Goal: Task Accomplishment & Management: Use online tool/utility

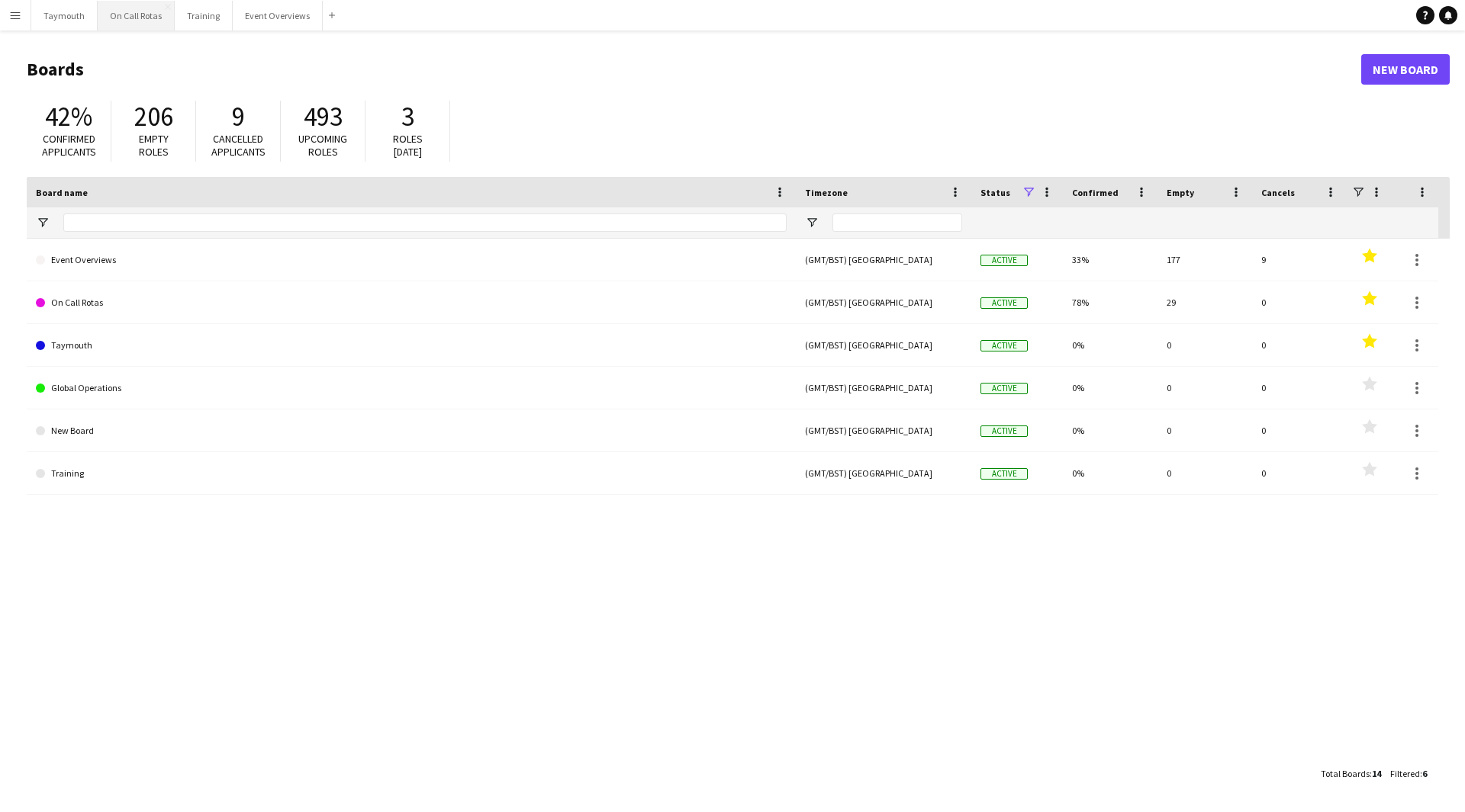
click at [132, 17] on button "On Call Rotas Close" at bounding box center [136, 15] width 77 height 30
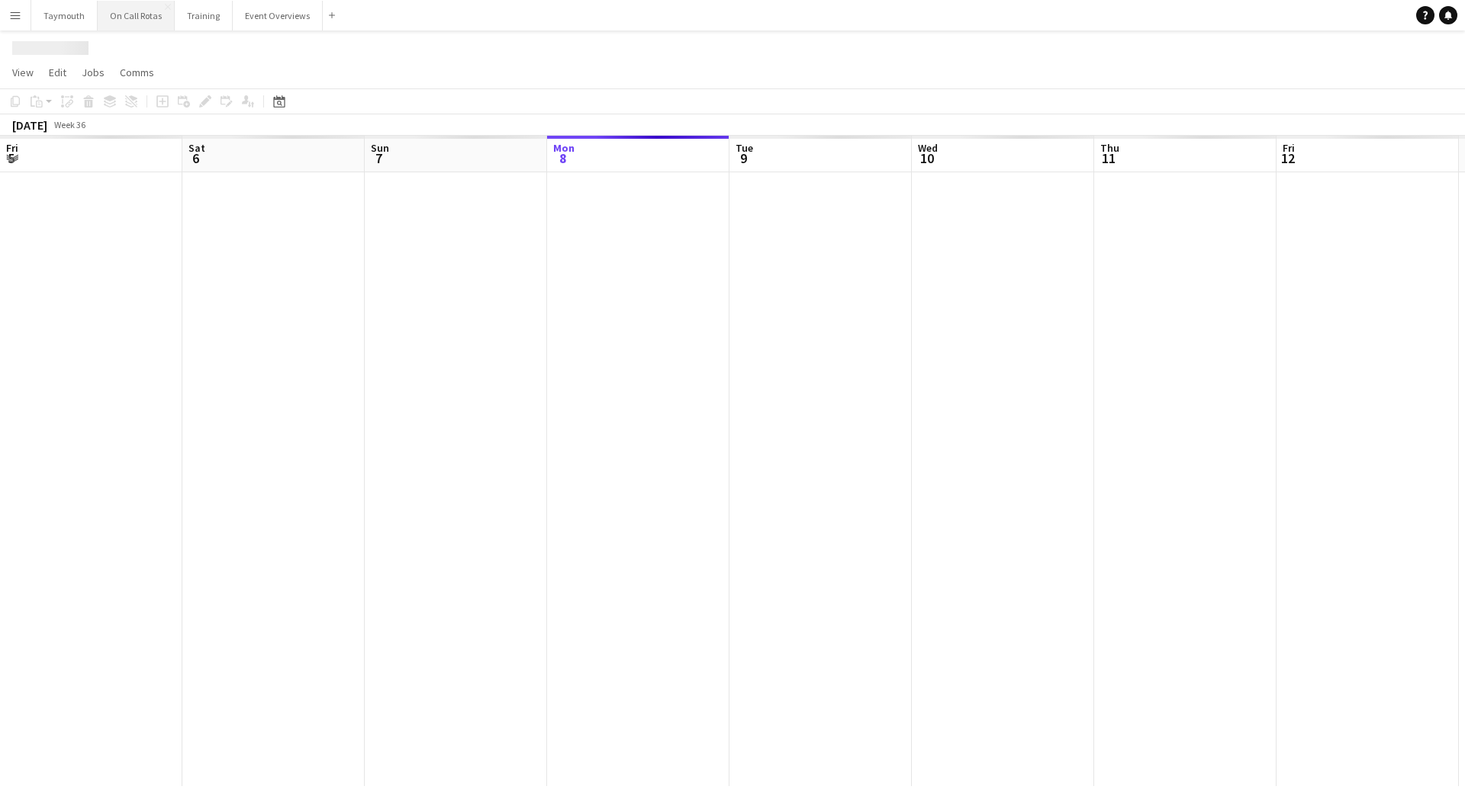
scroll to position [0, 365]
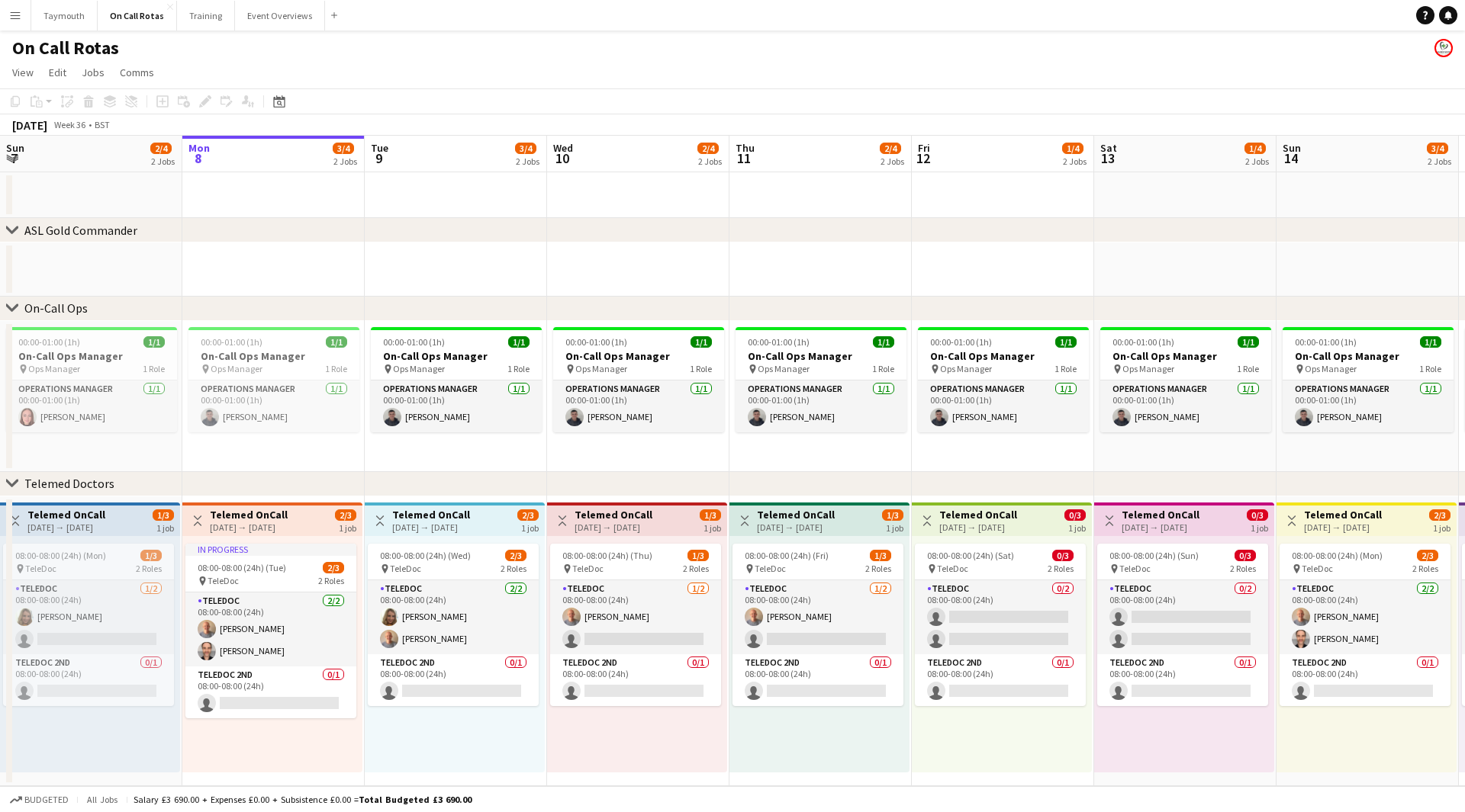
click at [21, 22] on button "Menu" at bounding box center [15, 15] width 31 height 31
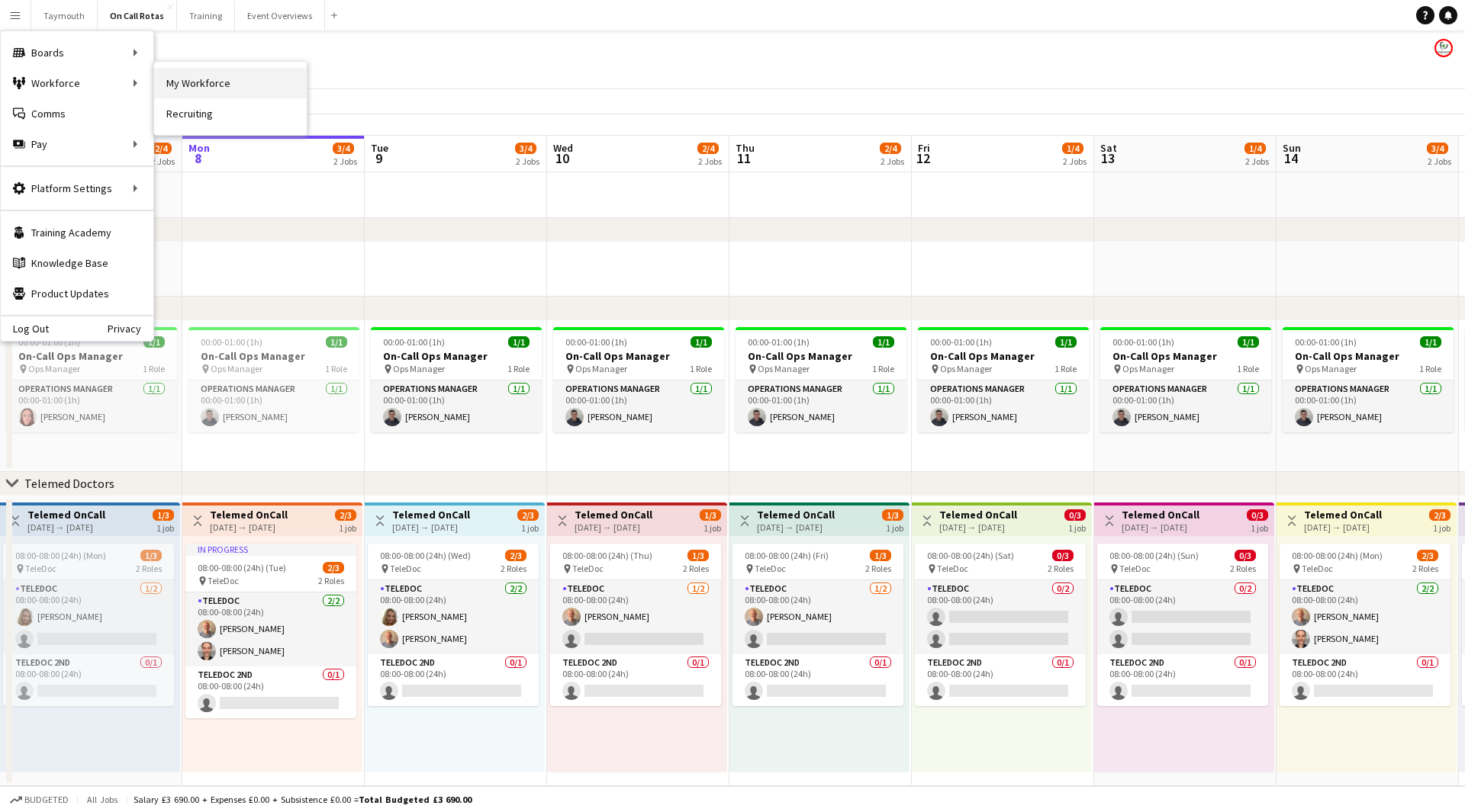
click at [232, 87] on link "My Workforce" at bounding box center [231, 83] width 153 height 31
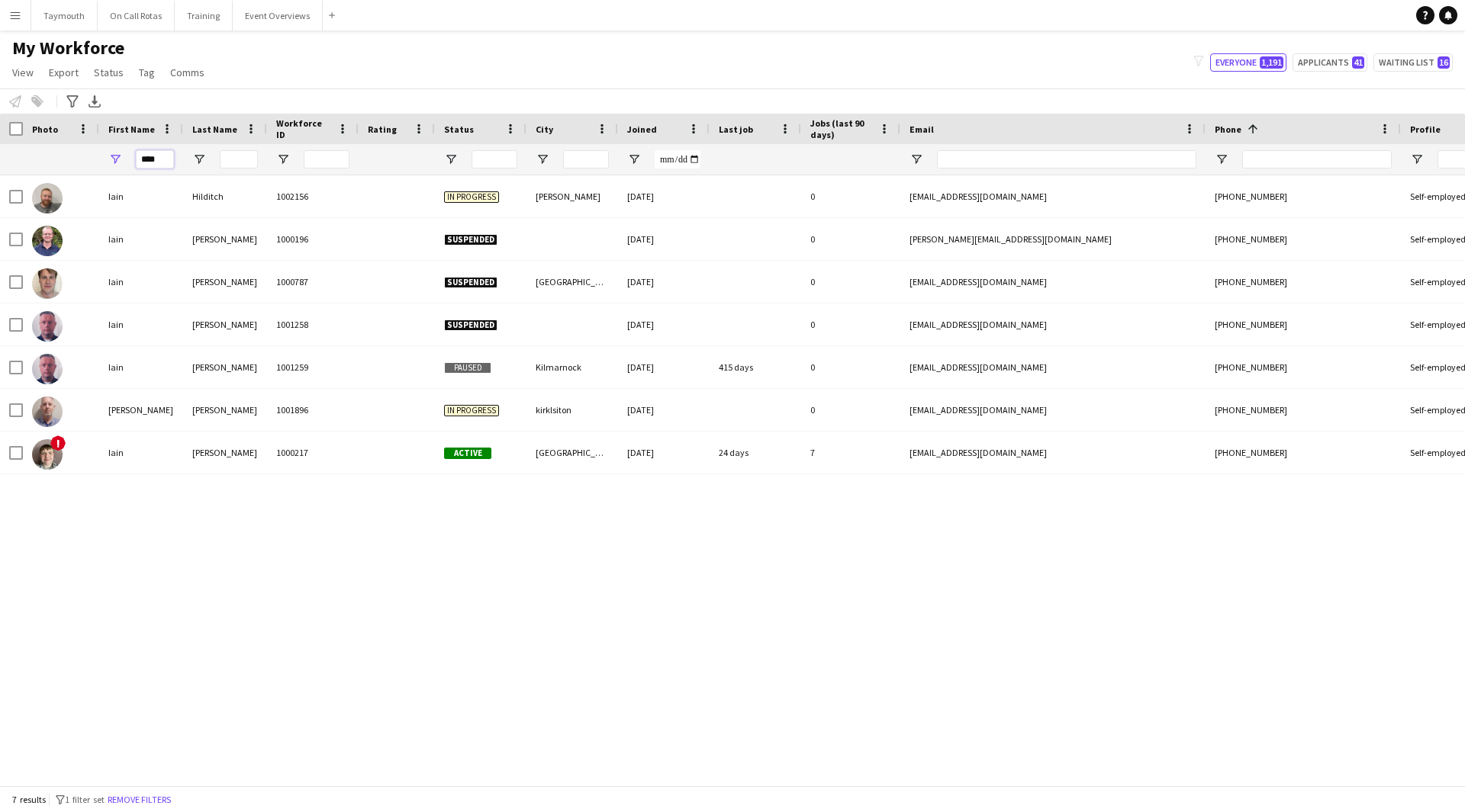
drag, startPoint x: 171, startPoint y: 162, endPoint x: -165, endPoint y: 99, distance: 341.9
click at [0, 99] on html "Menu Boards Boards Boards All jobs Status Workforce Workforce My Workforce Recr…" at bounding box center [732, 406] width 1465 height 812
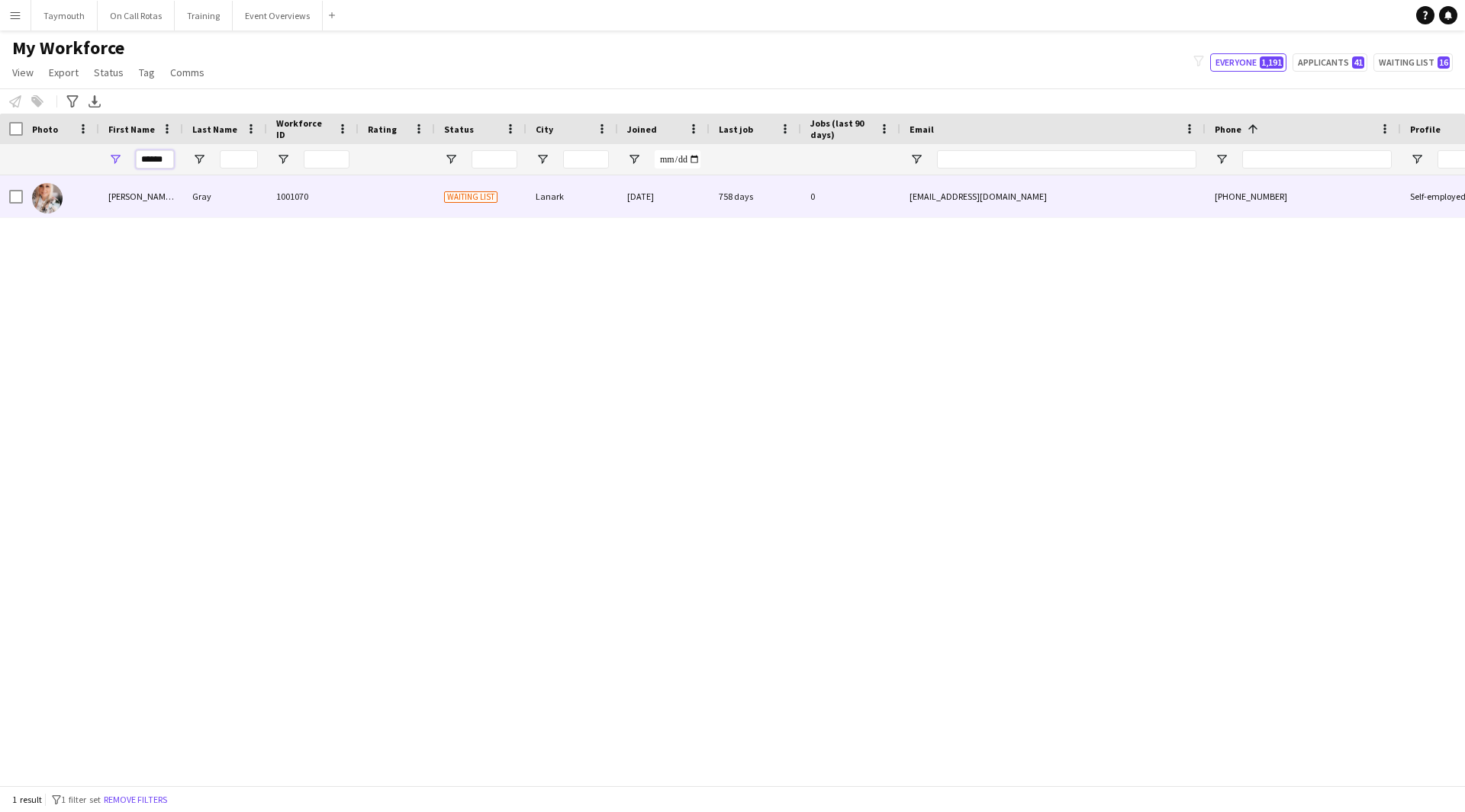
type input "******"
click at [205, 210] on div "Gray" at bounding box center [225, 196] width 84 height 42
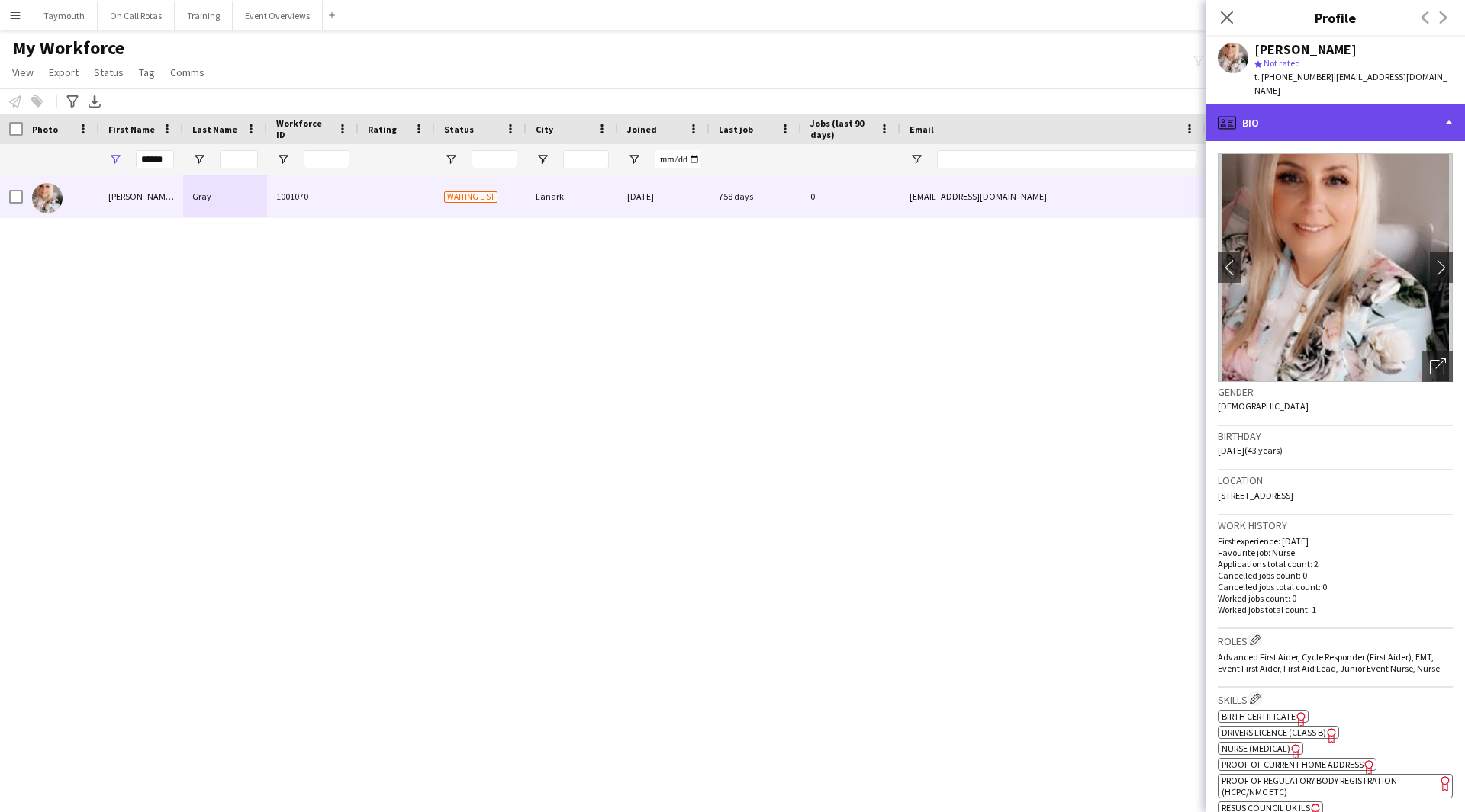
click at [1303, 126] on div "profile Bio" at bounding box center [1335, 122] width 260 height 36
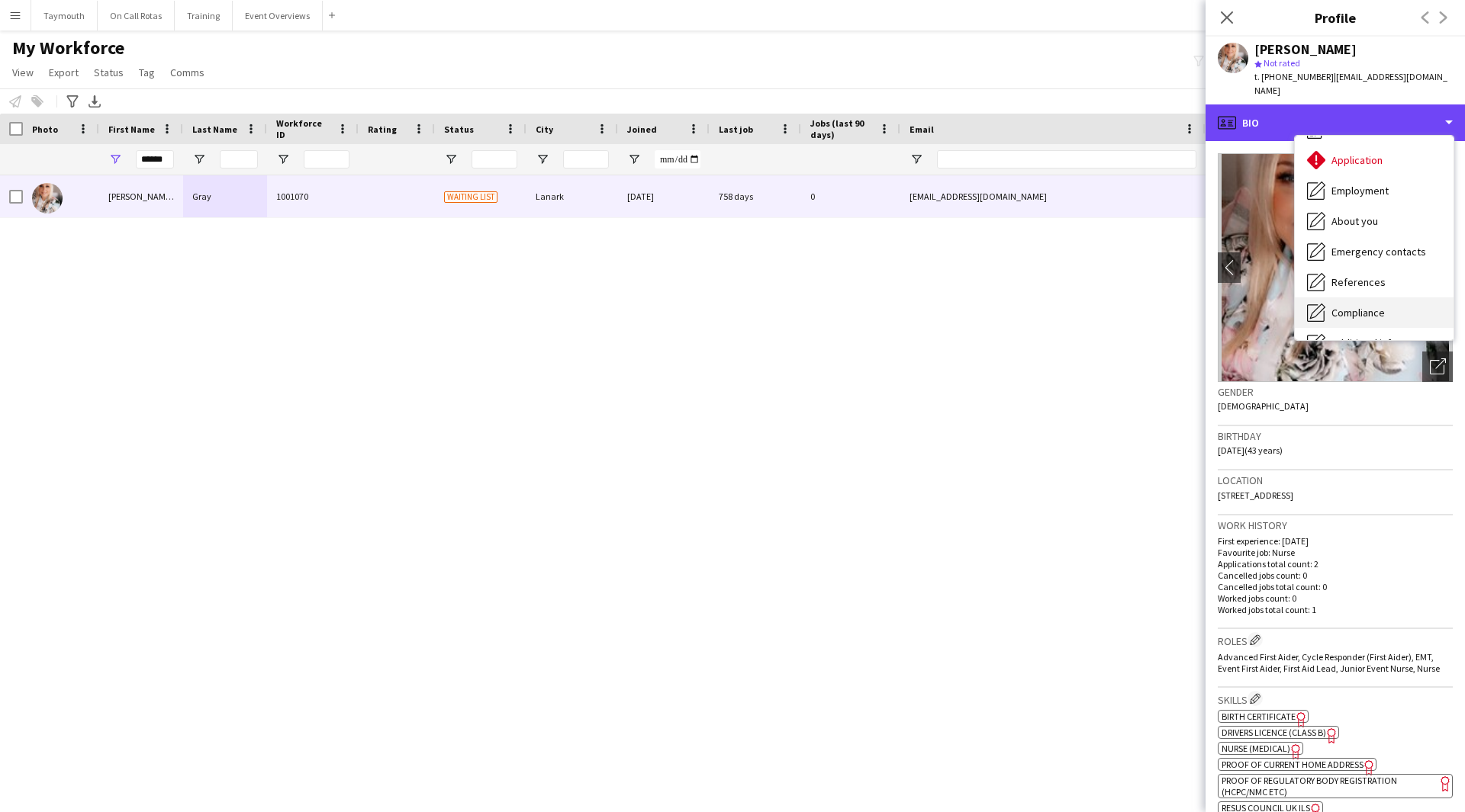
scroll to position [76, 0]
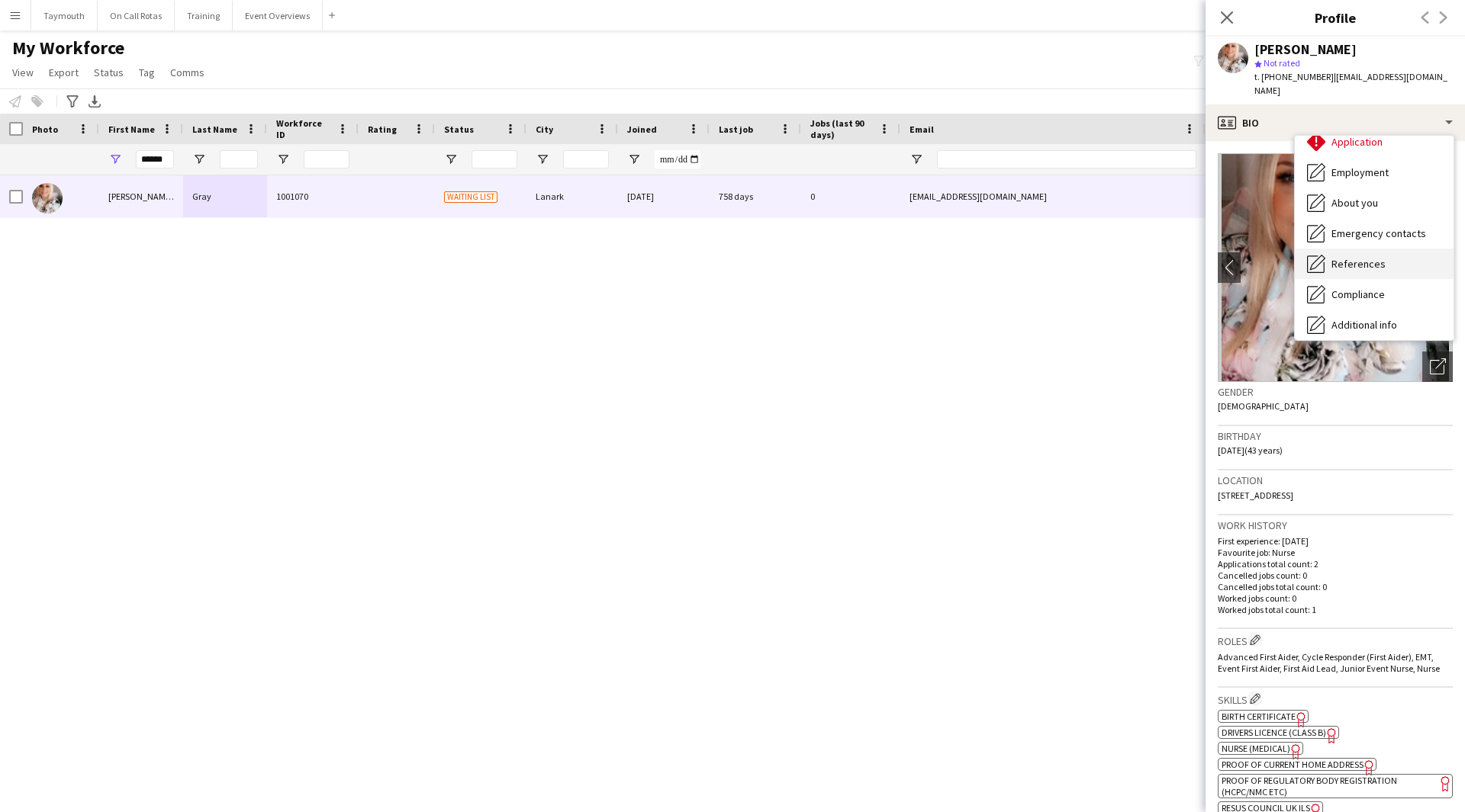
click at [1369, 257] on span "References" at bounding box center [1359, 264] width 54 height 14
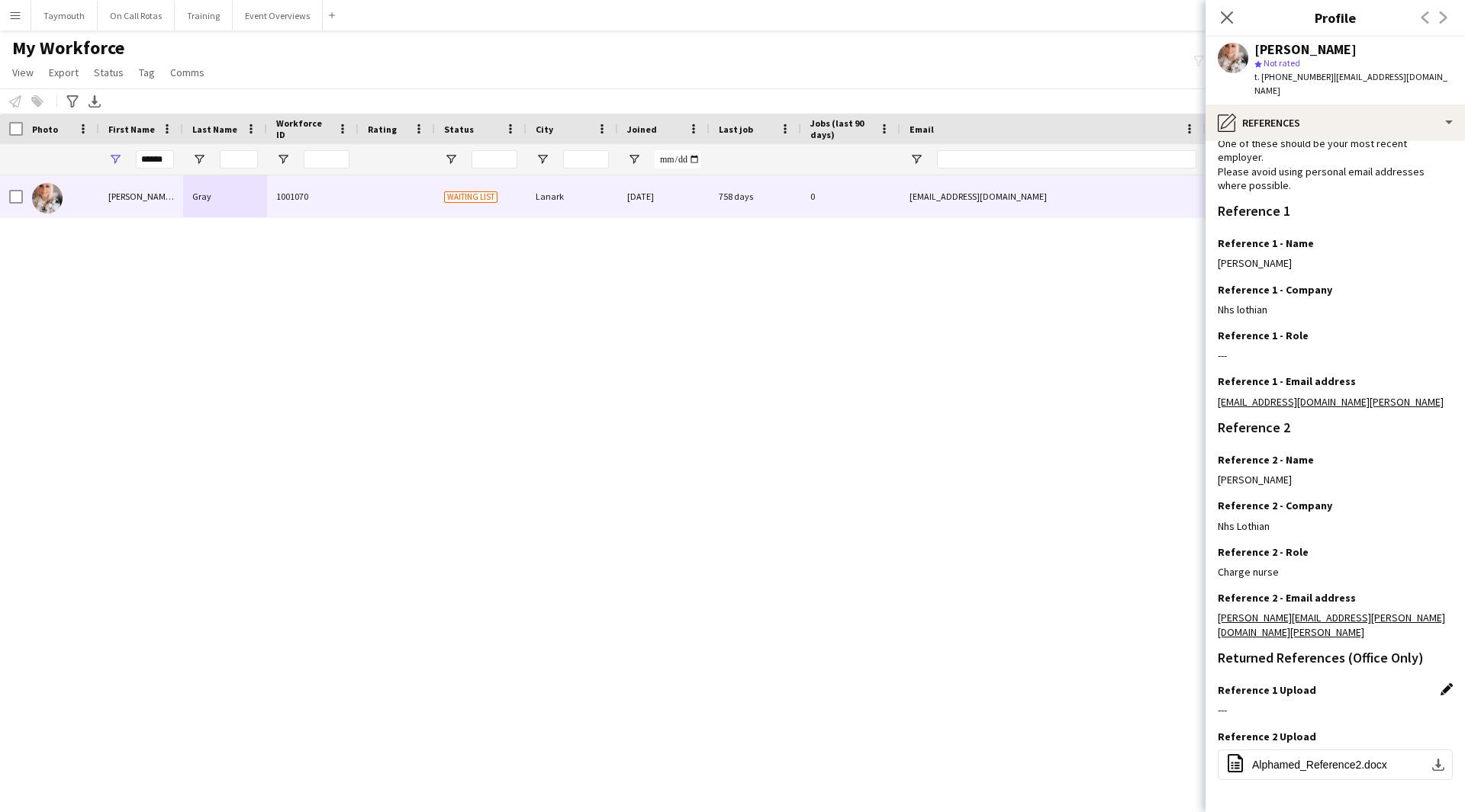
click at [1440, 683] on app-icon "Edit this field" at bounding box center [1446, 689] width 12 height 12
click at [1412, 703] on button "Upload new file" at bounding box center [1405, 715] width 95 height 25
click at [148, 15] on button "On Call Rotas Close" at bounding box center [136, 15] width 77 height 30
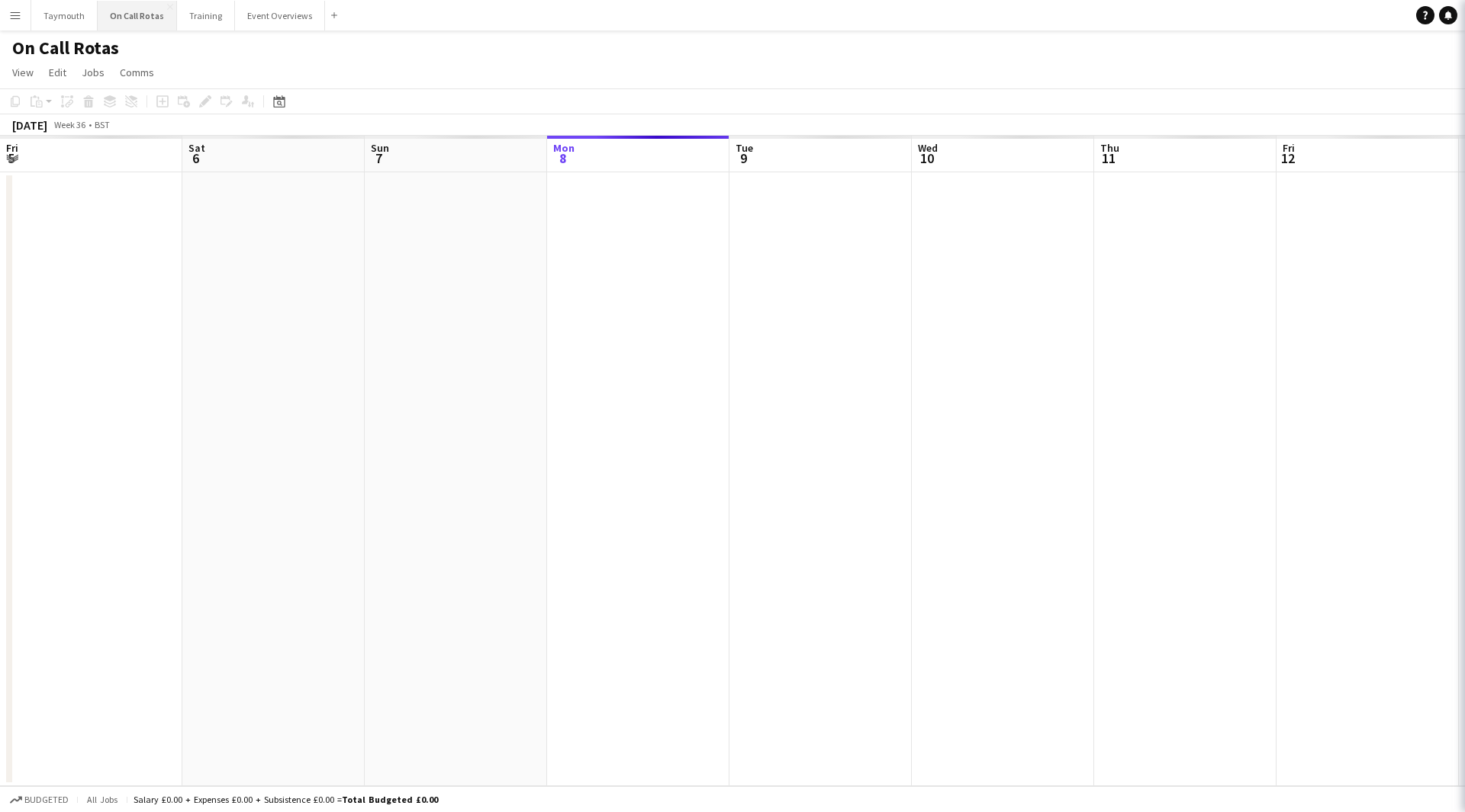
scroll to position [0, 365]
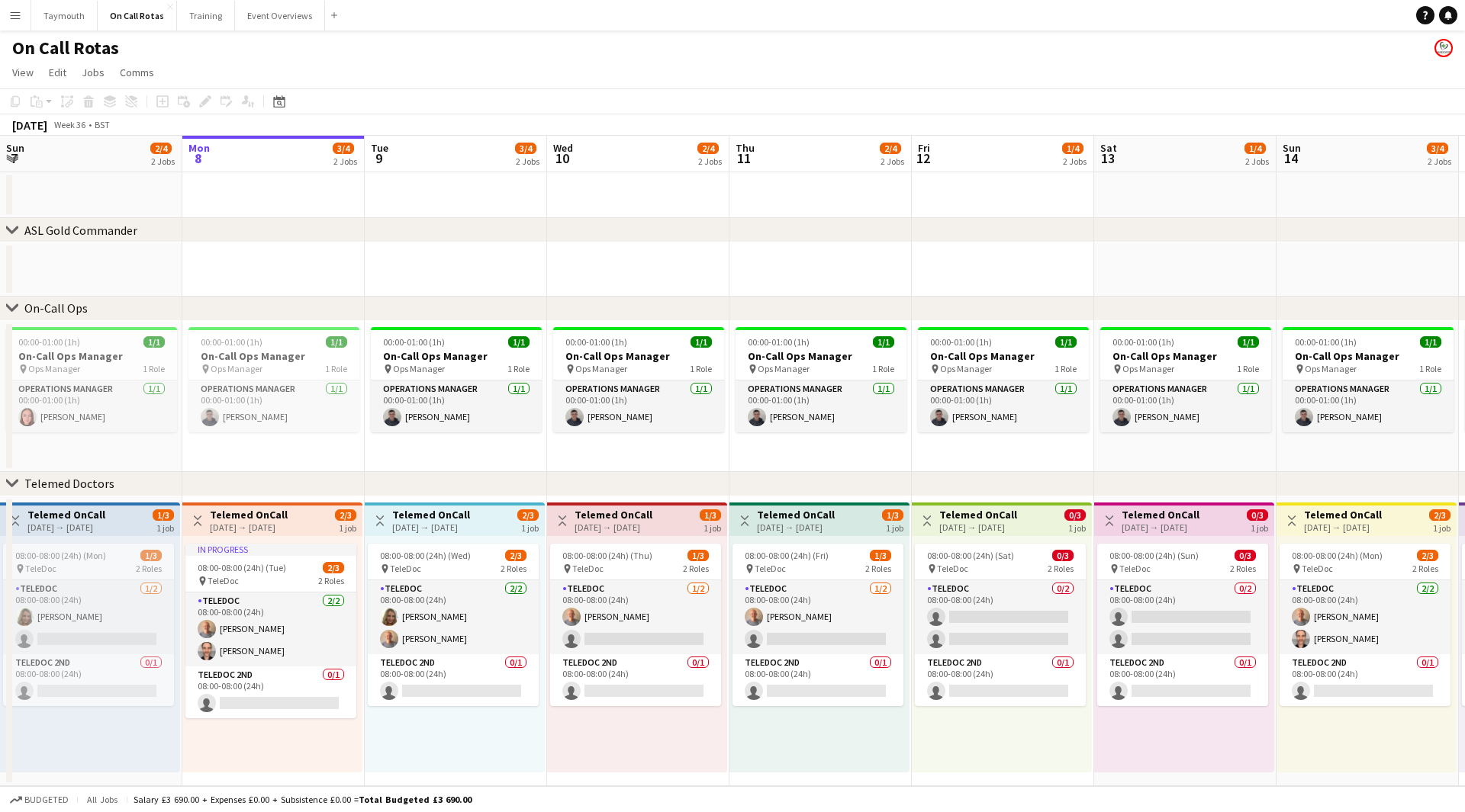
click at [20, 11] on app-icon "Menu" at bounding box center [15, 15] width 12 height 12
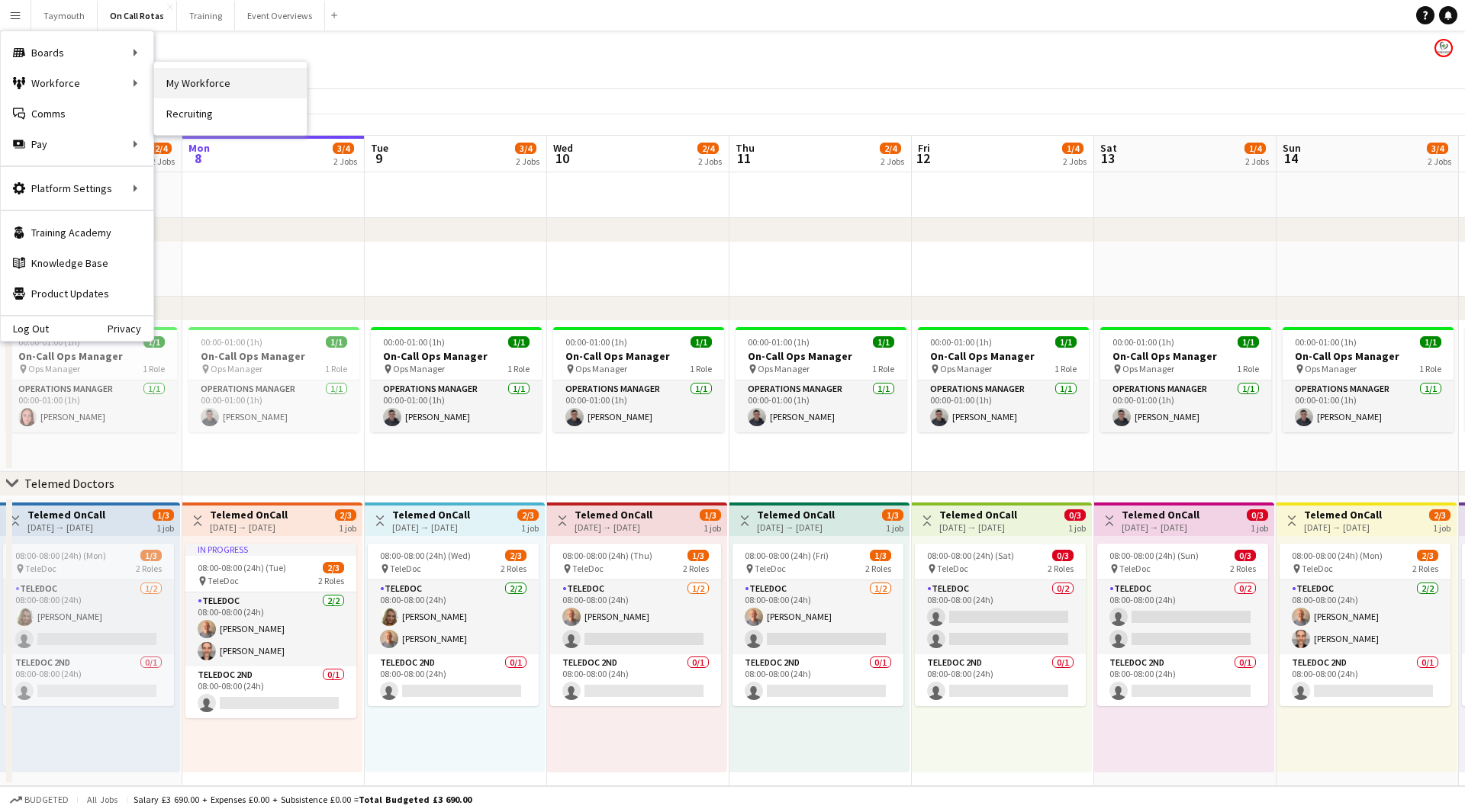
click at [194, 82] on link "My Workforce" at bounding box center [231, 83] width 153 height 31
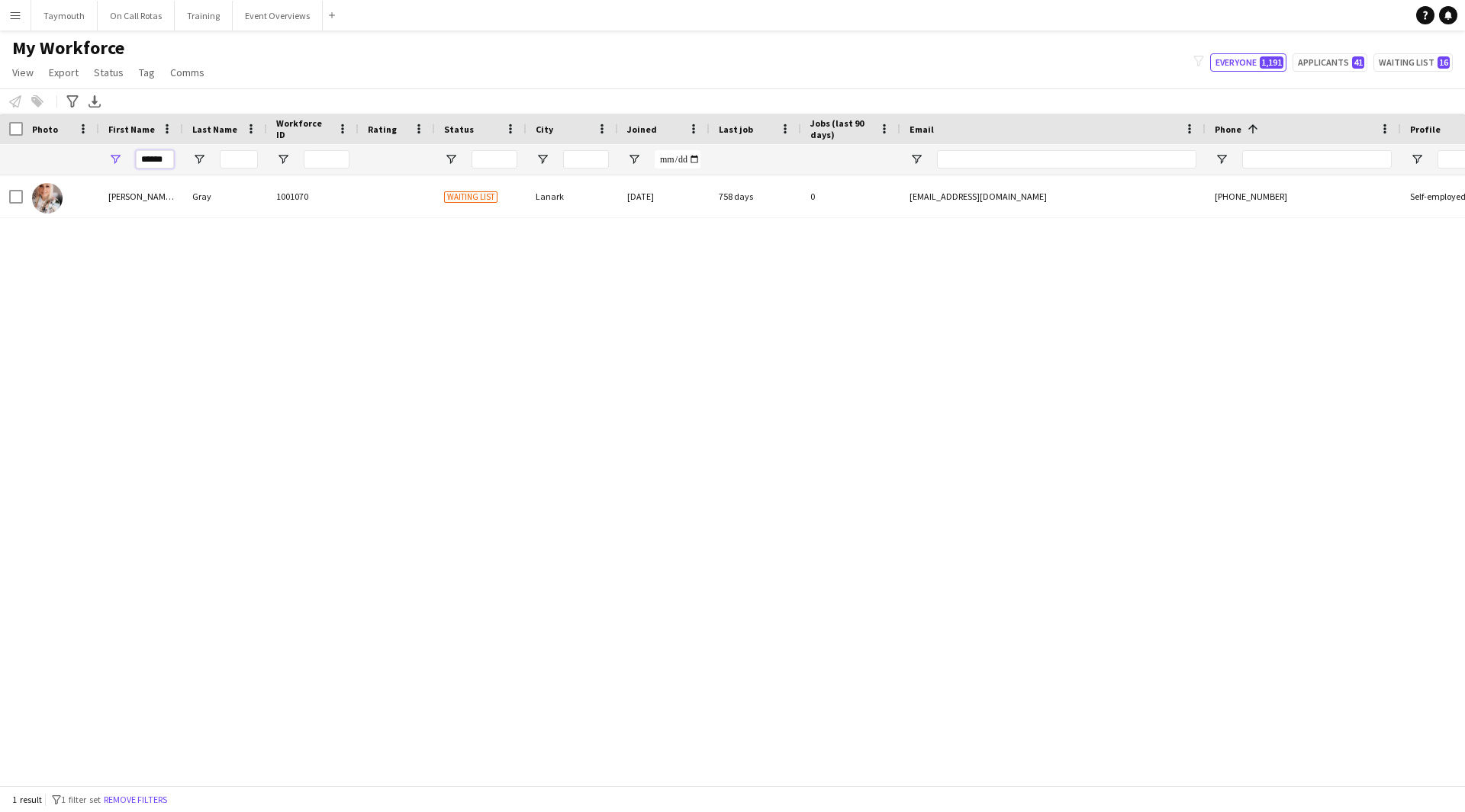
drag, startPoint x: 160, startPoint y: 159, endPoint x: -205, endPoint y: 91, distance: 371.3
click at [0, 91] on html "Menu Boards Boards Boards All jobs Status Workforce Workforce My Workforce Recr…" at bounding box center [732, 406] width 1465 height 812
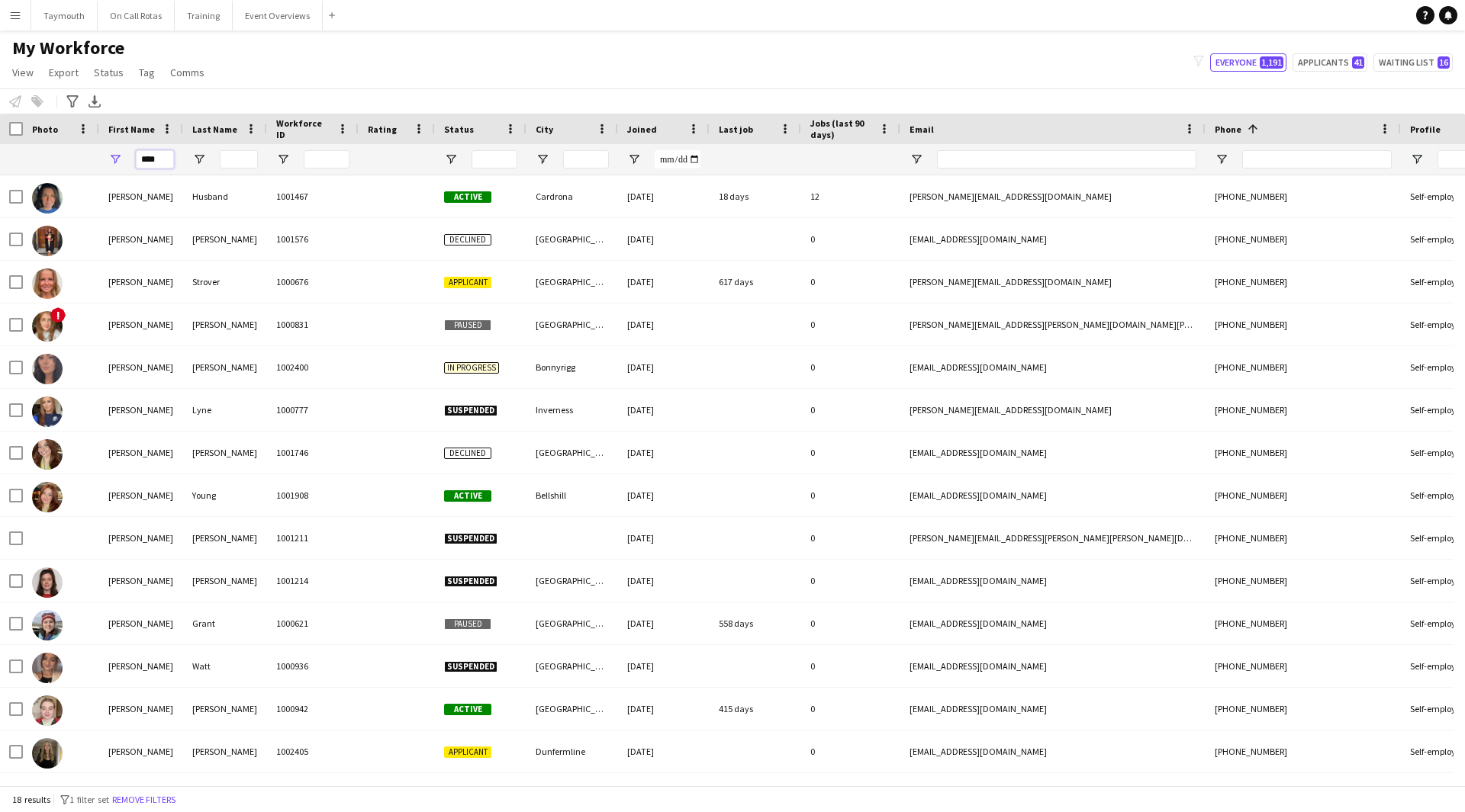
type input "****"
click at [249, 159] on input "Last Name Filter Input" at bounding box center [239, 160] width 38 height 19
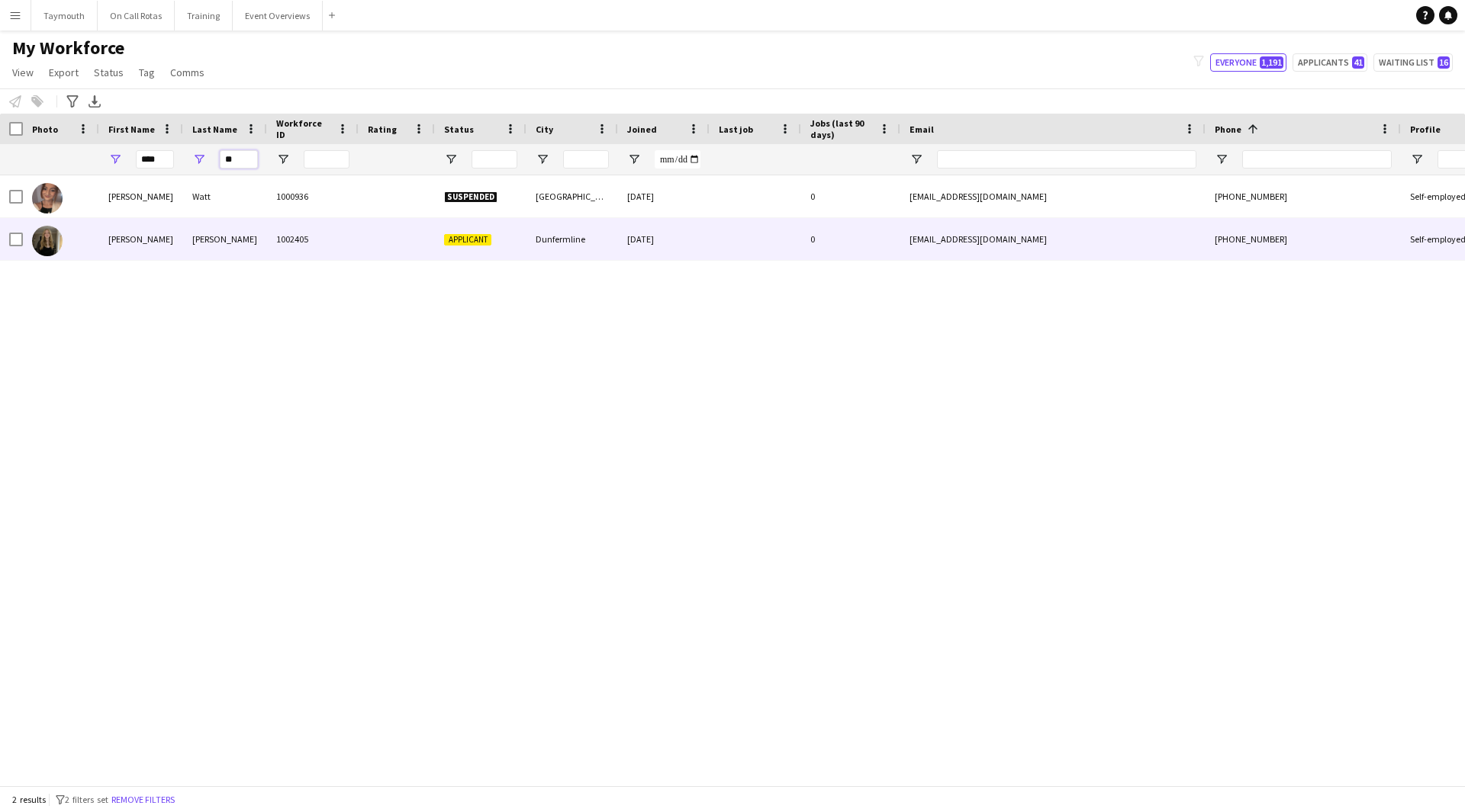
type input "**"
click at [202, 253] on div "[PERSON_NAME]" at bounding box center [225, 238] width 84 height 42
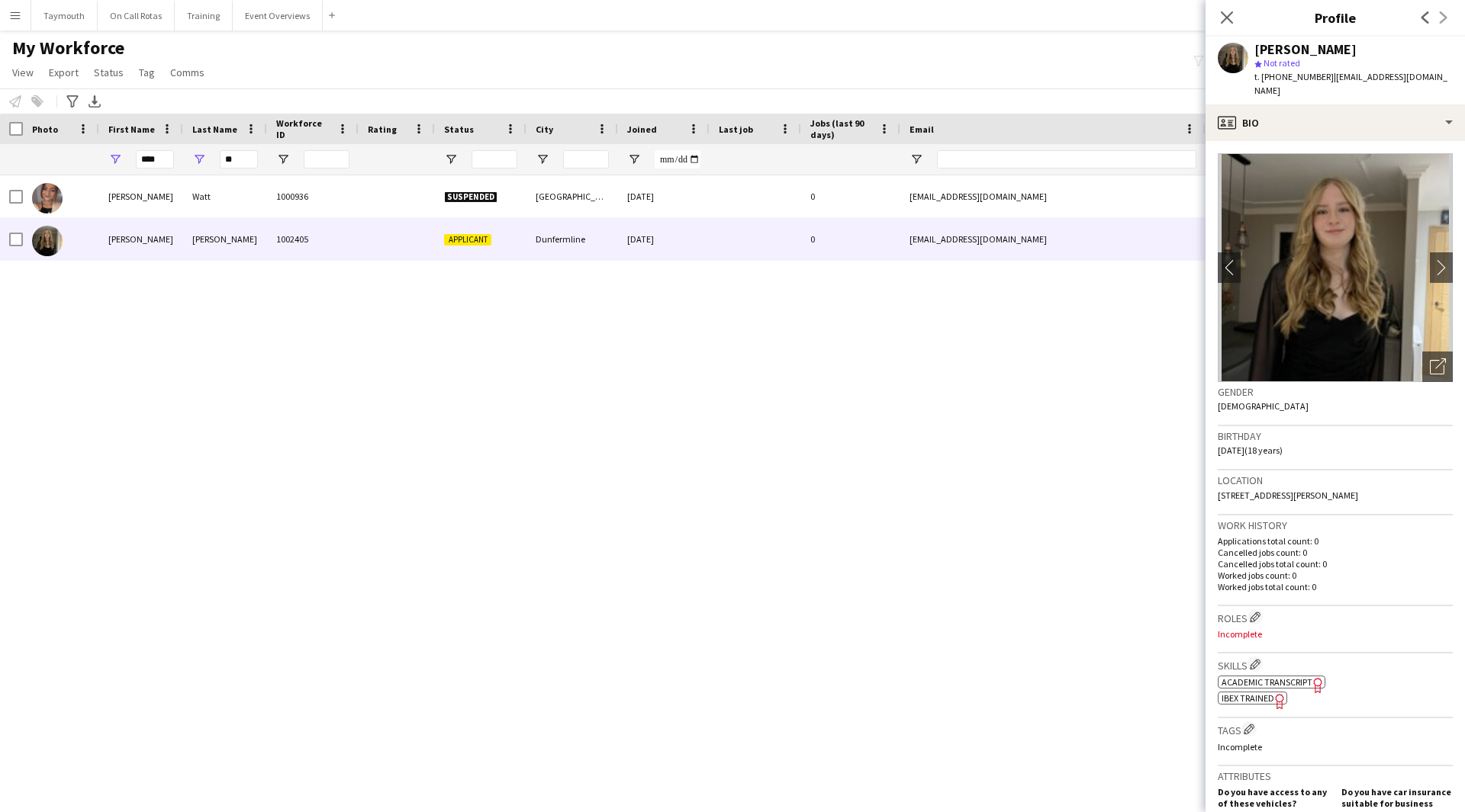
click at [1288, 676] on span "Academic Transcript" at bounding box center [1266, 681] width 91 height 11
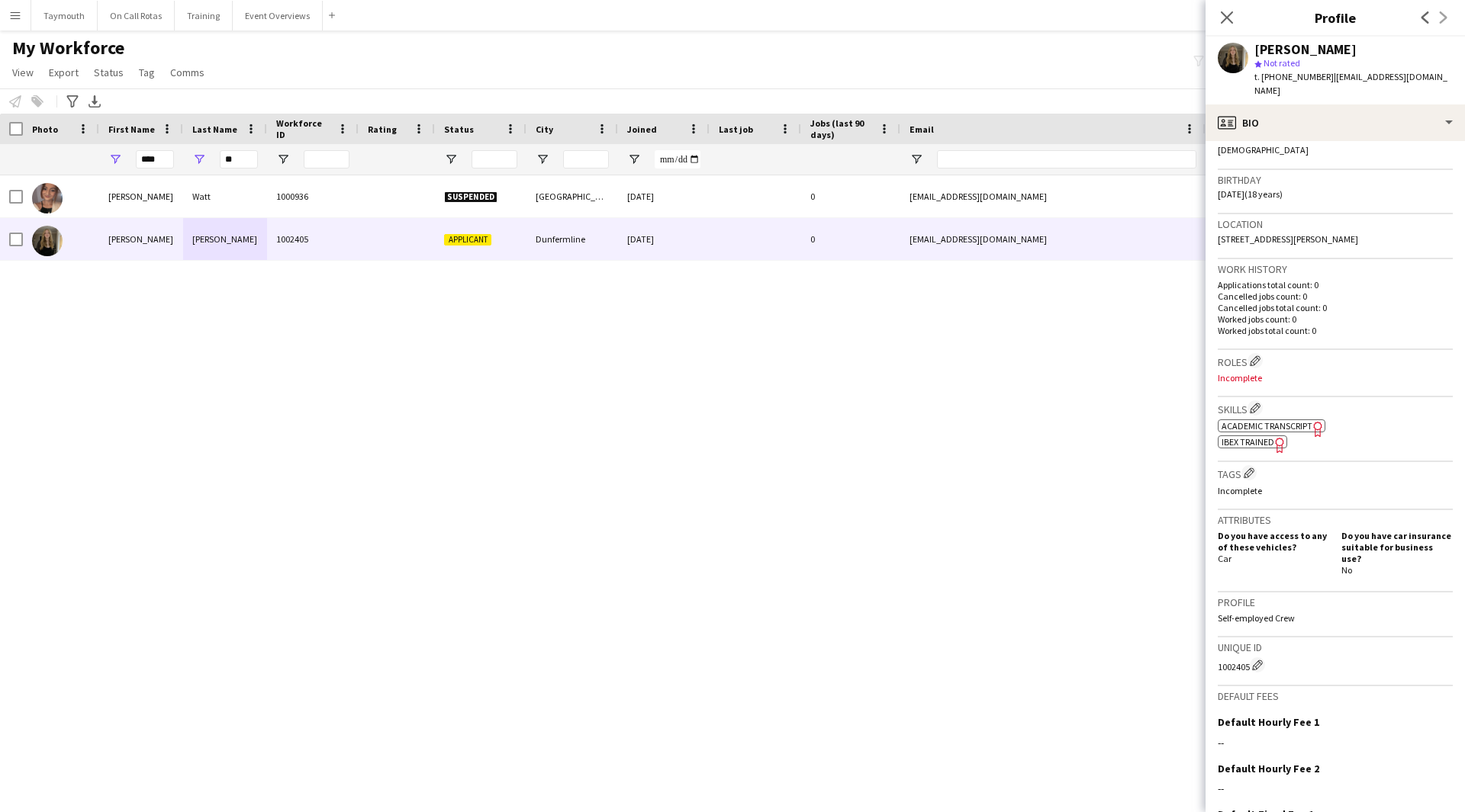
scroll to position [373, 0]
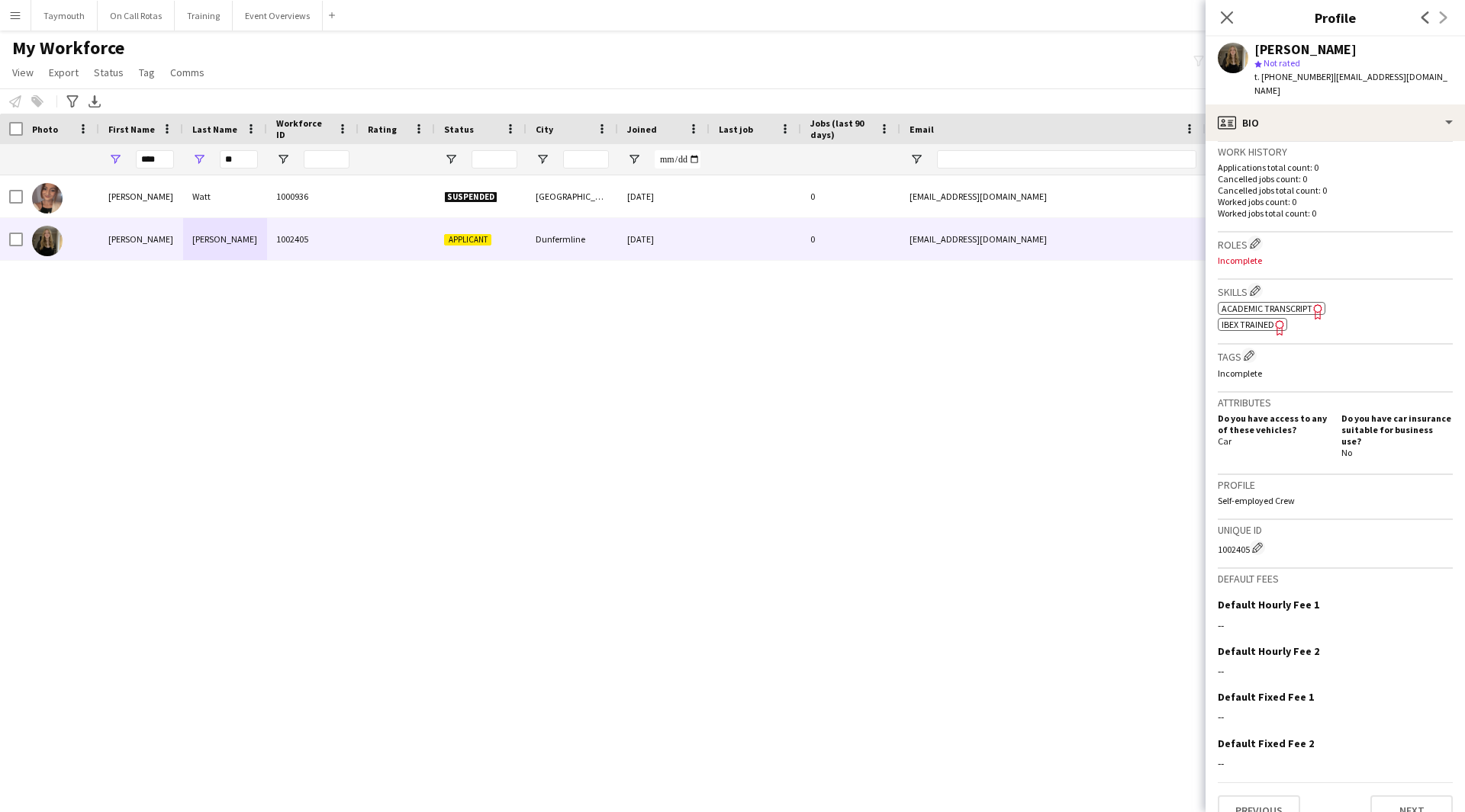
click at [1392, 782] on div "Previous Next" at bounding box center [1335, 804] width 235 height 43
click at [1392, 796] on button "Next" at bounding box center [1411, 811] width 82 height 31
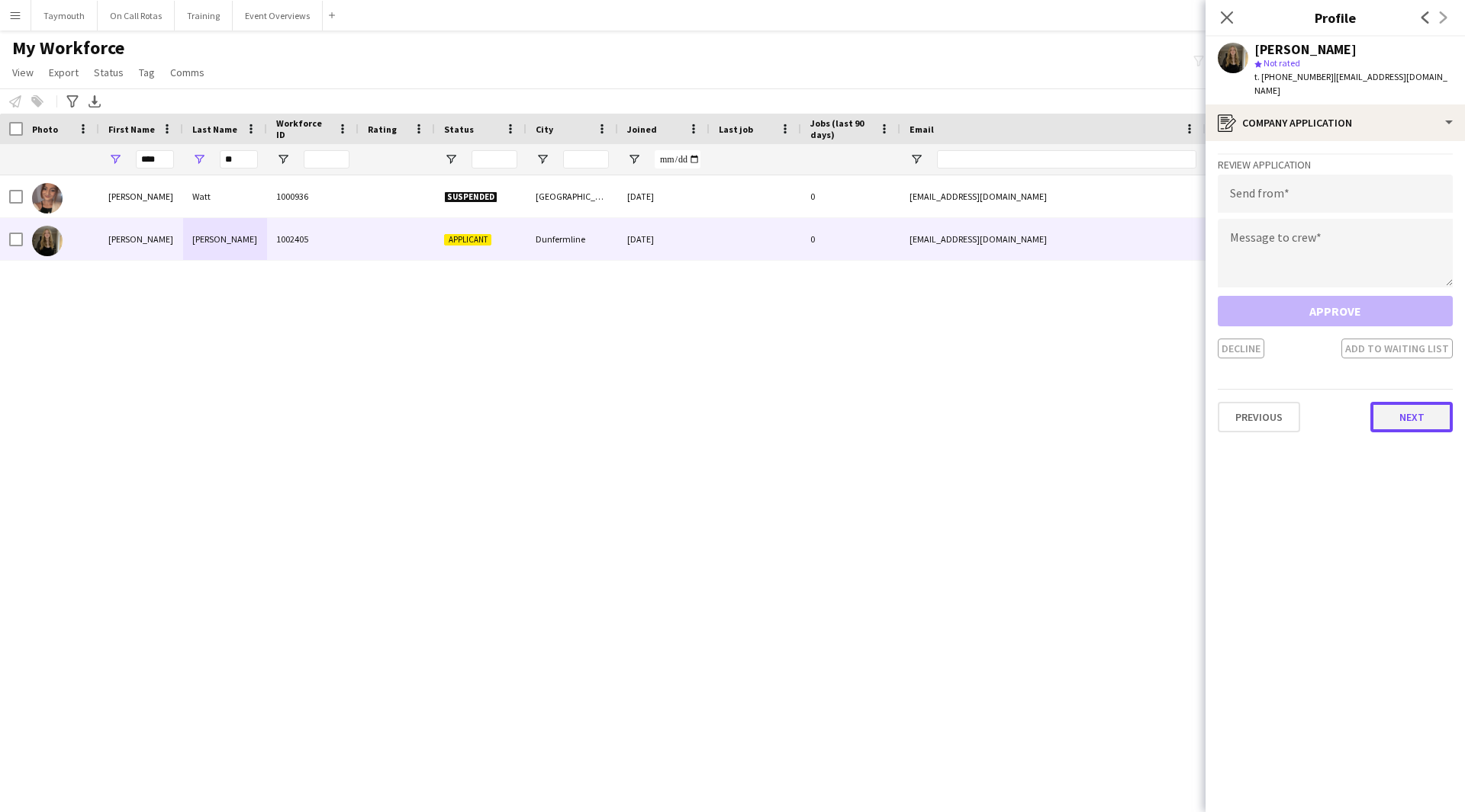
click at [1389, 406] on button "Next" at bounding box center [1411, 417] width 82 height 31
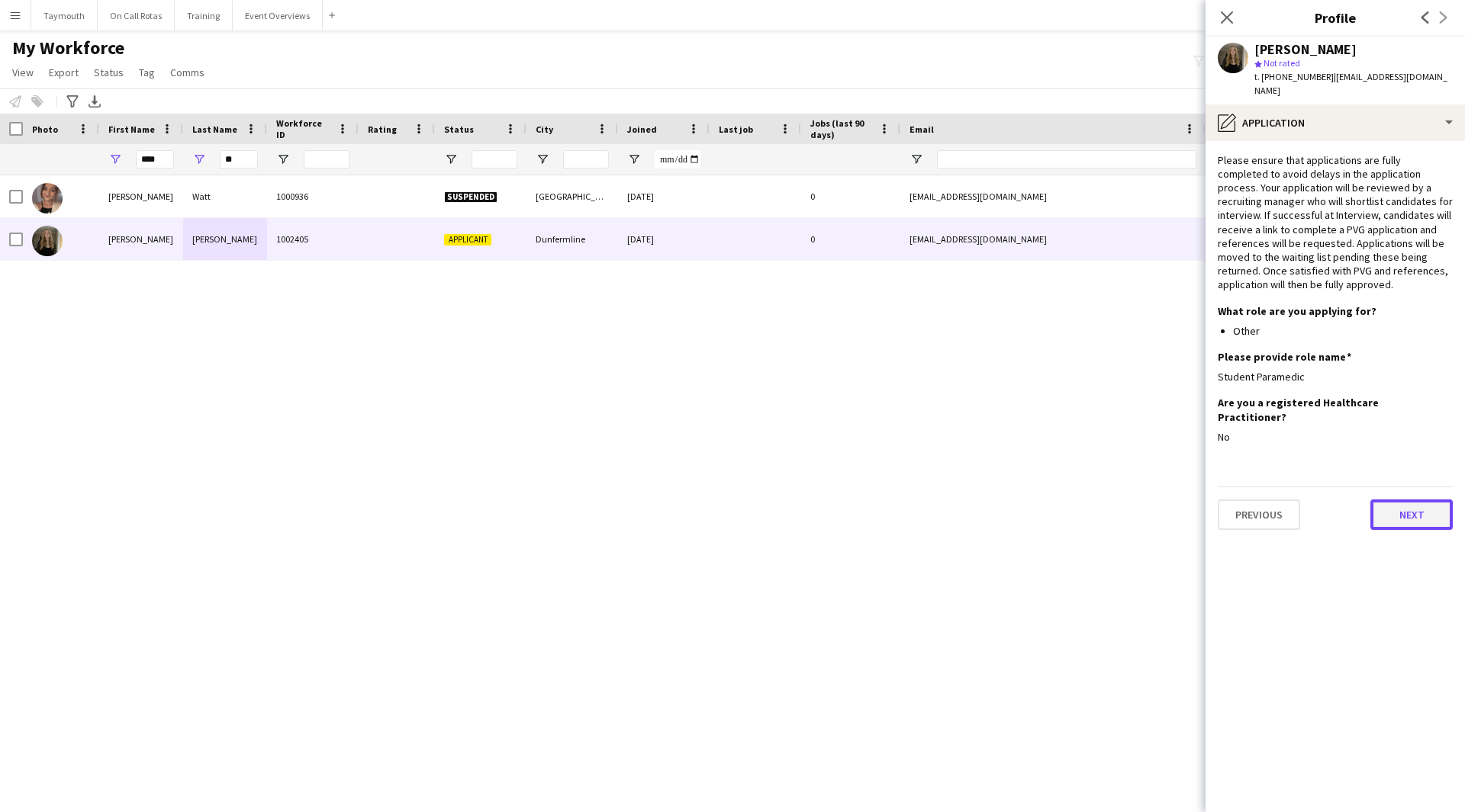
click at [1400, 500] on button "Next" at bounding box center [1411, 515] width 82 height 31
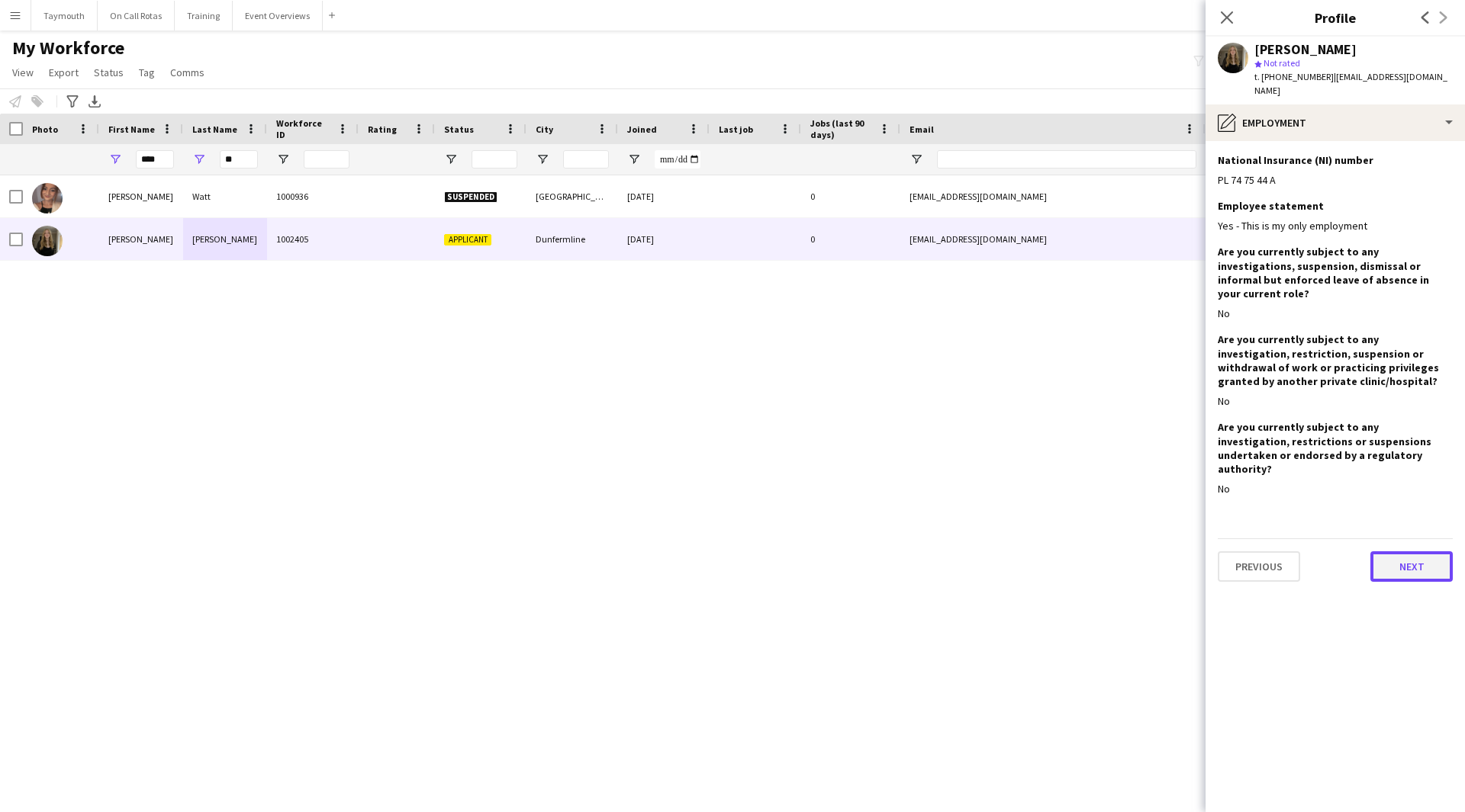
click at [1402, 552] on button "Next" at bounding box center [1411, 567] width 82 height 31
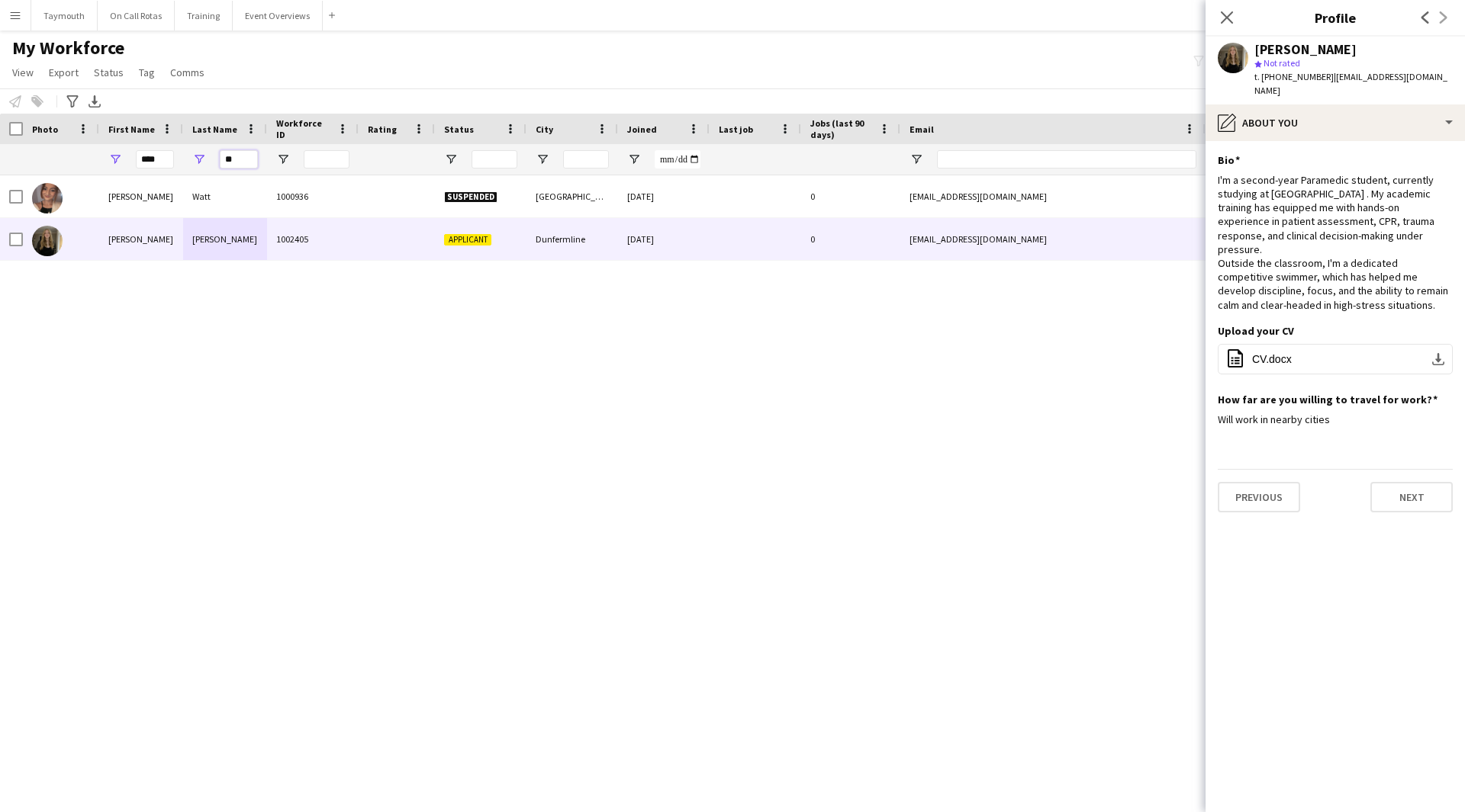
drag, startPoint x: 241, startPoint y: 155, endPoint x: 98, endPoint y: 142, distance: 143.6
click at [98, 142] on div "Workforce Details Photo First Name 1" at bounding box center [945, 144] width 1889 height 62
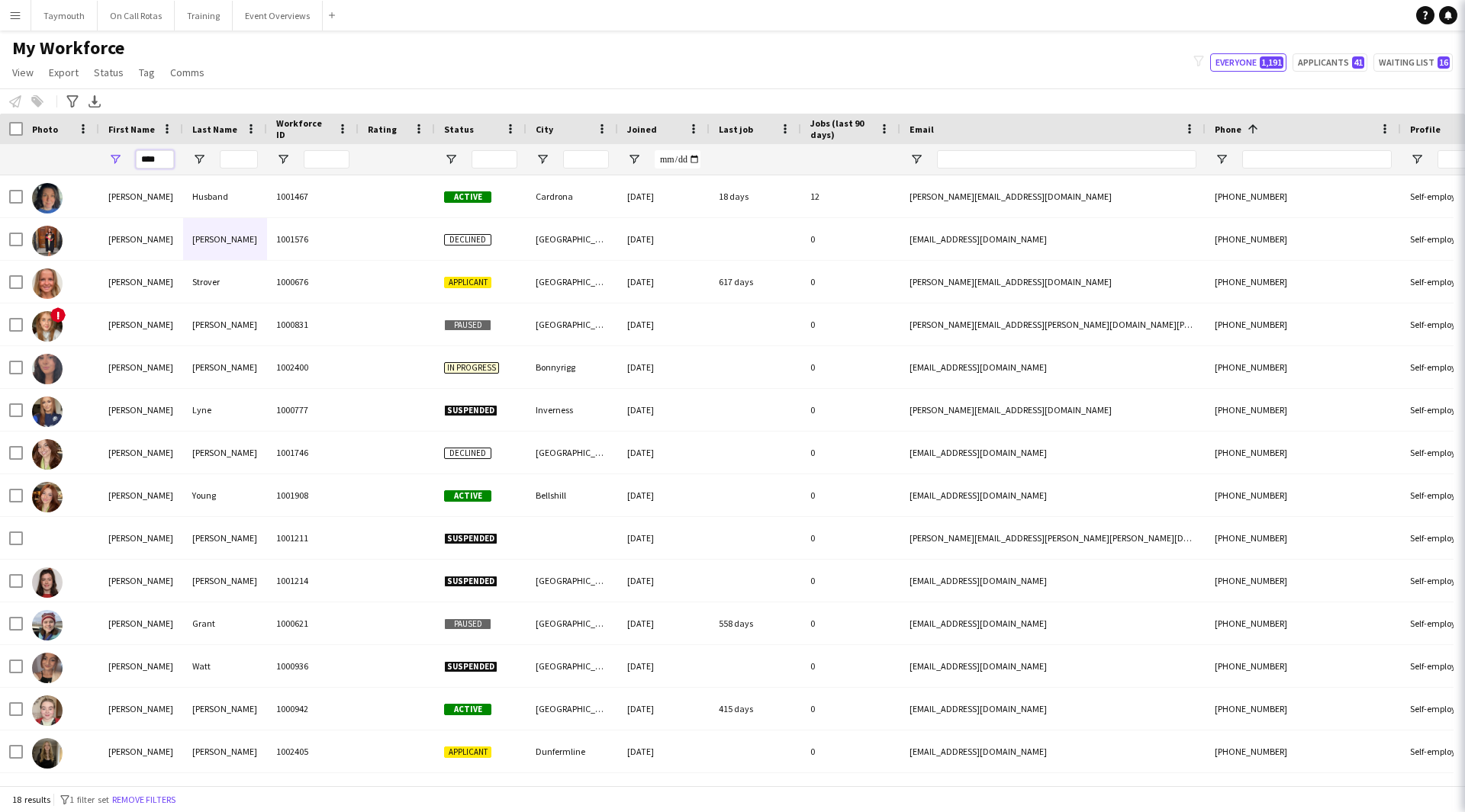
drag, startPoint x: 160, startPoint y: 158, endPoint x: -48, endPoint y: 106, distance: 214.4
click at [0, 106] on html "Menu Boards Boards Boards All jobs Status Workforce Workforce My Workforce Recr…" at bounding box center [732, 406] width 1465 height 812
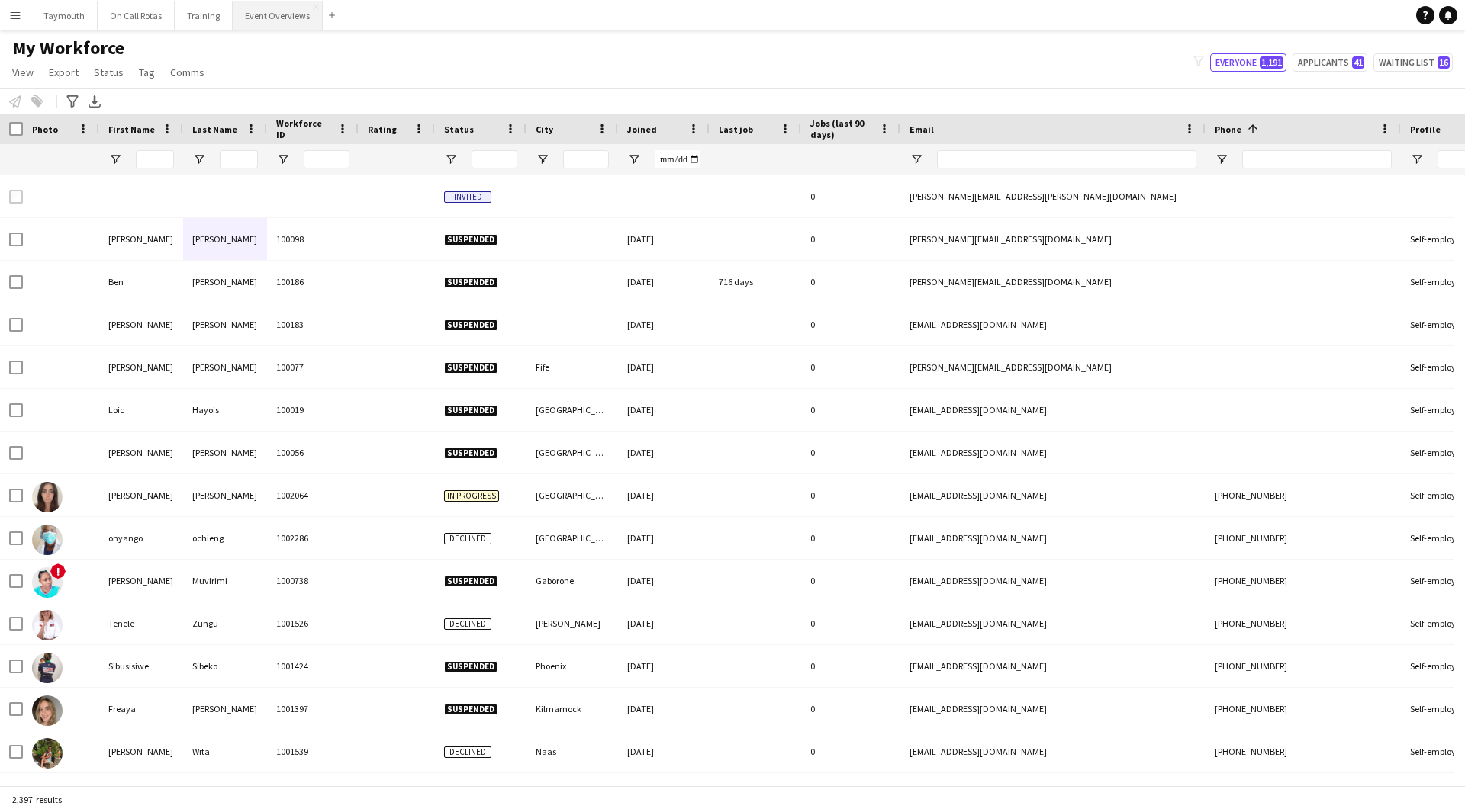
click at [250, 15] on button "Event Overviews Close" at bounding box center [278, 15] width 90 height 30
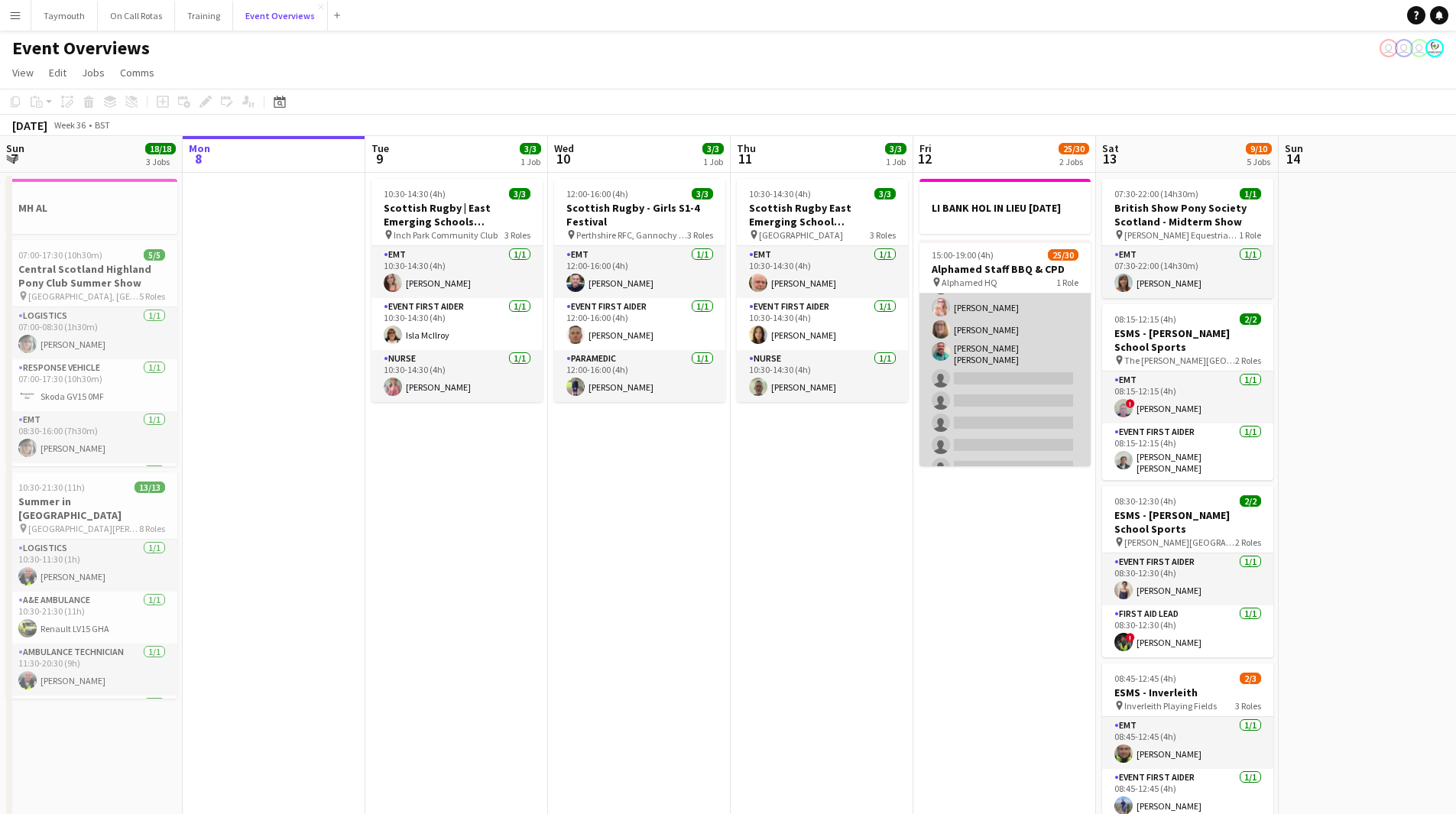
scroll to position [522, 0]
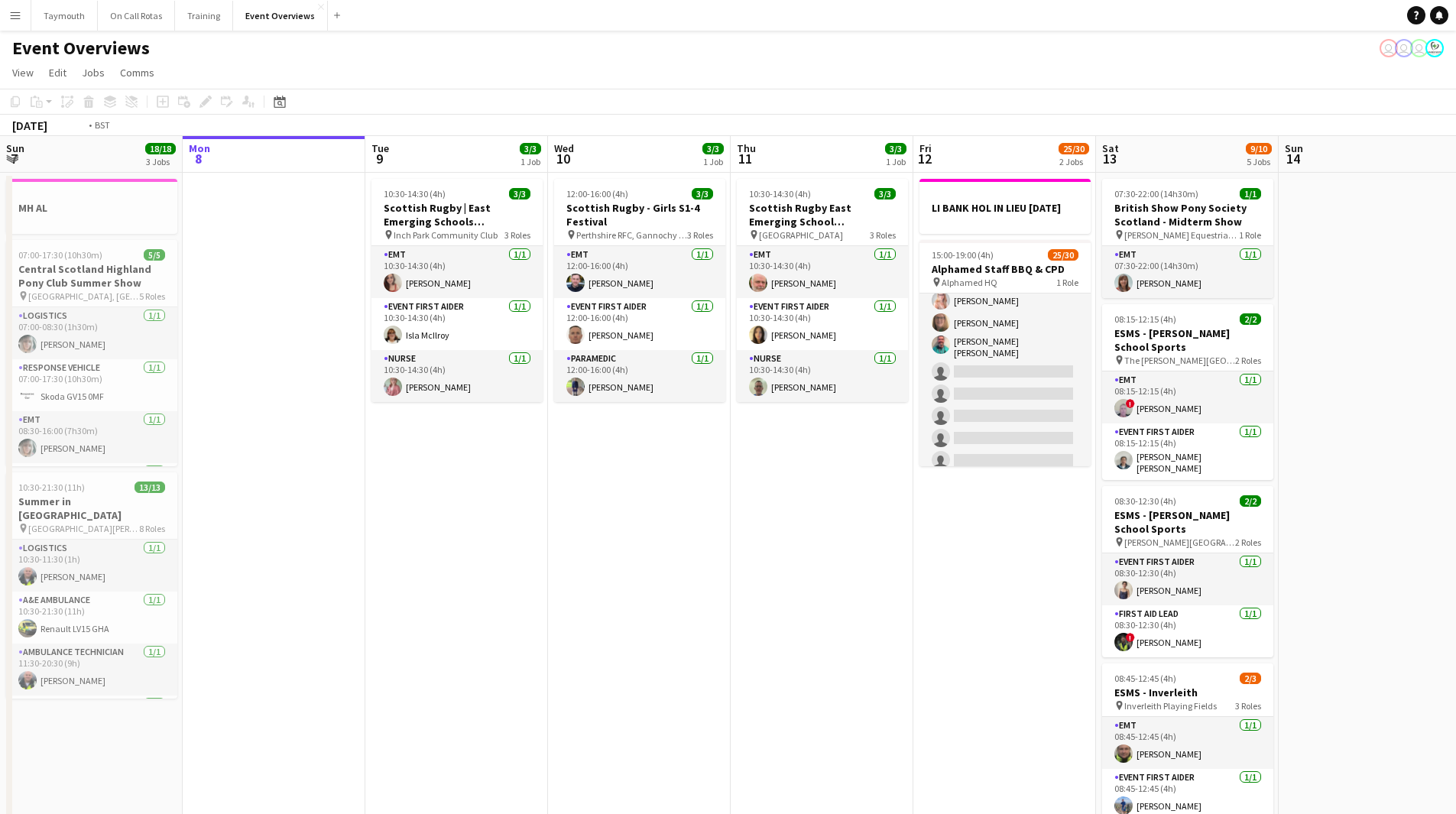
drag, startPoint x: 975, startPoint y: 577, endPoint x: 644, endPoint y: 601, distance: 331.9
click at [645, 601] on app-calendar-viewport "Fri 5 13/13 3 Jobs Sat 6 22/27 7 Jobs Sun 7 18/18 3 Jobs Mon 8 Tue 9 3/3 1 Job …" at bounding box center [728, 809] width 1456 height 1346
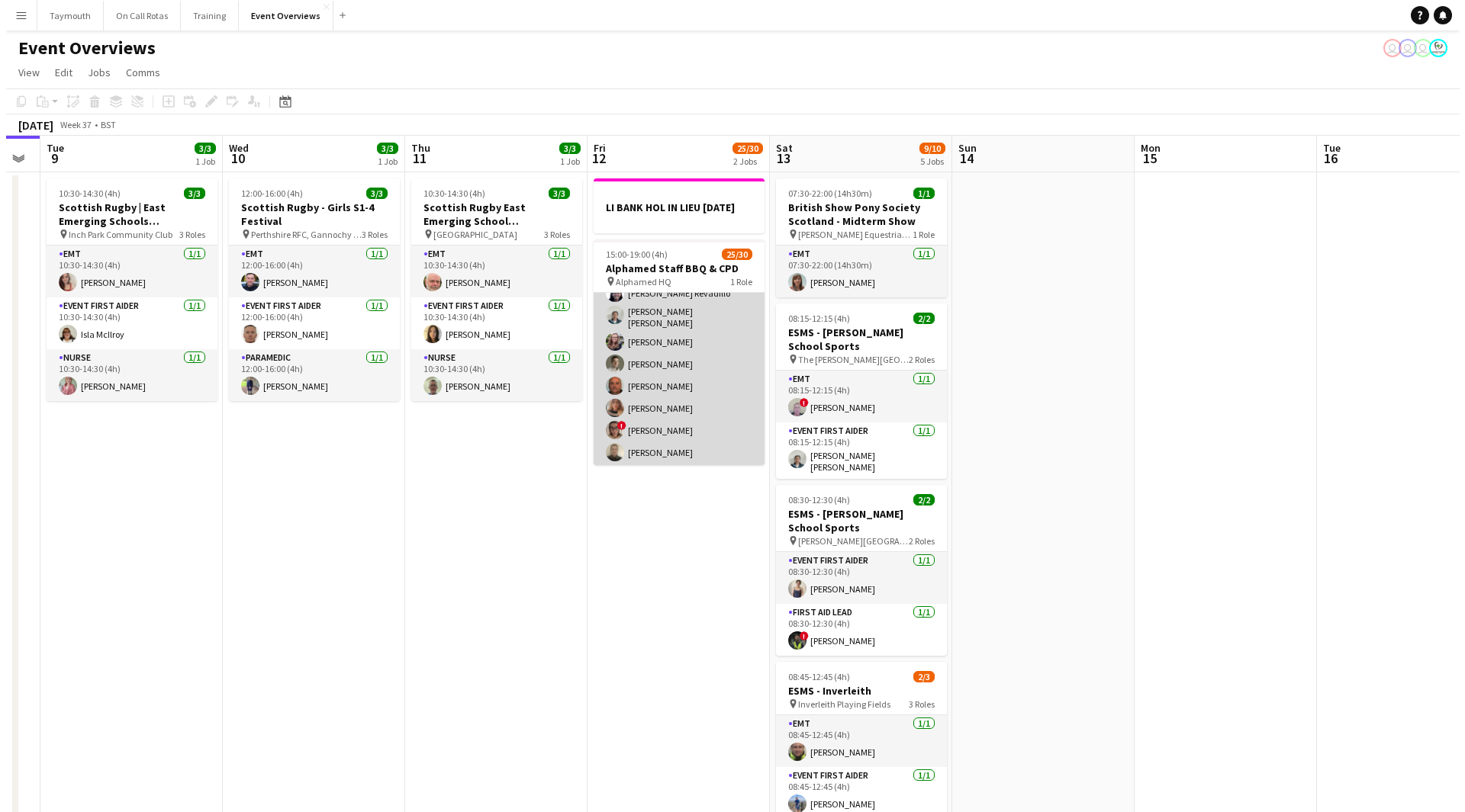
scroll to position [0, 0]
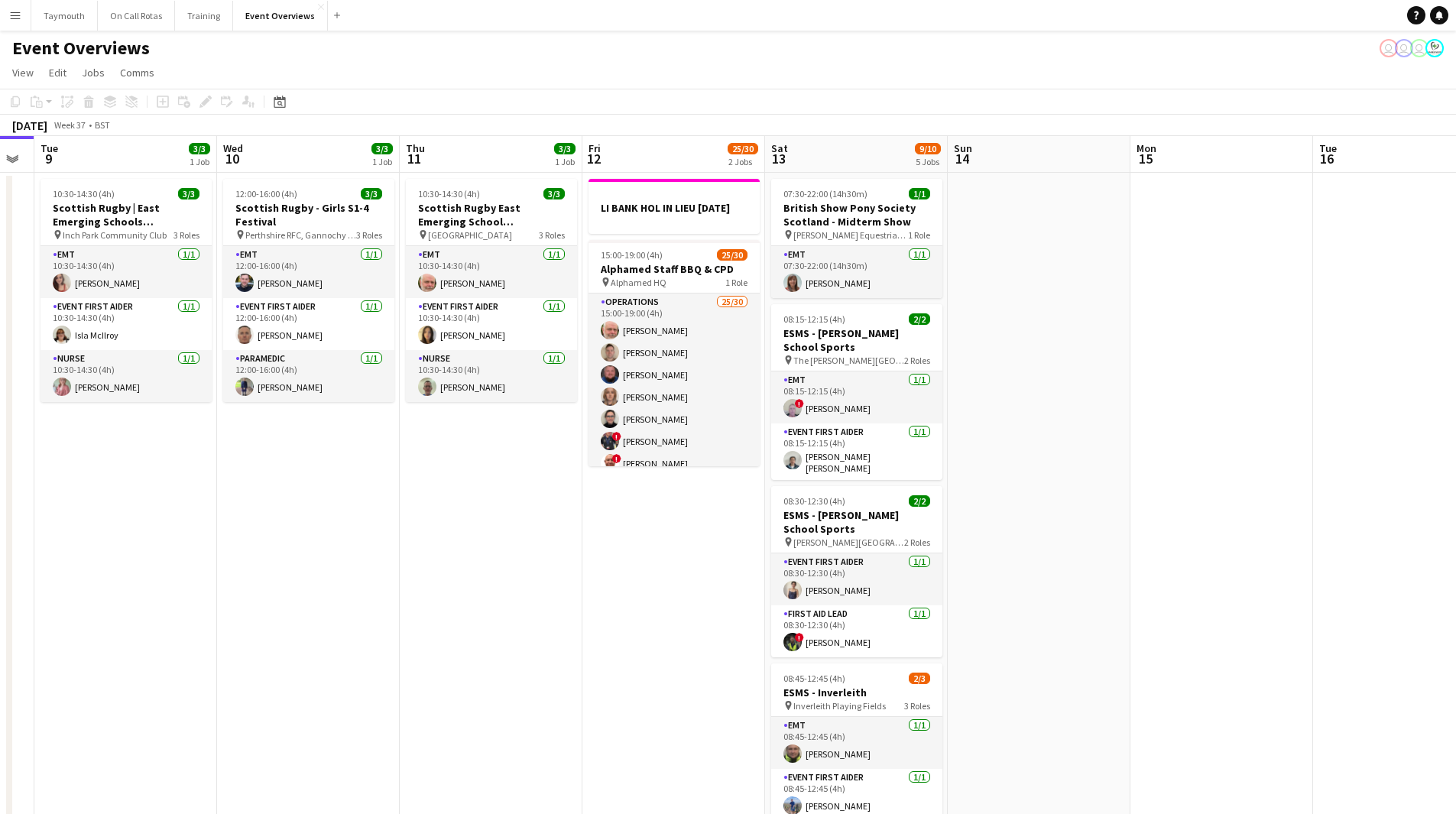
click at [12, 17] on app-icon "Menu" at bounding box center [15, 15] width 12 height 12
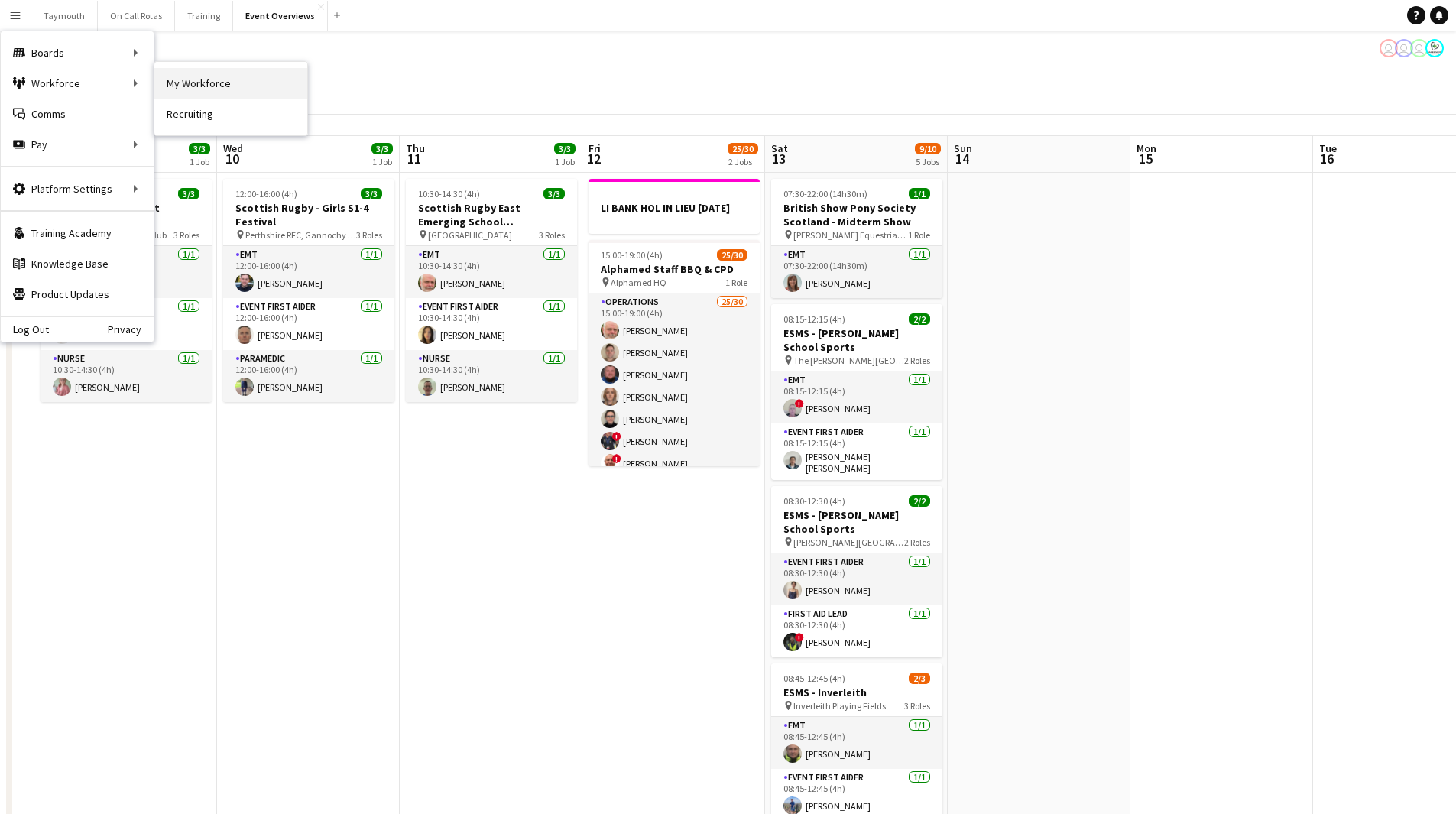
click at [226, 79] on link "My Workforce" at bounding box center [231, 83] width 153 height 31
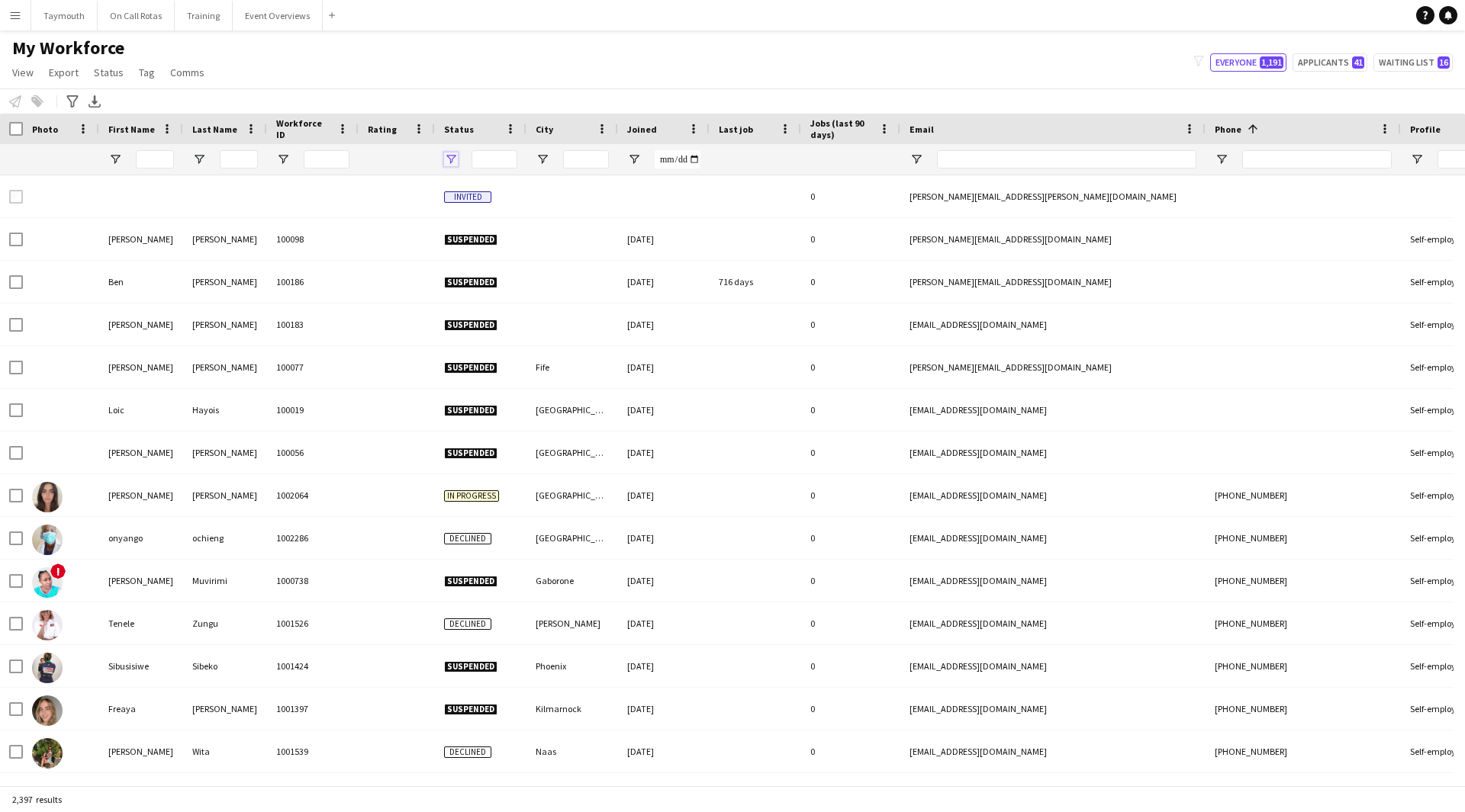
click at [452, 160] on span "Open Filter Menu" at bounding box center [451, 160] width 14 height 14
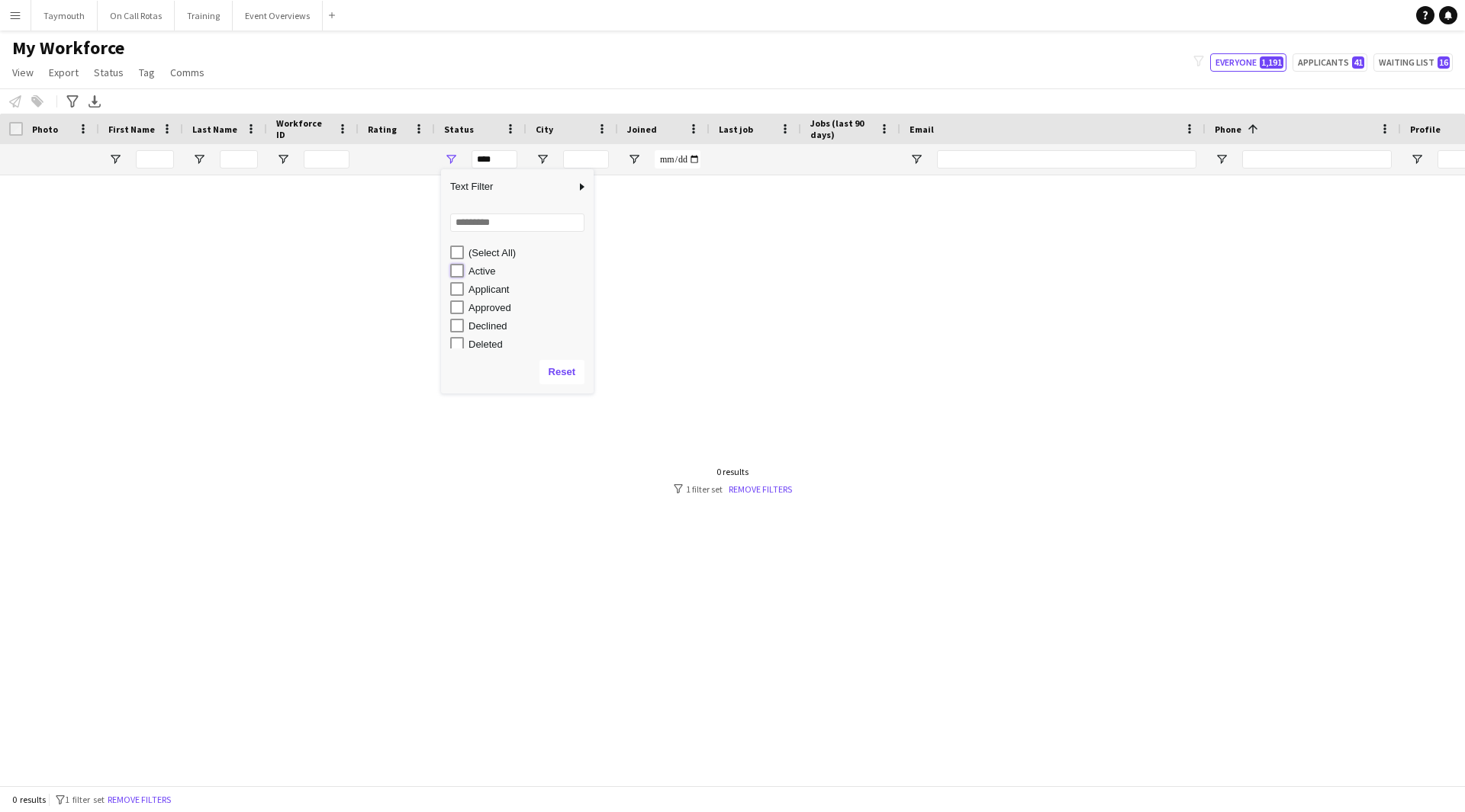
type input "**********"
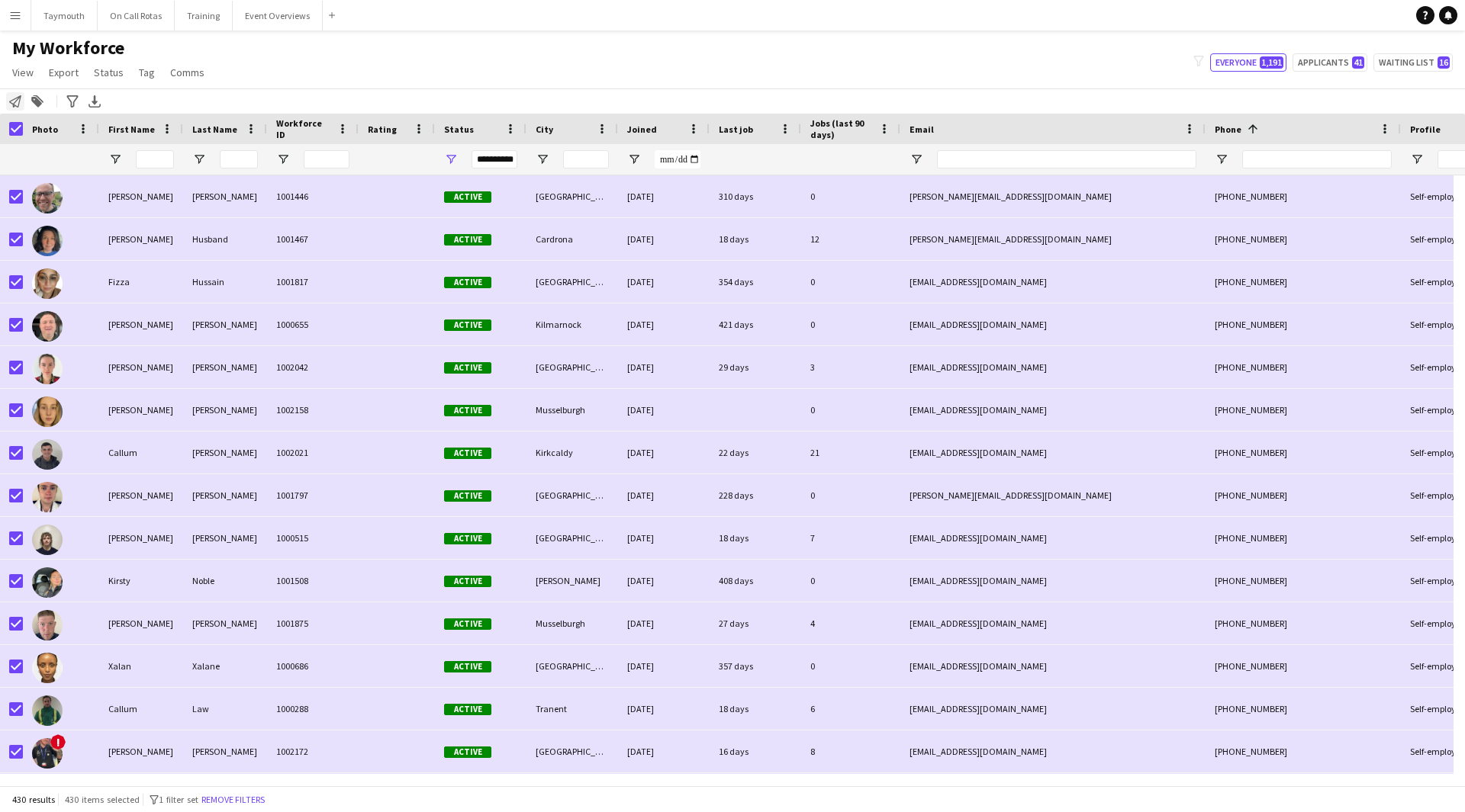
click at [20, 107] on icon "Notify workforce" at bounding box center [15, 101] width 12 height 12
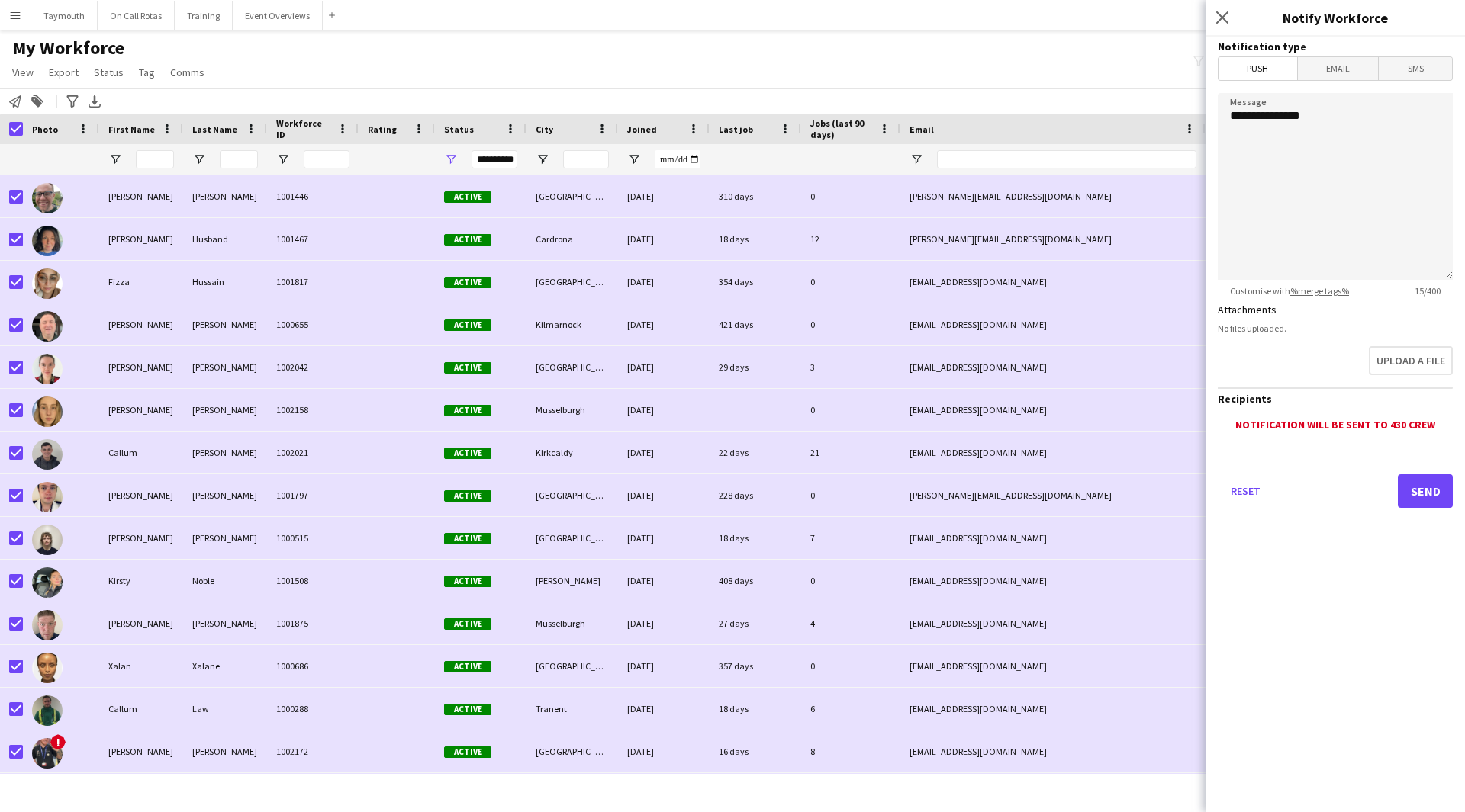
click at [1350, 70] on span "Email" at bounding box center [1338, 68] width 81 height 23
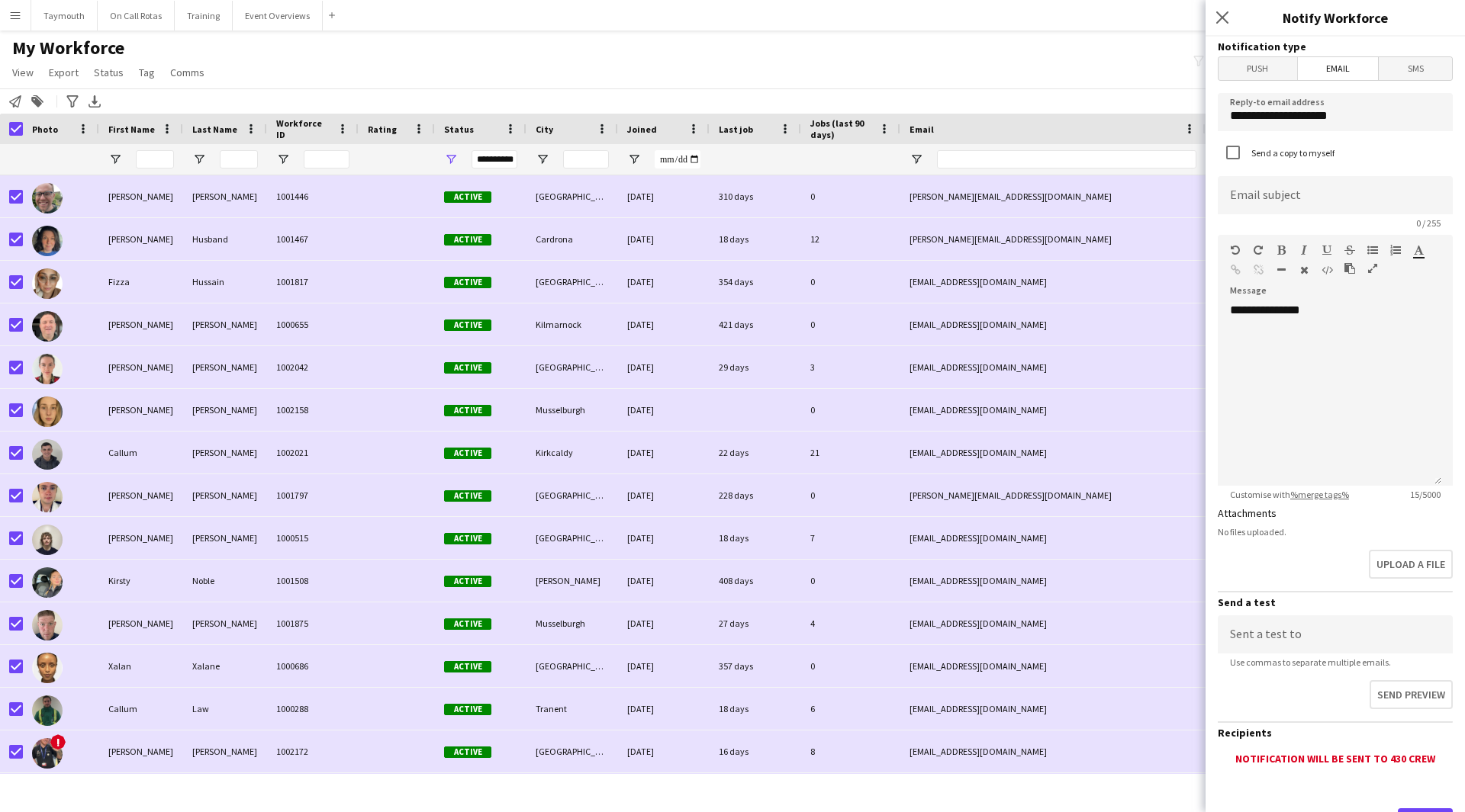
click at [1369, 266] on icon "button" at bounding box center [1372, 268] width 9 height 11
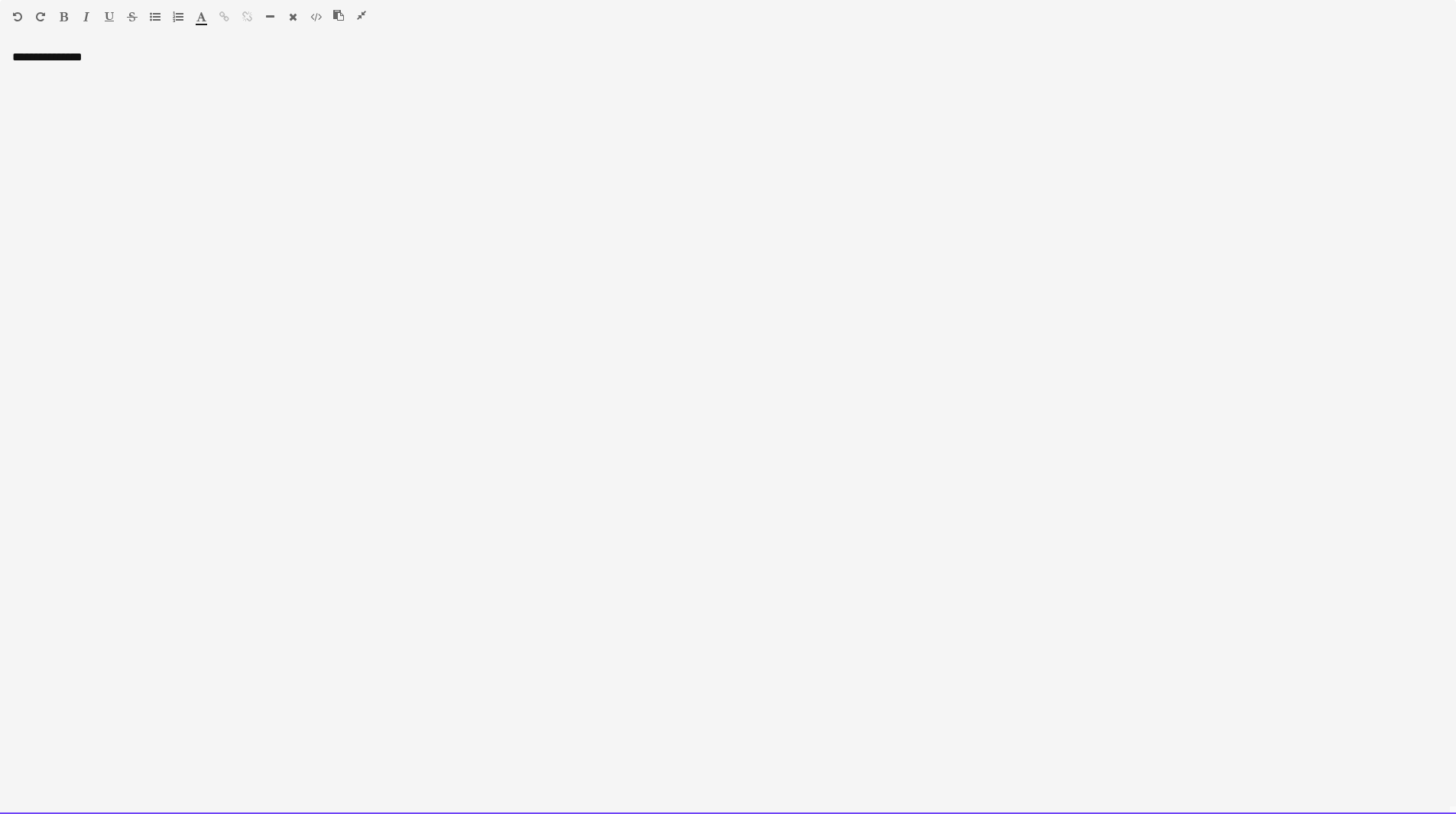
click at [217, 191] on div "**********" at bounding box center [728, 431] width 1456 height 765
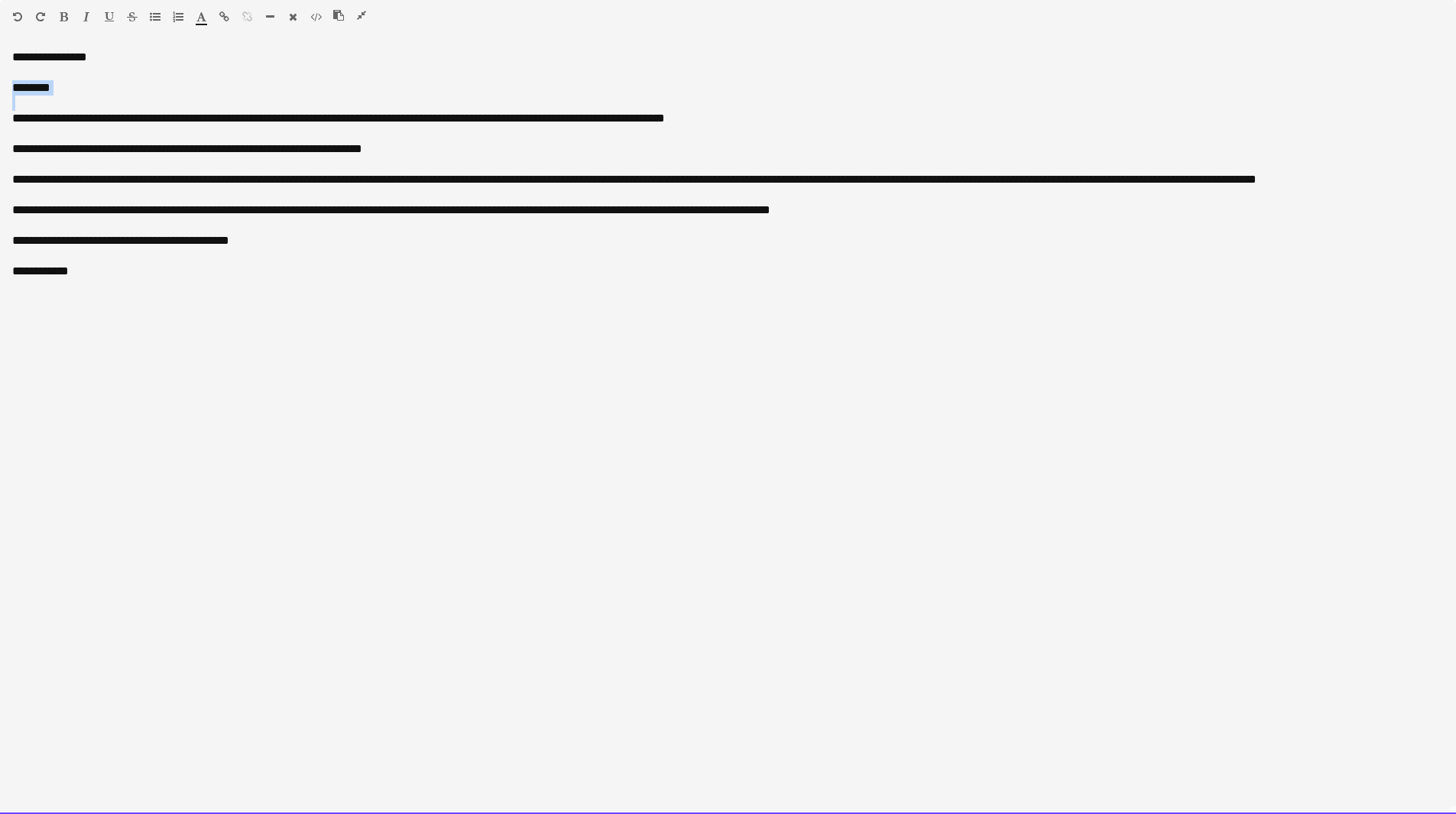
drag, startPoint x: 97, startPoint y: 97, endPoint x: -20, endPoint y: 87, distance: 117.4
click at [0, 87] on html "Menu Boards Boards Boards All jobs Status Workforce Workforce My Workforce Recr…" at bounding box center [728, 723] width 1456 height 1447
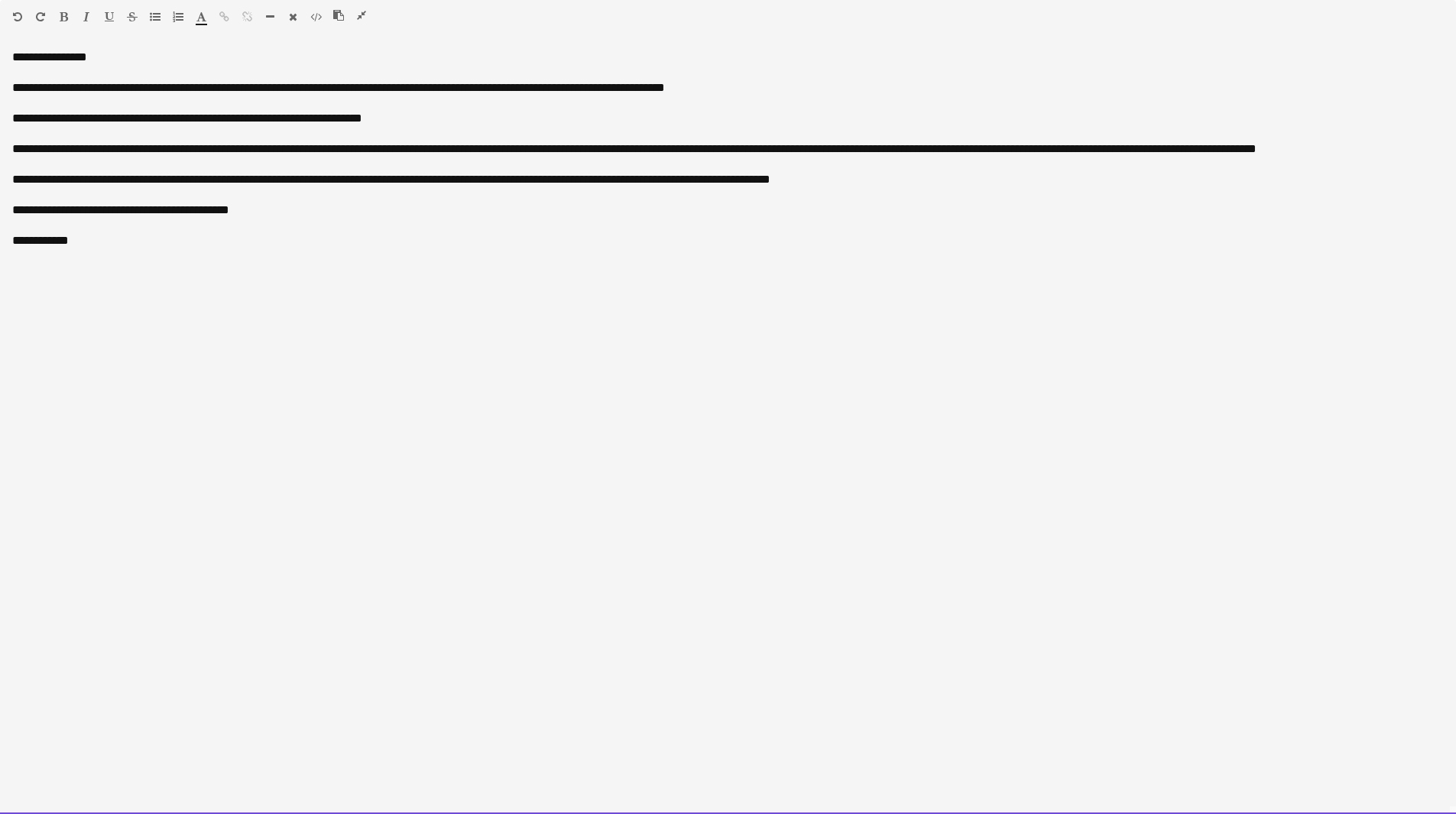
click at [182, 114] on div "**********" at bounding box center [728, 118] width 1432 height 15
click at [182, 117] on div "**********" at bounding box center [728, 118] width 1432 height 15
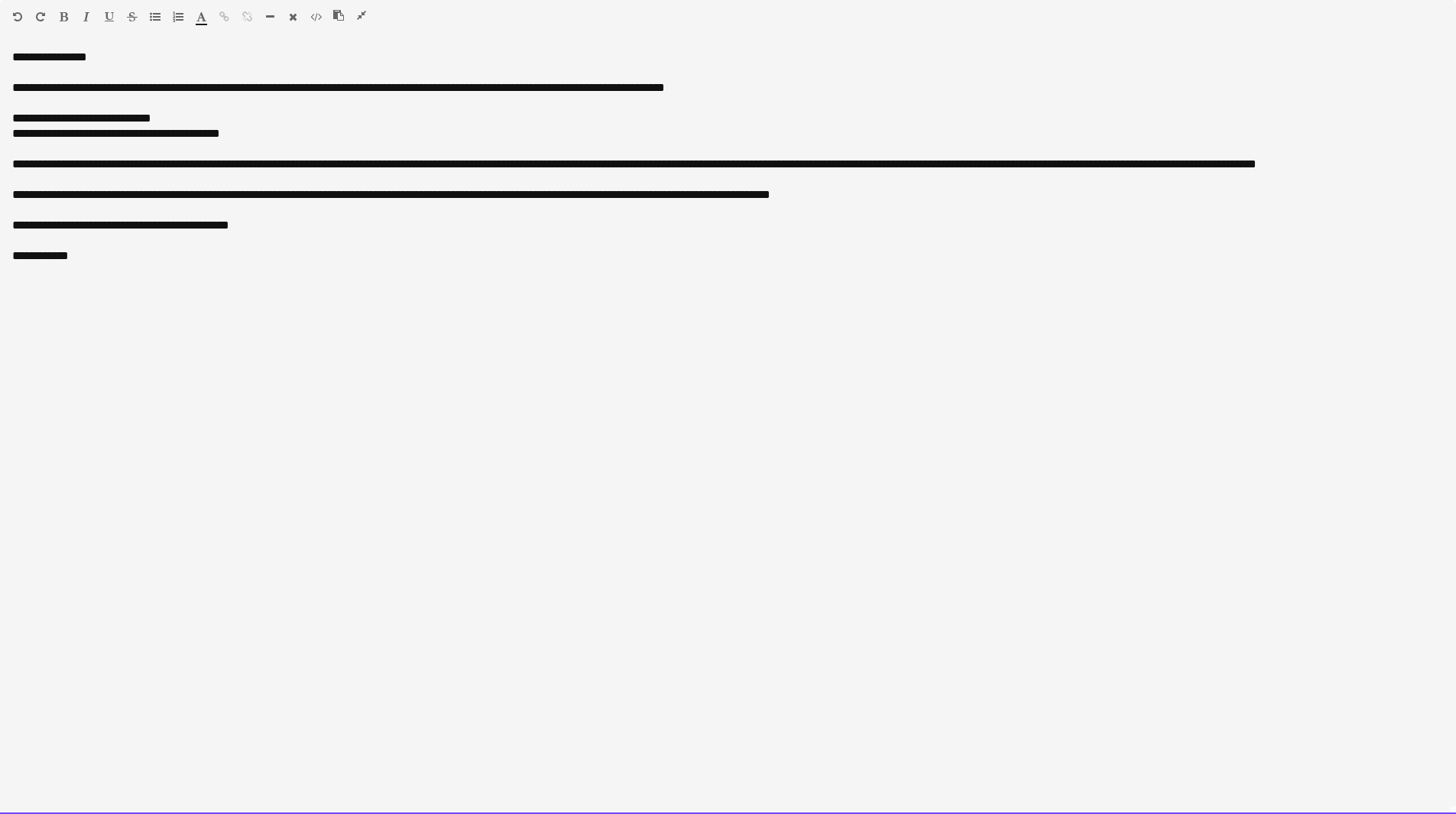
click at [133, 138] on div "**********" at bounding box center [728, 134] width 1432 height 15
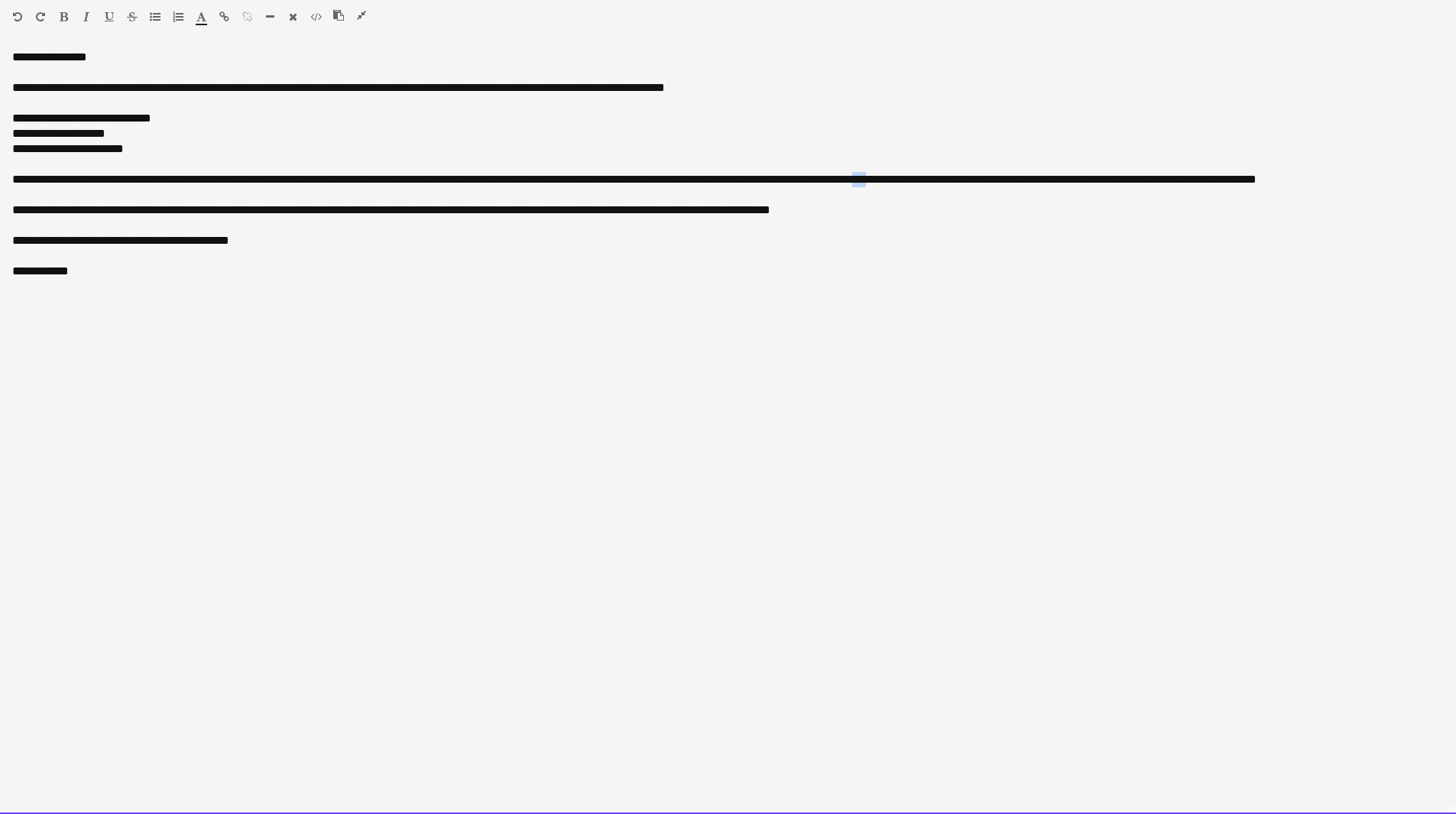
drag, startPoint x: 947, startPoint y: 184, endPoint x: 934, endPoint y: 178, distance: 14.3
click at [924, 182] on div "**********" at bounding box center [728, 179] width 1432 height 15
drag, startPoint x: 987, startPoint y: 178, endPoint x: 935, endPoint y: 179, distance: 52.0
click at [924, 185] on div "**********" at bounding box center [728, 179] width 1432 height 15
click at [981, 184] on div "**********" at bounding box center [728, 179] width 1432 height 15
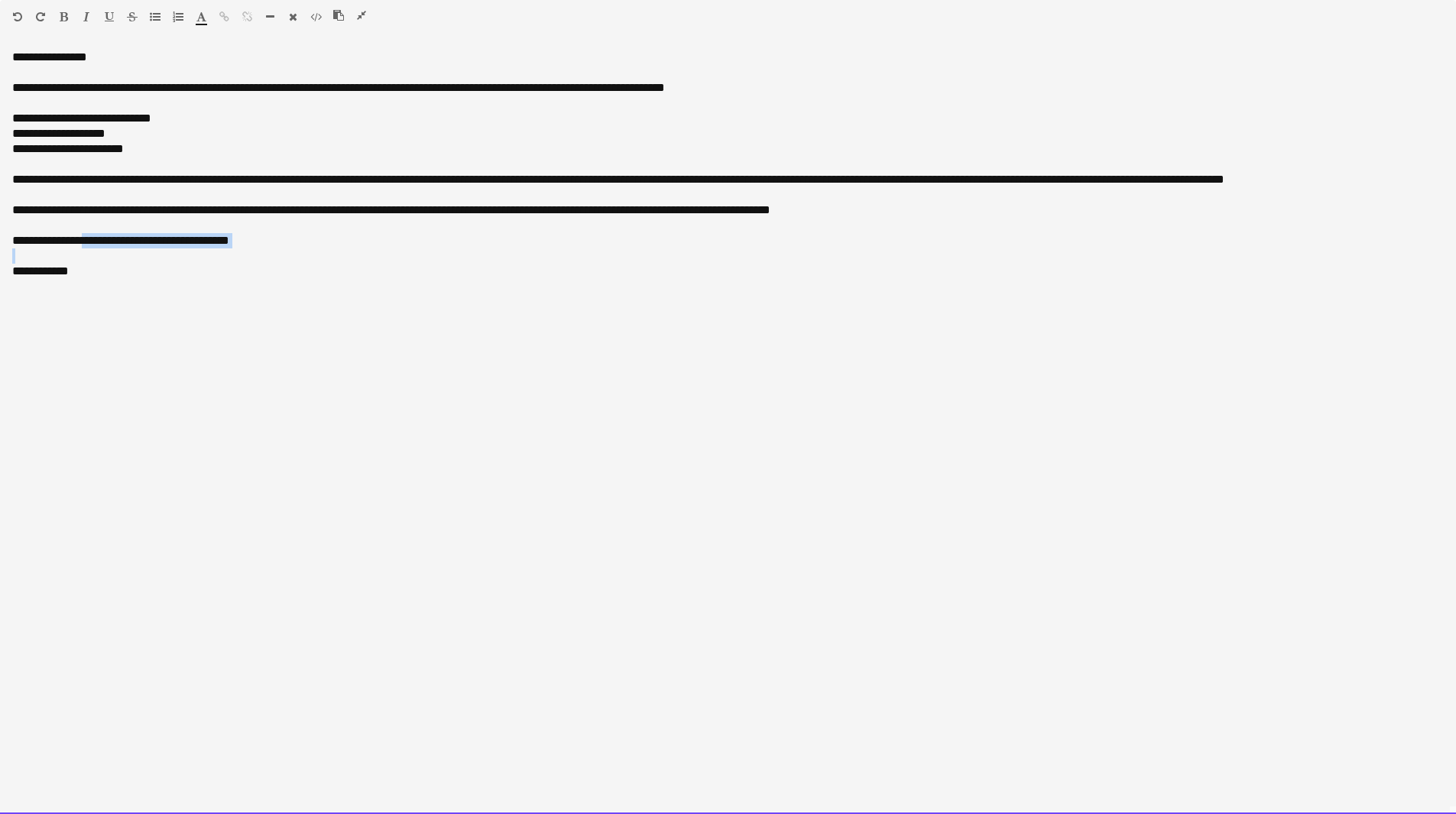
drag, startPoint x: 258, startPoint y: 259, endPoint x: 92, endPoint y: 244, distance: 166.7
click at [92, 244] on div "**********" at bounding box center [728, 179] width 1432 height 199
click at [133, 239] on div "**********" at bounding box center [728, 241] width 1432 height 15
click at [257, 242] on div "**********" at bounding box center [728, 241] width 1432 height 15
click at [333, 241] on div "**********" at bounding box center [728, 241] width 1432 height 15
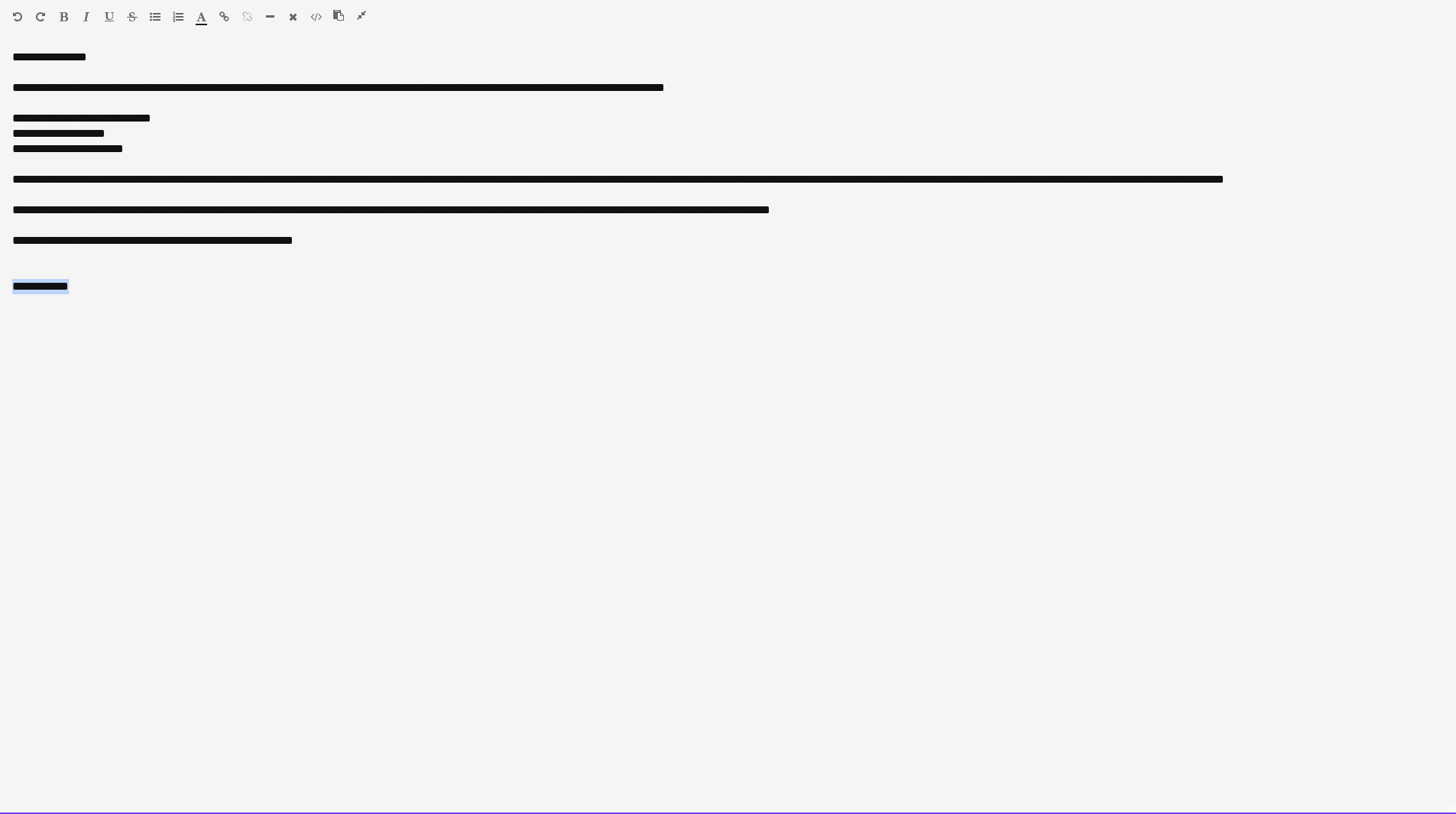
drag, startPoint x: 94, startPoint y: 298, endPoint x: 2, endPoint y: 272, distance: 95.6
click at [2, 277] on div "**********" at bounding box center [728, 431] width 1456 height 765
drag, startPoint x: 189, startPoint y: 286, endPoint x: -36, endPoint y: 285, distance: 225.0
click at [0, 285] on html "Menu Boards Boards Boards All jobs Status Workforce Workforce My Workforce Recr…" at bounding box center [728, 723] width 1456 height 1447
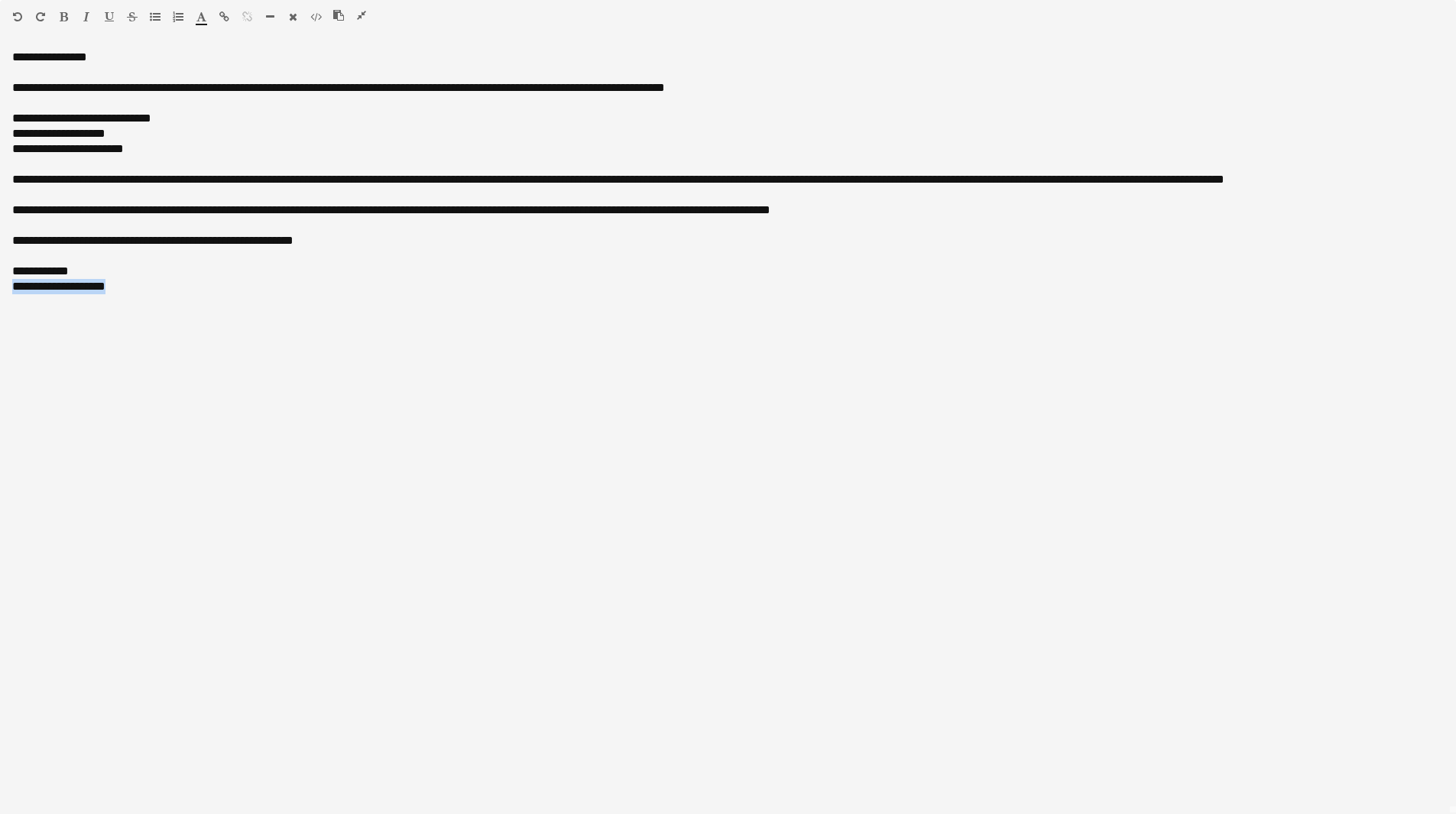
click at [88, 18] on icon "button" at bounding box center [86, 16] width 6 height 11
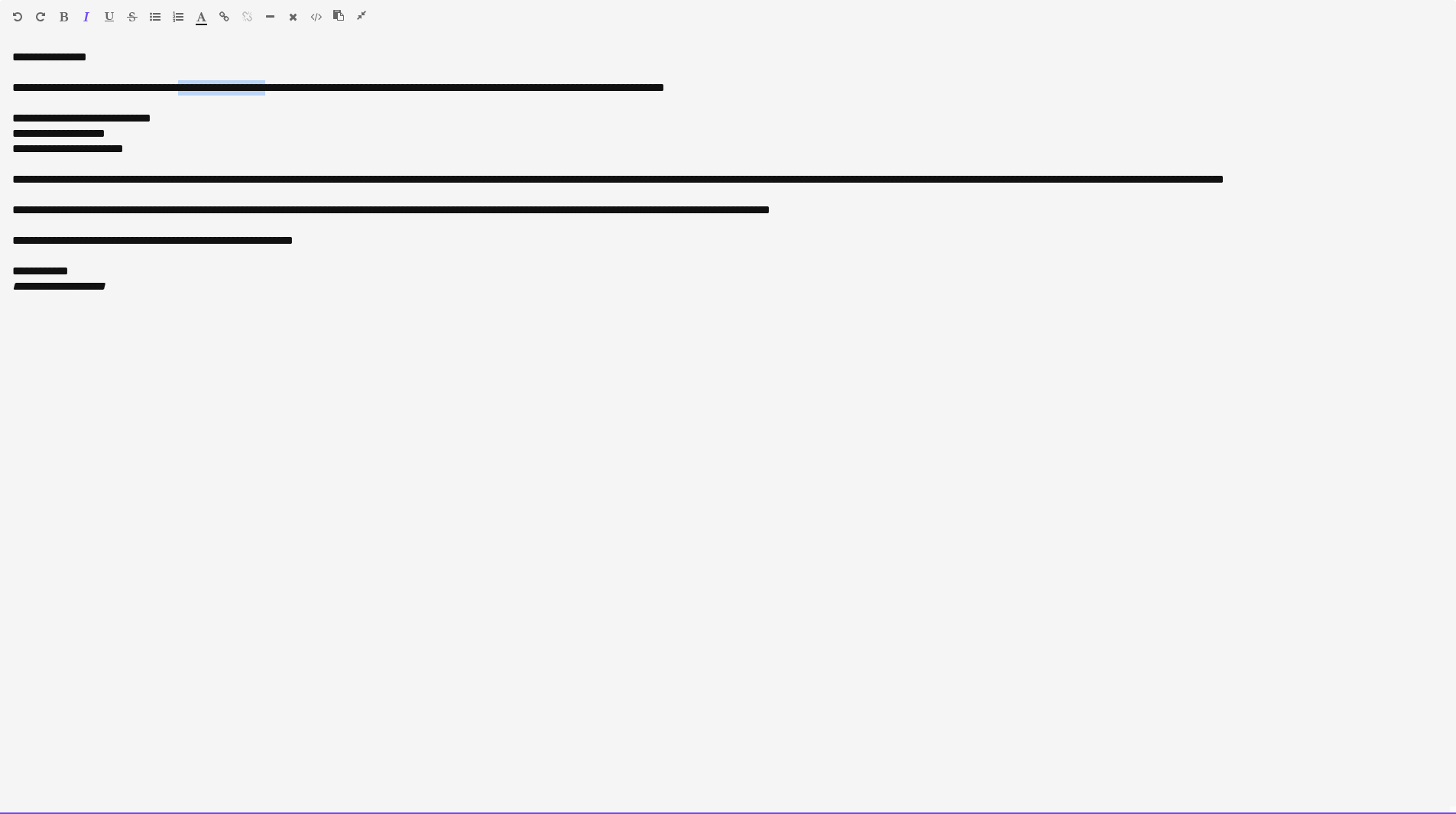
drag, startPoint x: 296, startPoint y: 88, endPoint x: 183, endPoint y: 90, distance: 113.0
click at [183, 90] on div "**********" at bounding box center [728, 88] width 1432 height 15
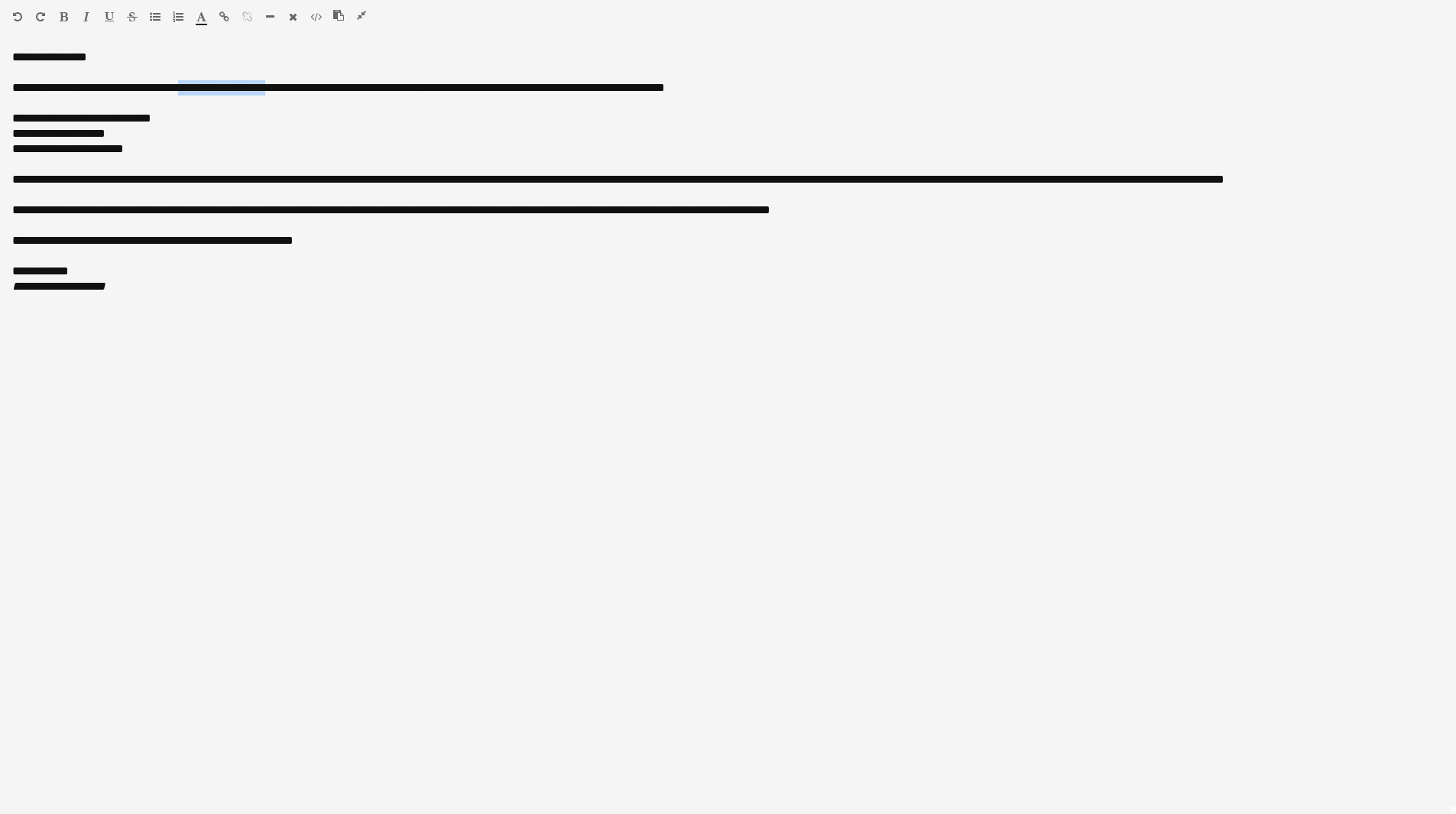
click at [65, 14] on icon "button" at bounding box center [64, 16] width 9 height 11
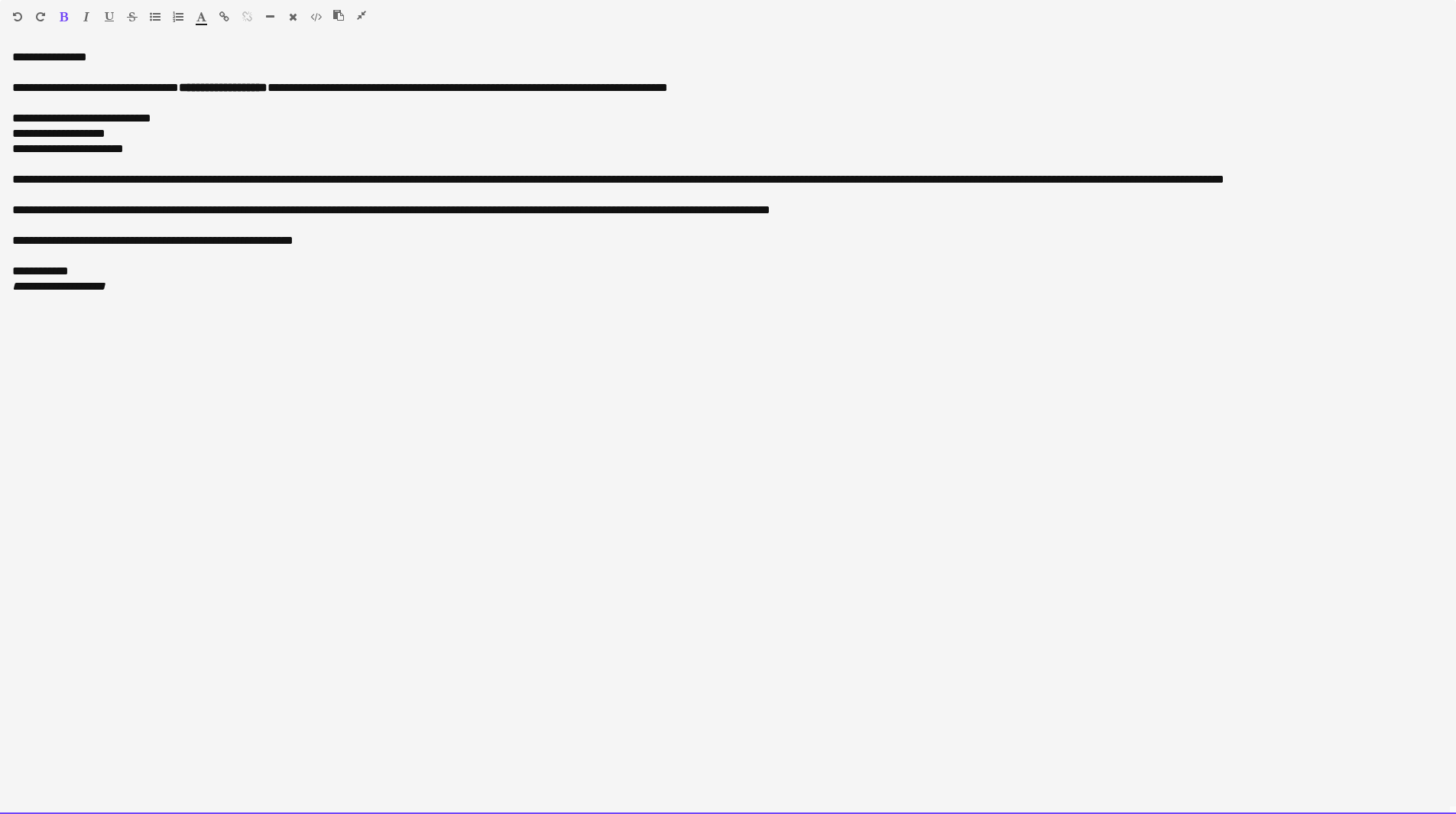
click at [402, 139] on div "**********" at bounding box center [728, 134] width 1432 height 15
click at [335, 166] on div at bounding box center [728, 164] width 1432 height 15
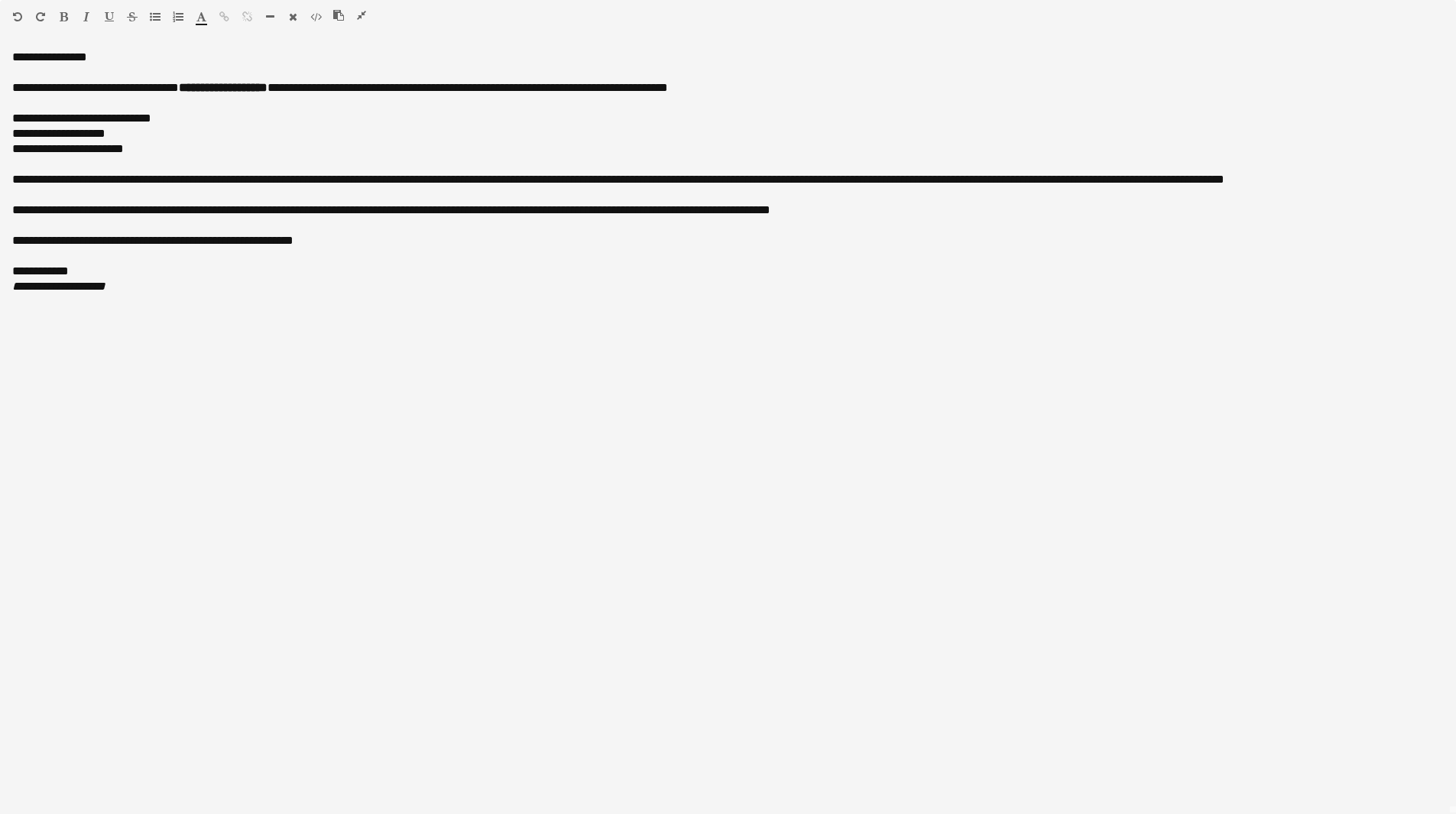
click at [363, 14] on icon "button" at bounding box center [361, 15] width 9 height 11
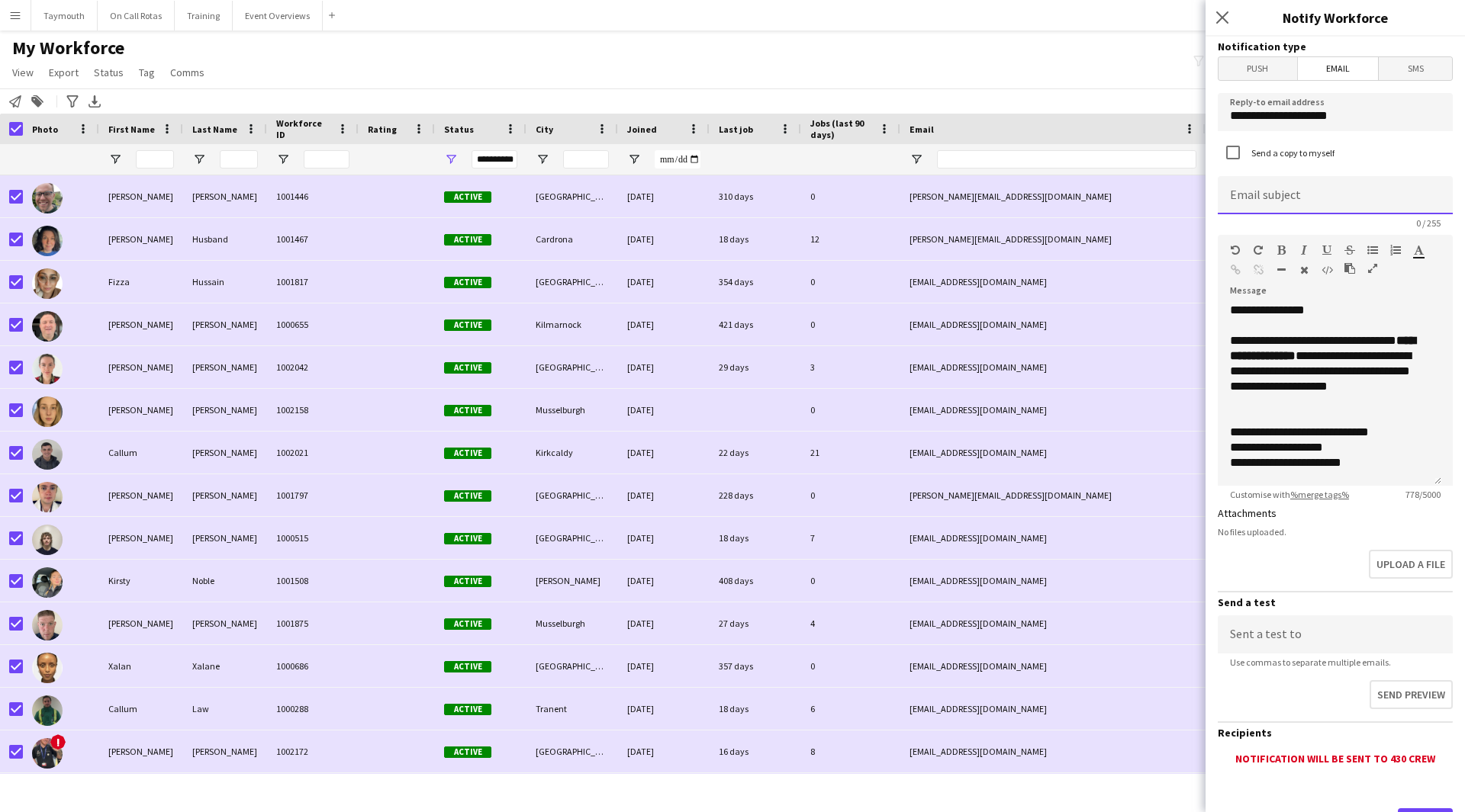
click at [1316, 200] on input at bounding box center [1335, 195] width 235 height 38
paste input "**********"
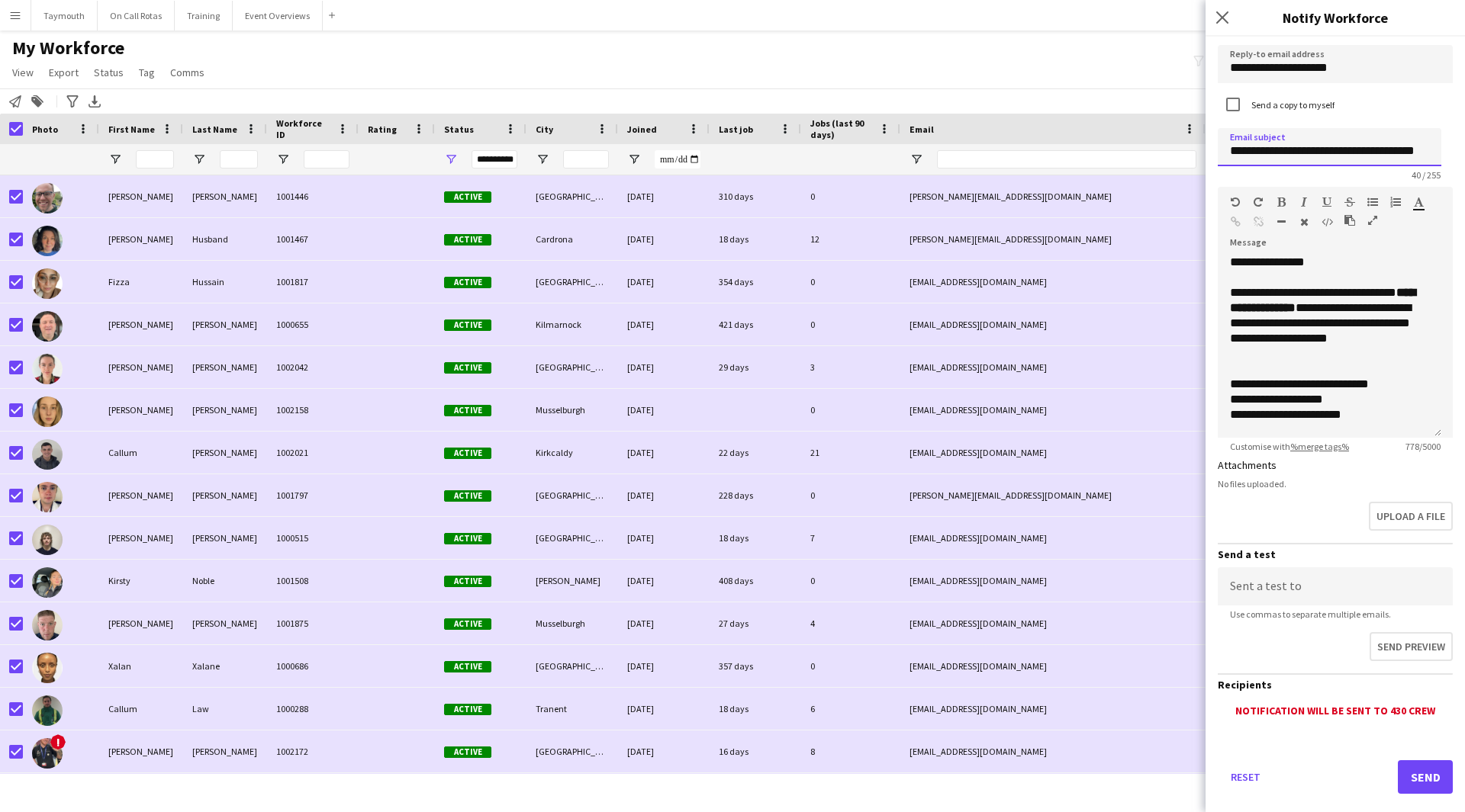
scroll to position [72, 0]
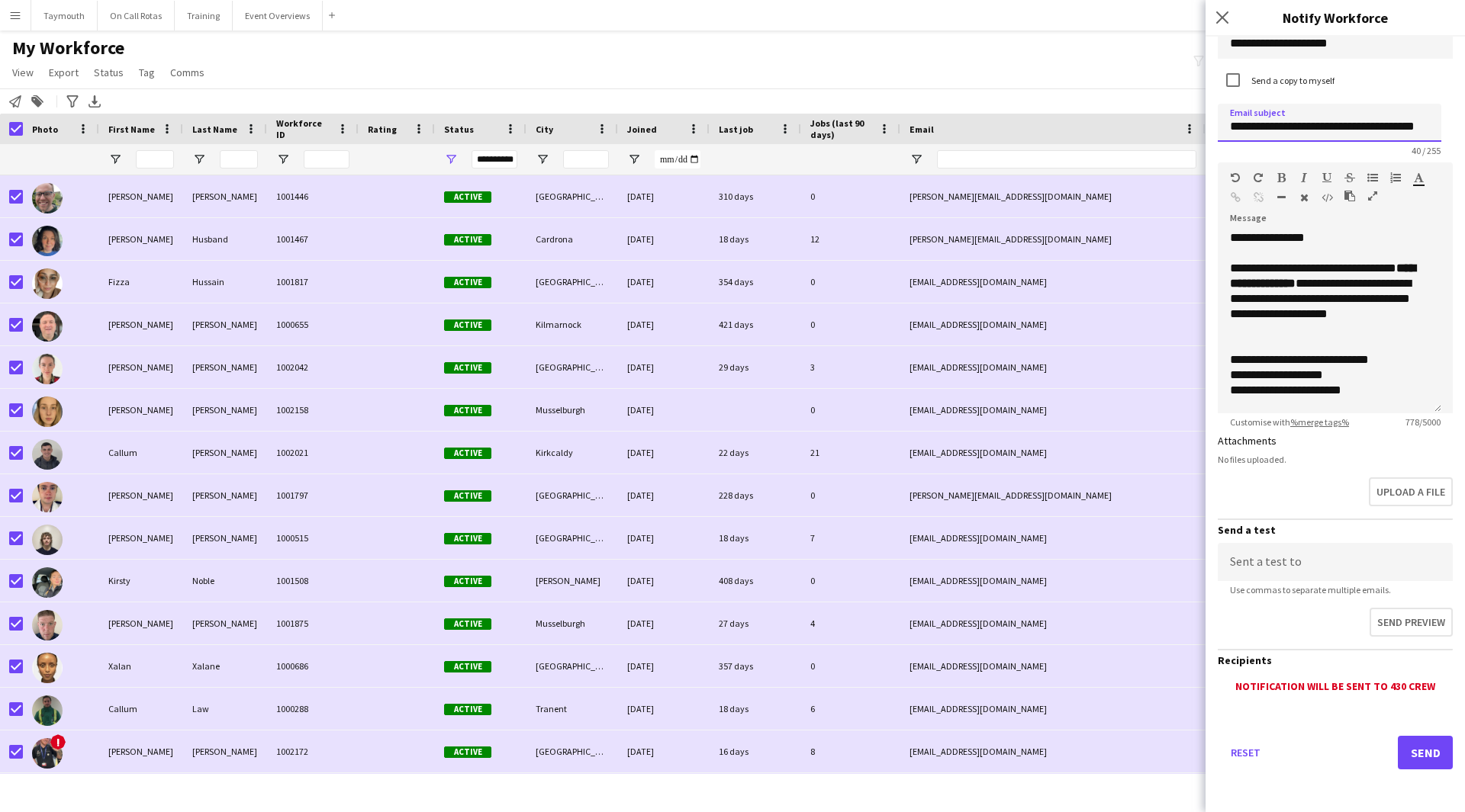
type input "**********"
click at [1372, 567] on input at bounding box center [1335, 562] width 235 height 38
type input "**********"
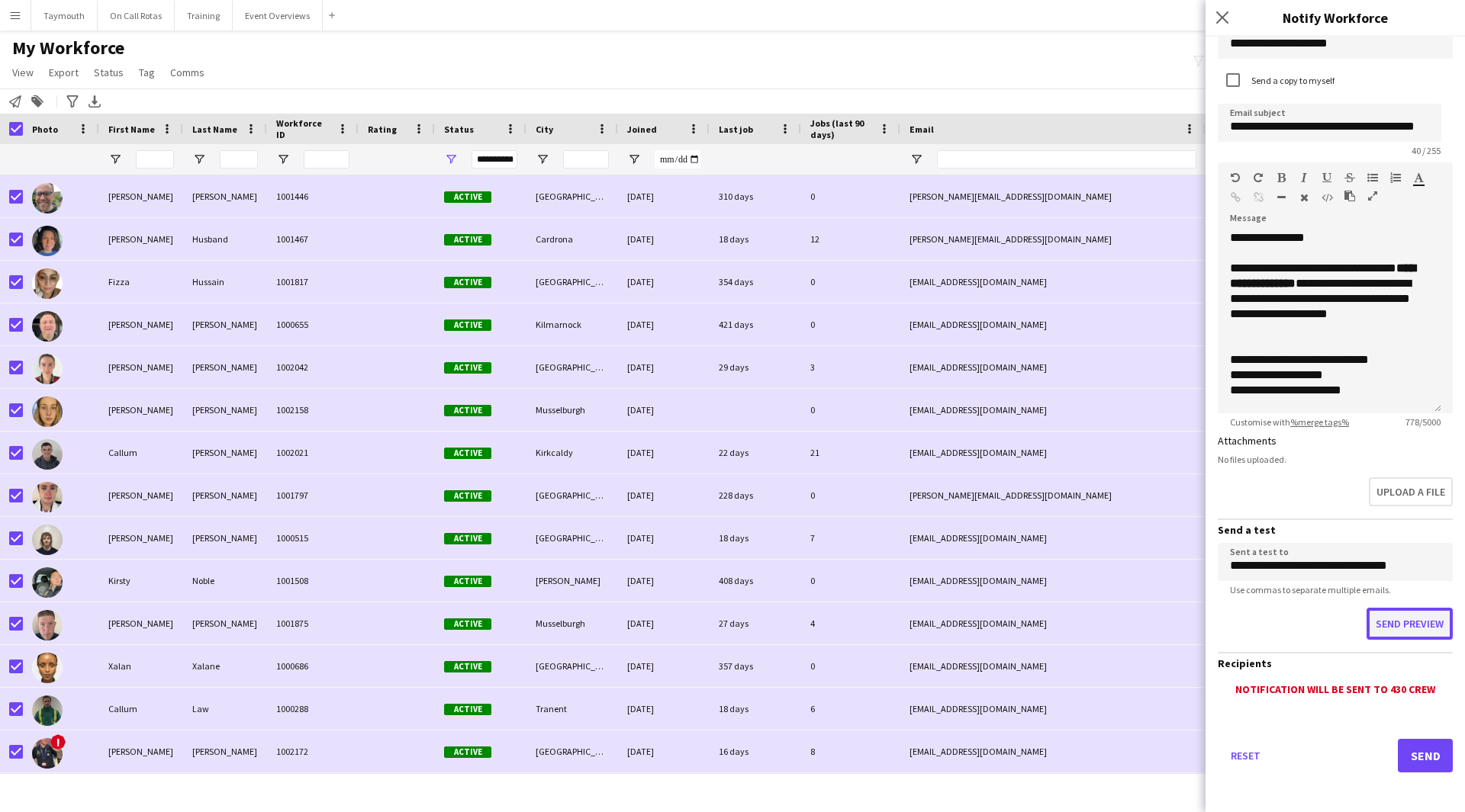
click at [1370, 611] on button "Send preview" at bounding box center [1410, 624] width 87 height 32
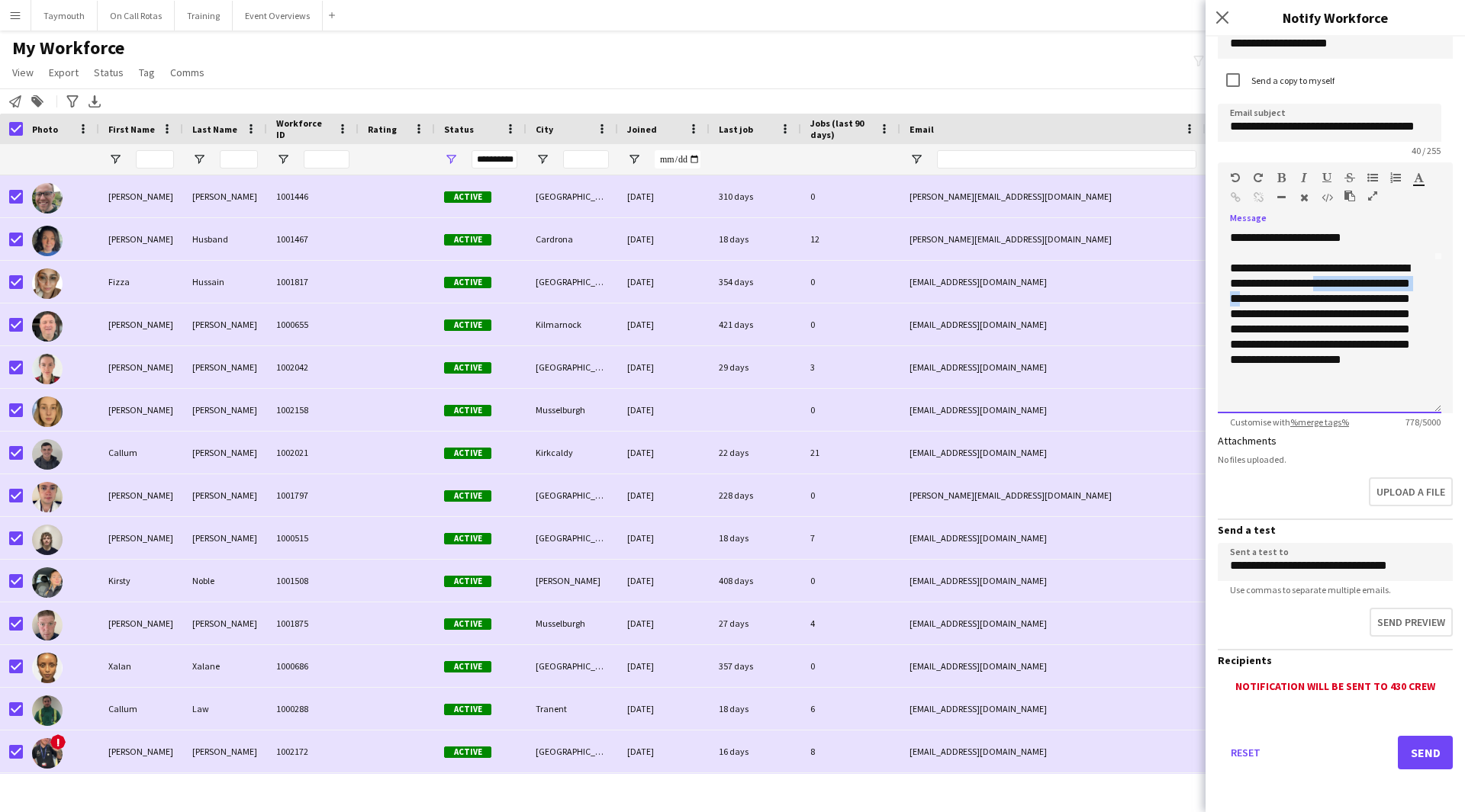
drag, startPoint x: 1318, startPoint y: 297, endPoint x: 1360, endPoint y: 284, distance: 44.0
click at [1360, 284] on div "**********" at bounding box center [1323, 329] width 188 height 137
click at [1283, 174] on icon "button" at bounding box center [1282, 177] width 8 height 11
click at [1429, 754] on button "Send" at bounding box center [1425, 753] width 55 height 34
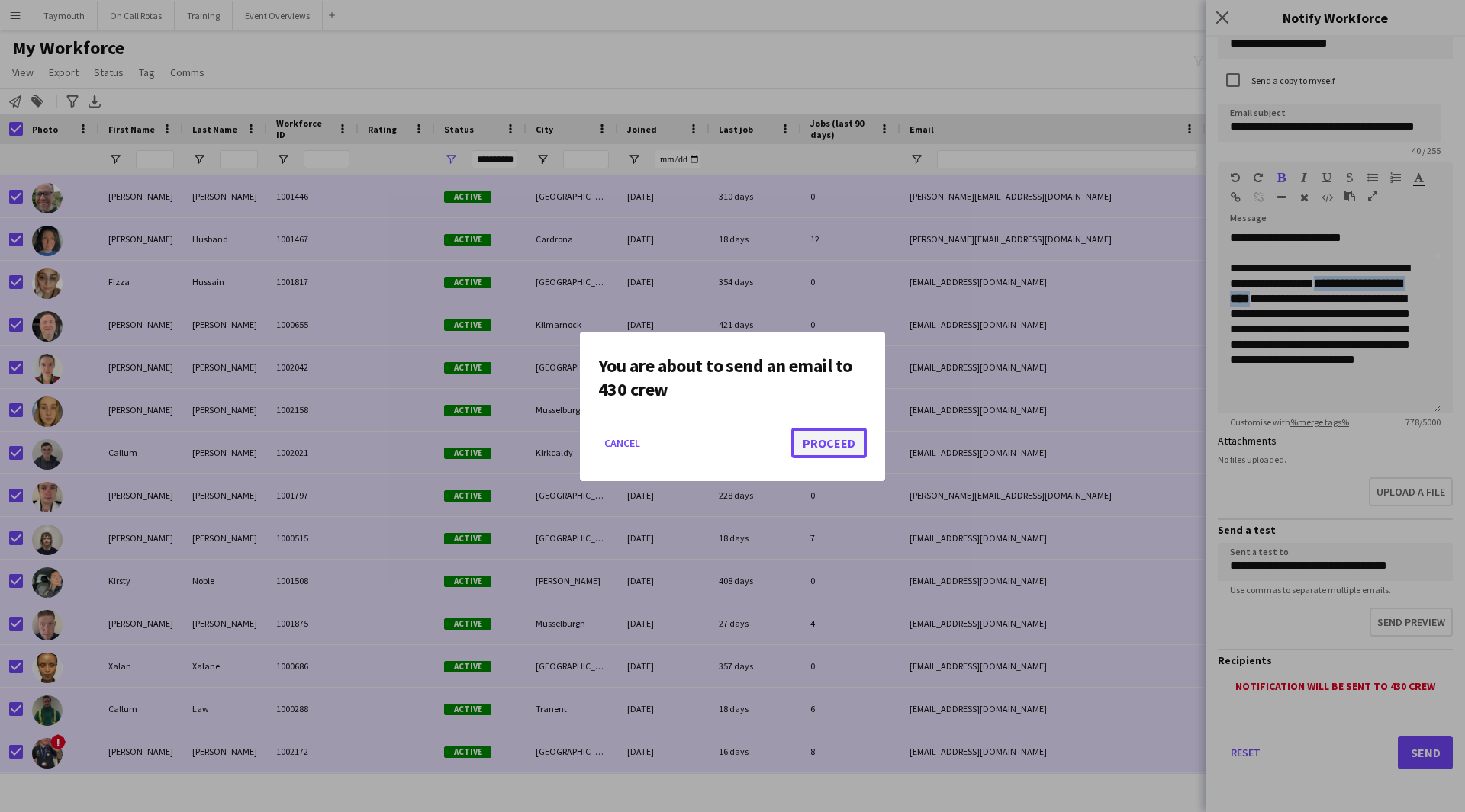
click at [818, 443] on button "Proceed" at bounding box center [828, 443] width 76 height 31
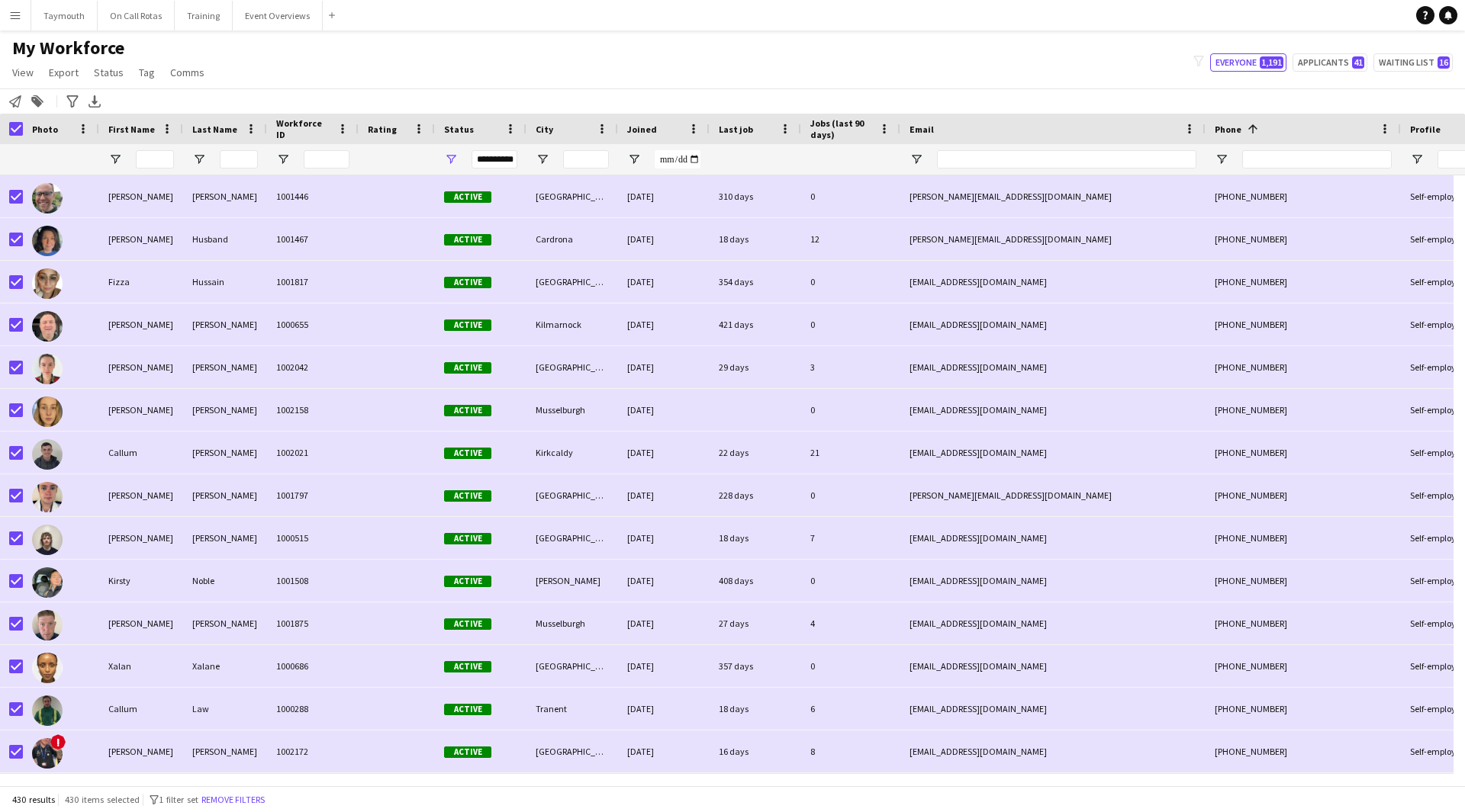
click at [251, 36] on main "My Workforce View Views Default view Active Staff Applications - First Aider Ap…" at bounding box center [732, 411] width 1465 height 761
click at [262, 25] on button "Event Overviews Close" at bounding box center [278, 15] width 90 height 30
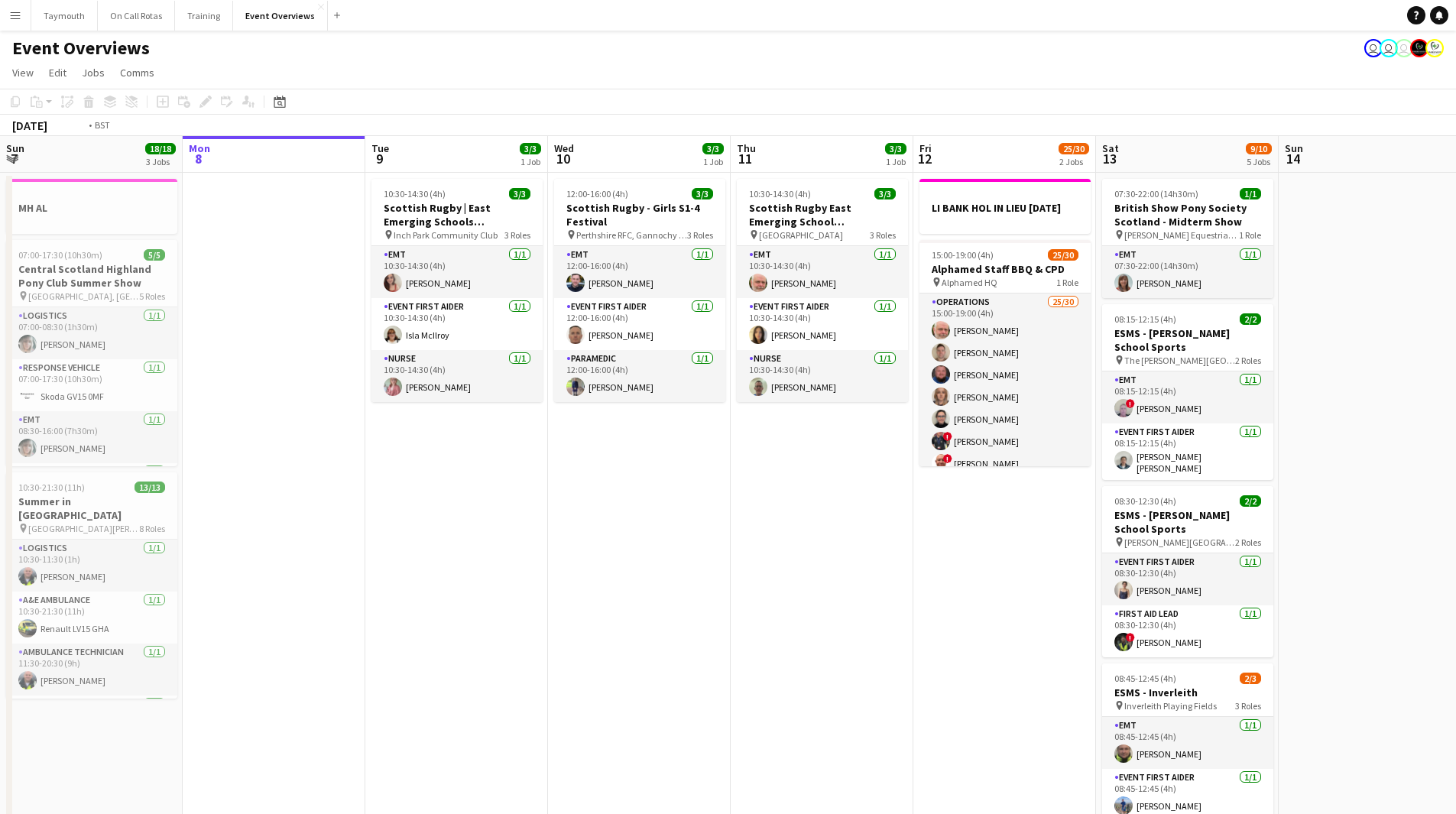
scroll to position [0, 533]
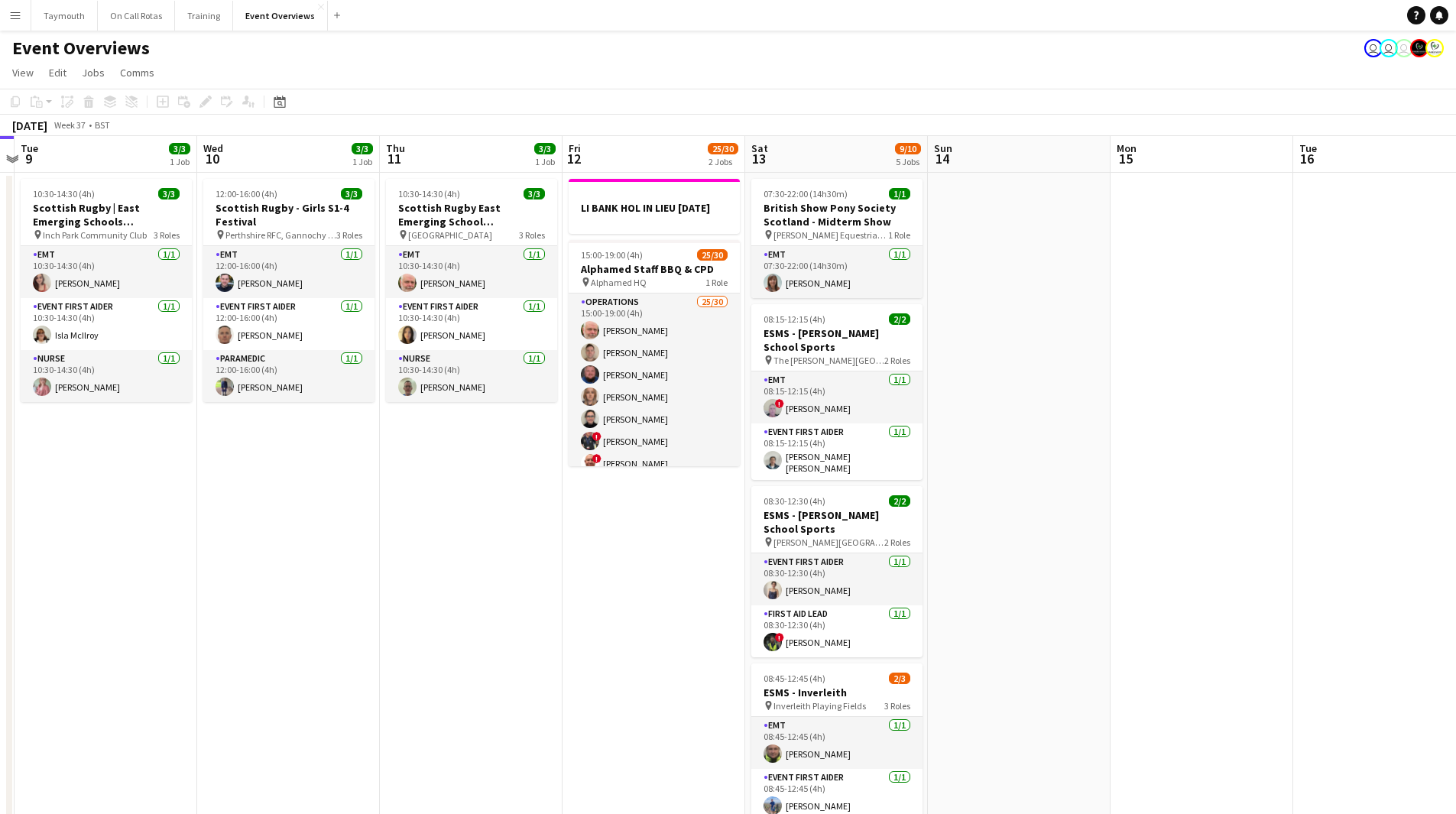
drag, startPoint x: 982, startPoint y: 600, endPoint x: 631, endPoint y: 611, distance: 351.2
click at [631, 611] on app-calendar-viewport "Sat 6 22/27 7 Jobs Sun 7 18/18 3 Jobs Mon 8 Tue 9 3/3 1 Job Wed 10 3/3 1 Job Th…" at bounding box center [728, 809] width 1456 height 1346
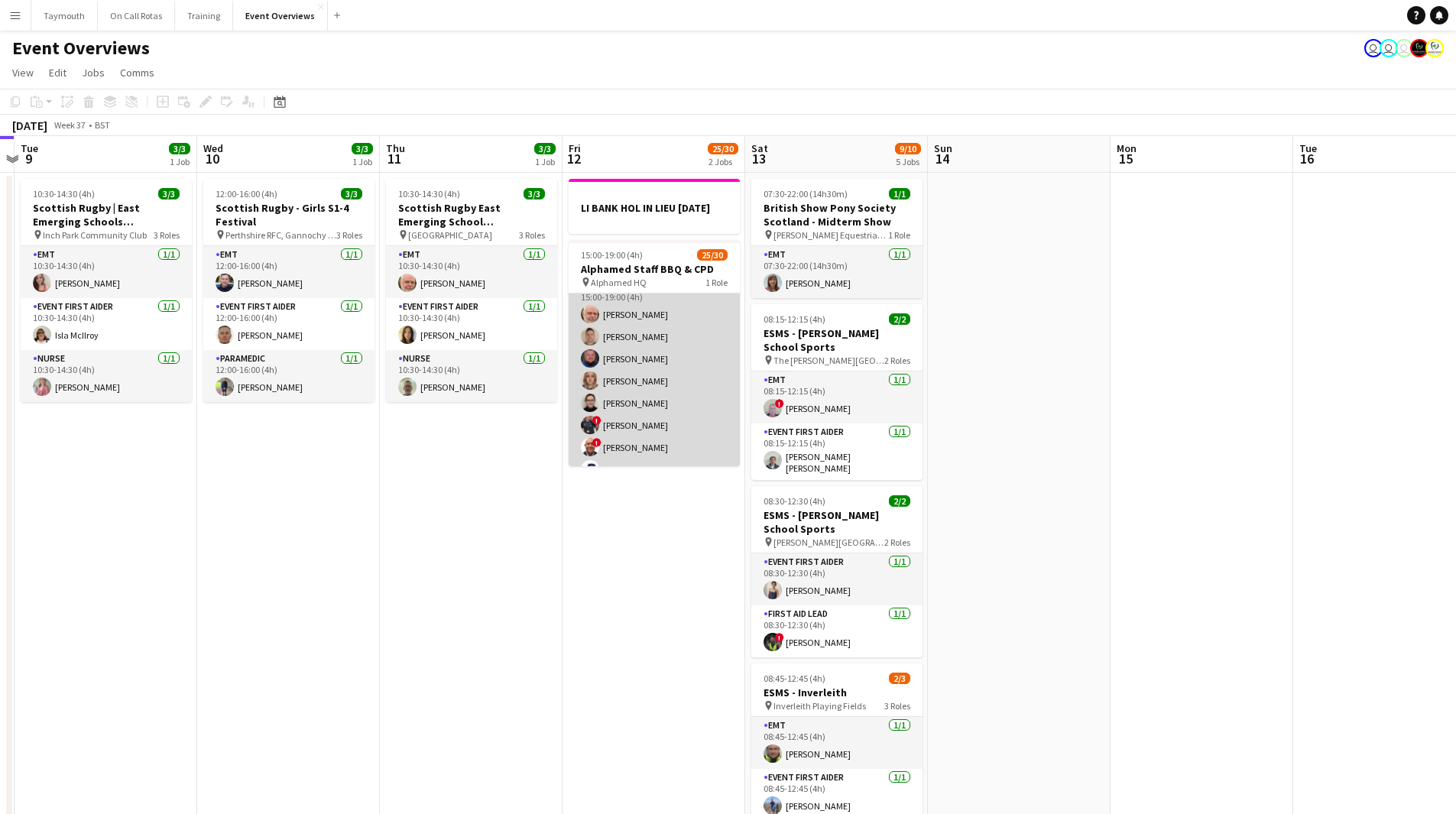
scroll to position [0, 0]
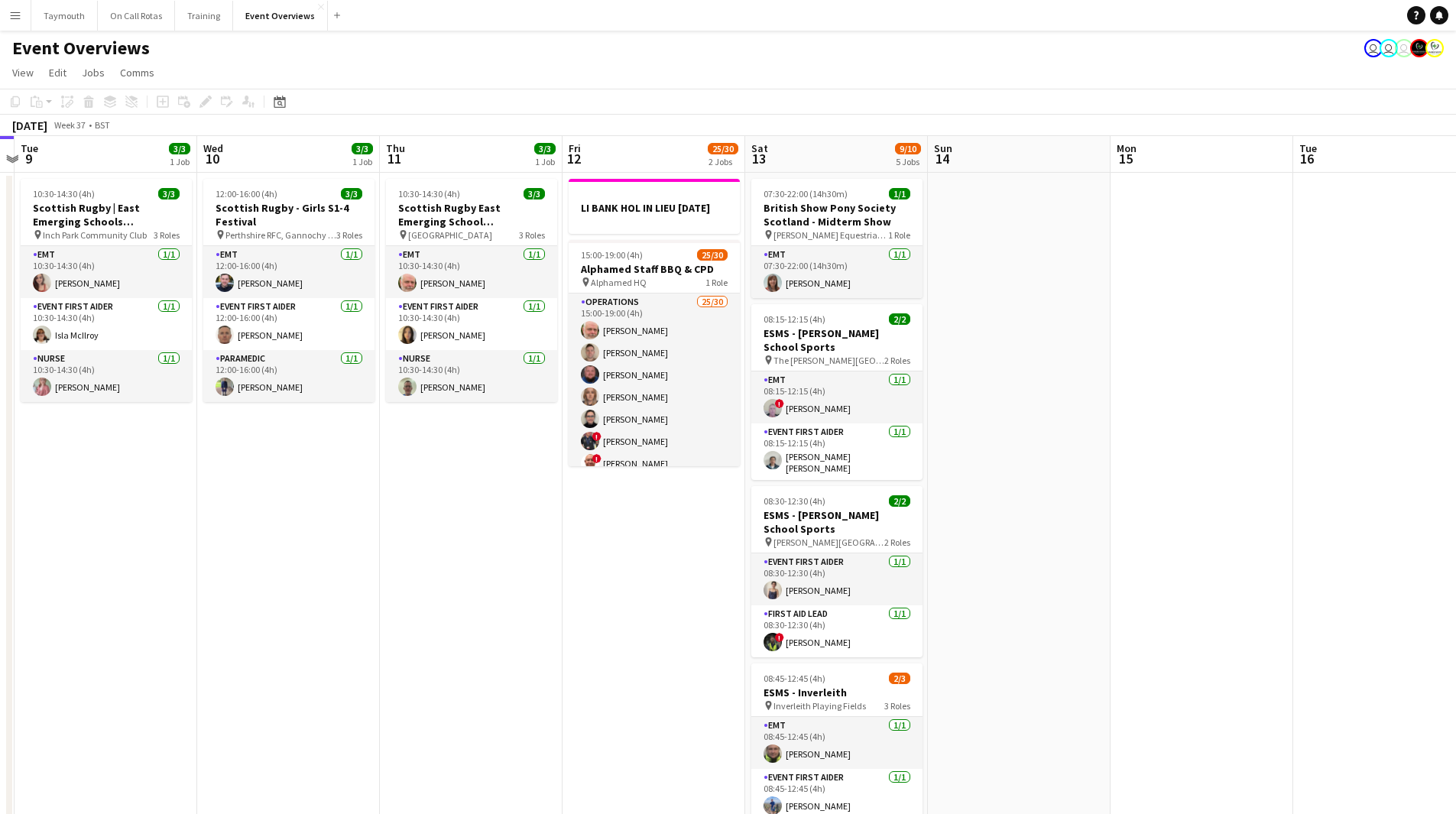
click at [646, 562] on app-date-cell "LI BANK HOL IN LIEU [DATE] 15:00-19:00 (4h) 25/30 Alphamed Staff BBQ & CPD pin …" at bounding box center [654, 827] width 183 height 1309
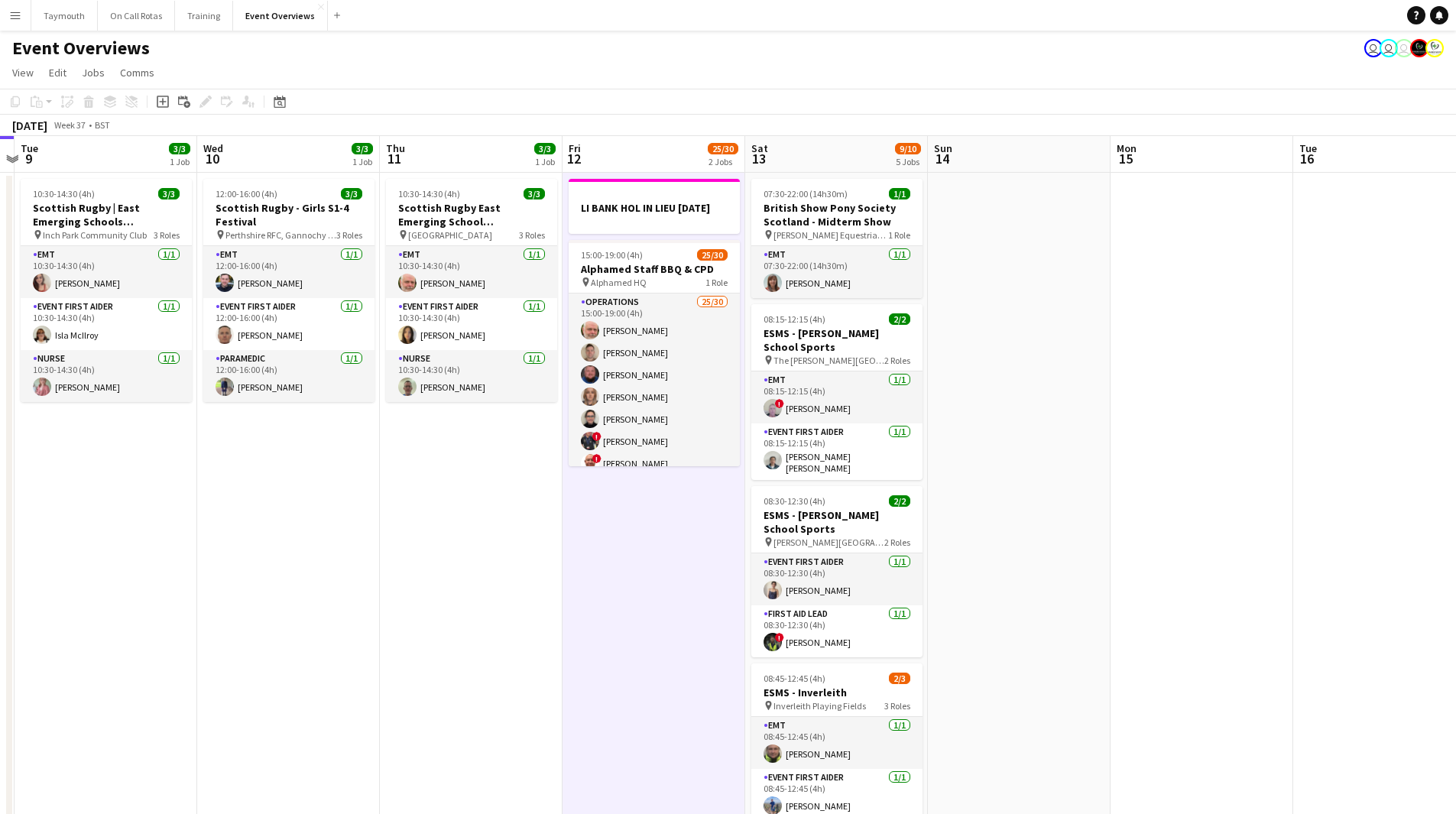
scroll to position [0, 582]
drag, startPoint x: 510, startPoint y: 562, endPoint x: 280, endPoint y: 578, distance: 230.6
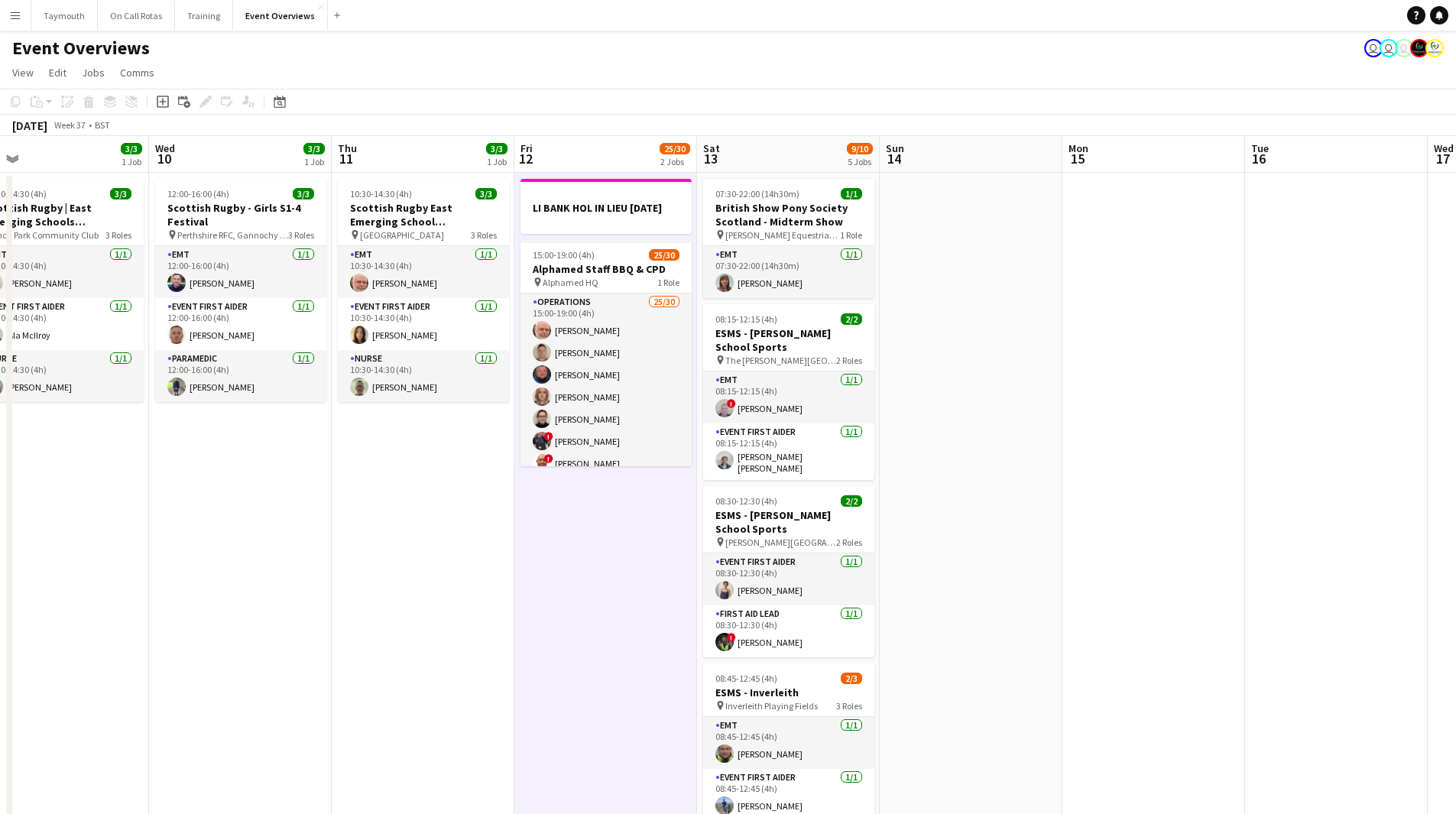
click at [280, 578] on app-calendar-viewport "Sat 6 22/27 7 Jobs Sun 7 18/18 3 Jobs Mon 8 Tue 9 3/3 1 Job Wed 10 3/3 1 Job Th…" at bounding box center [728, 809] width 1456 height 1346
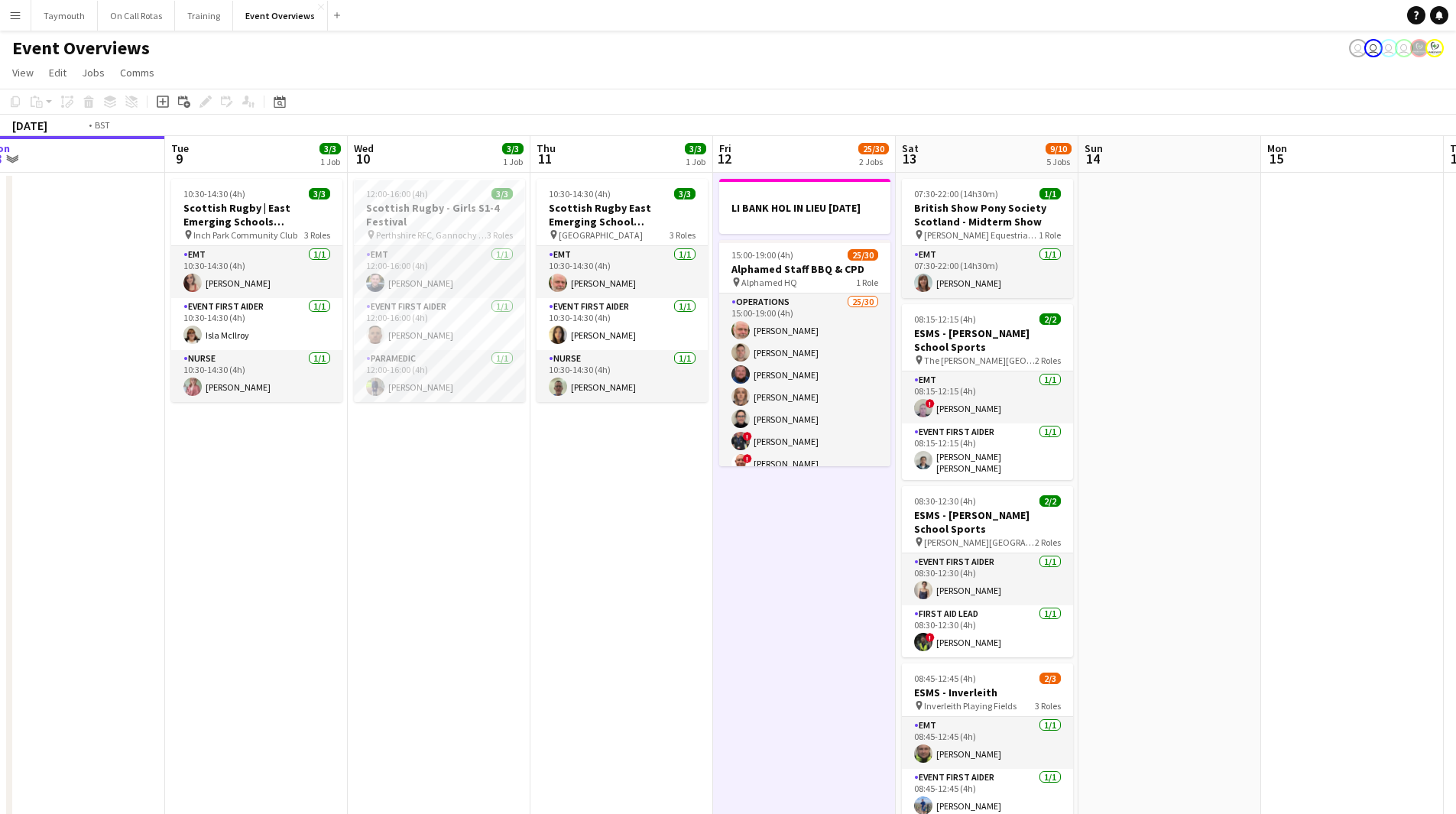
scroll to position [0, 397]
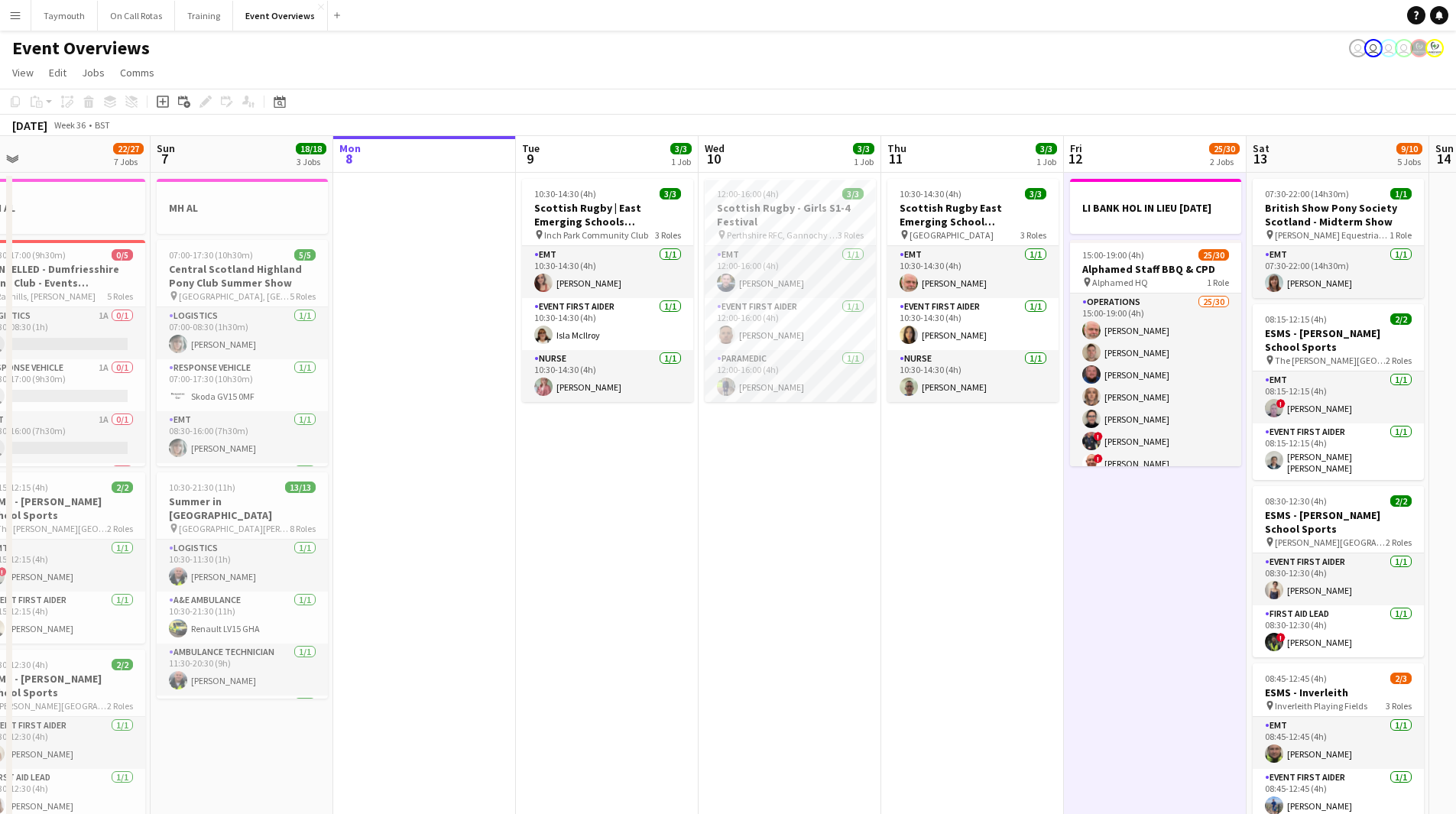
drag, startPoint x: 233, startPoint y: 544, endPoint x: 930, endPoint y: 530, distance: 697.1
click at [930, 530] on app-calendar-viewport "Thu 4 2 Jobs Fri 5 13/13 3 Jobs Sat 6 22/27 7 Jobs Sun 7 18/18 3 Jobs Mon 8 Tue…" at bounding box center [728, 809] width 1456 height 1346
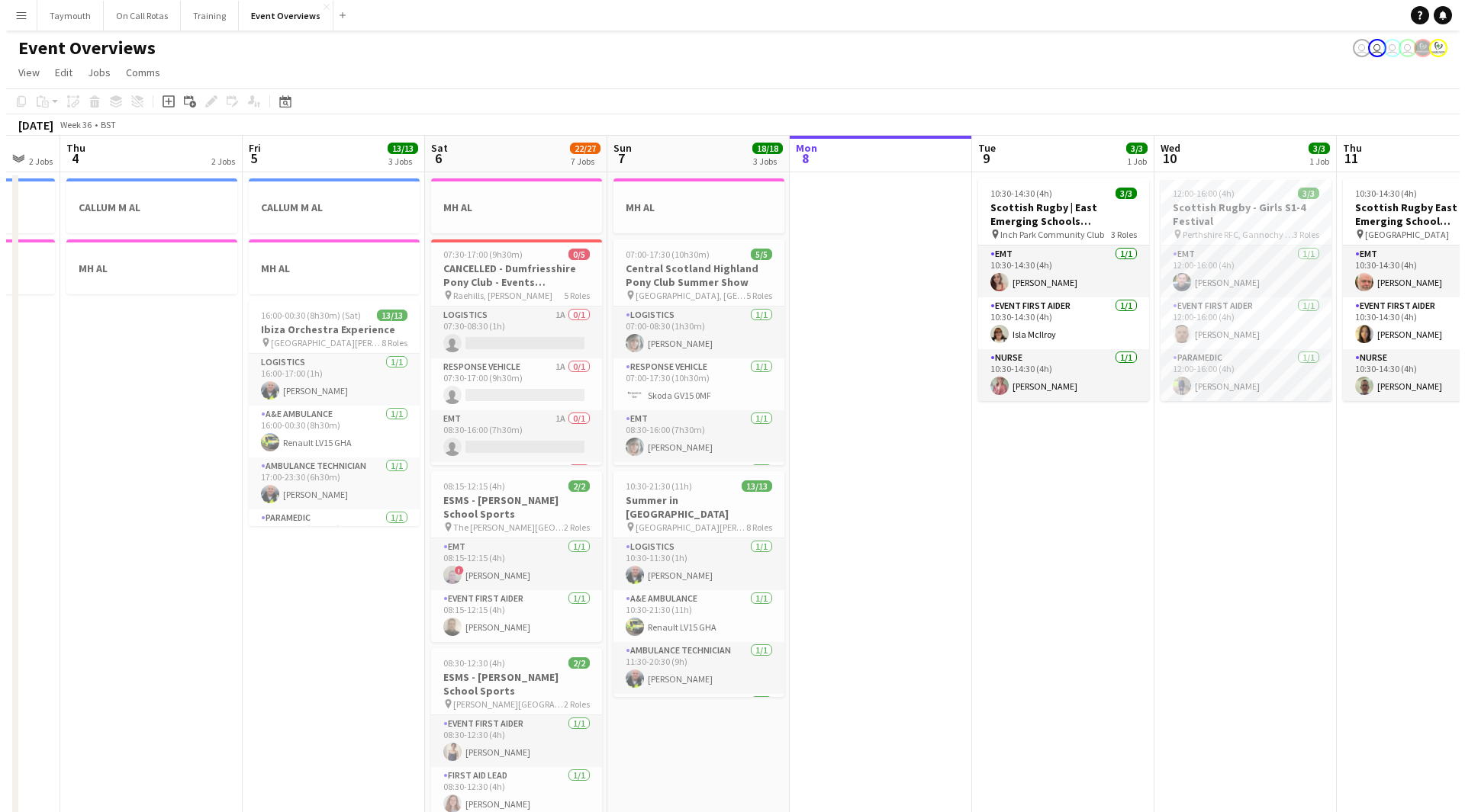
scroll to position [0, 479]
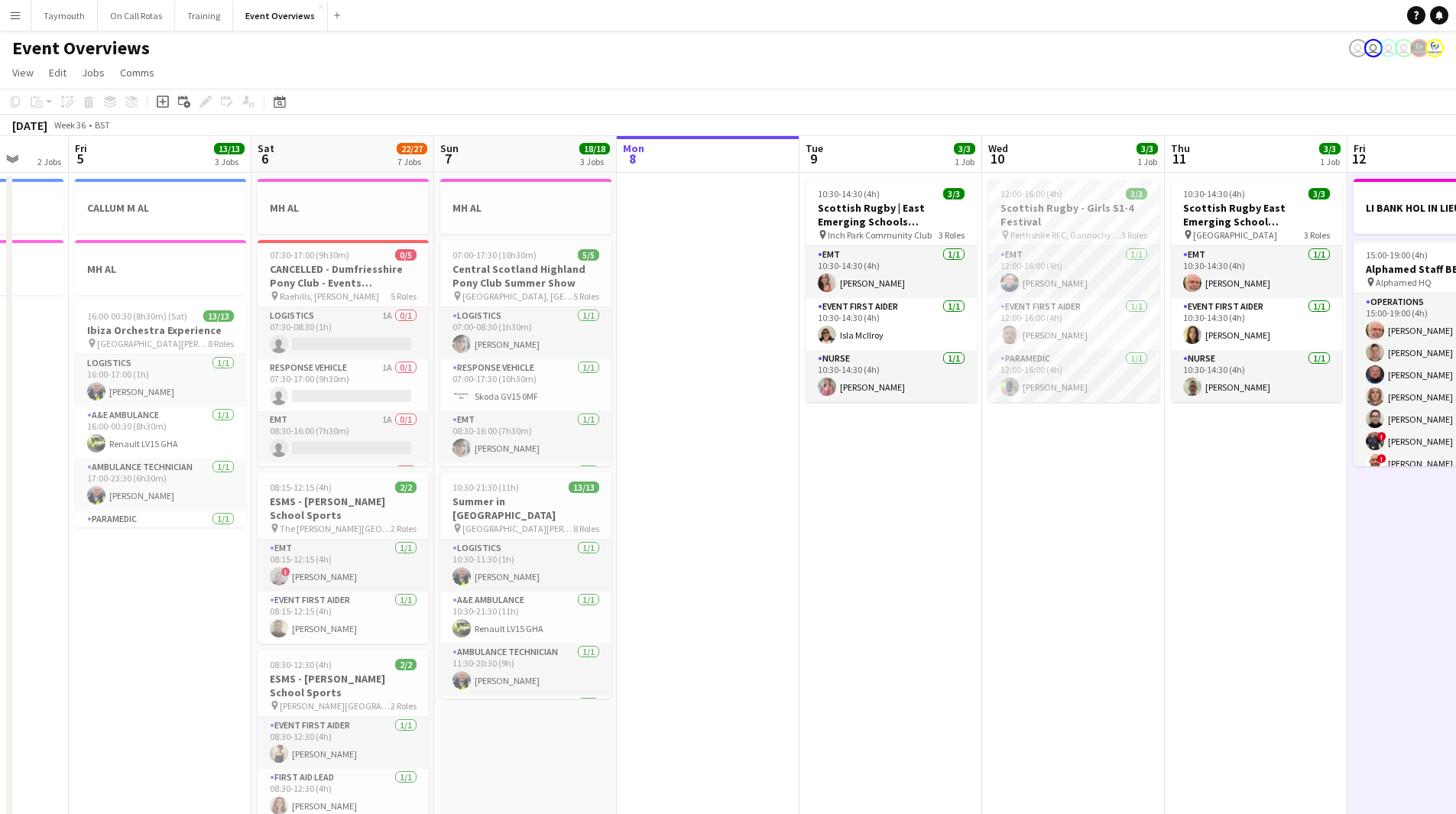
drag, startPoint x: 782, startPoint y: 584, endPoint x: 1167, endPoint y: 560, distance: 385.7
click at [1167, 560] on app-calendar-viewport "Tue 2 Wed 3 2 Jobs Thu 4 2 Jobs Fri 5 13/13 3 Jobs Sat 6 22/27 7 Jobs Sun 7 18/…" at bounding box center [728, 809] width 1456 height 1346
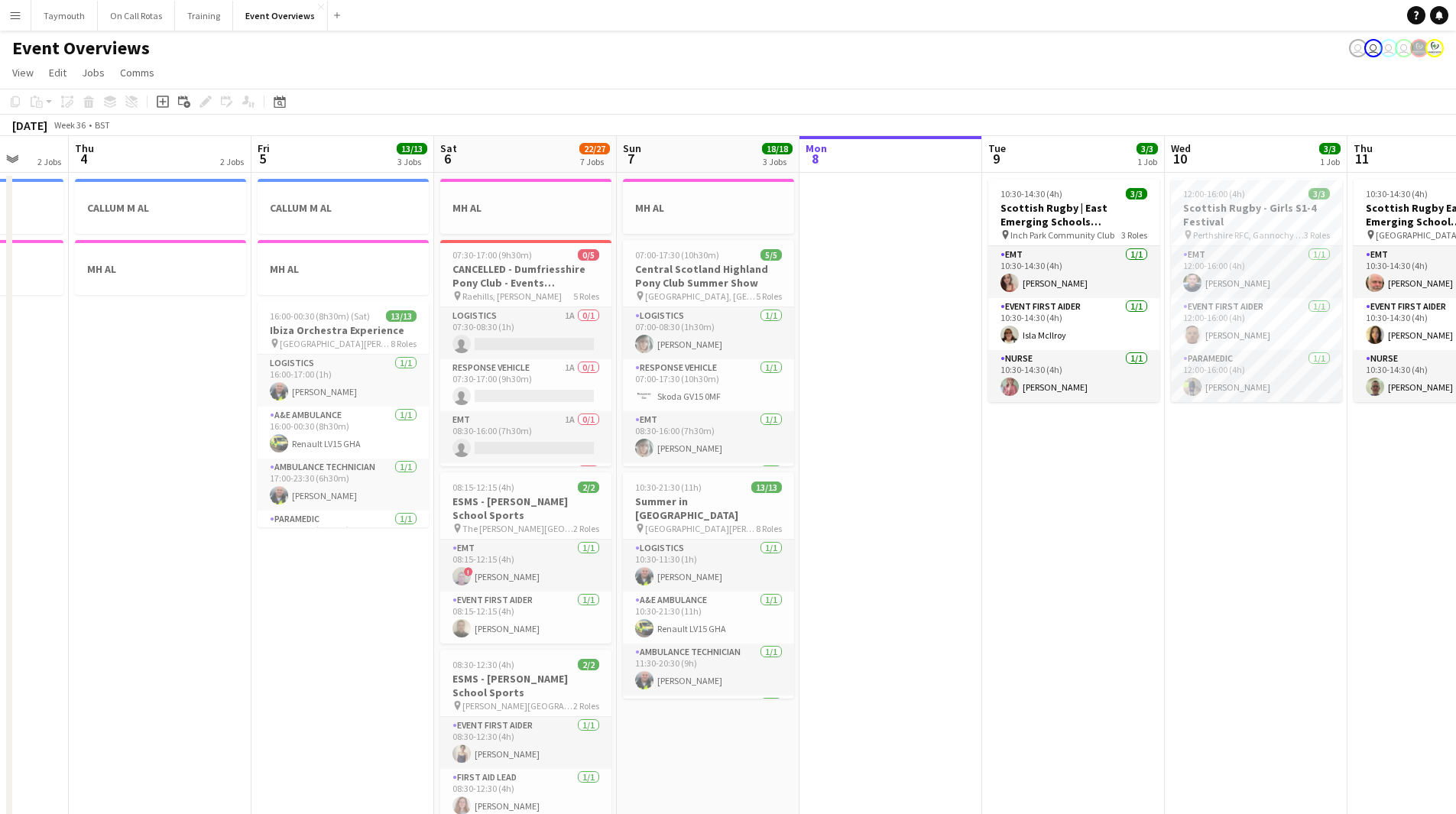
click at [17, 20] on app-icon "Menu" at bounding box center [15, 15] width 12 height 12
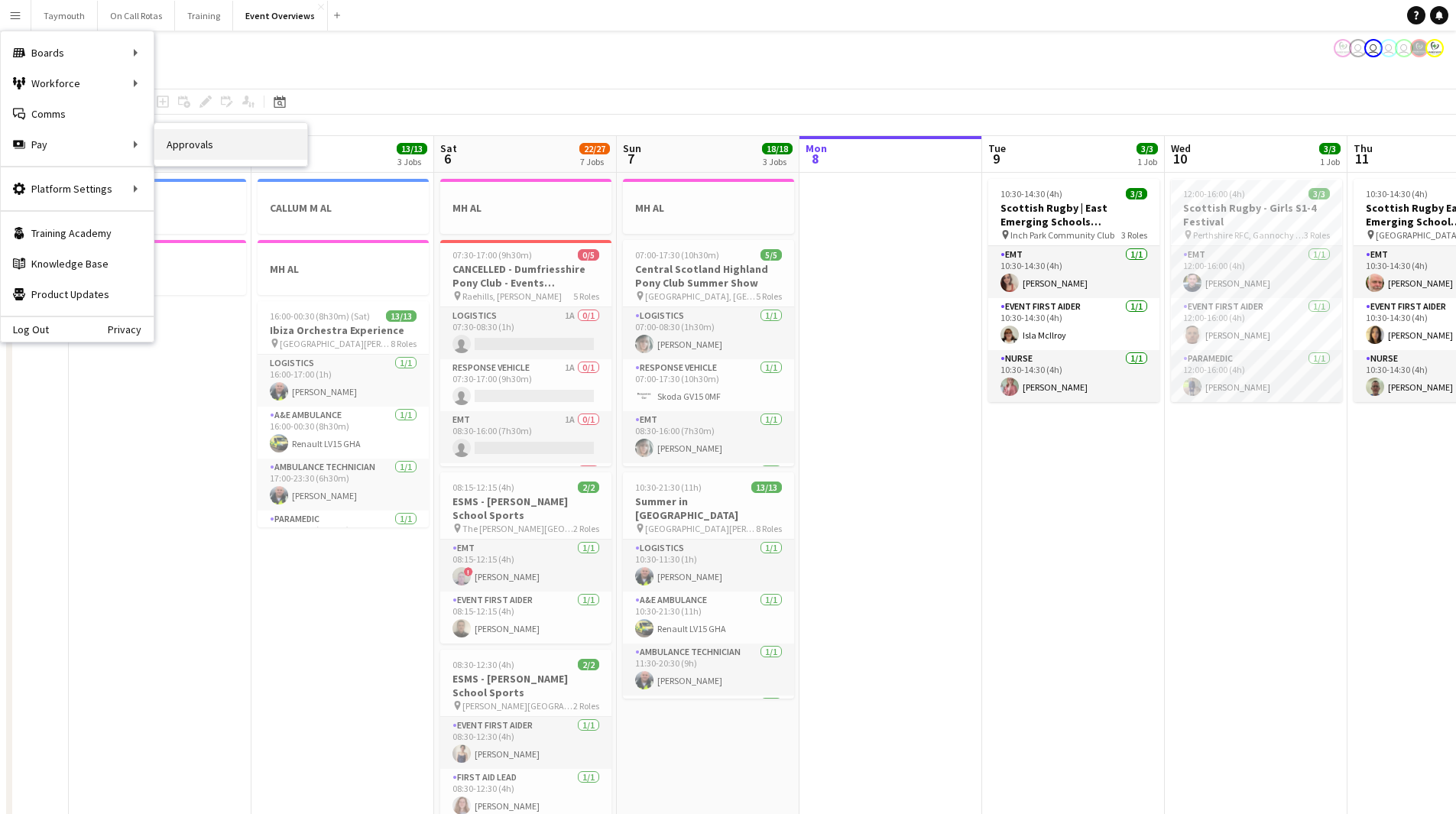
click at [207, 147] on link "Approvals" at bounding box center [231, 145] width 153 height 31
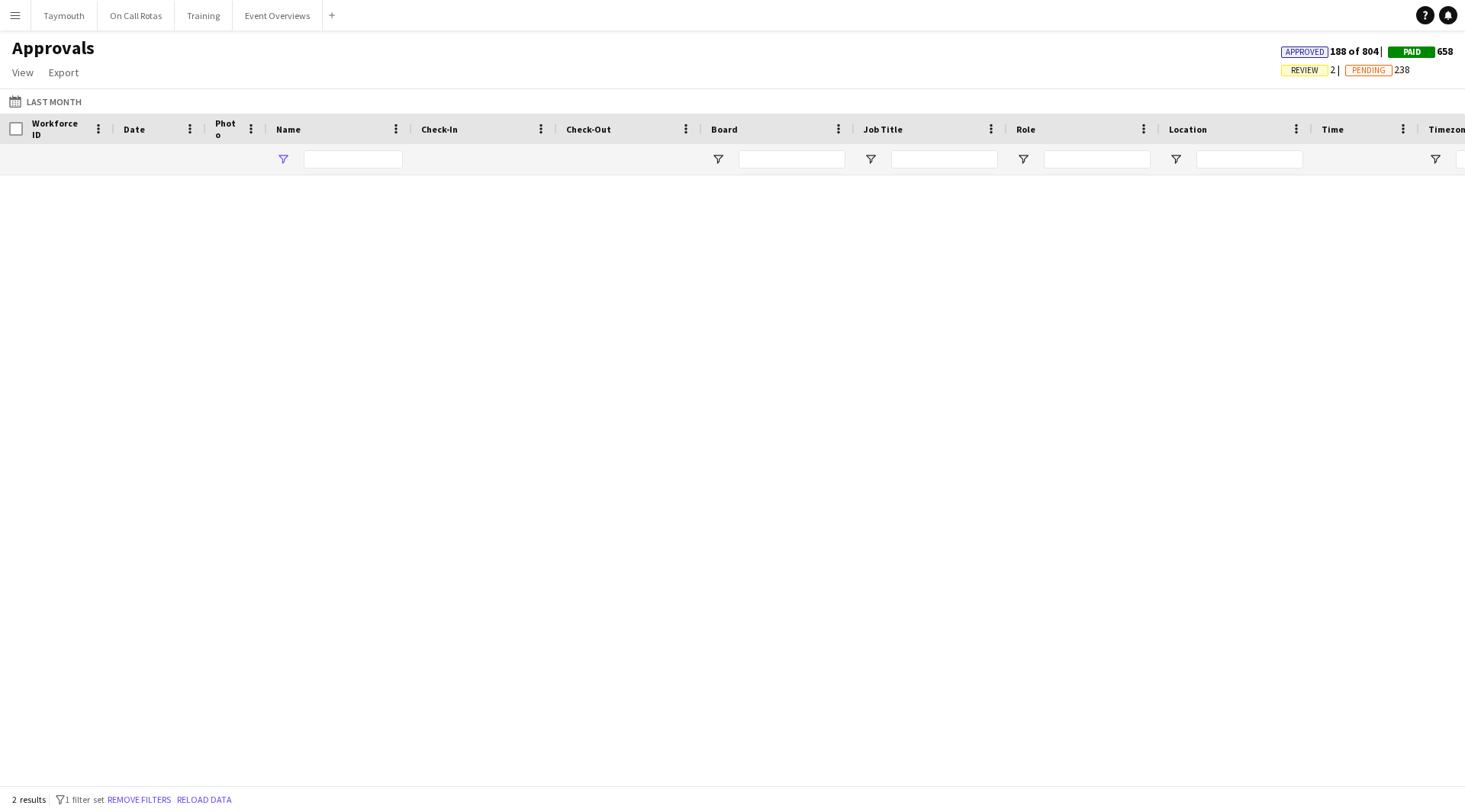
type input "*****"
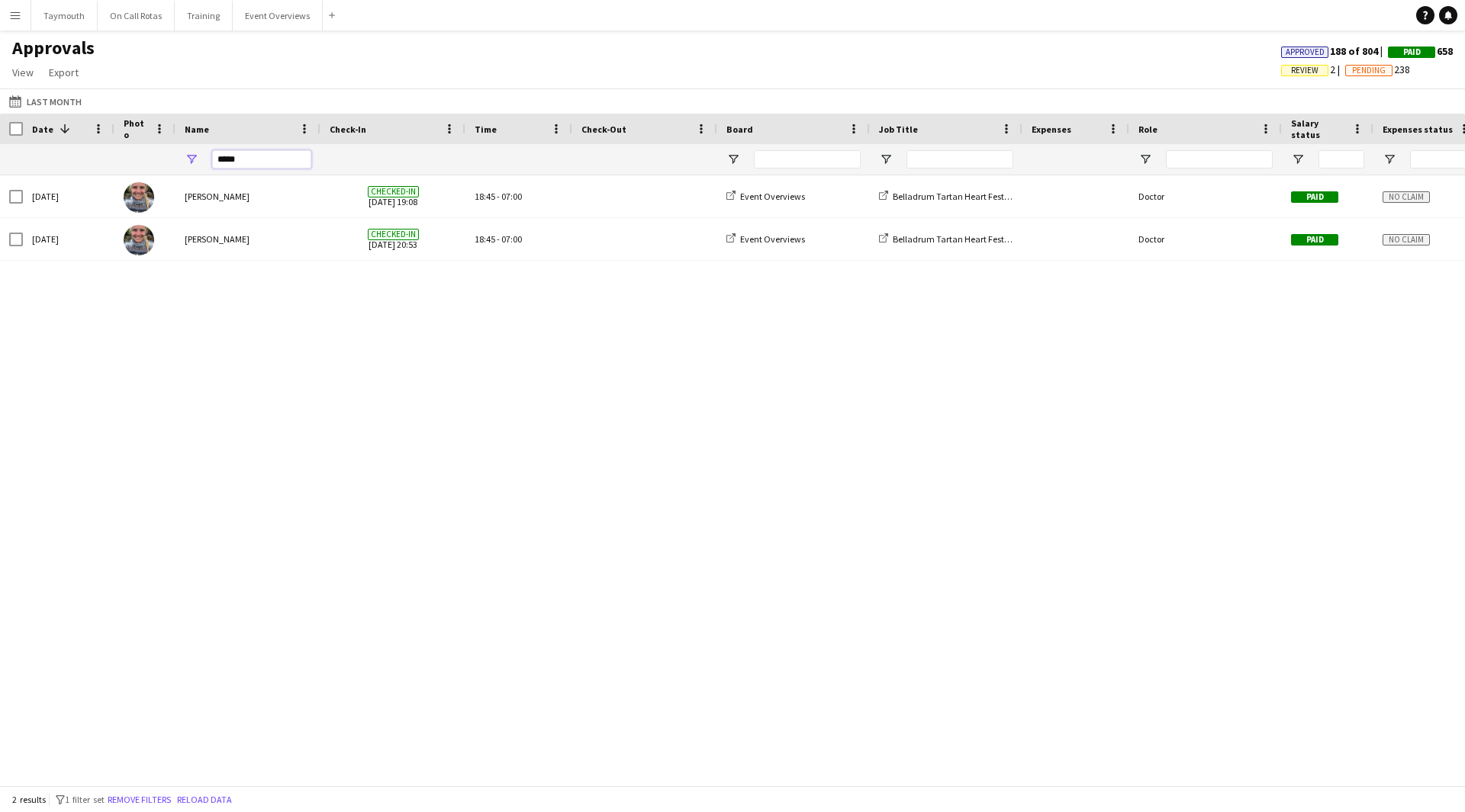
drag, startPoint x: 261, startPoint y: 165, endPoint x: -87, endPoint y: 154, distance: 348.2
click at [0, 154] on html "Menu Boards Boards Boards All jobs Status Workforce Workforce My Workforce Recr…" at bounding box center [732, 406] width 1465 height 812
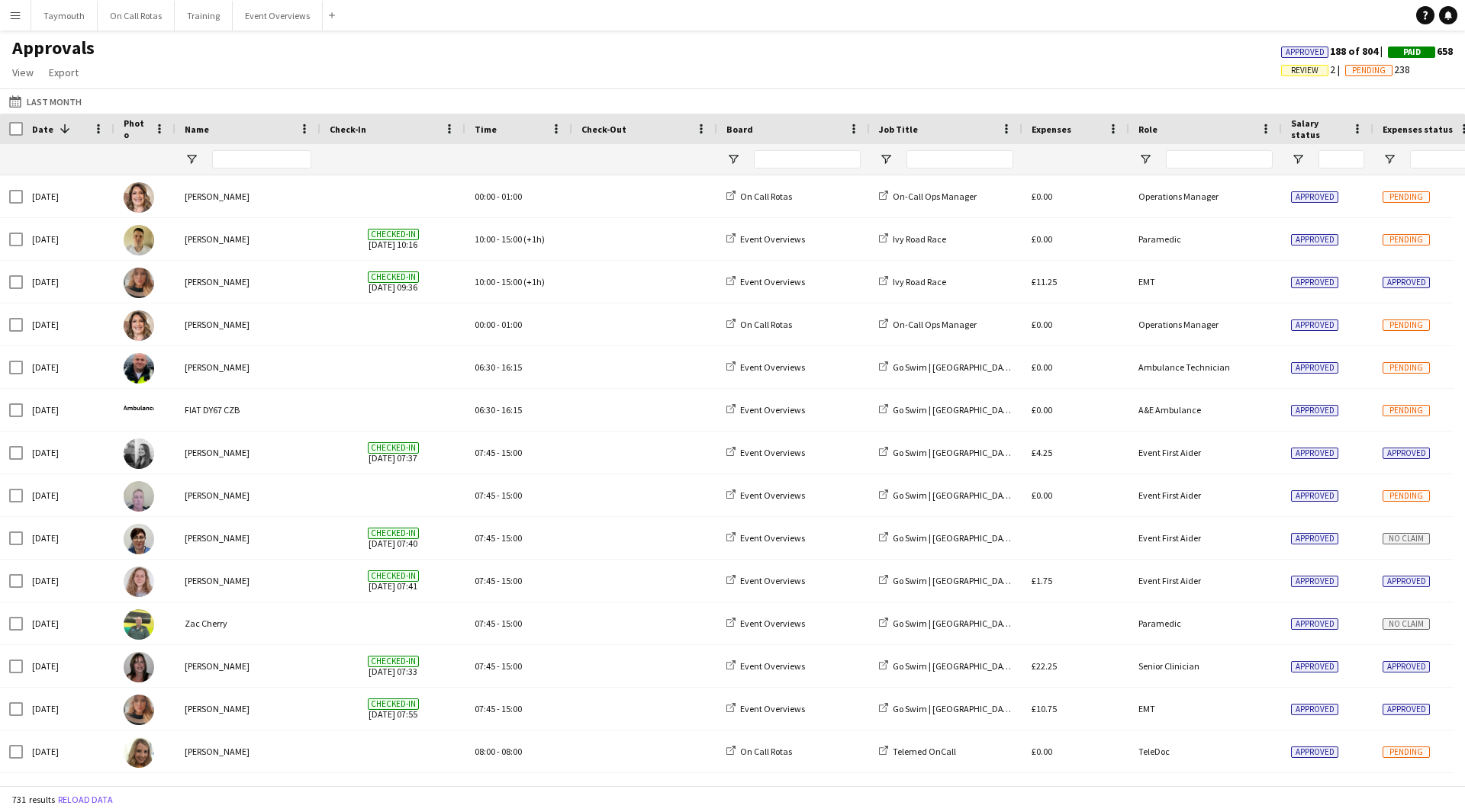
click at [1315, 70] on span "Review" at bounding box center [1305, 70] width 48 height 11
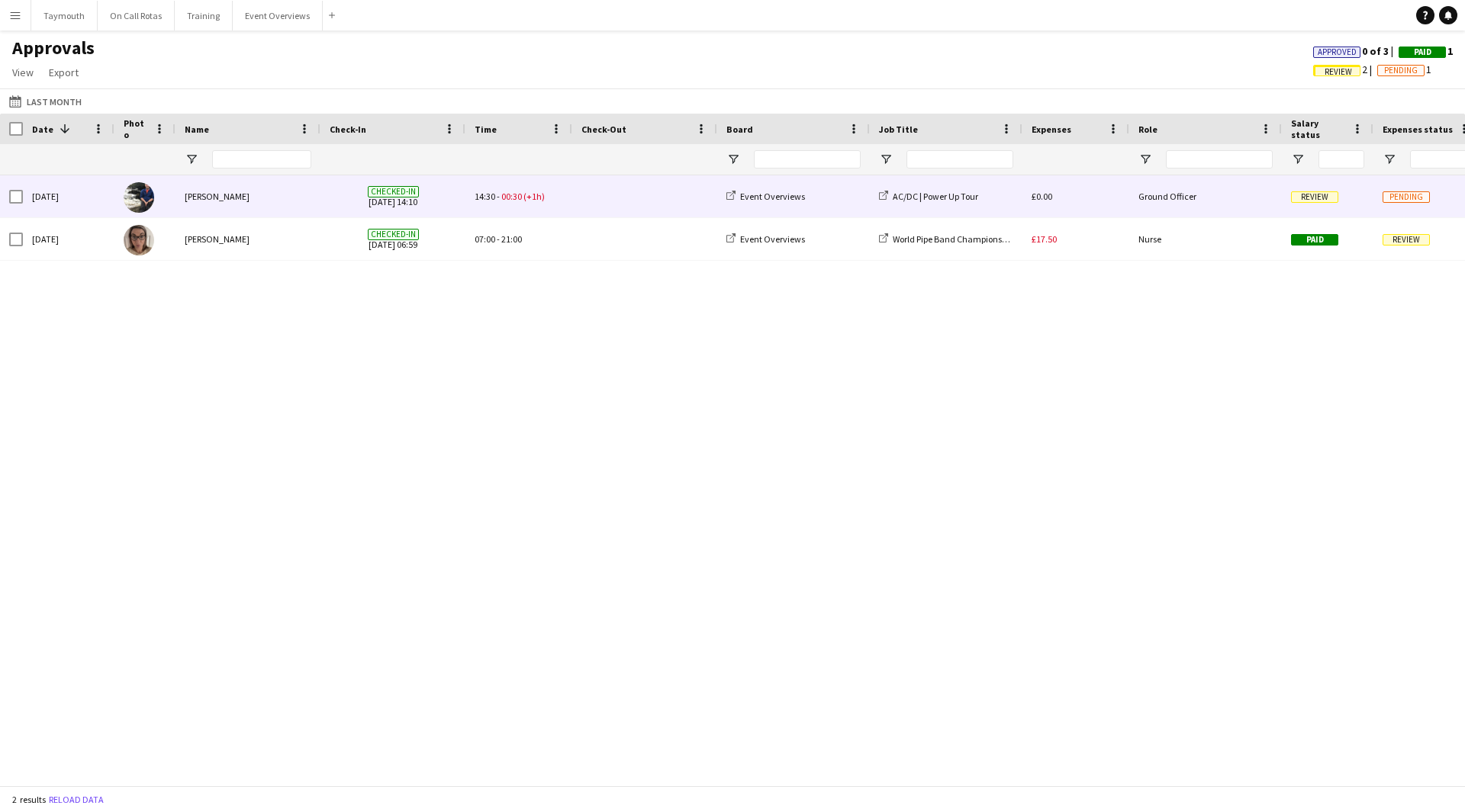
click at [570, 204] on div "14:30 - 00:30 (+1h)" at bounding box center [519, 196] width 107 height 42
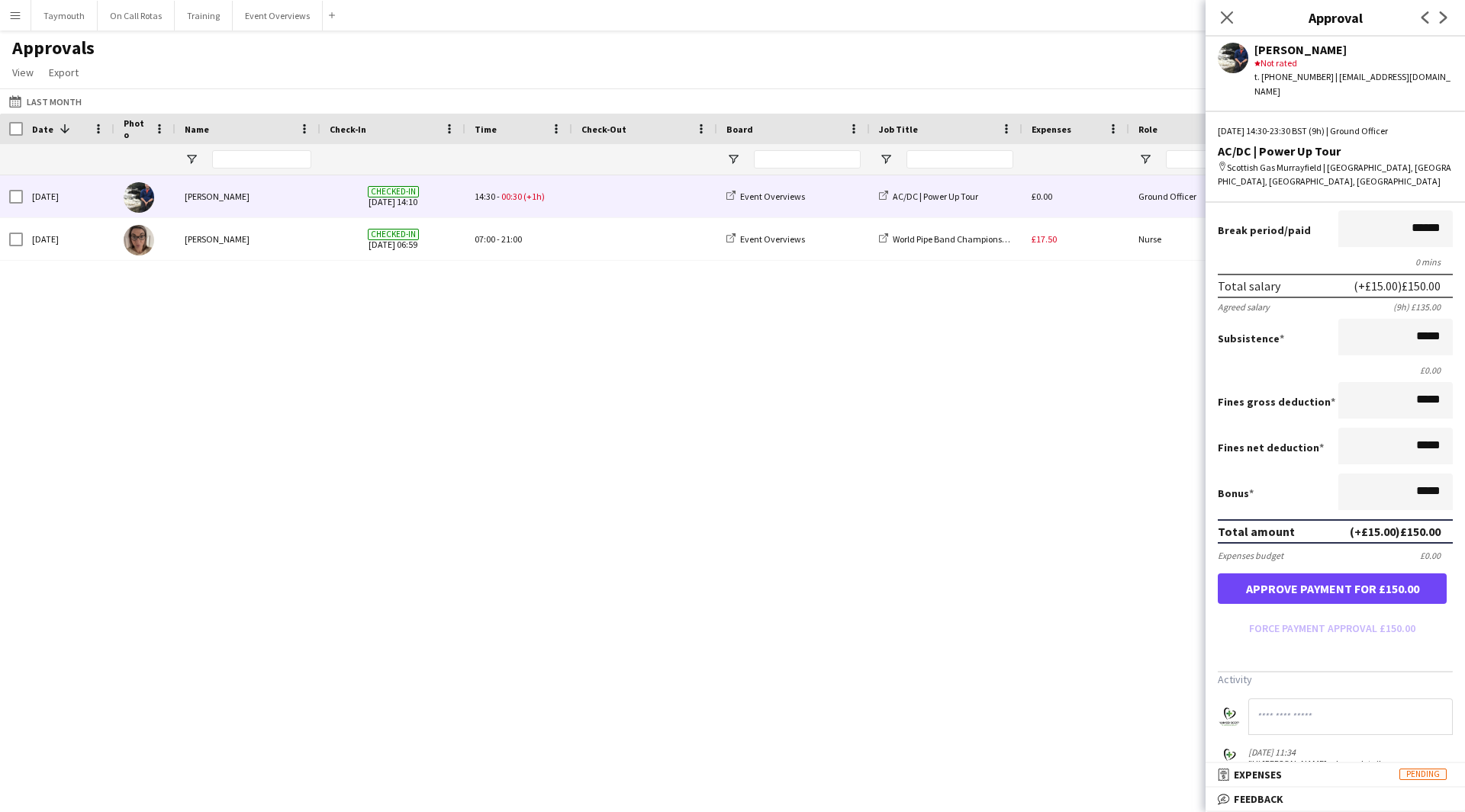
scroll to position [220, 0]
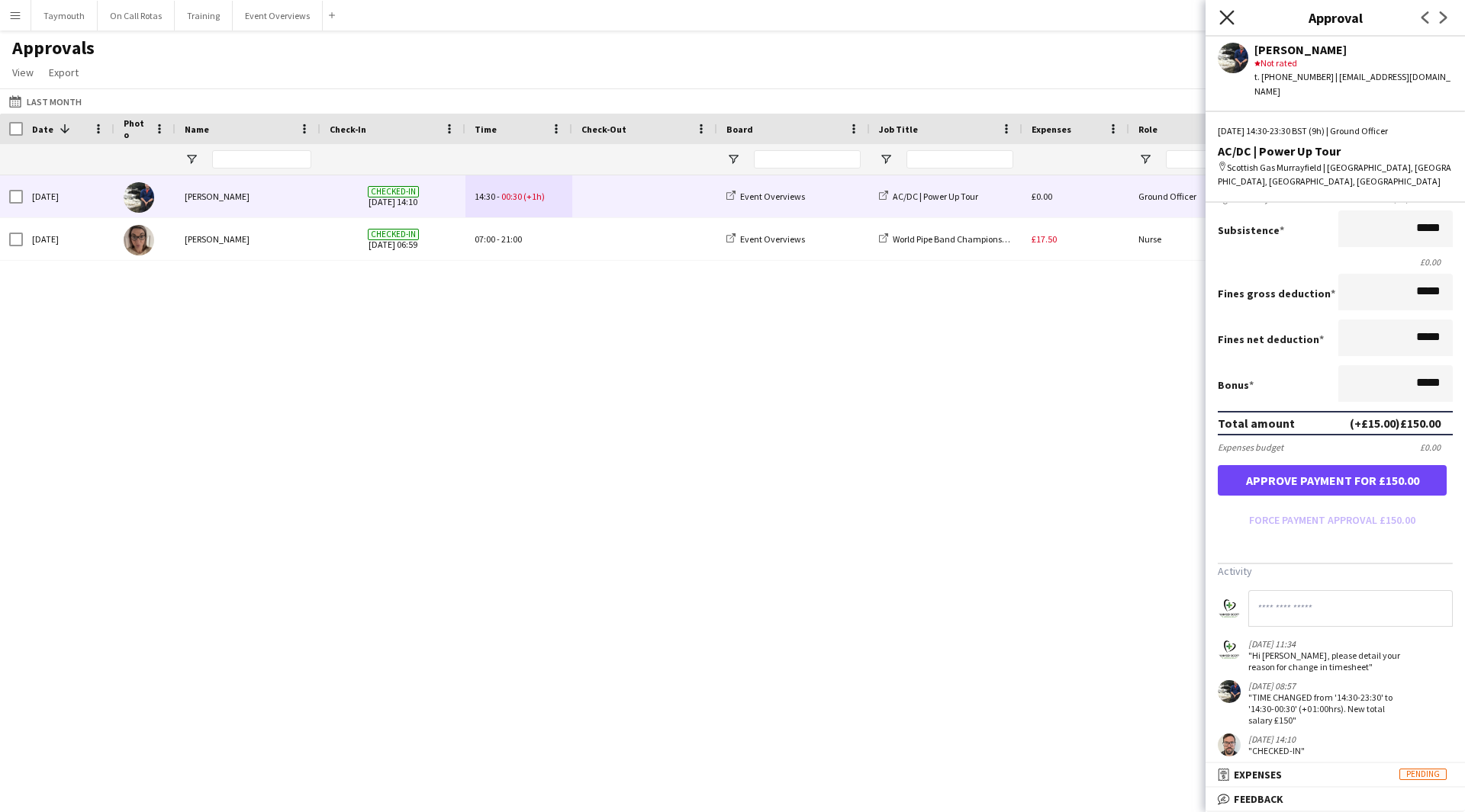
drag, startPoint x: 1220, startPoint y: 12, endPoint x: 1233, endPoint y: 16, distance: 13.6
click at [1220, 12] on icon "Close pop-in" at bounding box center [1226, 17] width 14 height 14
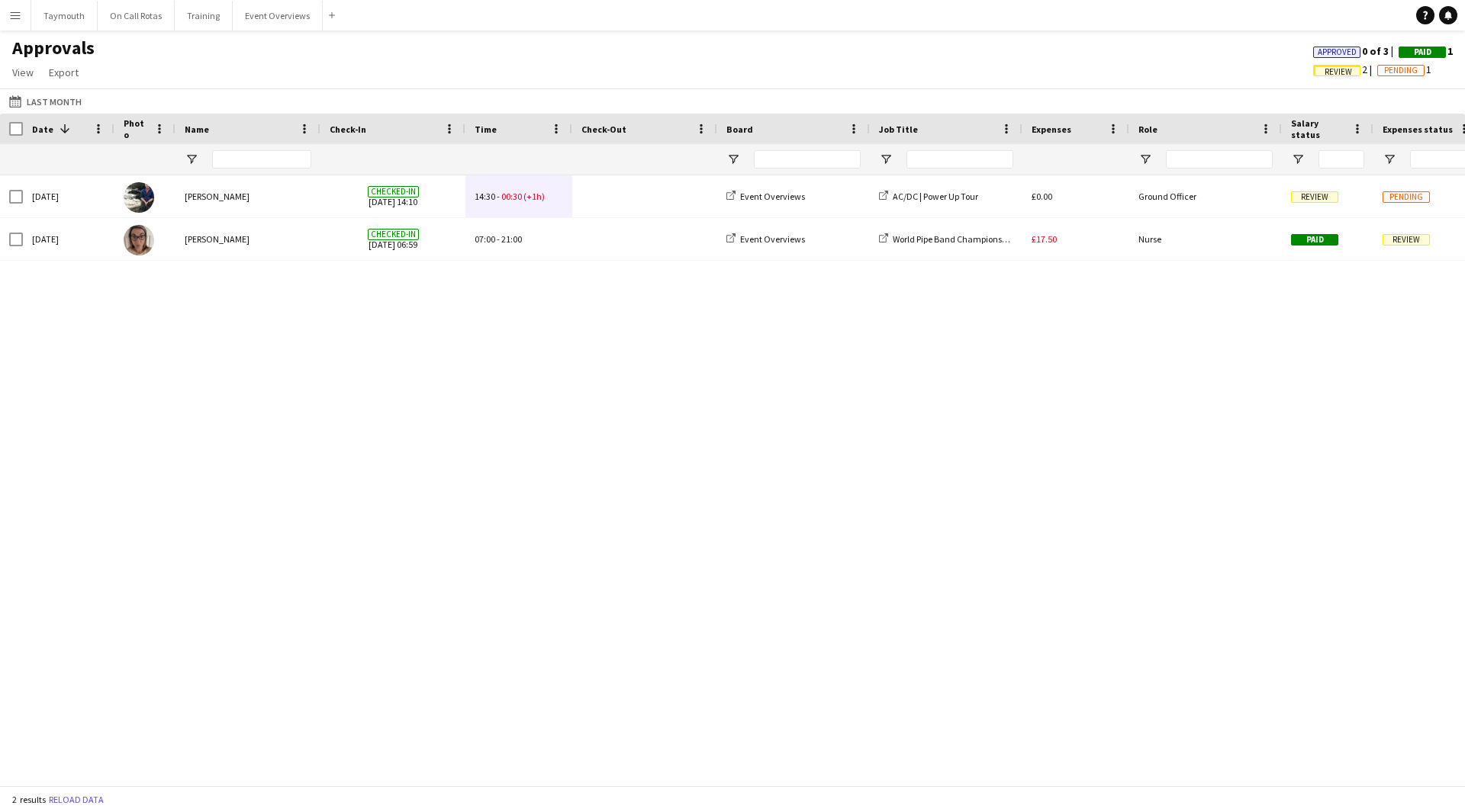
click at [1337, 54] on span "Approved" at bounding box center [1337, 53] width 39 height 10
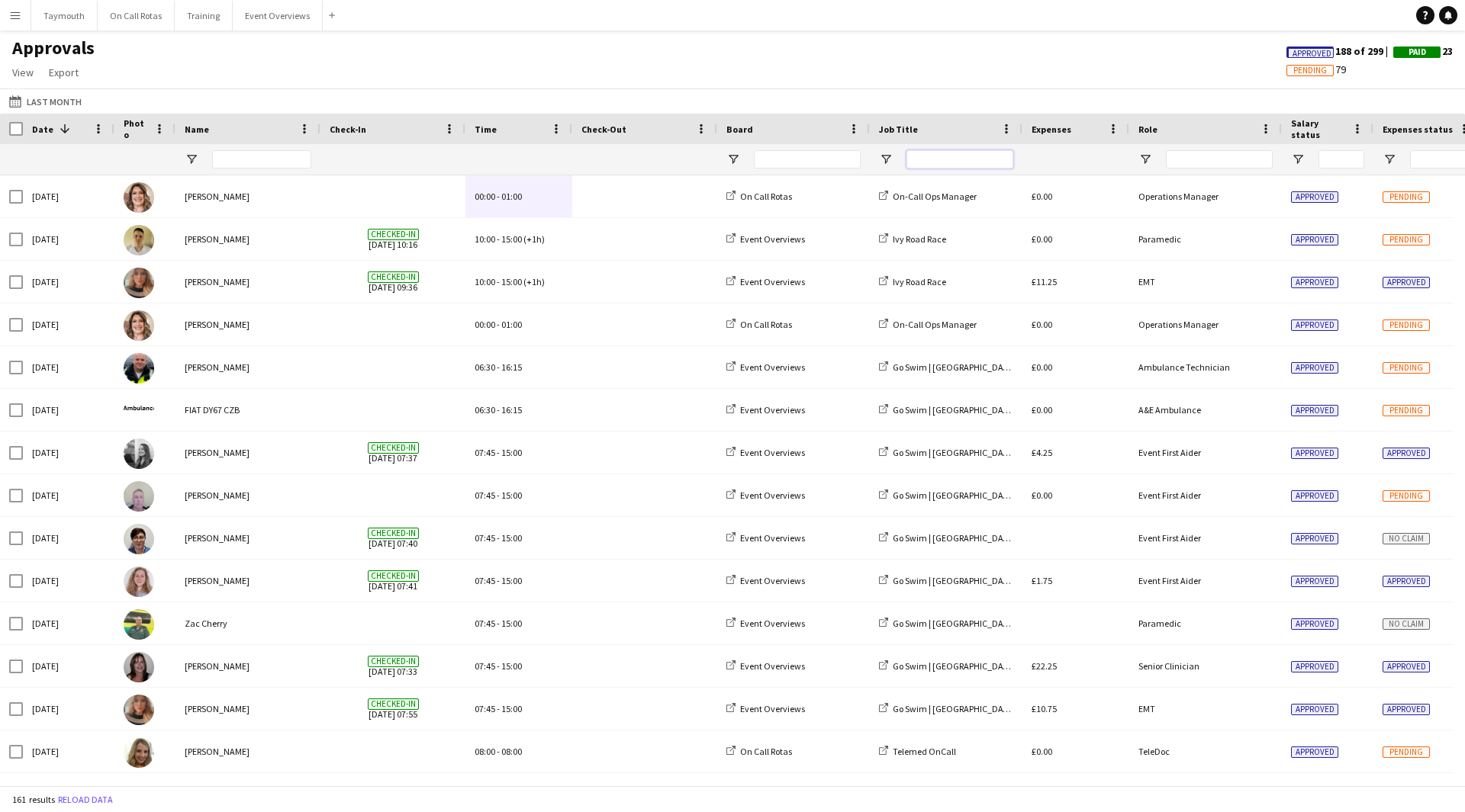
click at [946, 156] on input "Job Title Filter Input" at bounding box center [960, 160] width 107 height 19
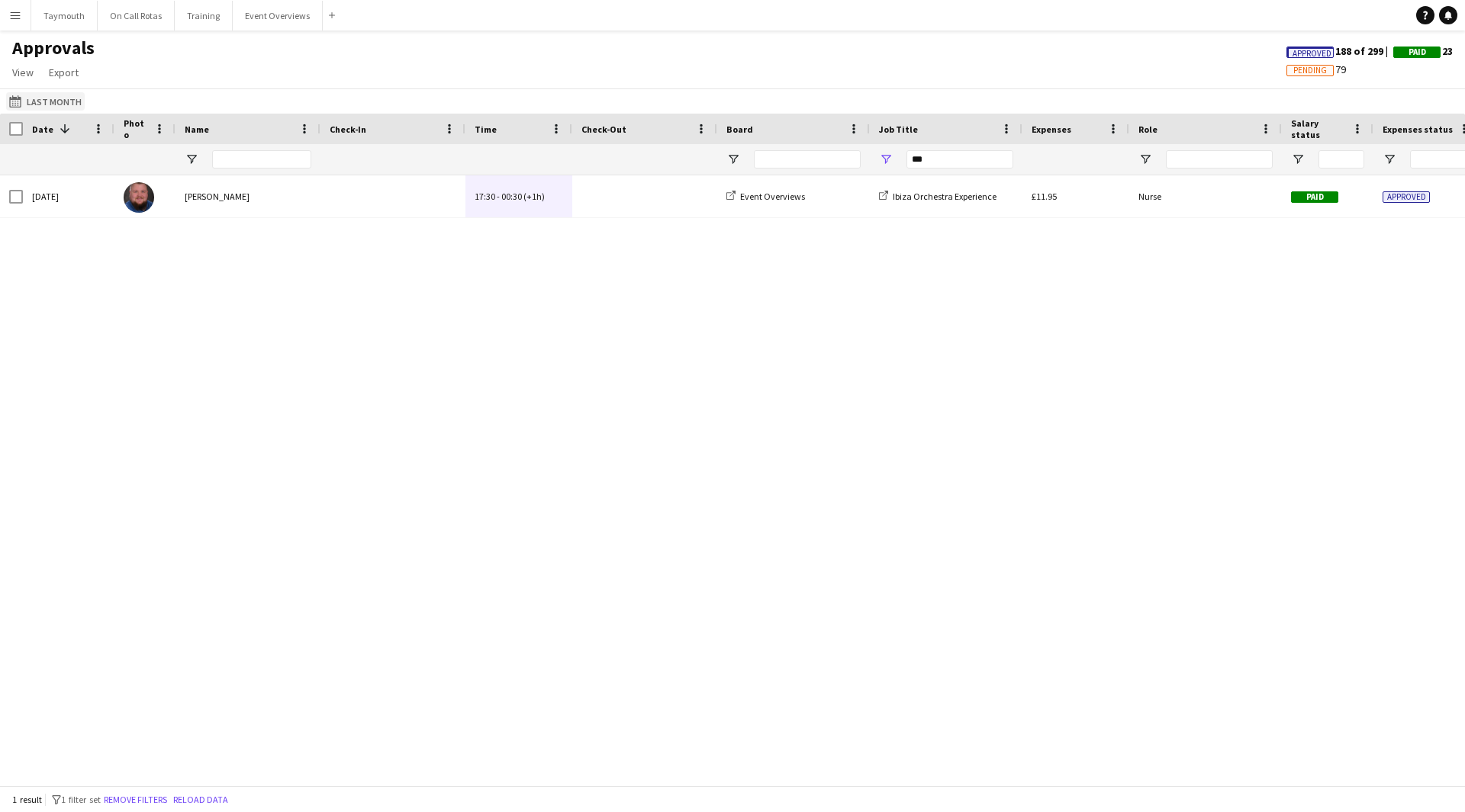
click at [31, 105] on button "Last Month Last Month" at bounding box center [45, 102] width 79 height 19
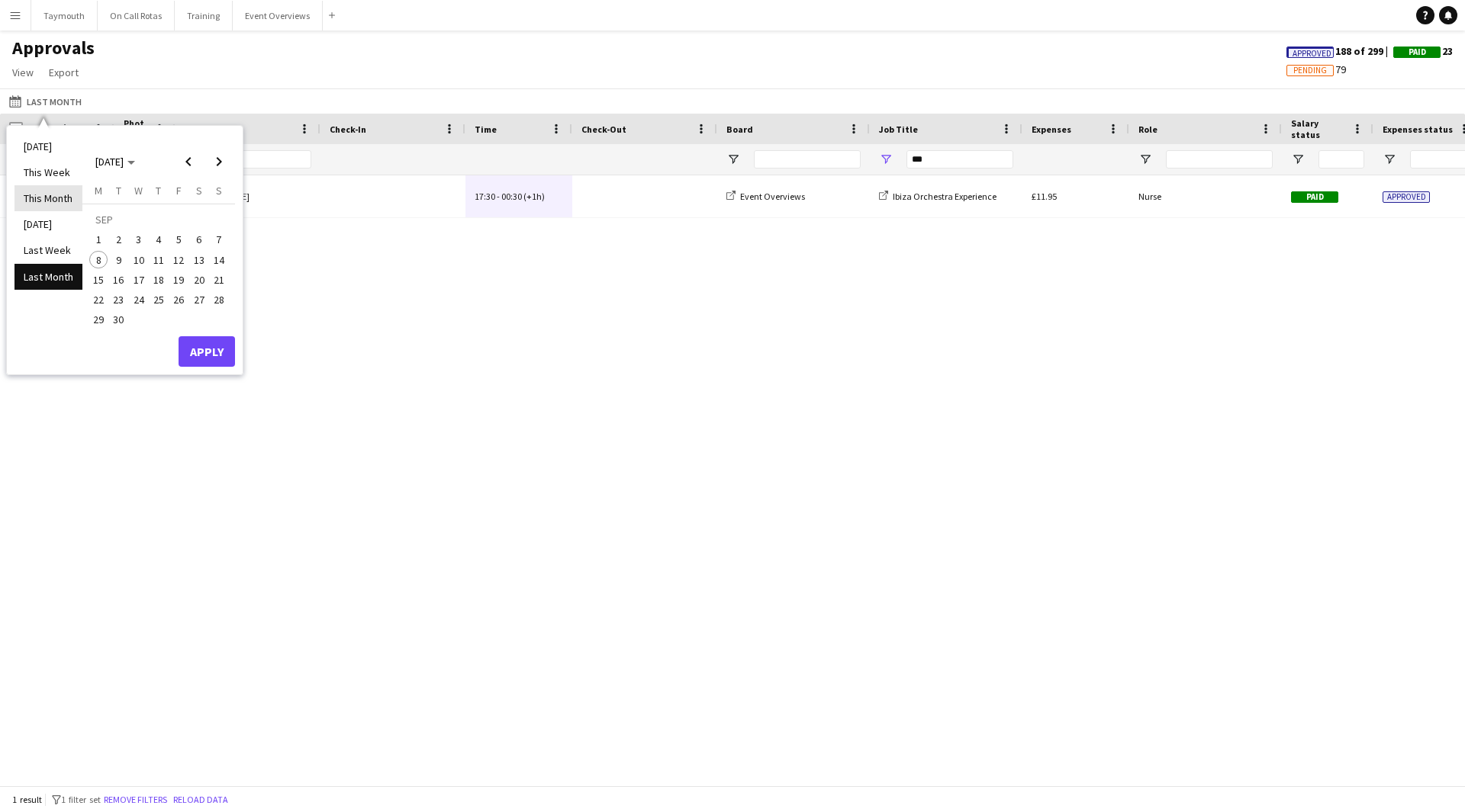
click at [68, 203] on li "This Month" at bounding box center [48, 198] width 68 height 26
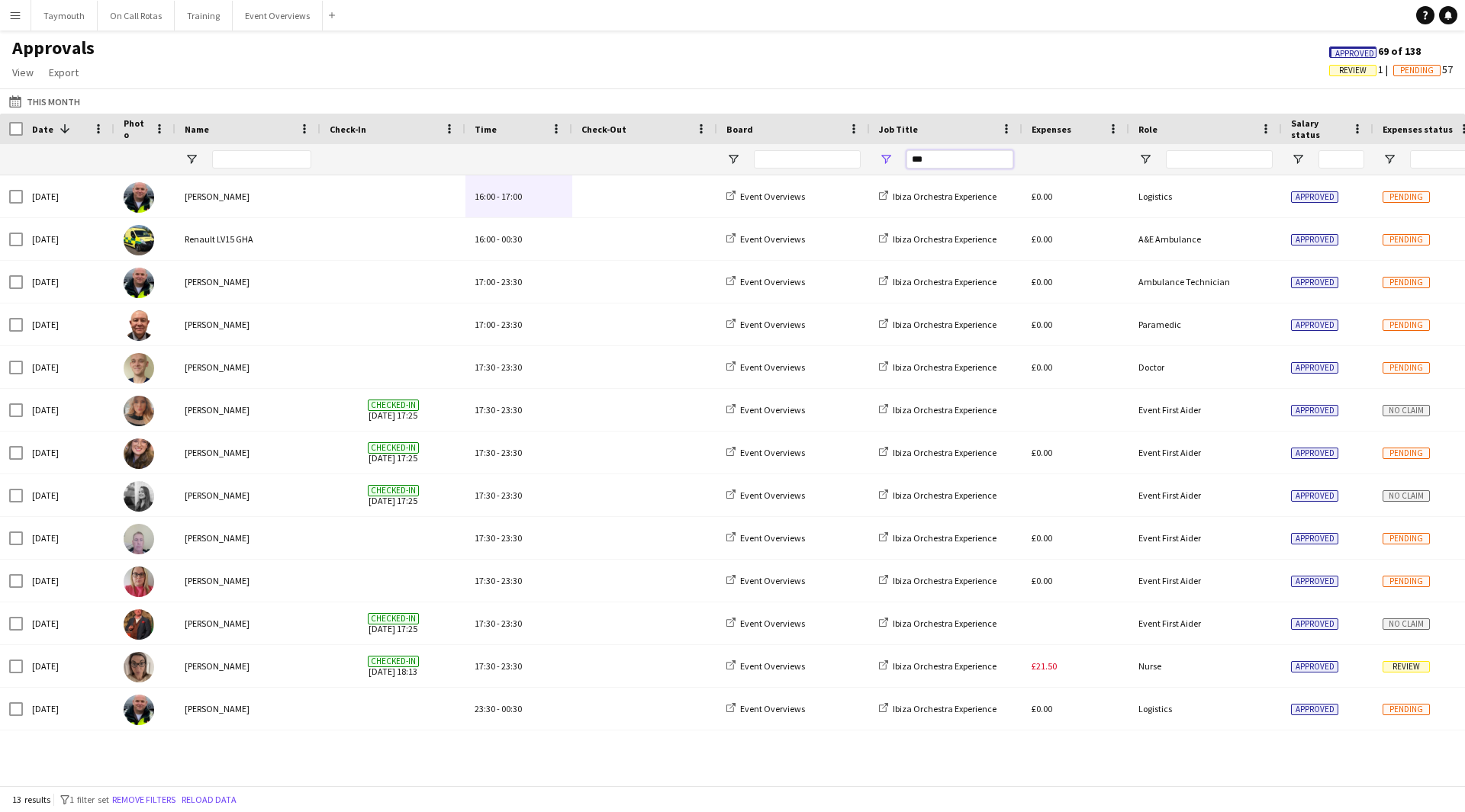
drag, startPoint x: 950, startPoint y: 160, endPoint x: 800, endPoint y: 171, distance: 150.4
click at [804, 172] on div "***" at bounding box center [1384, 160] width 2770 height 31
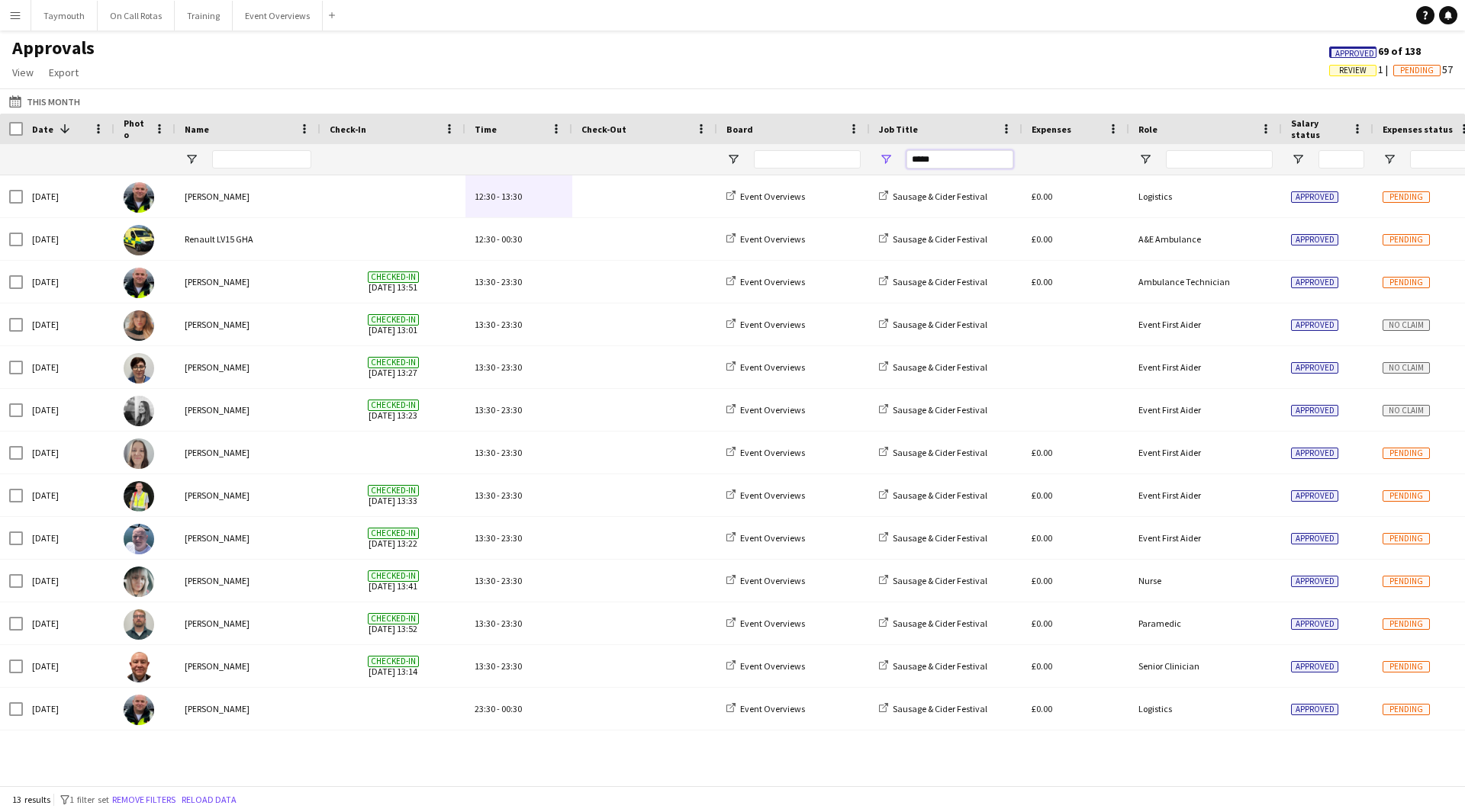
drag, startPoint x: 945, startPoint y: 161, endPoint x: 676, endPoint y: 165, distance: 269.0
click at [676, 165] on div "*****" at bounding box center [1384, 160] width 2770 height 31
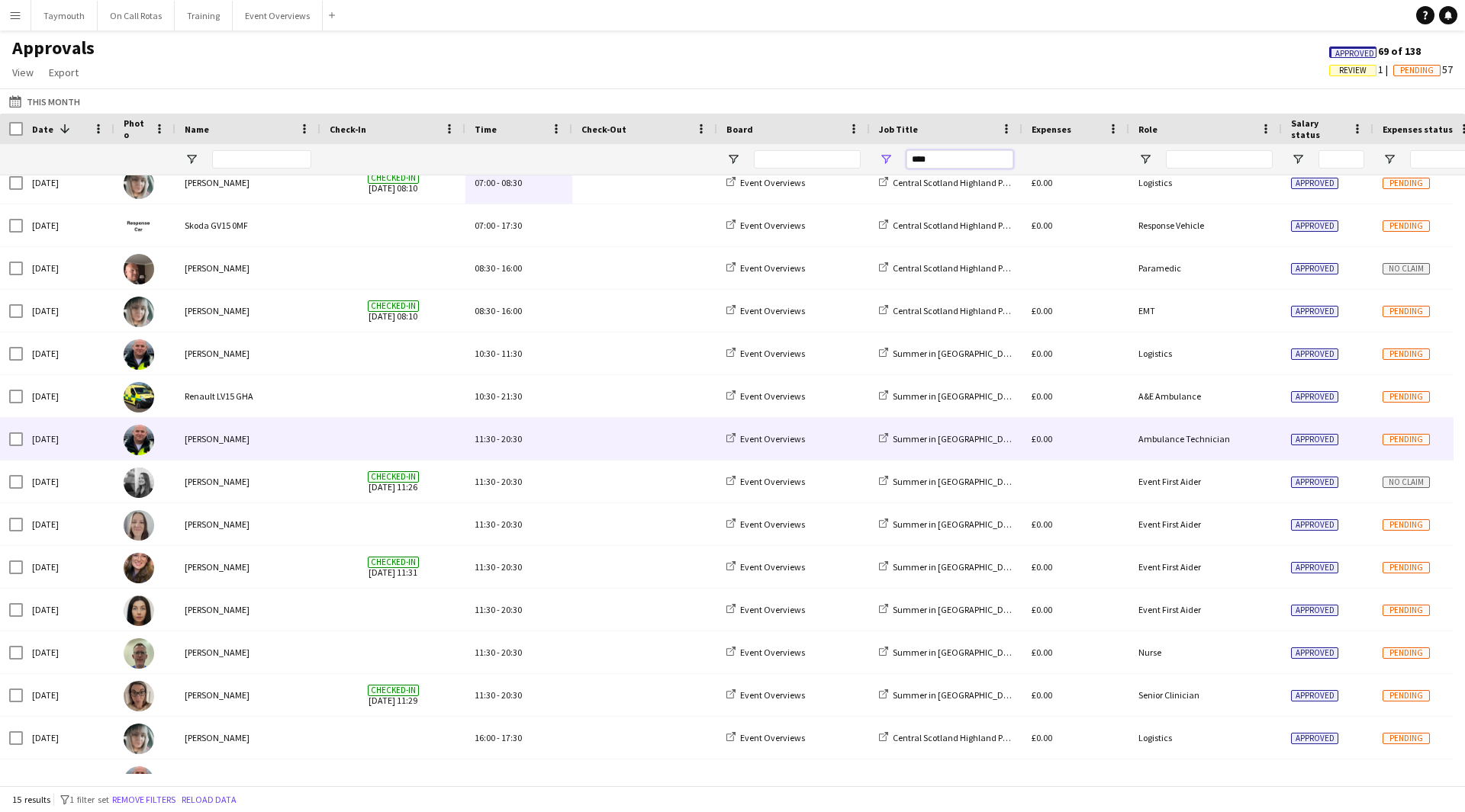
scroll to position [0, 0]
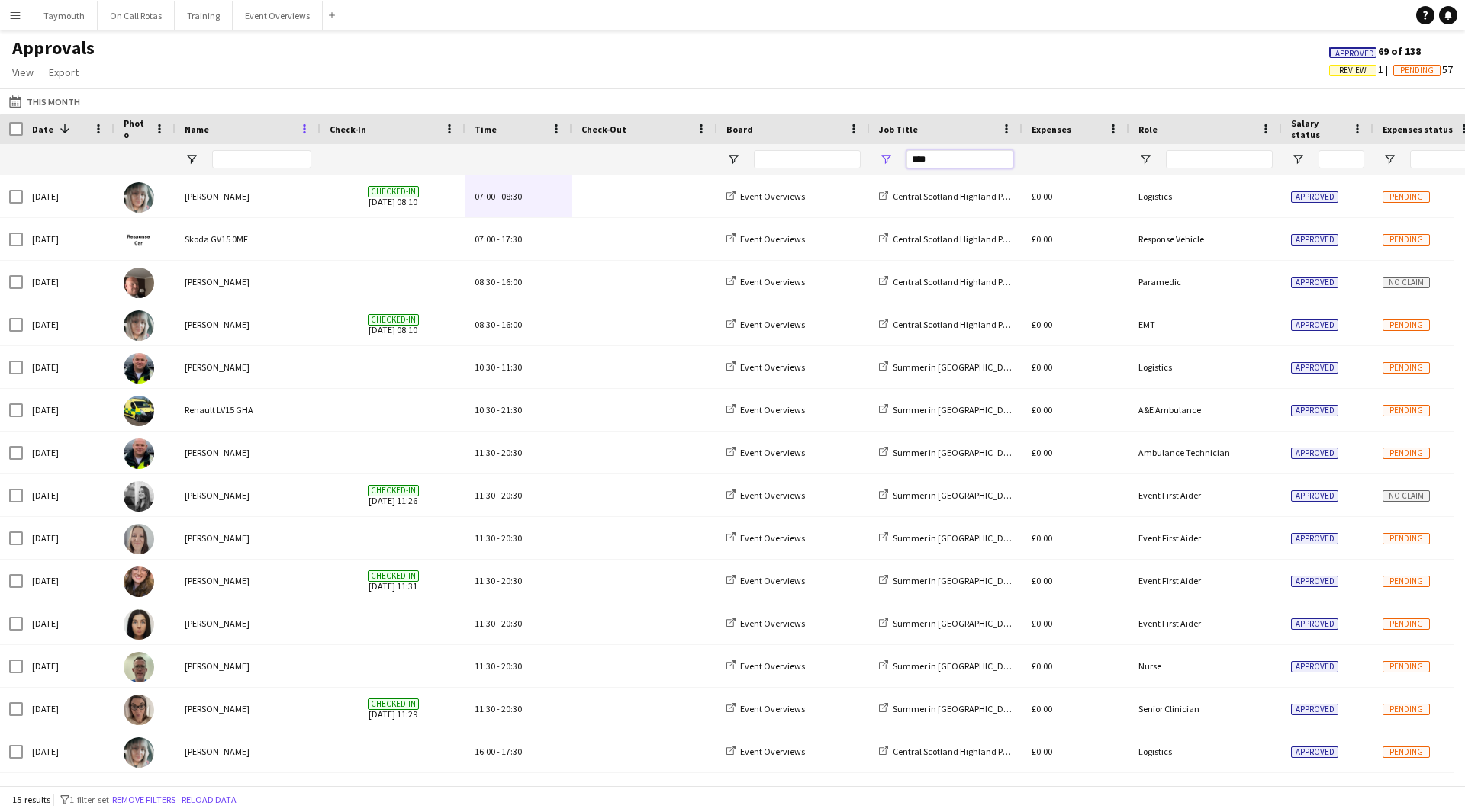
drag, startPoint x: 979, startPoint y: 155, endPoint x: 302, endPoint y: 132, distance: 677.4
click at [328, 132] on div "Date 1 Photo Name" at bounding box center [1390, 144] width 2781 height 62
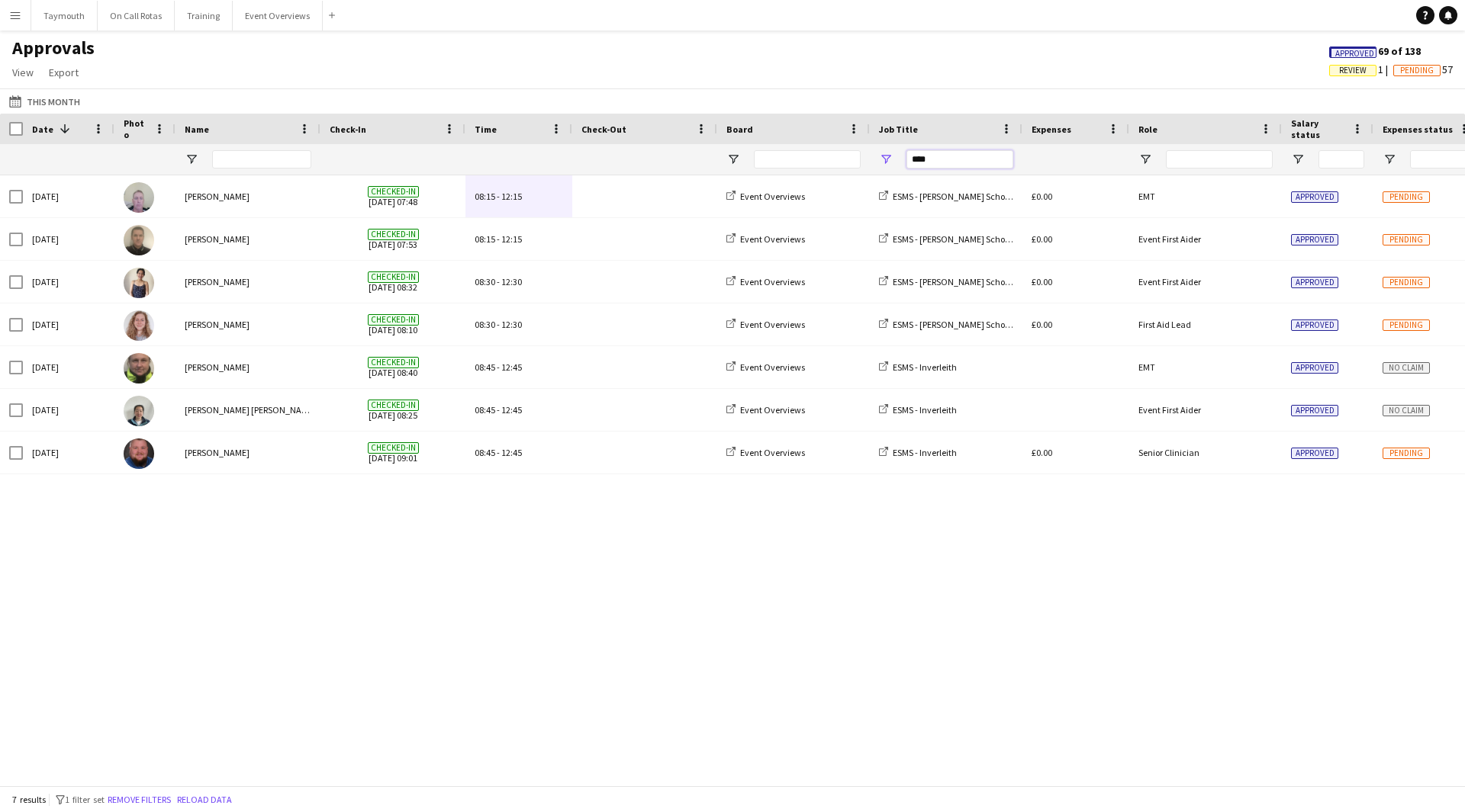
type input "****"
drag, startPoint x: 1002, startPoint y: 155, endPoint x: 609, endPoint y: 125, distance: 394.1
click at [609, 125] on div "Date 1 Photo Name" at bounding box center [1384, 144] width 2770 height 62
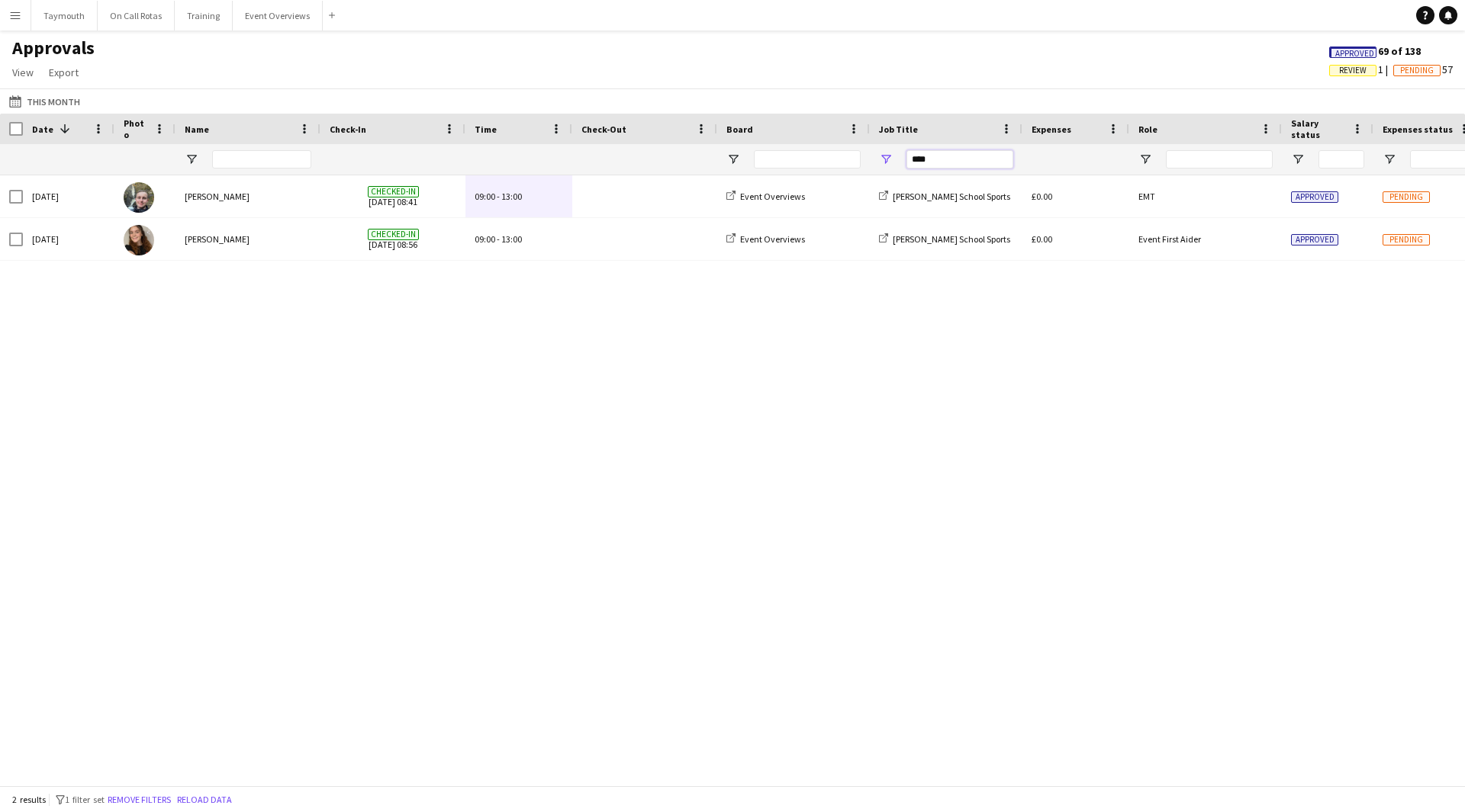
drag, startPoint x: 973, startPoint y: 161, endPoint x: 671, endPoint y: 155, distance: 302.1
click at [671, 155] on div "****" at bounding box center [1384, 160] width 2770 height 31
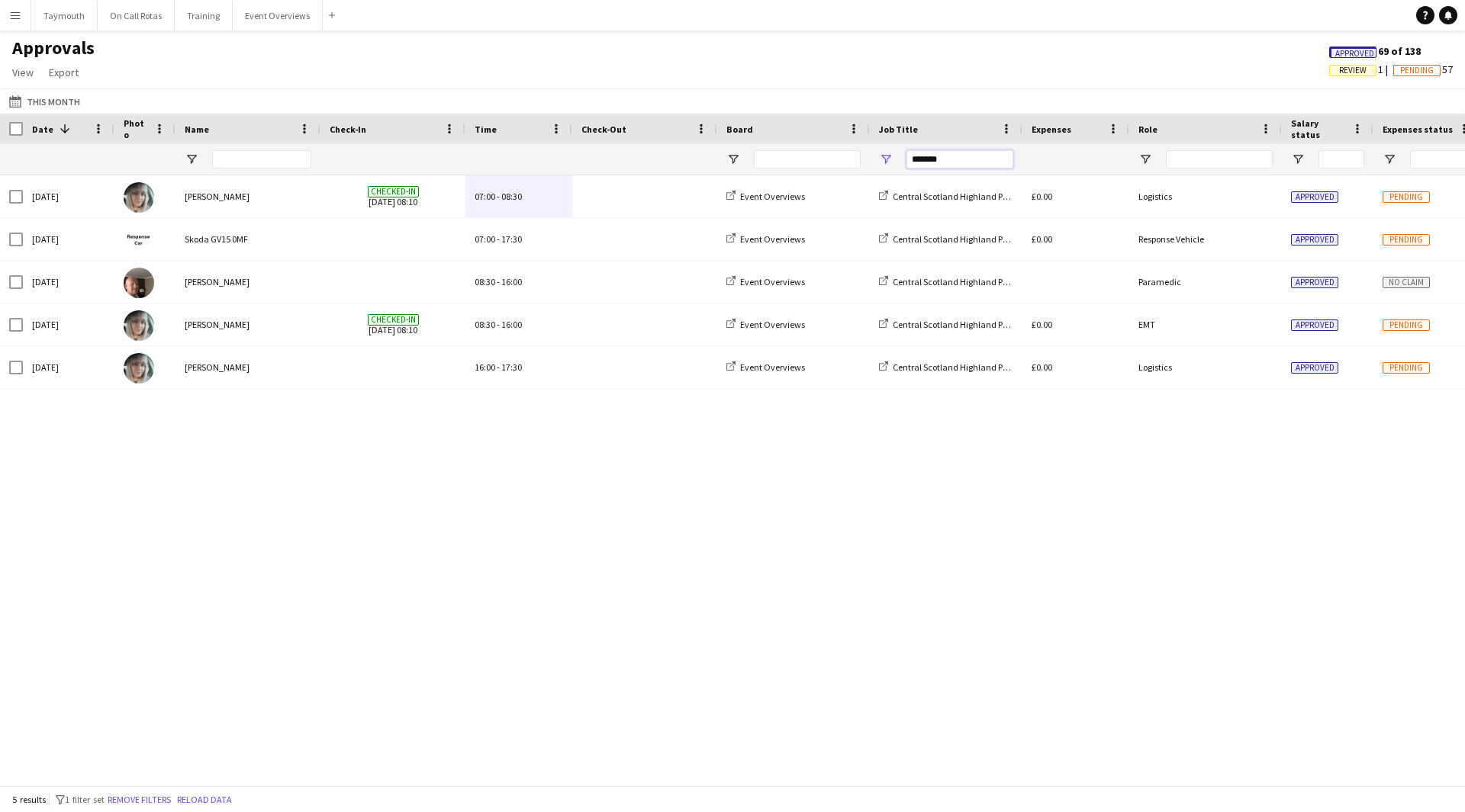
type input "*******"
click at [1340, 66] on span "Review" at bounding box center [1353, 70] width 27 height 10
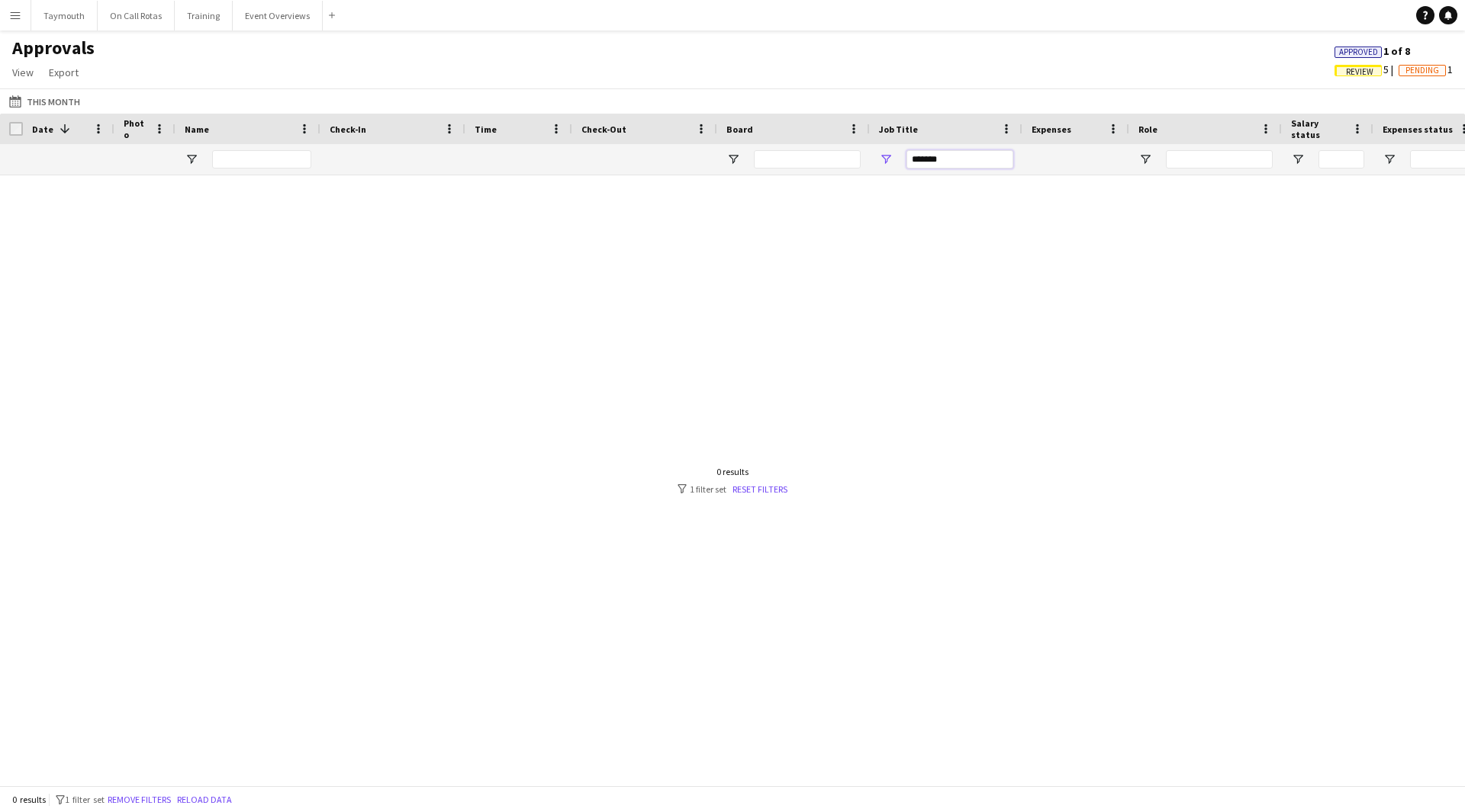
drag, startPoint x: 977, startPoint y: 156, endPoint x: 138, endPoint y: 87, distance: 841.8
click at [227, 103] on main "Approvals View Customise view Customise filters Reset Filters Reset View Reset …" at bounding box center [732, 411] width 1465 height 761
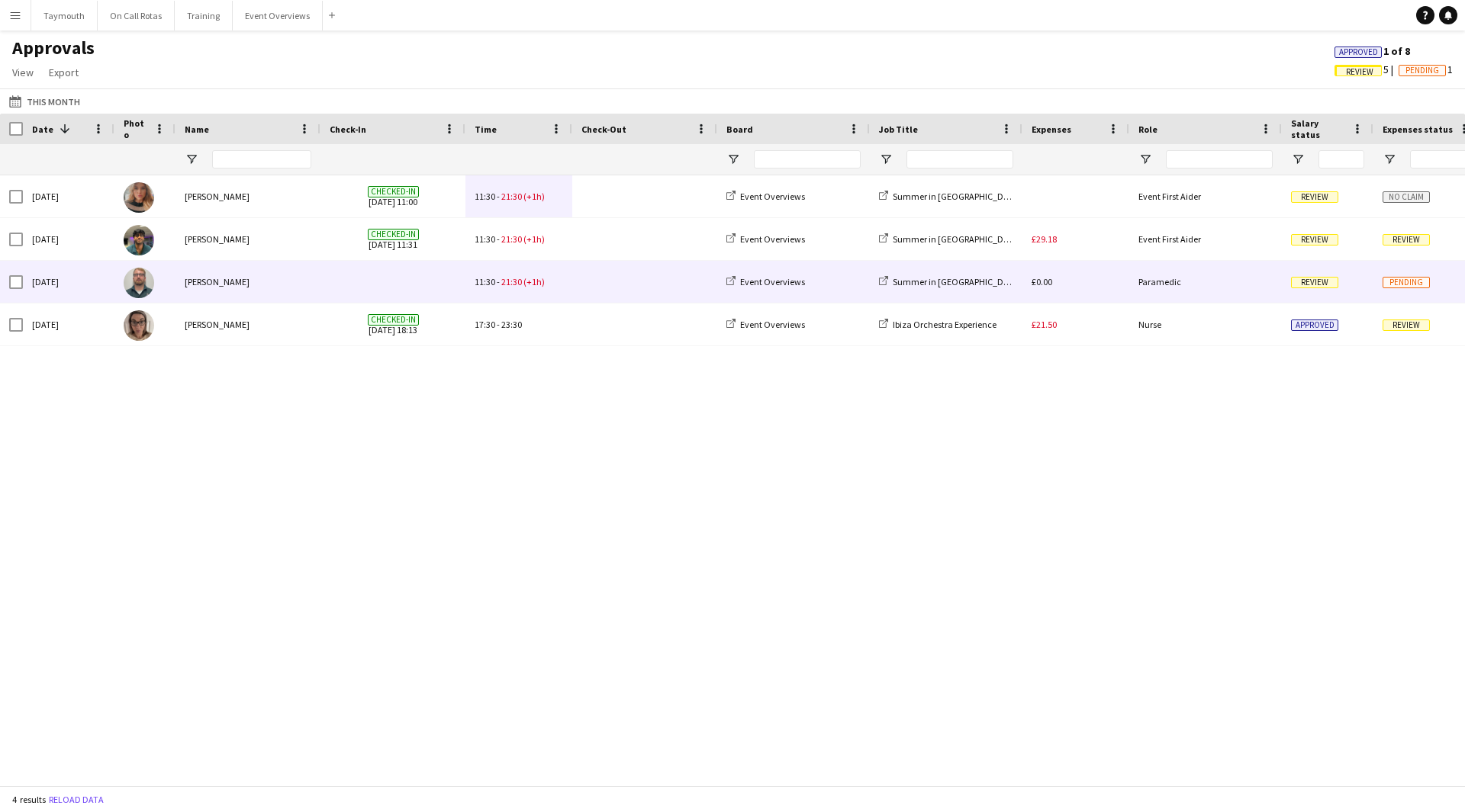
click at [614, 291] on span at bounding box center [644, 281] width 126 height 42
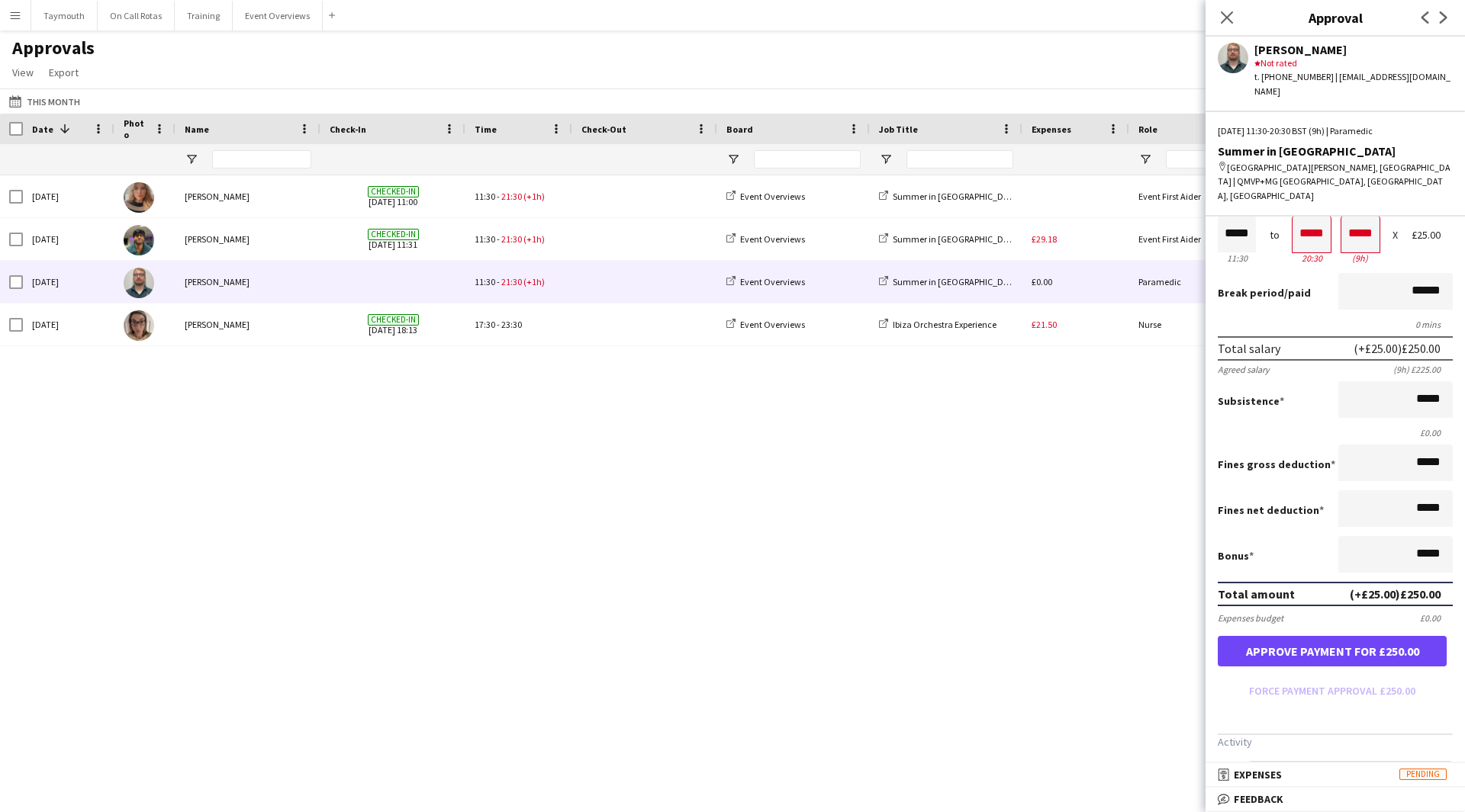
scroll to position [200, 0]
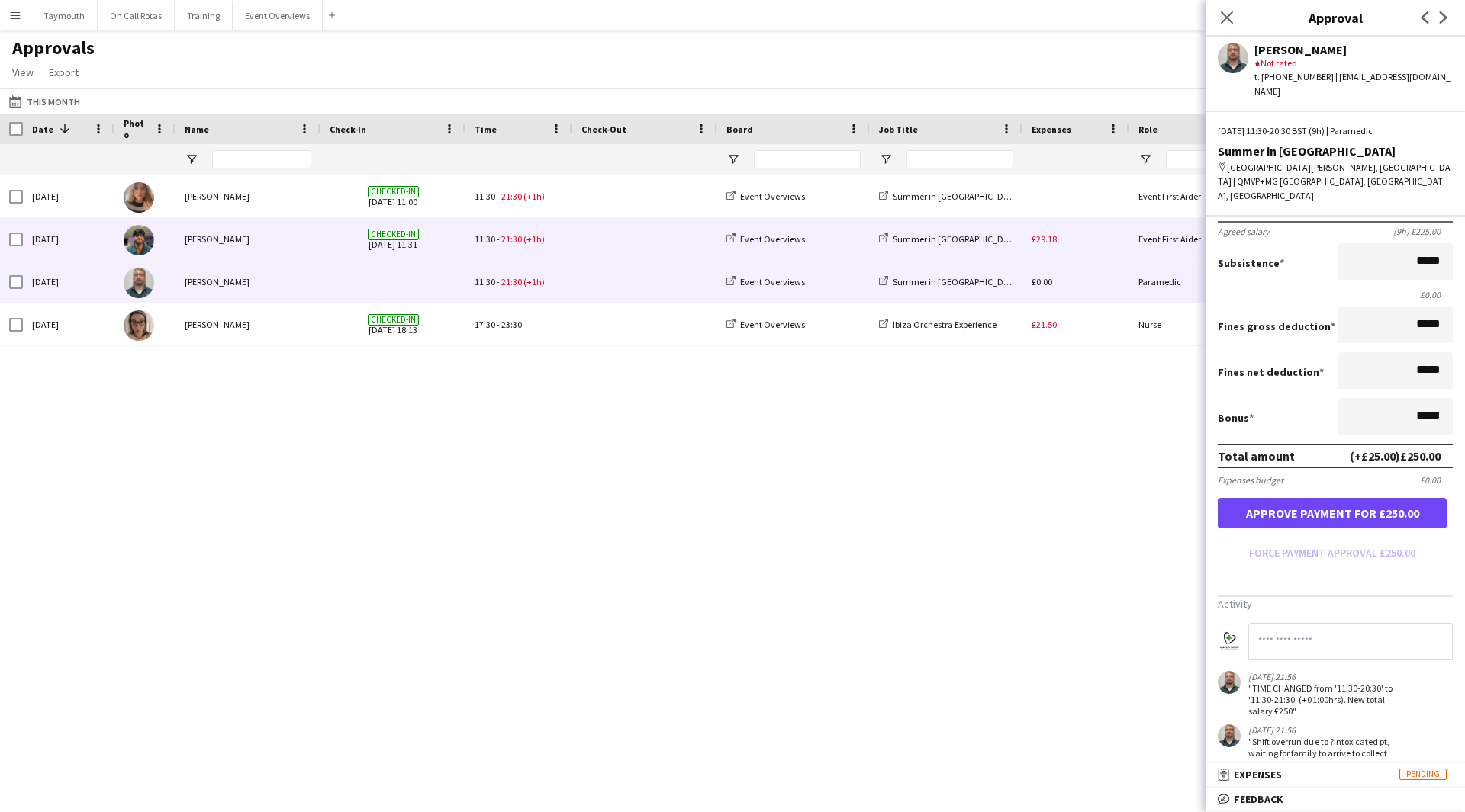
click at [552, 221] on div "11:30 - 21:30 (+1h)" at bounding box center [519, 238] width 107 height 42
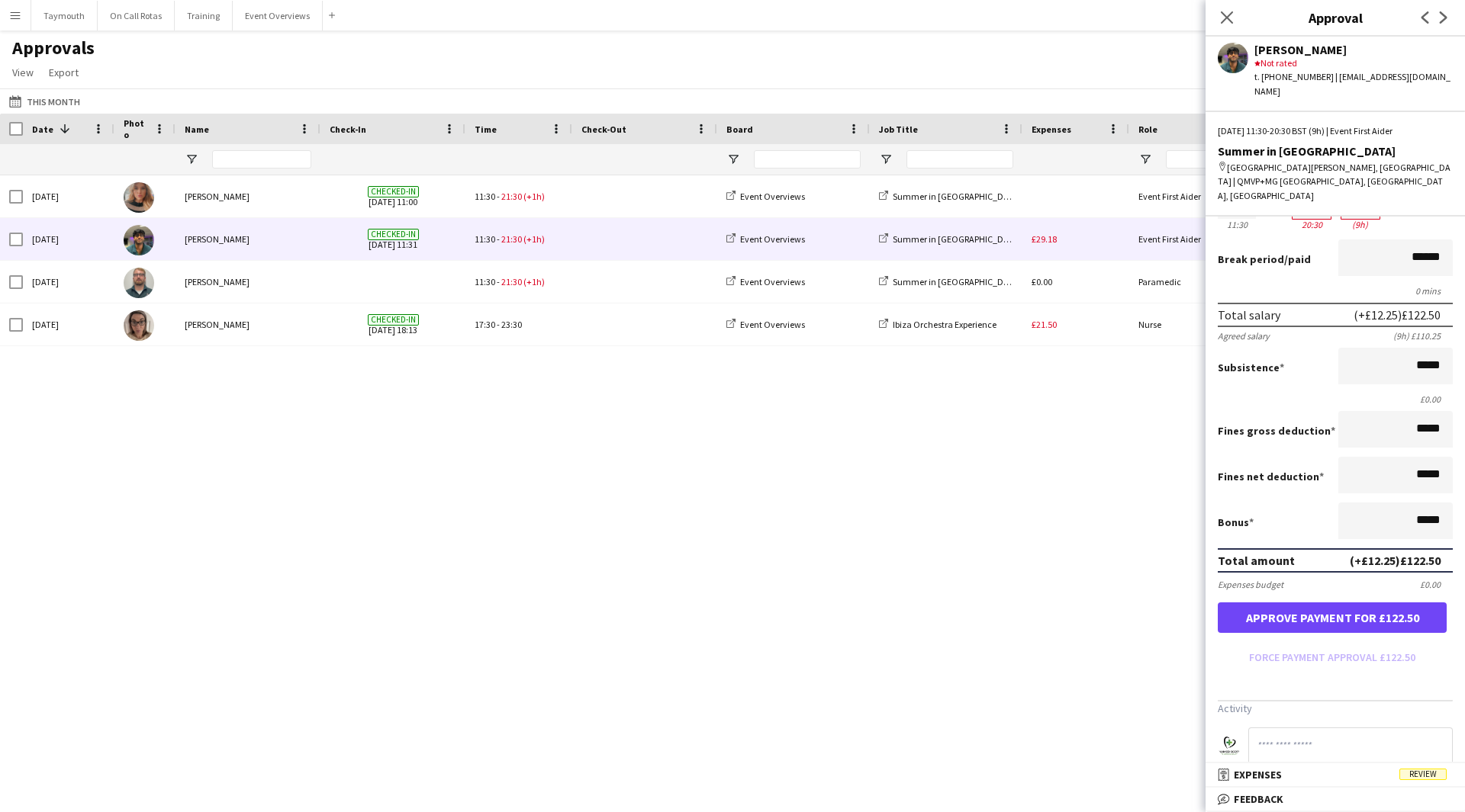
scroll to position [220, 0]
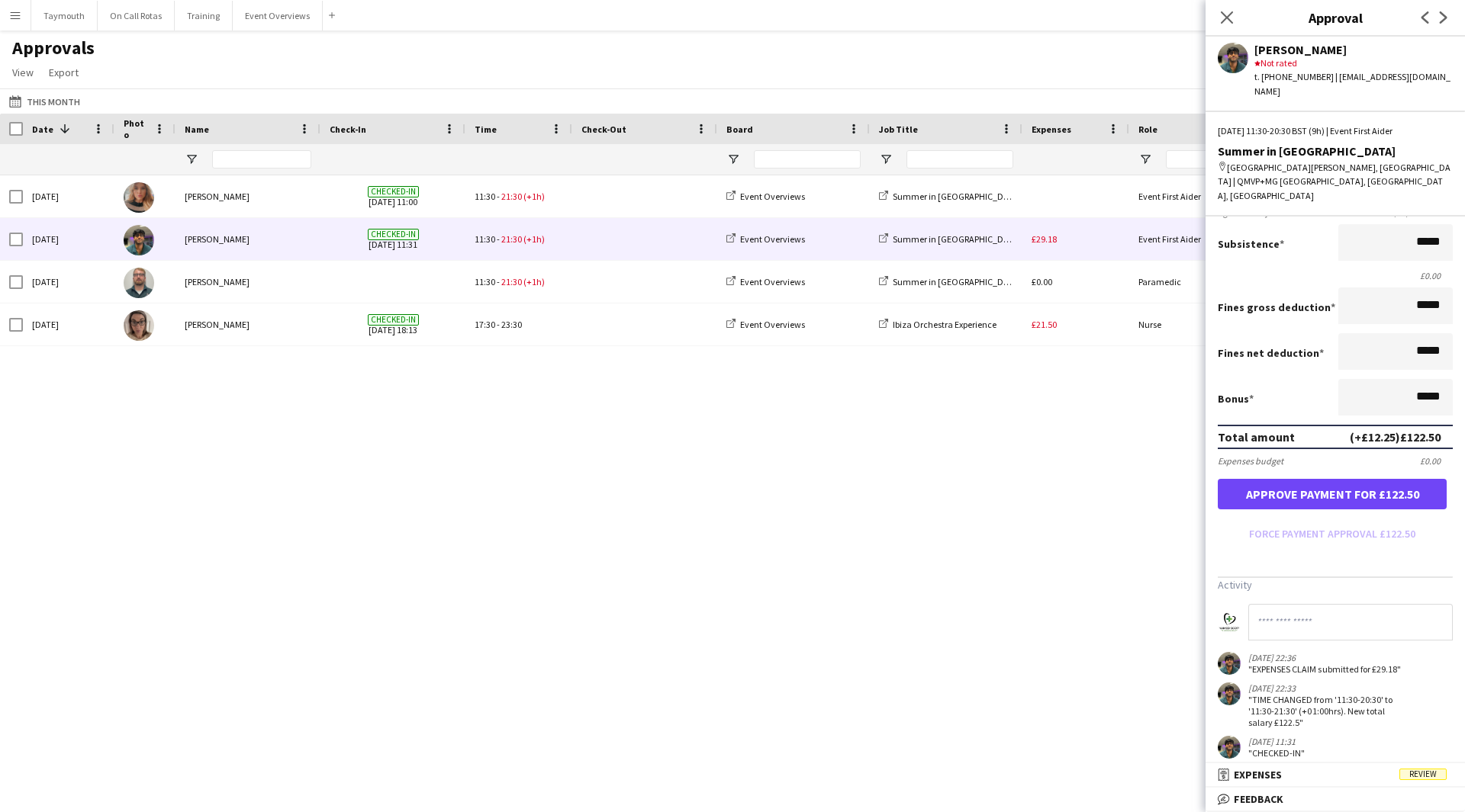
click at [1400, 574] on app-approvals-popin-salary-tab "Salary ***** 11:30 to ***** 20:30 ***** (9h) X £12.25 Break period /paid ******…" at bounding box center [1335, 401] width 260 height 714
click at [1392, 604] on input at bounding box center [1350, 622] width 205 height 36
type input "**********"
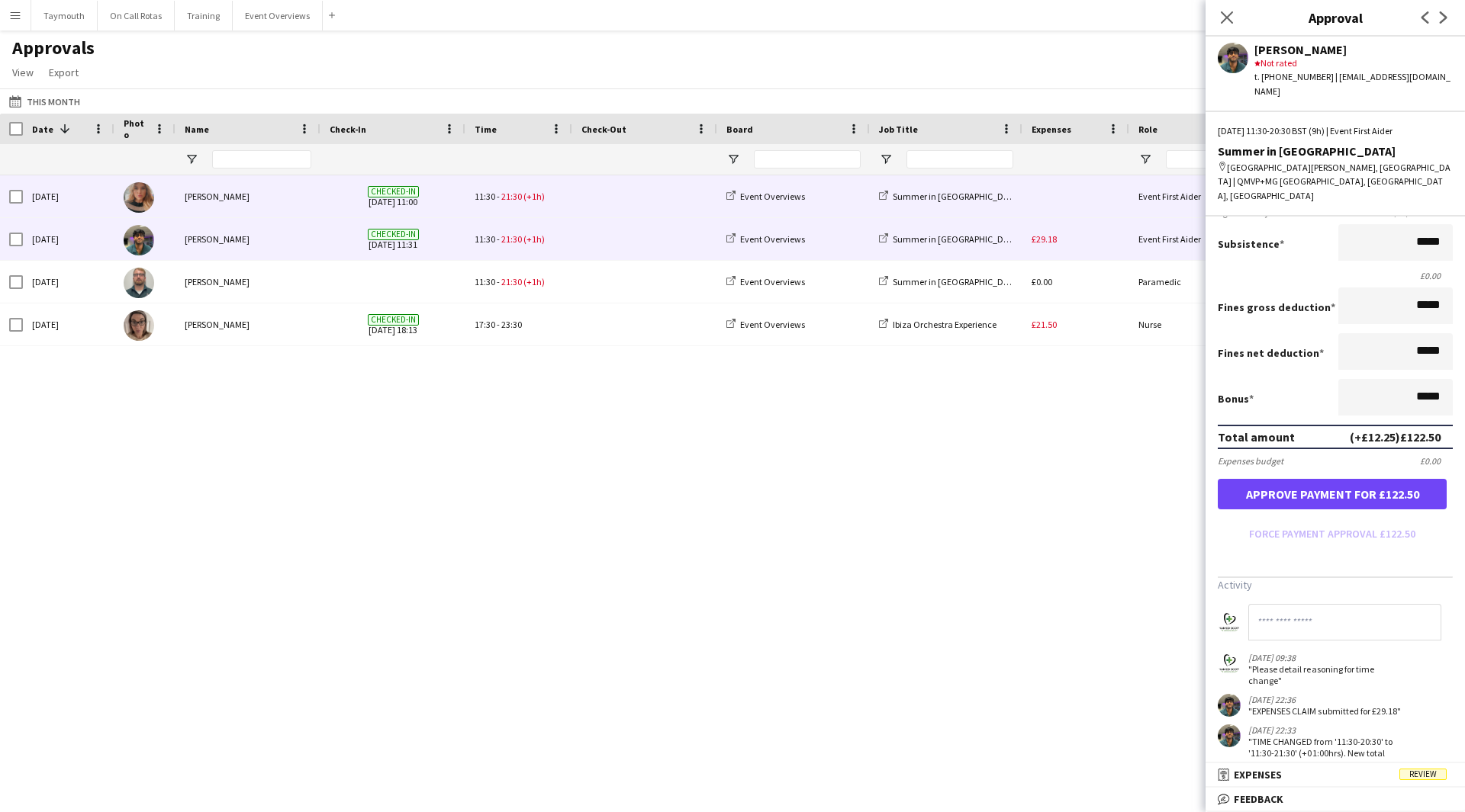
click at [556, 199] on div "11:30 - 21:30 (+1h)" at bounding box center [519, 196] width 107 height 42
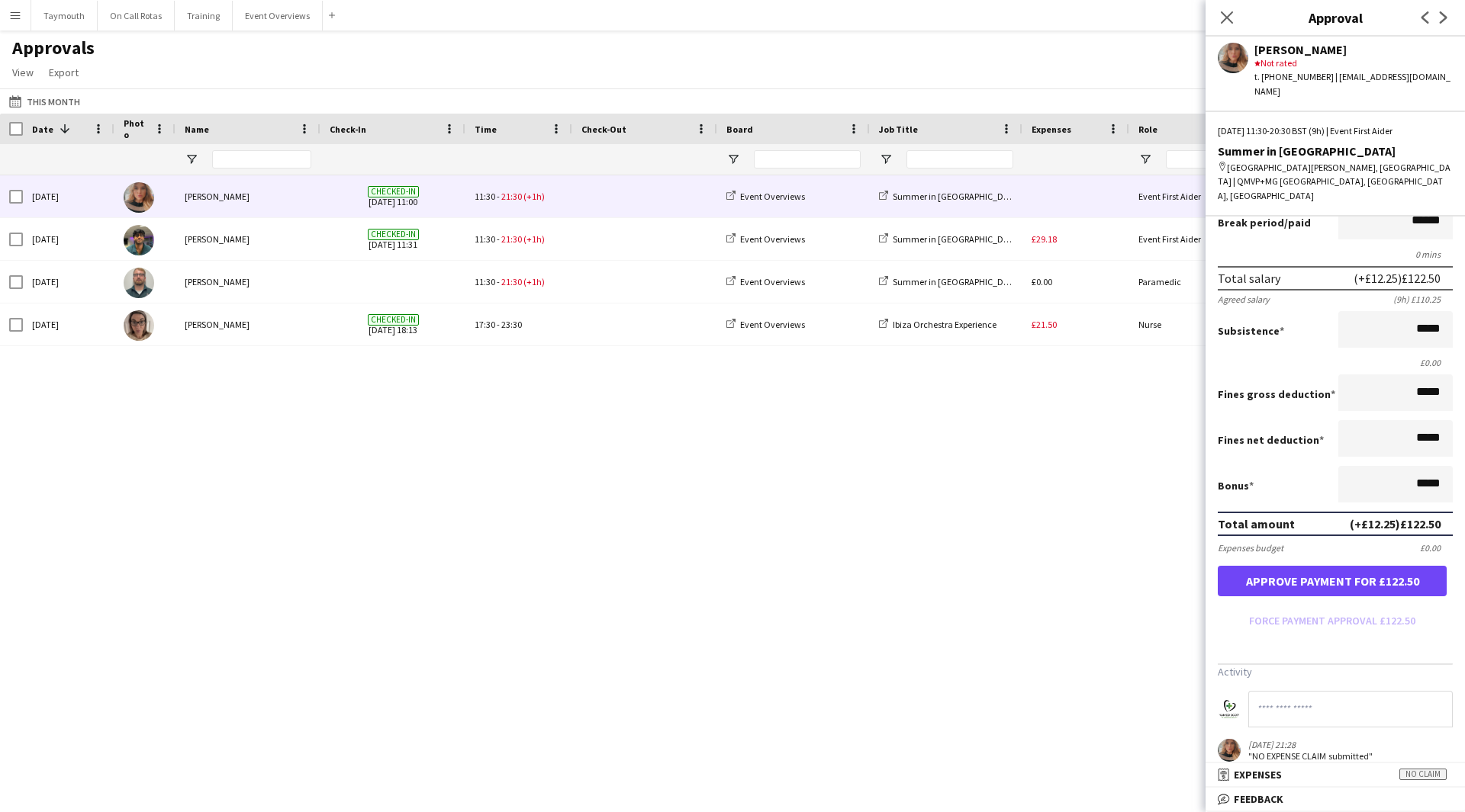
scroll to position [238, 0]
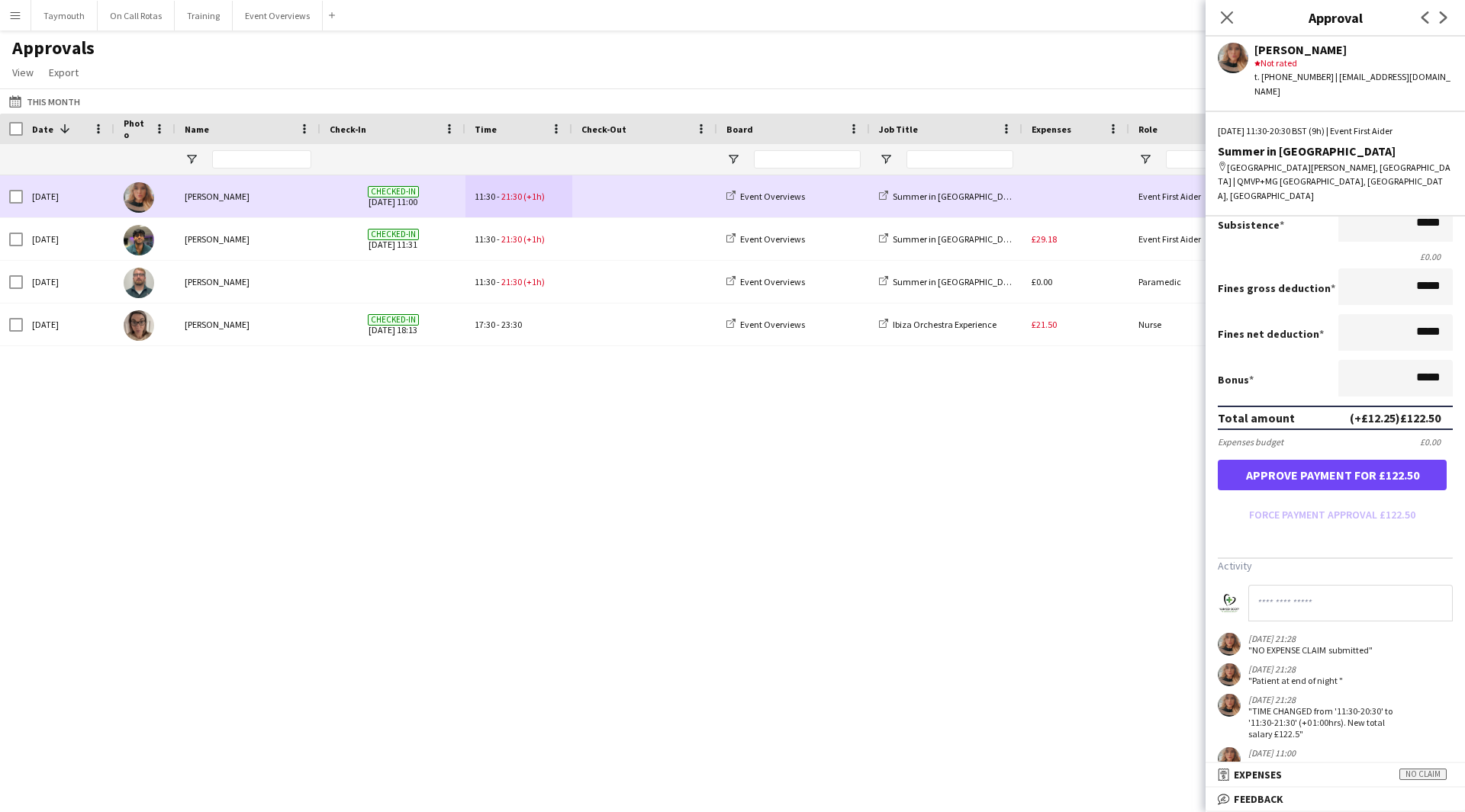
click at [689, 197] on span at bounding box center [644, 196] width 126 height 42
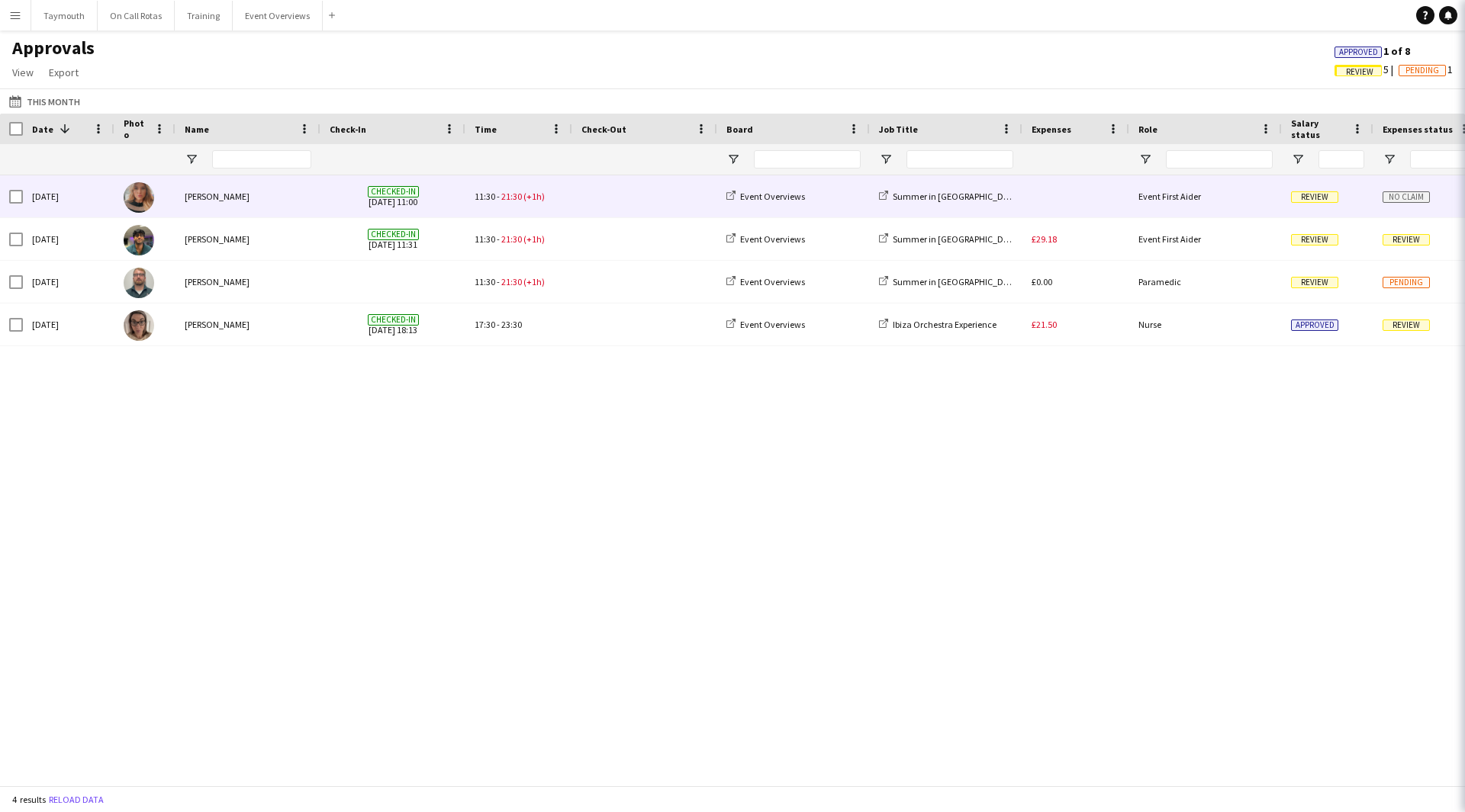
click at [689, 197] on span at bounding box center [644, 196] width 126 height 42
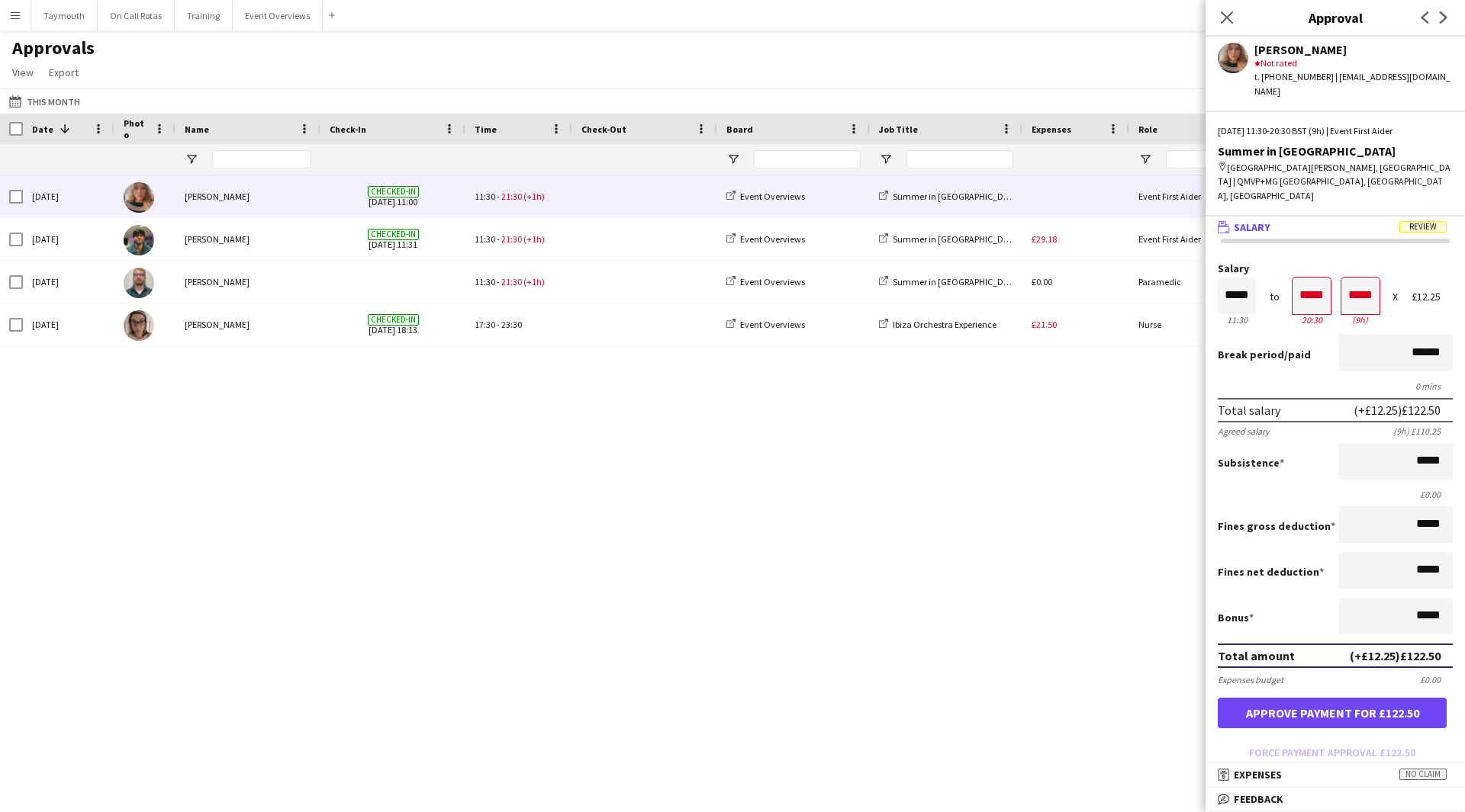
scroll to position [0, 0]
click at [1349, 698] on button "Approve payment for £122.50" at bounding box center [1333, 714] width 229 height 31
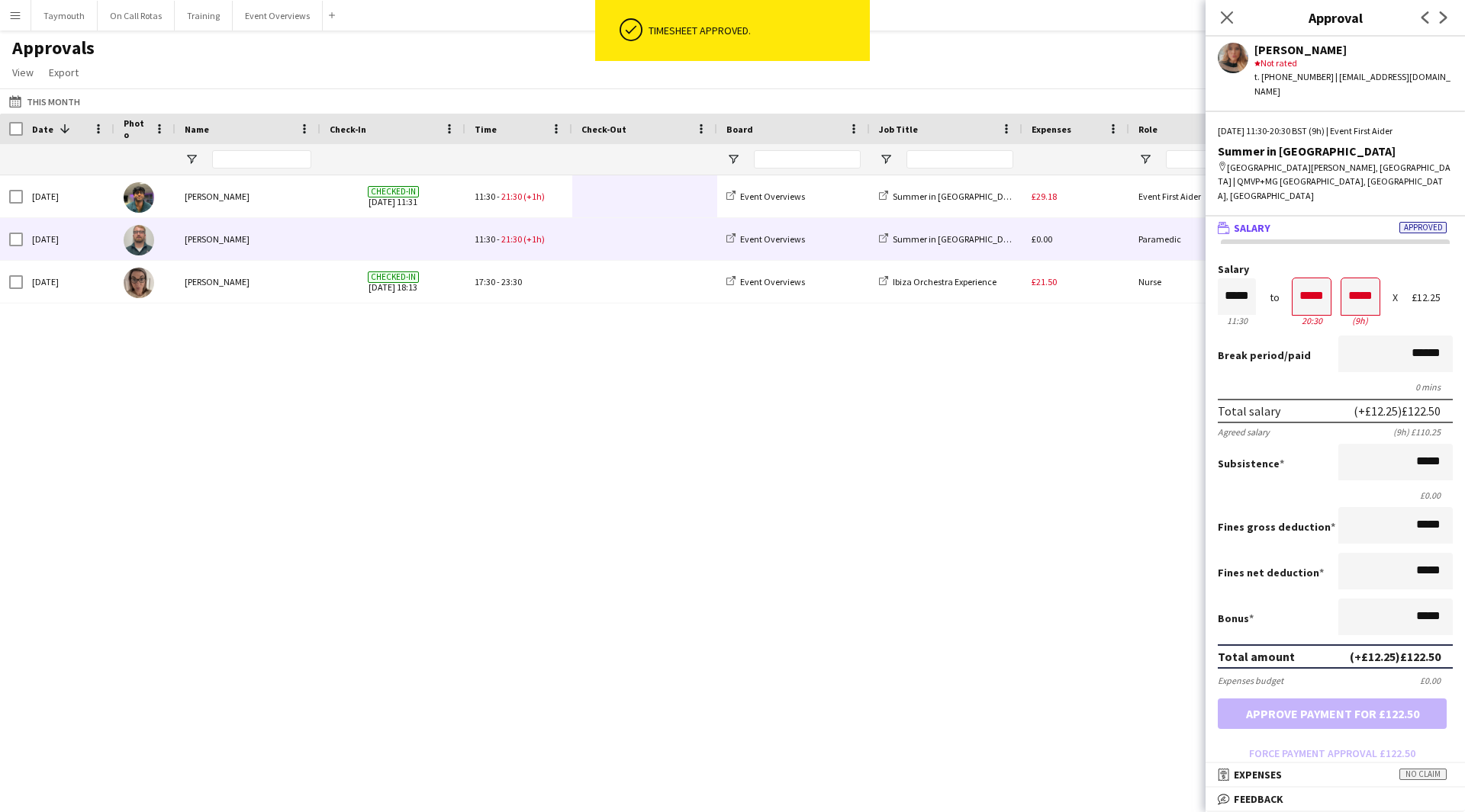
click at [587, 234] on span at bounding box center [644, 238] width 126 height 42
click at [1369, 698] on button "Approve payment for £250.00" at bounding box center [1333, 714] width 229 height 31
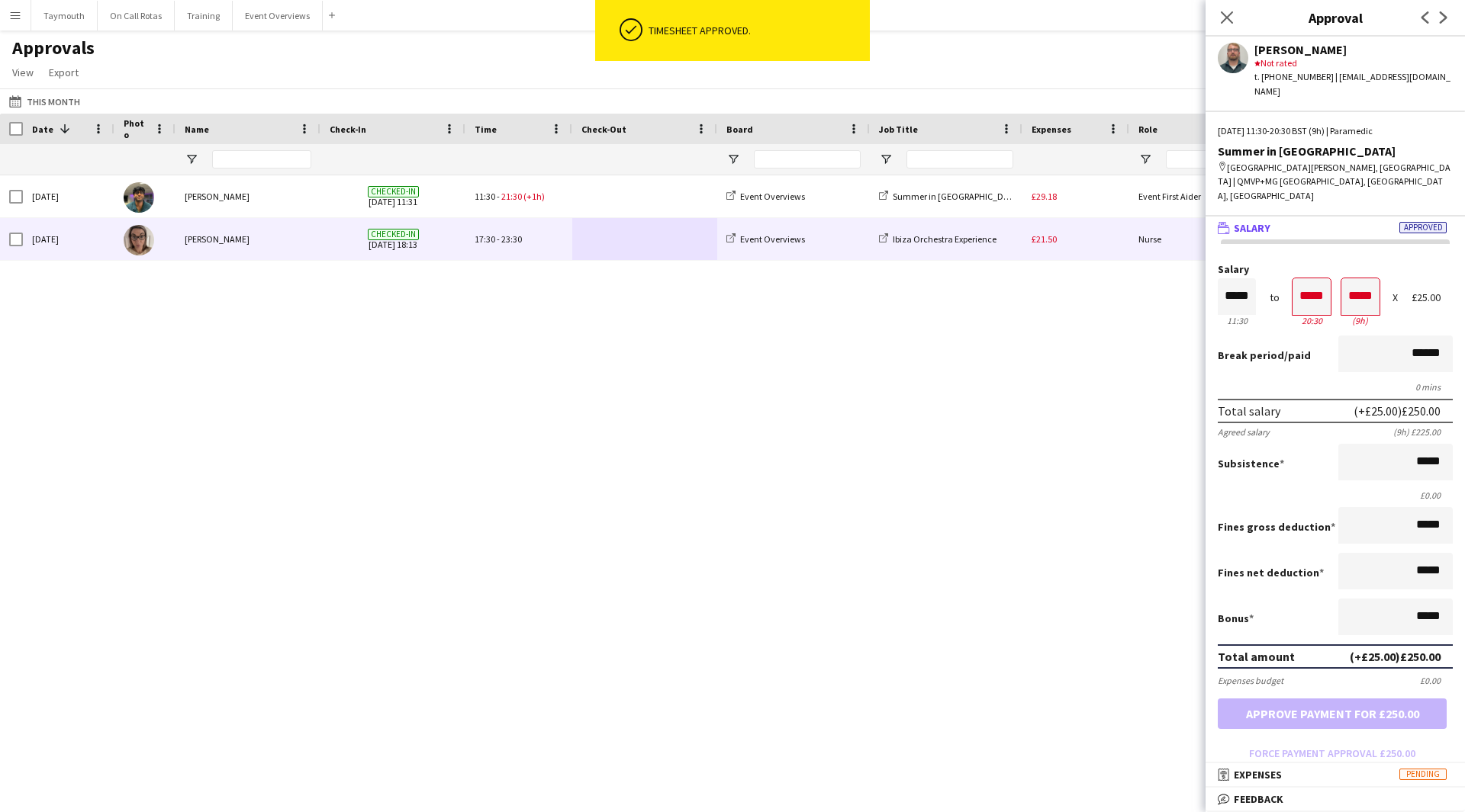
click at [1076, 227] on div "£21.50" at bounding box center [1075, 238] width 107 height 42
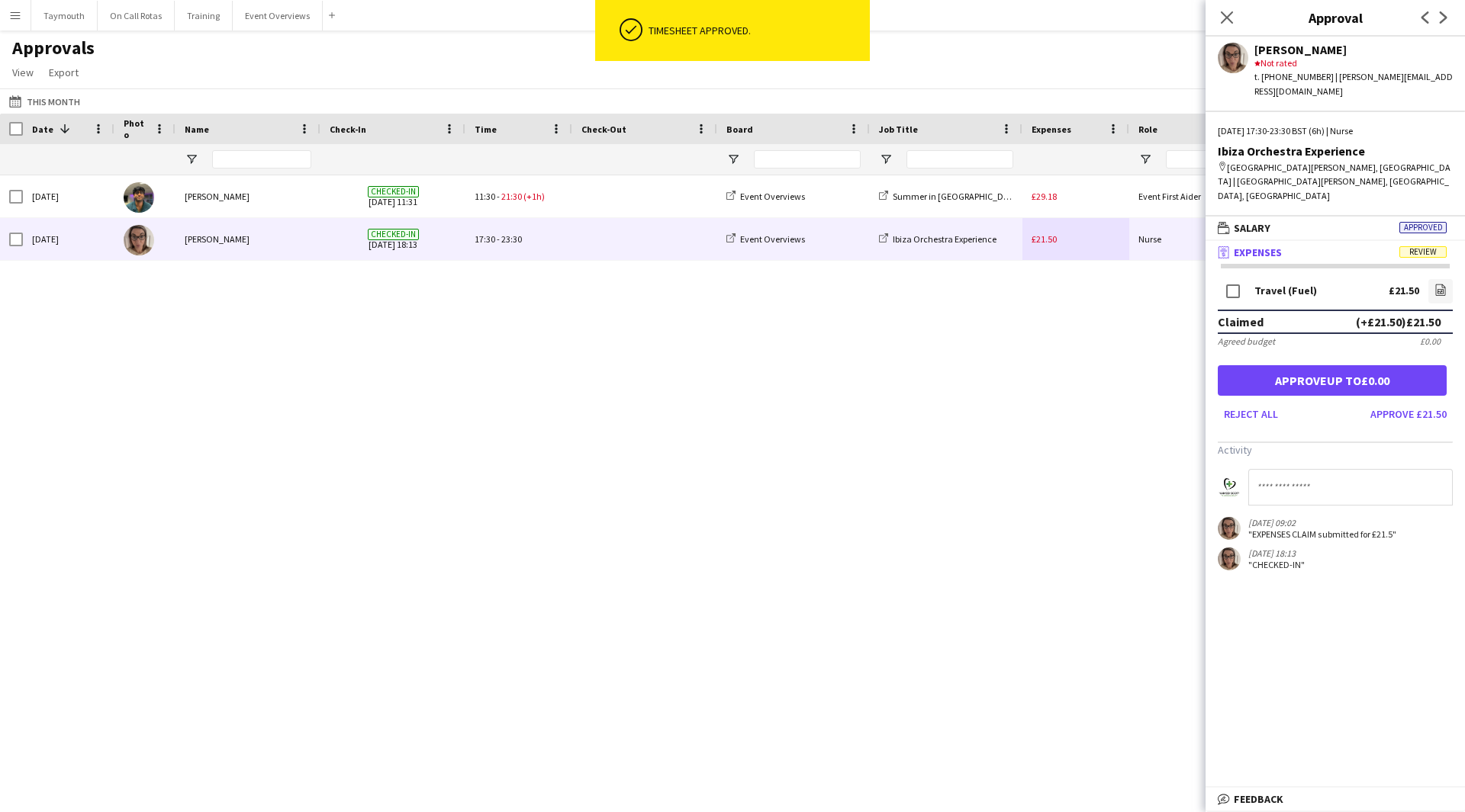
click at [1423, 246] on span "Review" at bounding box center [1423, 251] width 48 height 11
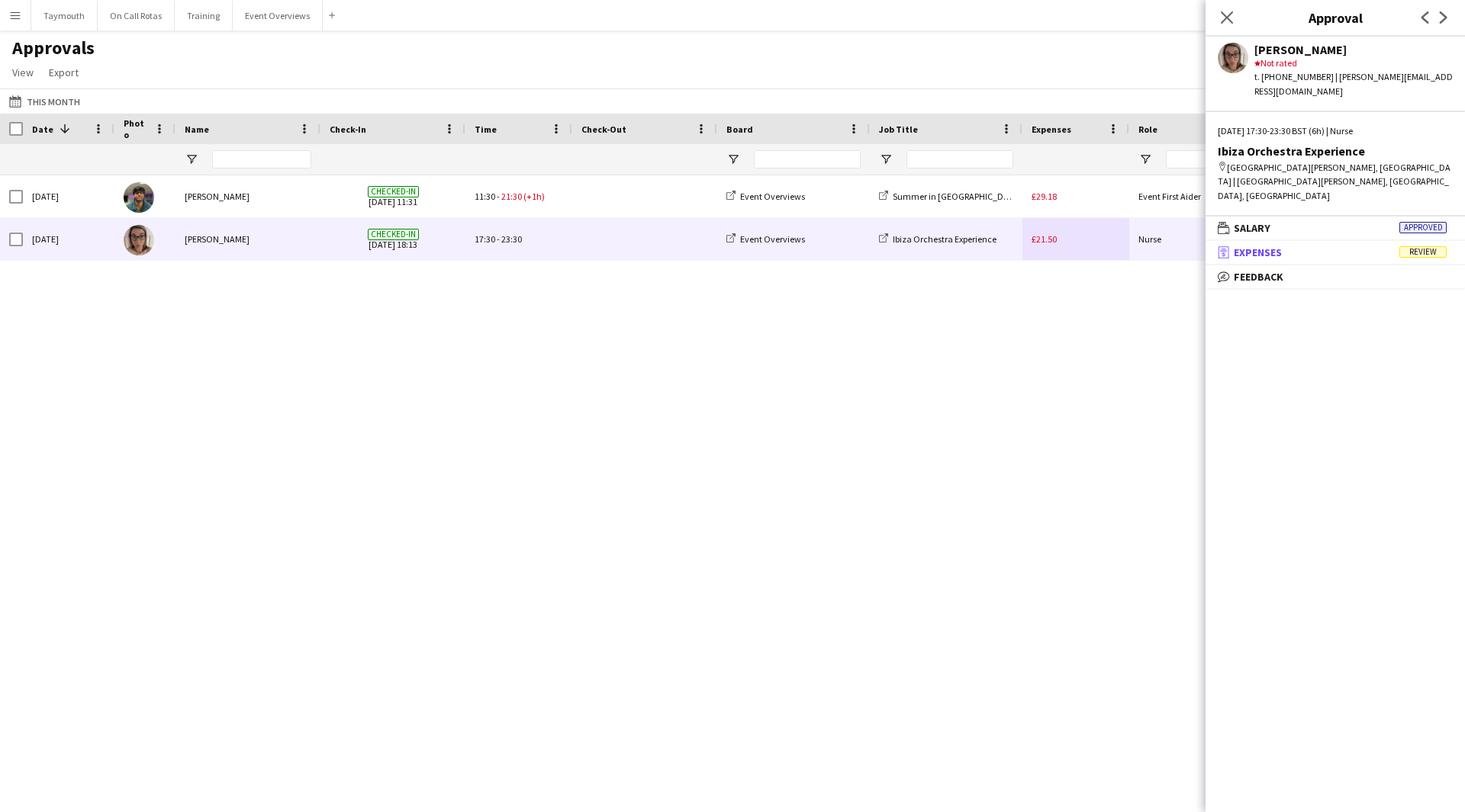
click at [1423, 246] on span "Review" at bounding box center [1423, 251] width 48 height 11
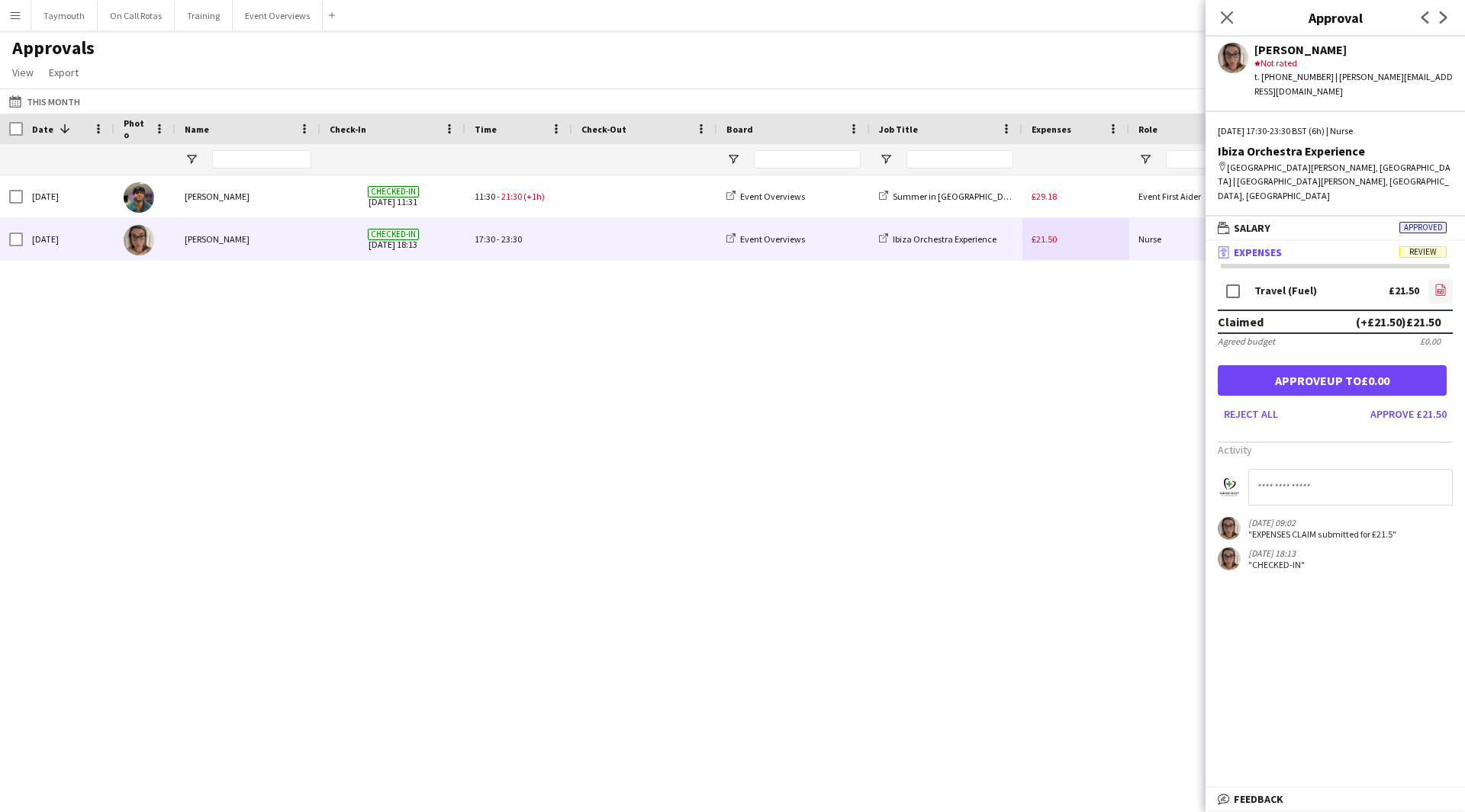
click at [1434, 283] on icon "file-image" at bounding box center [1440, 289] width 12 height 12
drag, startPoint x: 1274, startPoint y: 169, endPoint x: 1226, endPoint y: 149, distance: 52.0
click at [1226, 161] on div "map-marker [GEOGRAPHIC_DATA][PERSON_NAME], [GEOGRAPHIC_DATA] | [GEOGRAPHIC_DATA…" at bounding box center [1335, 182] width 235 height 42
copy div "[GEOGRAPHIC_DATA][PERSON_NAME], [GEOGRAPHIC_DATA] | [GEOGRAPHIC_DATA][PERSON_NA…"
click at [1362, 469] on input at bounding box center [1350, 487] width 205 height 36
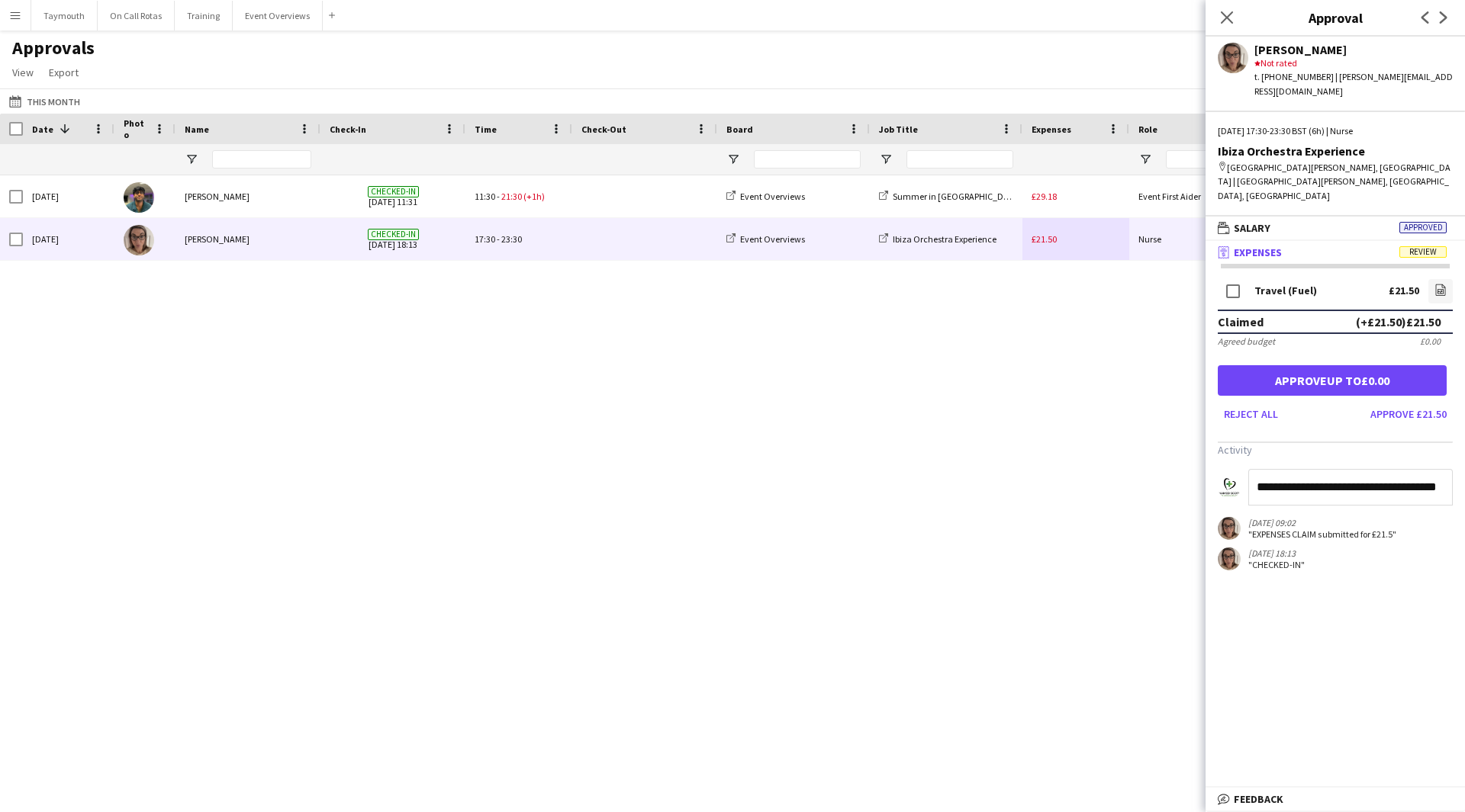
scroll to position [0, 7]
type input "**********"
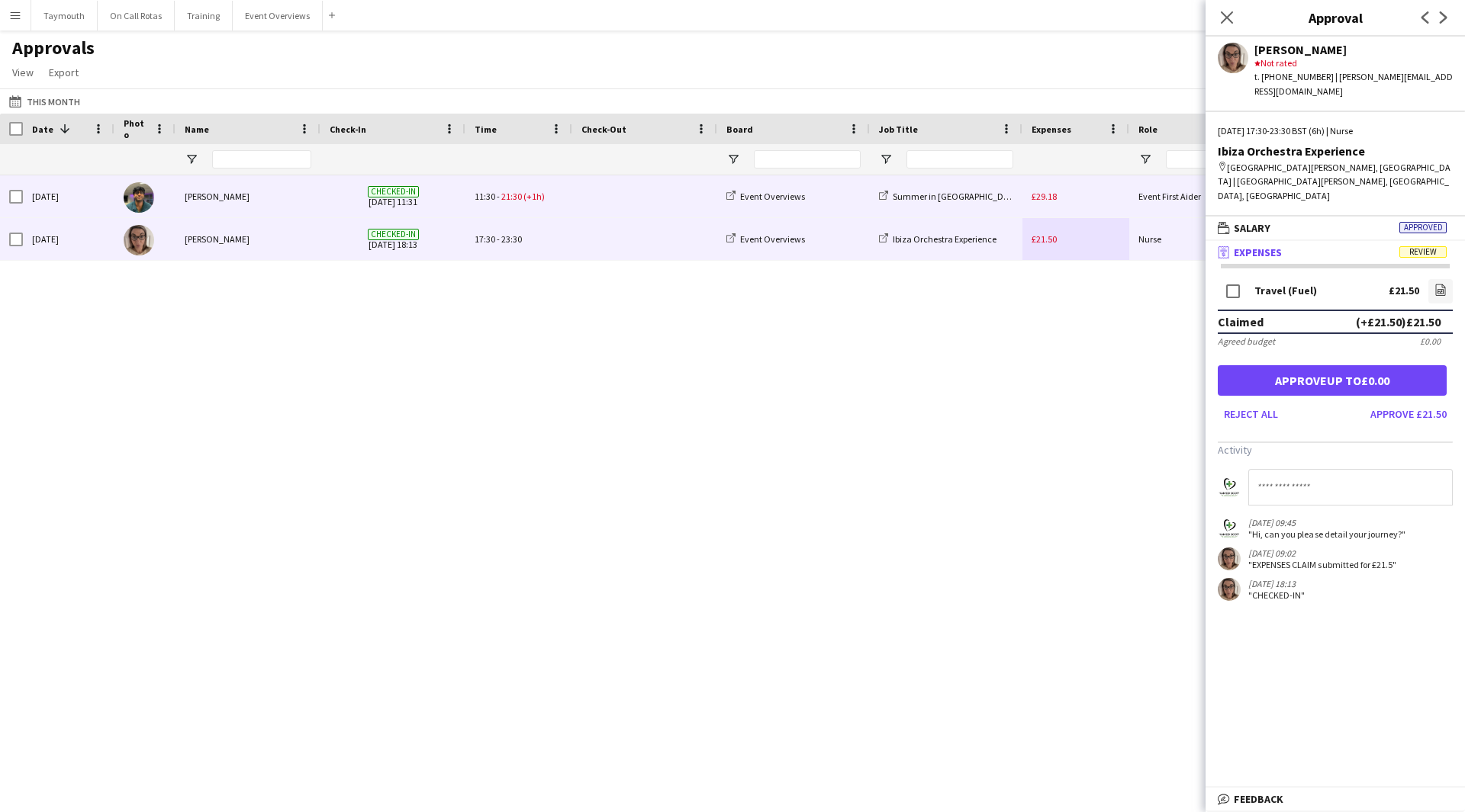
click at [1062, 186] on div "£29.18" at bounding box center [1075, 196] width 107 height 42
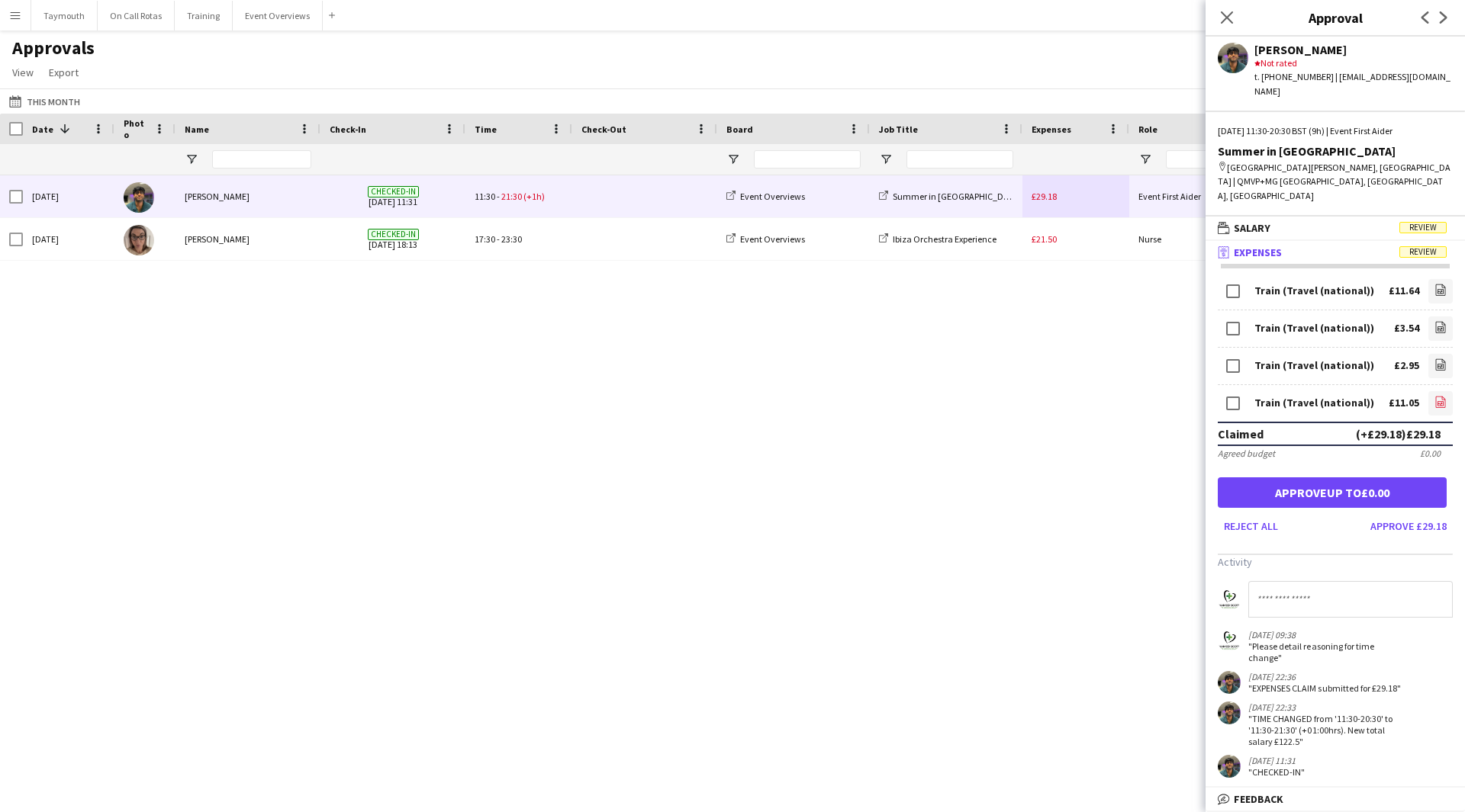
click at [1447, 391] on link "file-image" at bounding box center [1440, 403] width 25 height 25
click at [1439, 358] on icon "file-image" at bounding box center [1440, 364] width 12 height 12
click at [1440, 321] on icon "file-image" at bounding box center [1440, 327] width 12 height 12
click at [1437, 283] on icon "file-image" at bounding box center [1440, 289] width 12 height 12
click at [1420, 514] on button "Approve £22.69" at bounding box center [1408, 526] width 88 height 25
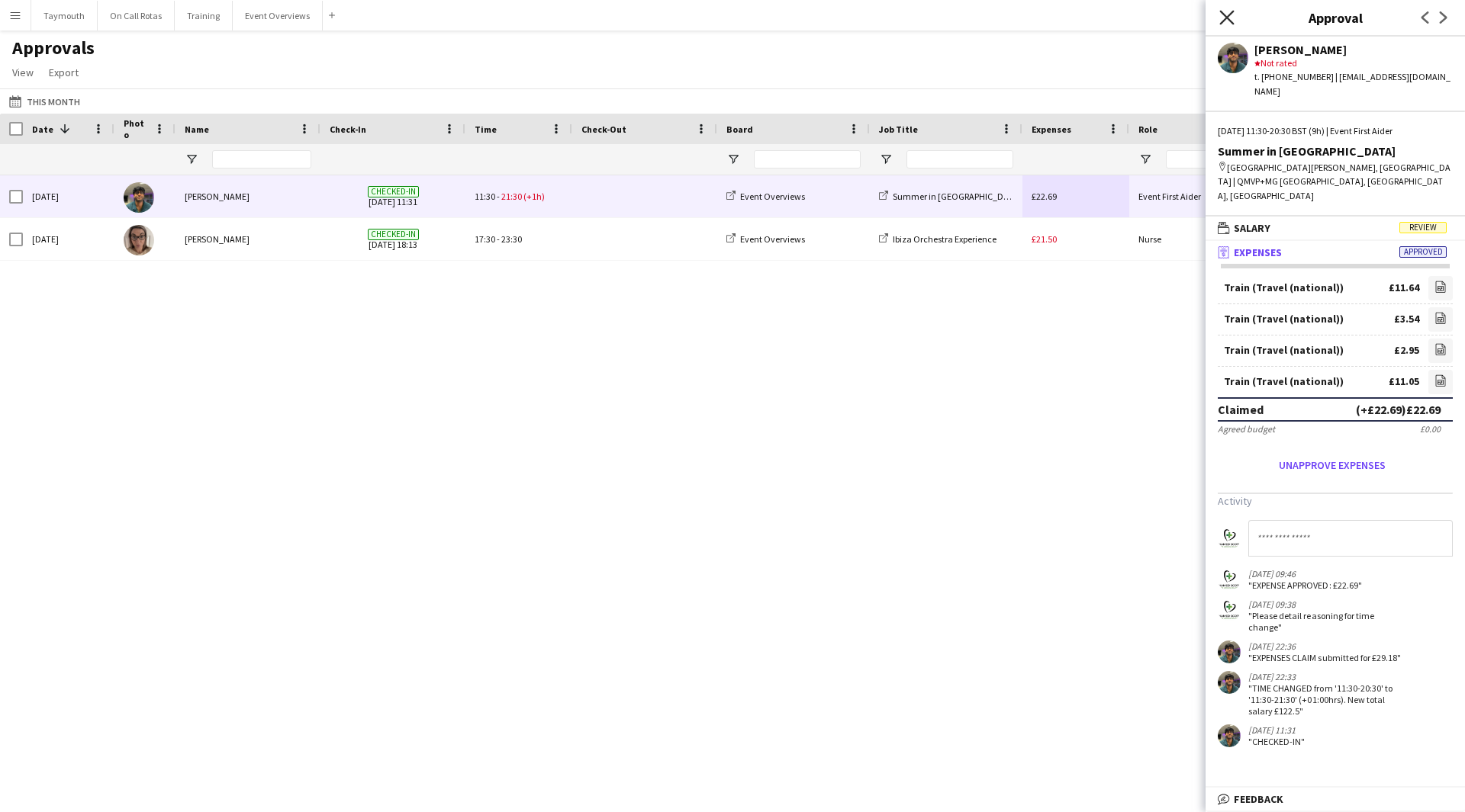
click at [1230, 14] on icon at bounding box center [1226, 17] width 14 height 14
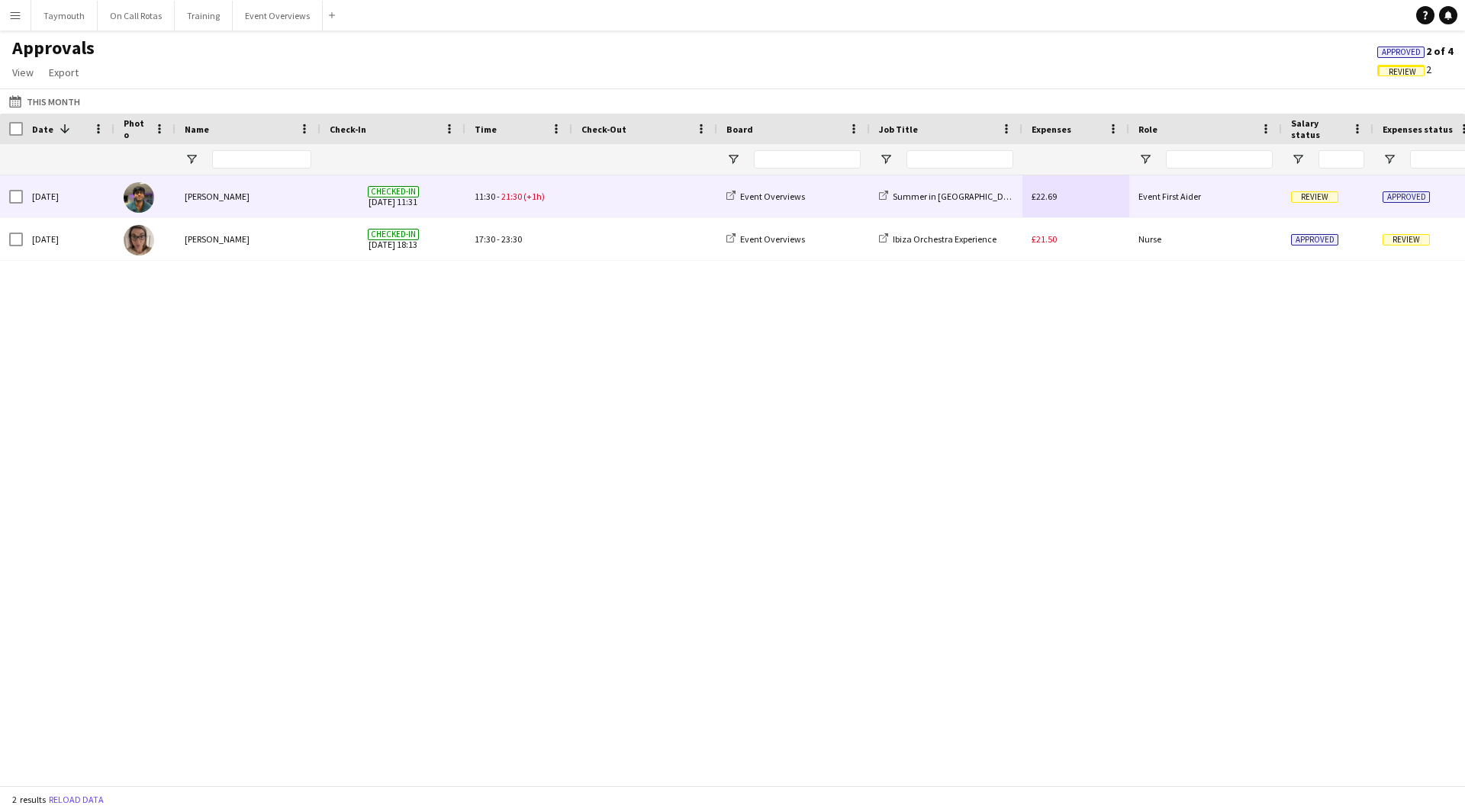
click at [692, 193] on span at bounding box center [644, 196] width 126 height 42
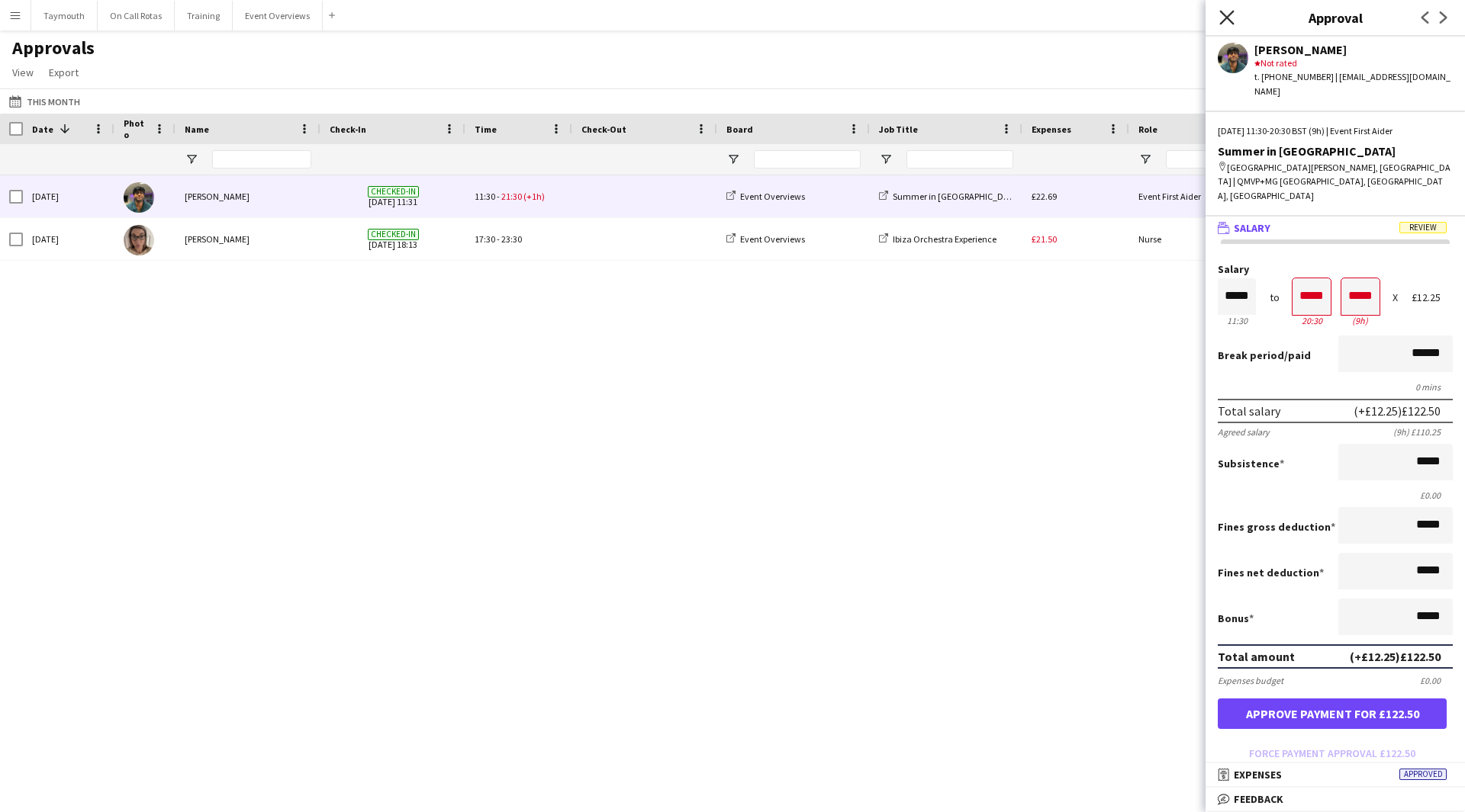
click at [1222, 13] on icon at bounding box center [1226, 17] width 14 height 14
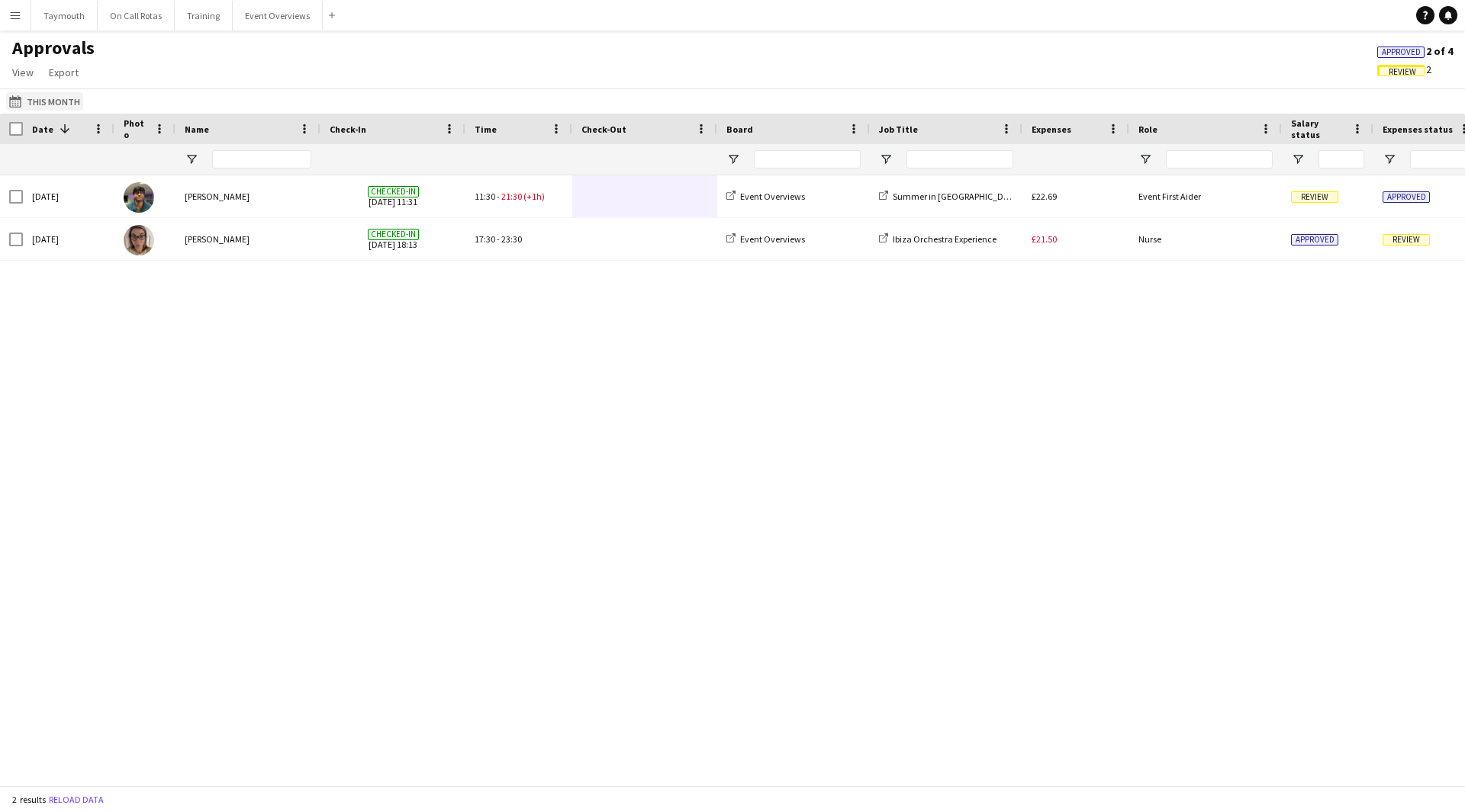
click at [17, 102] on app-icon "Last Month" at bounding box center [18, 101] width 18 height 12
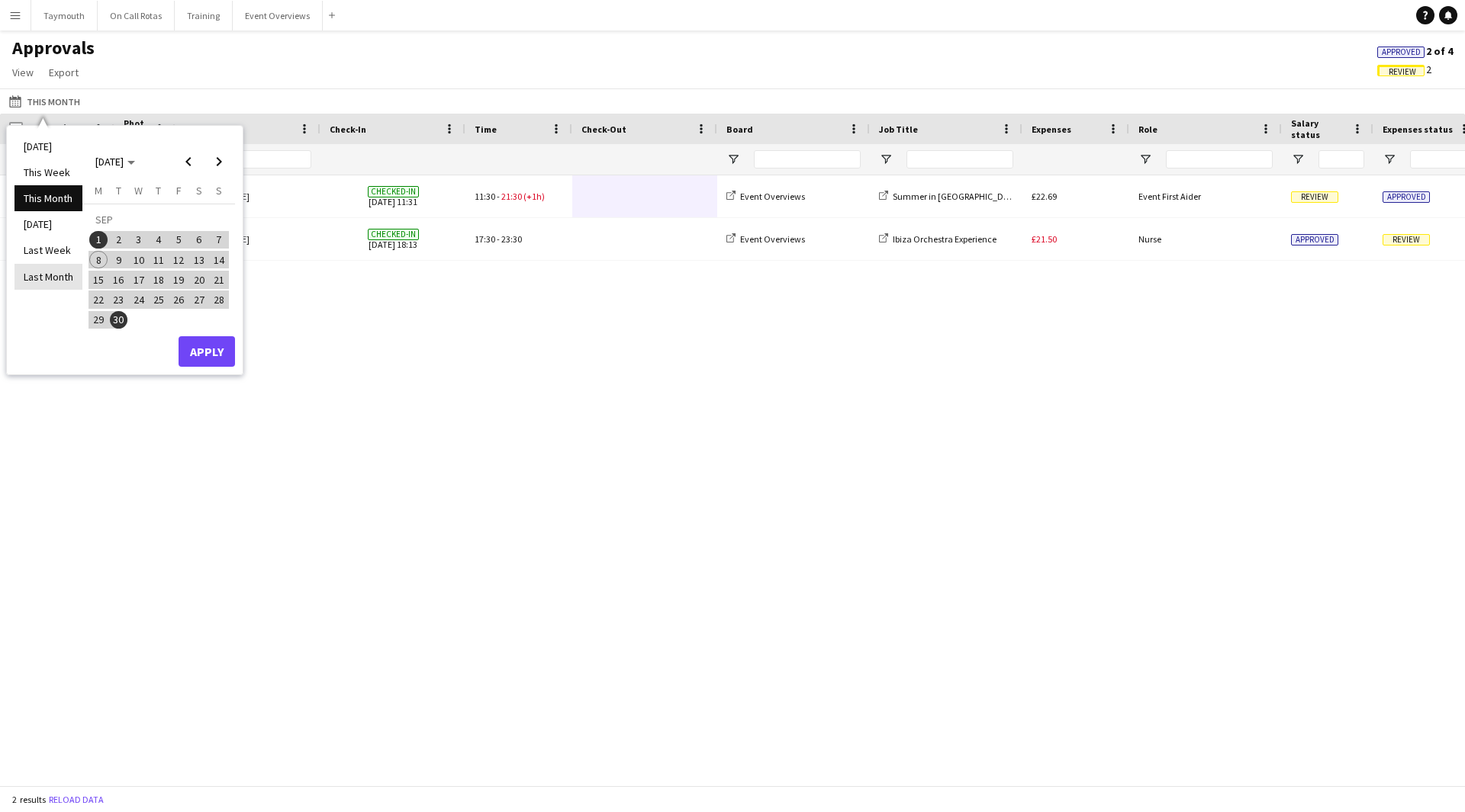
click at [59, 274] on li "Last Month" at bounding box center [48, 277] width 68 height 26
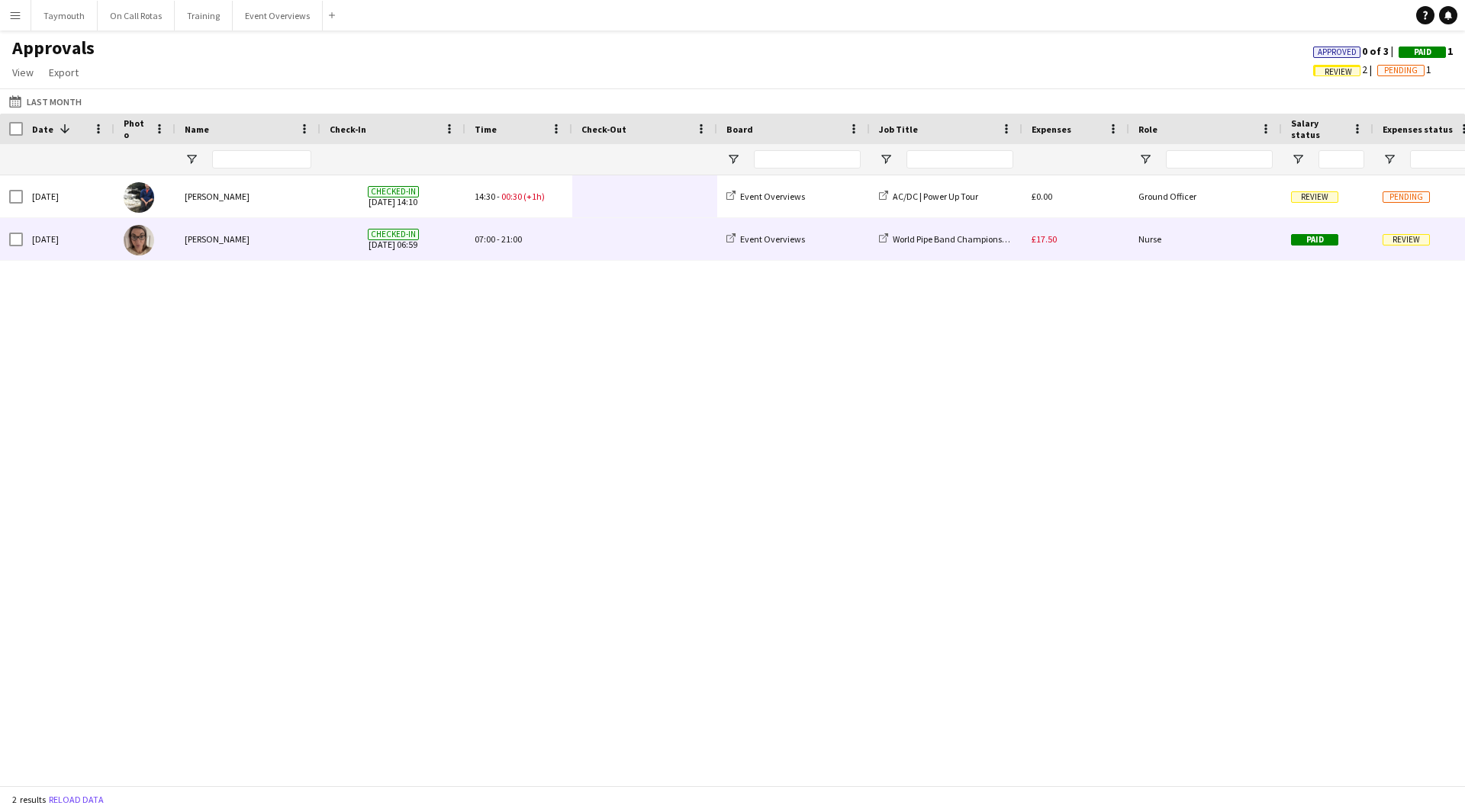
click at [1075, 243] on div "£17.50" at bounding box center [1075, 238] width 107 height 42
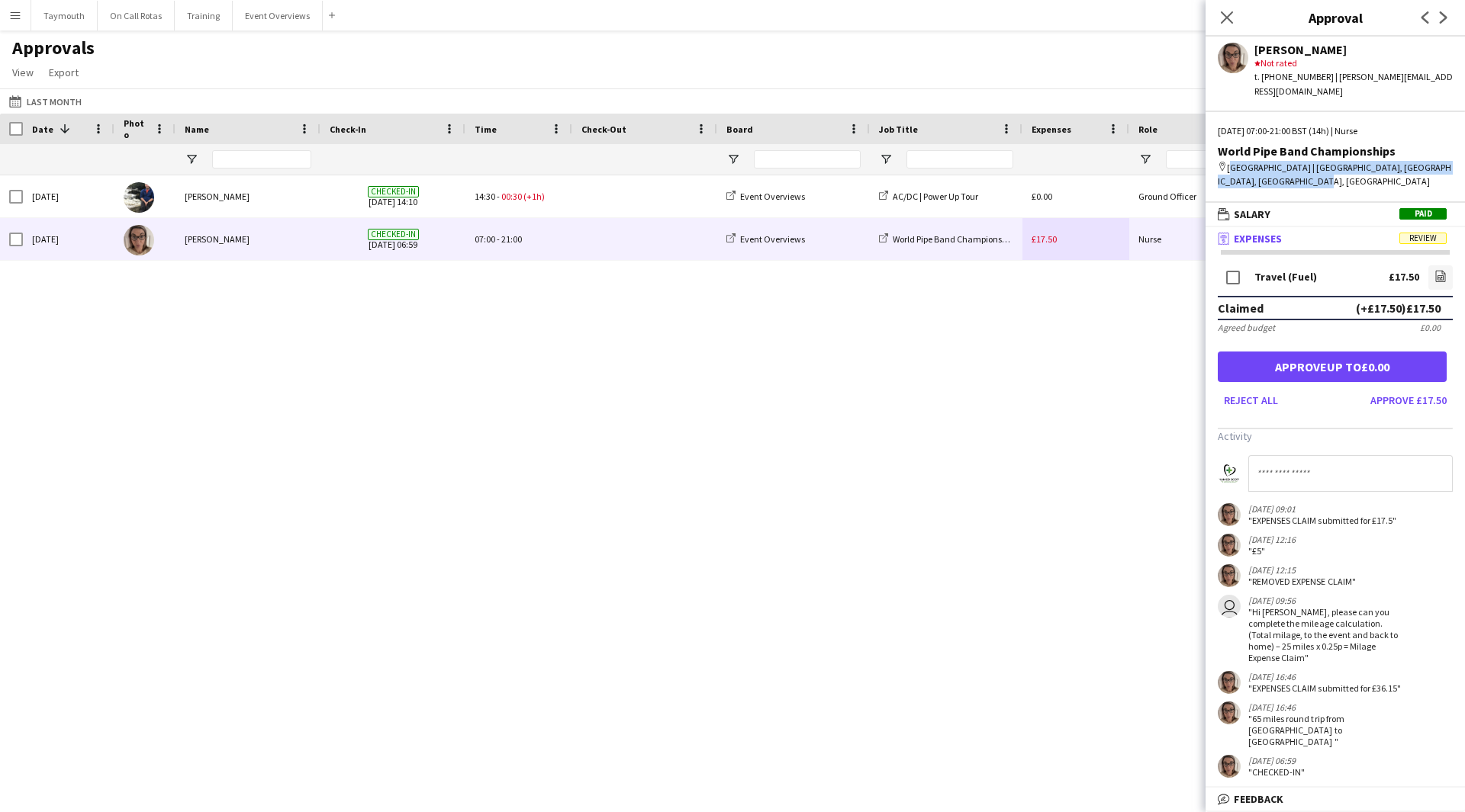
drag, startPoint x: 1293, startPoint y: 163, endPoint x: 1229, endPoint y: 154, distance: 64.6
click at [1229, 161] on div "map-marker [GEOGRAPHIC_DATA] | [GEOGRAPHIC_DATA], [GEOGRAPHIC_DATA], [GEOGRAPHI…" at bounding box center [1335, 175] width 235 height 27
copy div "[GEOGRAPHIC_DATA] | [GEOGRAPHIC_DATA], [GEOGRAPHIC_DATA], [GEOGRAPHIC_DATA], [G…"
click at [1327, 456] on input at bounding box center [1350, 473] width 205 height 36
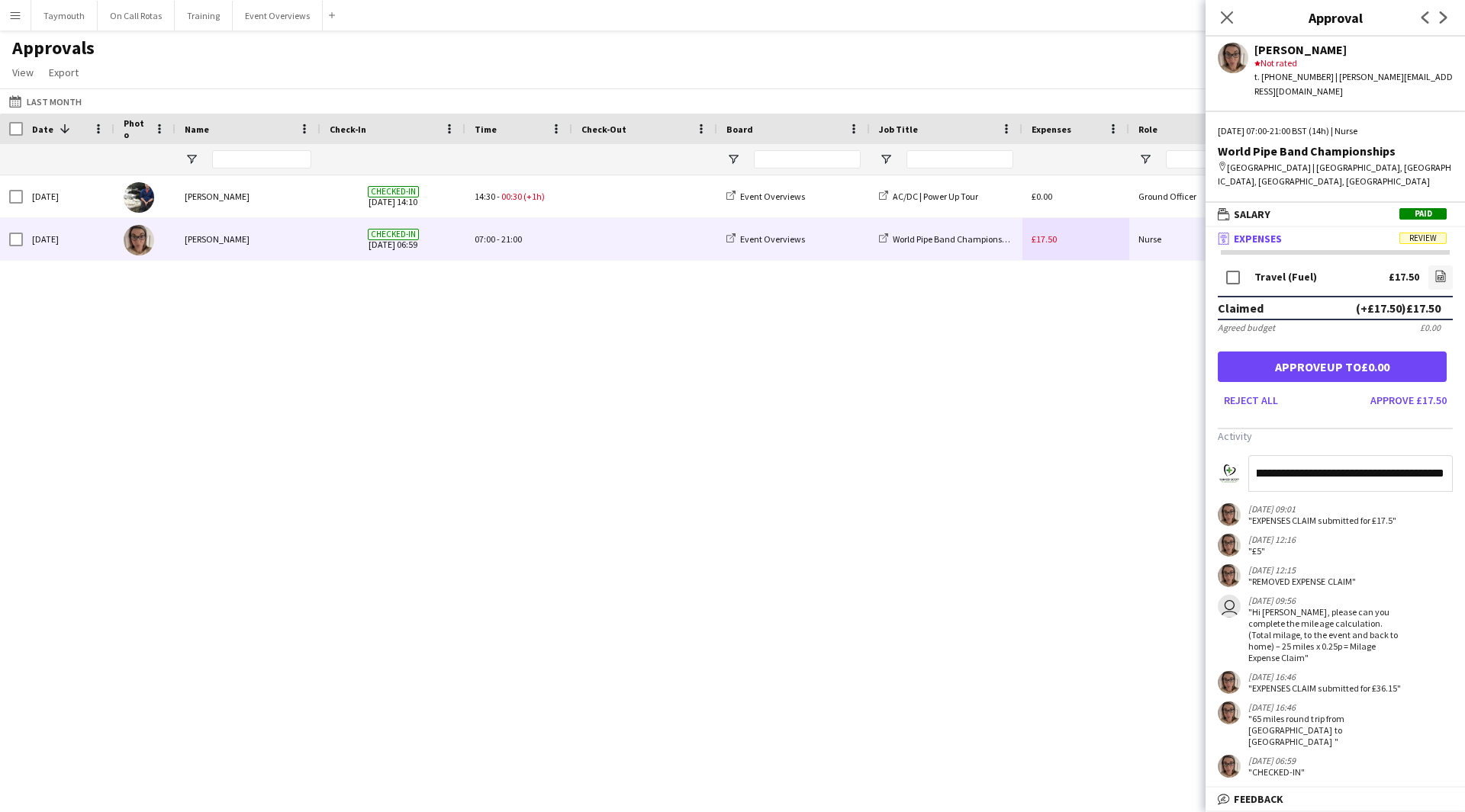
type input "**********"
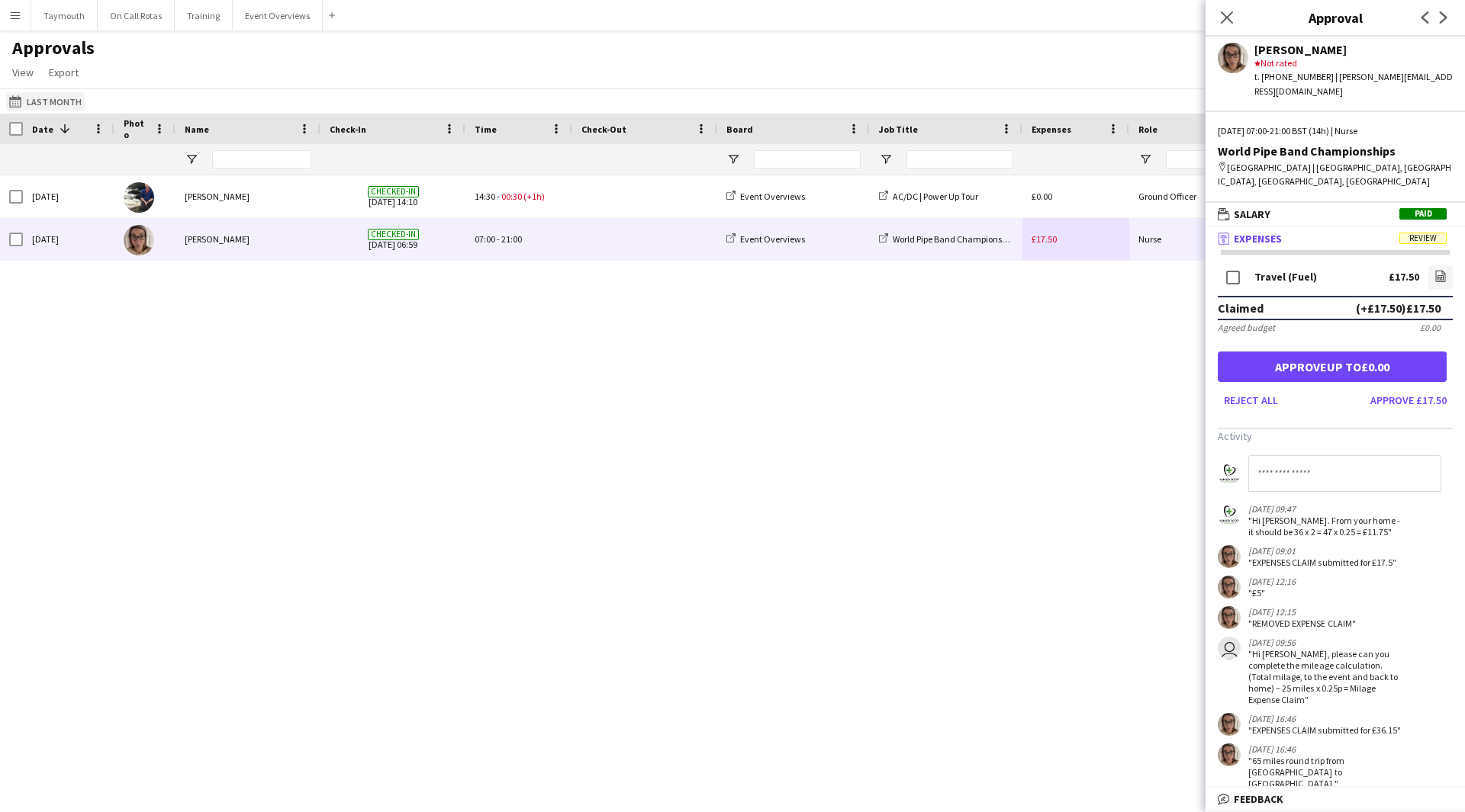
click at [27, 102] on button "Last Month Last Month" at bounding box center [45, 102] width 79 height 19
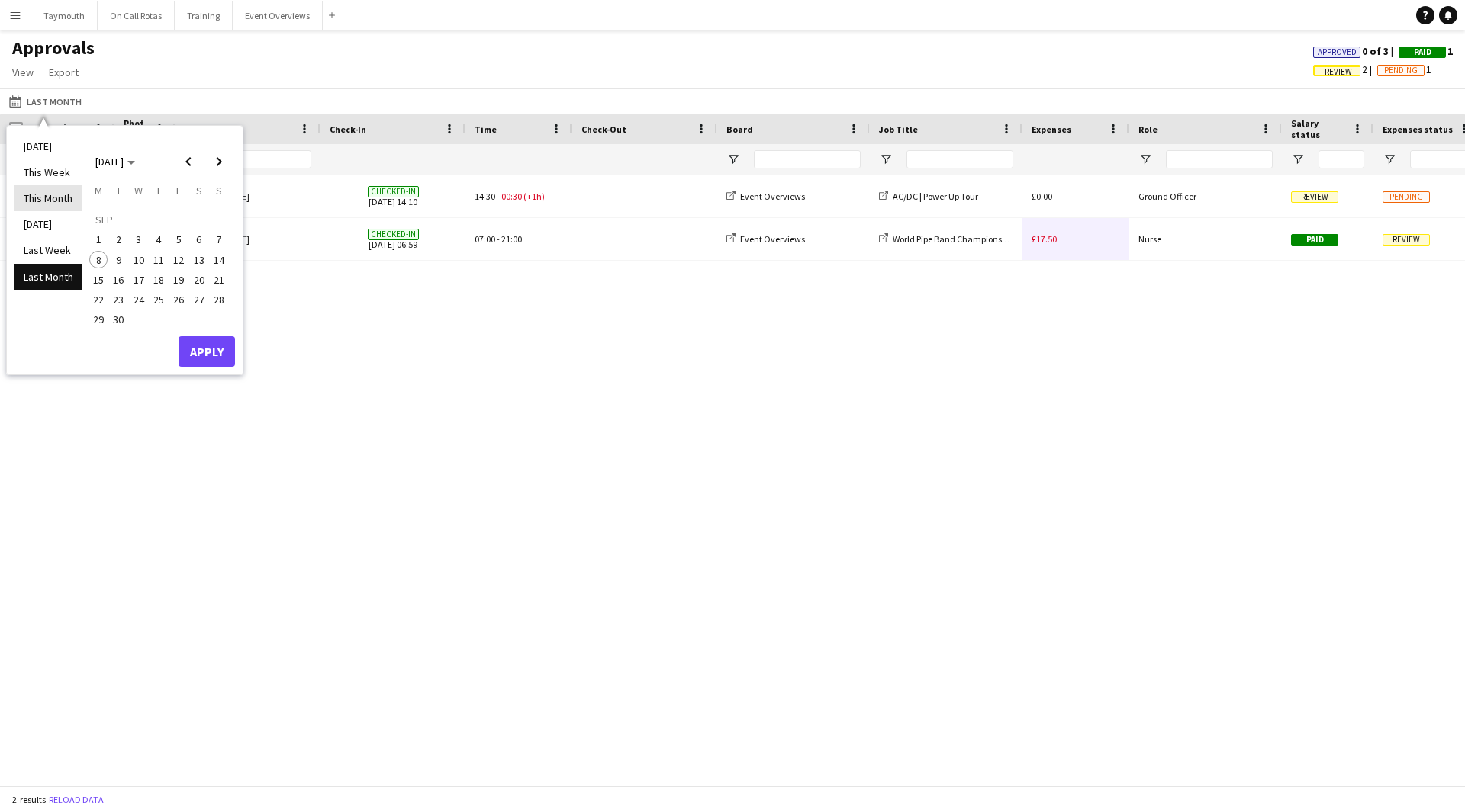
click at [35, 200] on li "This Month" at bounding box center [48, 198] width 68 height 26
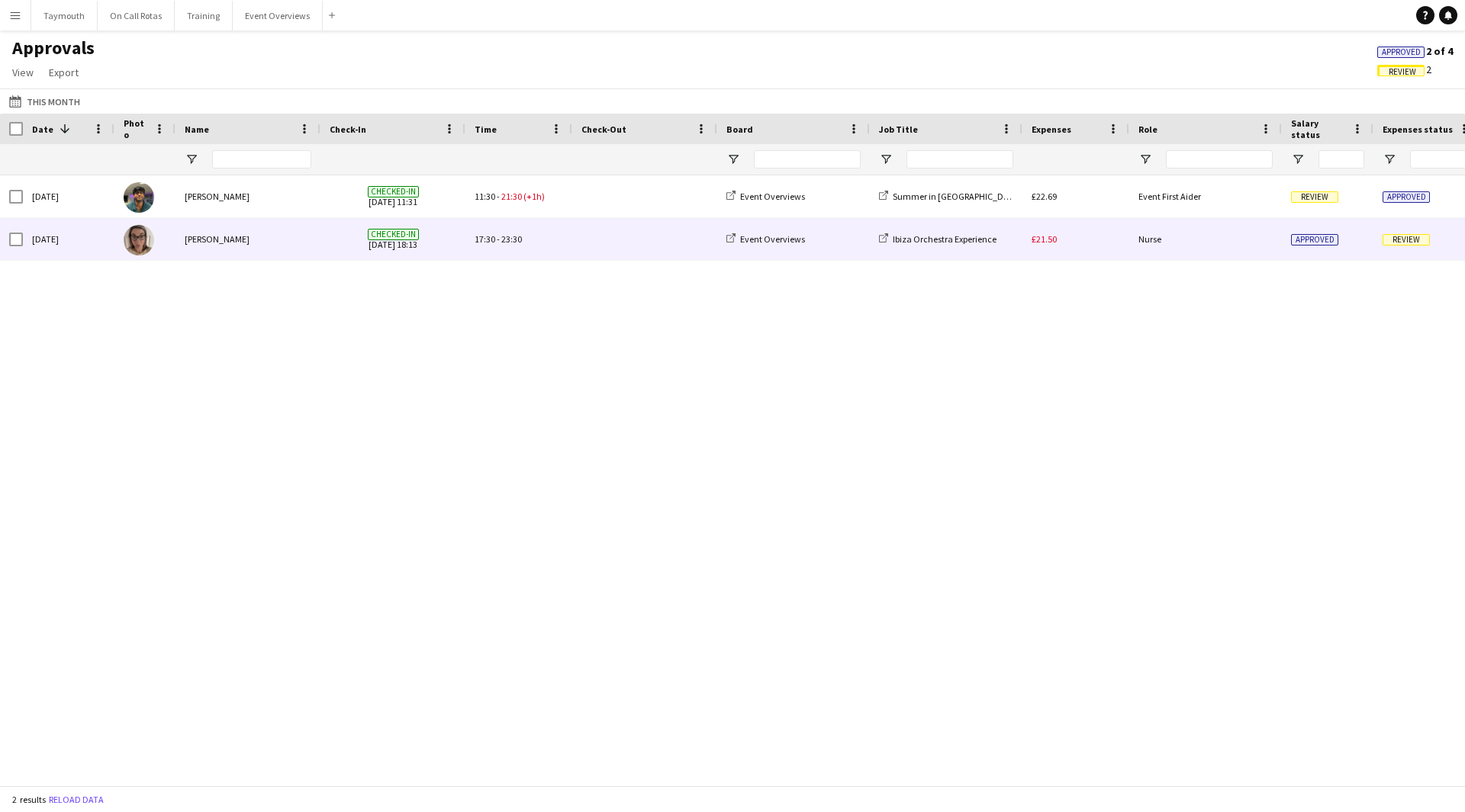
click at [1197, 251] on div "Nurse" at bounding box center [1205, 238] width 153 height 42
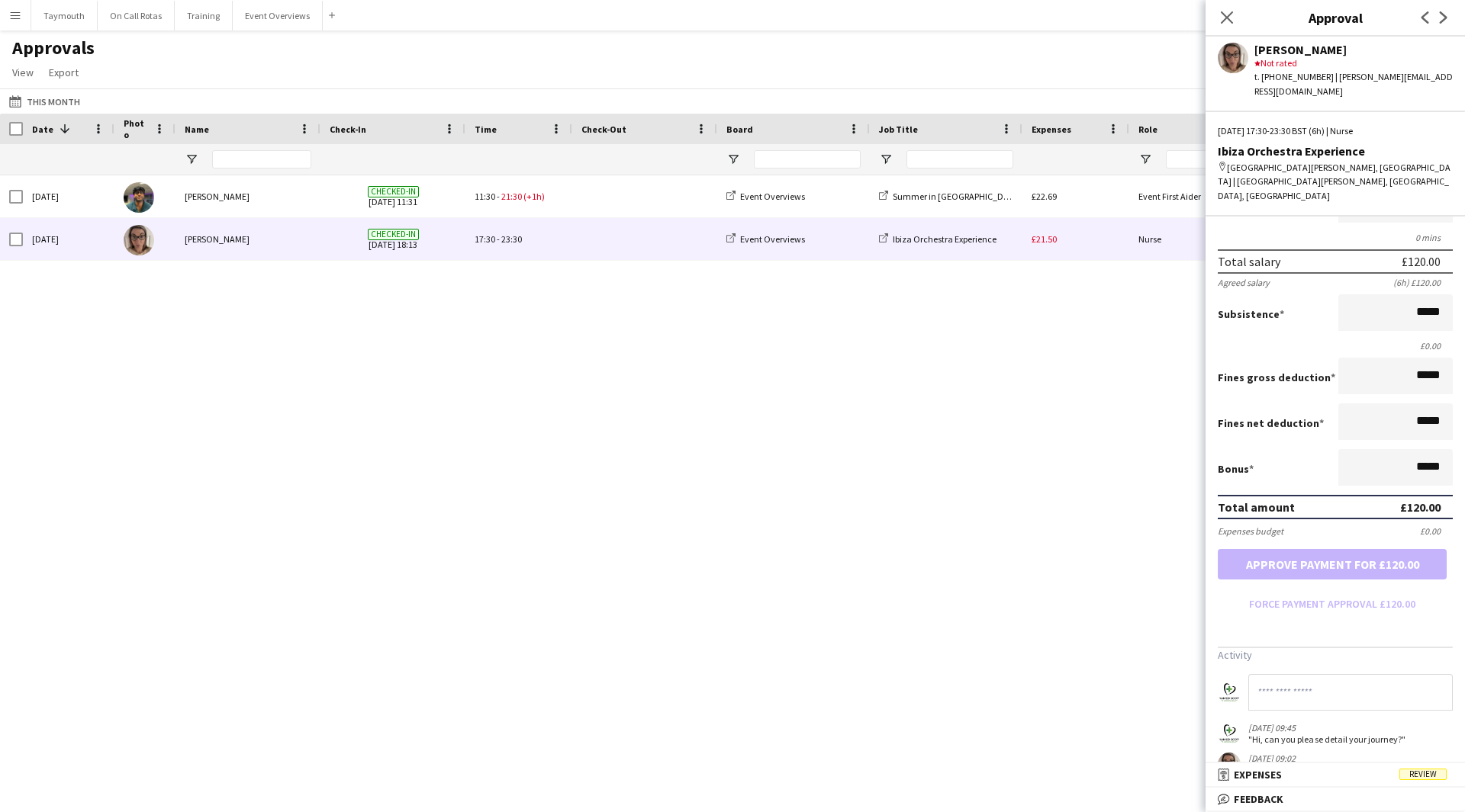
scroll to position [208, 0]
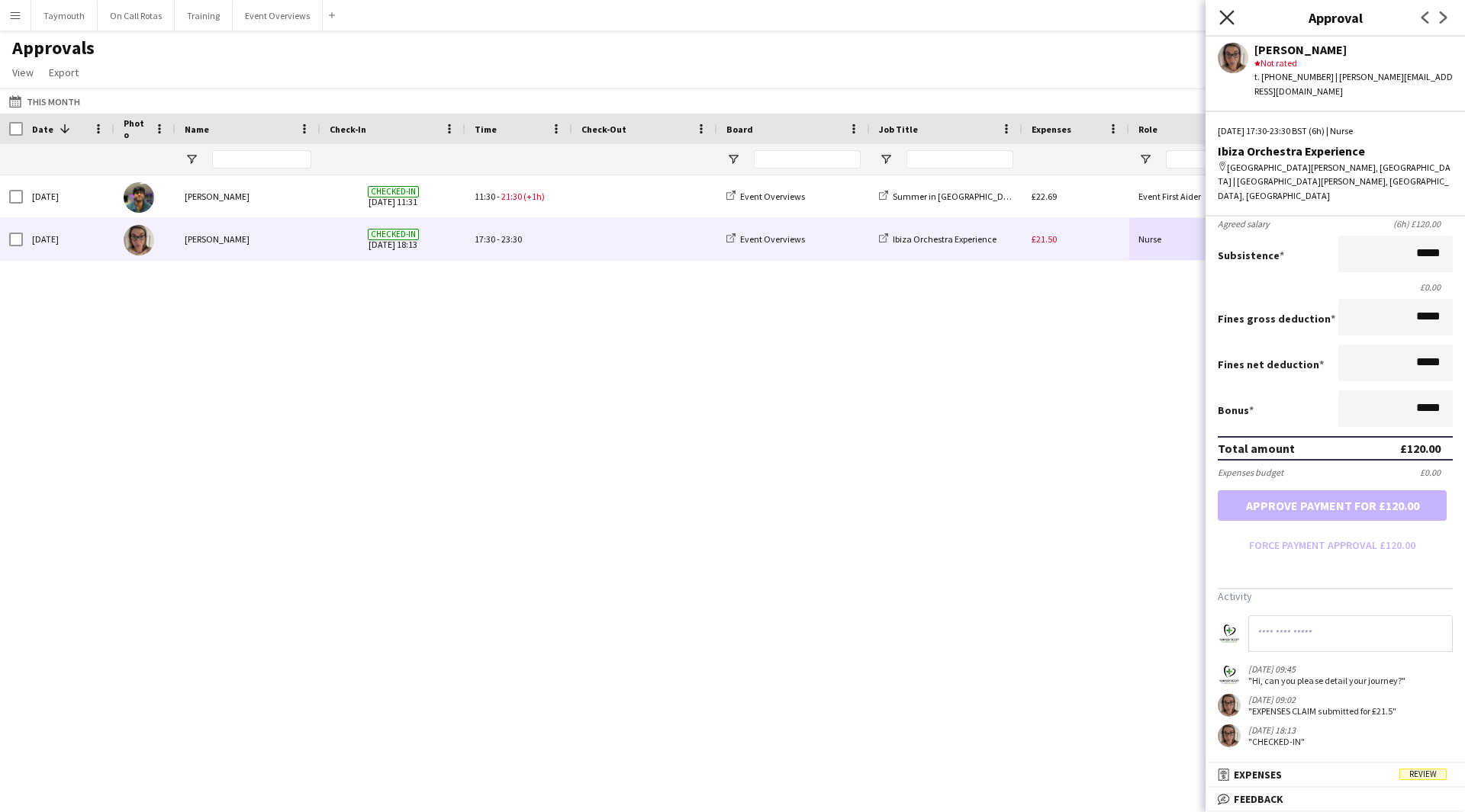
click at [1219, 16] on icon "Close pop-in" at bounding box center [1226, 17] width 14 height 14
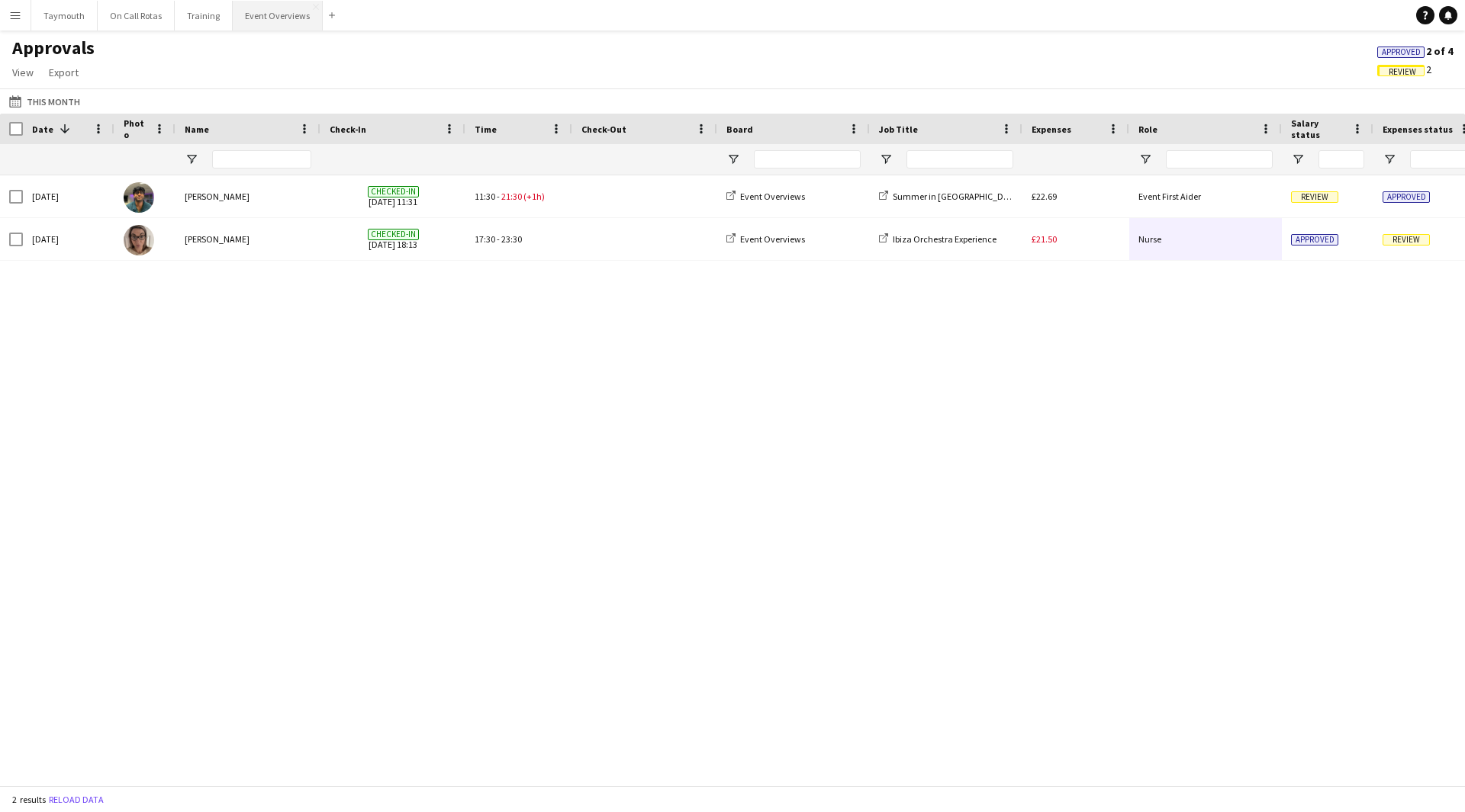
click at [283, 20] on button "Event Overviews Close" at bounding box center [278, 15] width 90 height 30
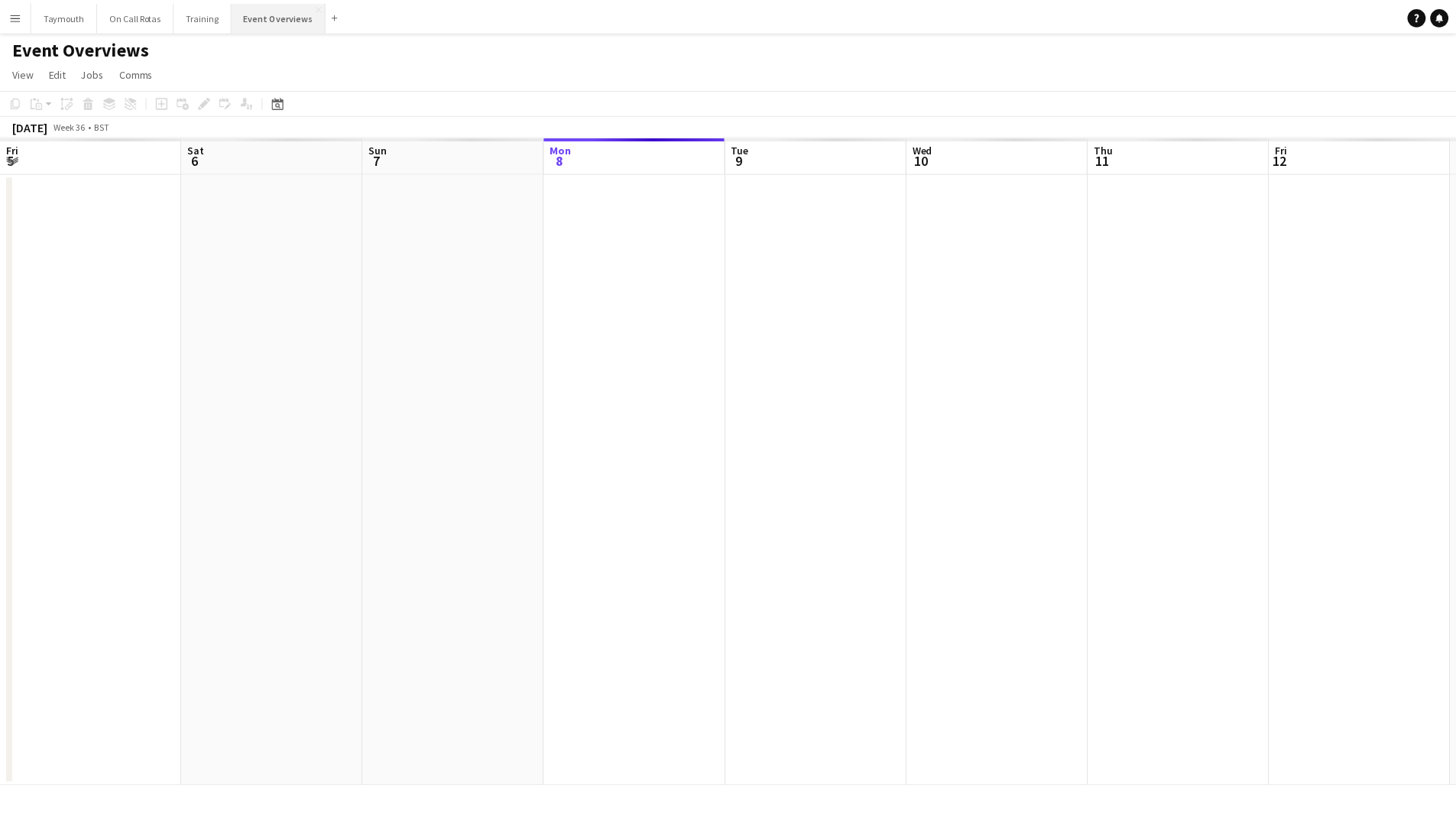
scroll to position [0, 366]
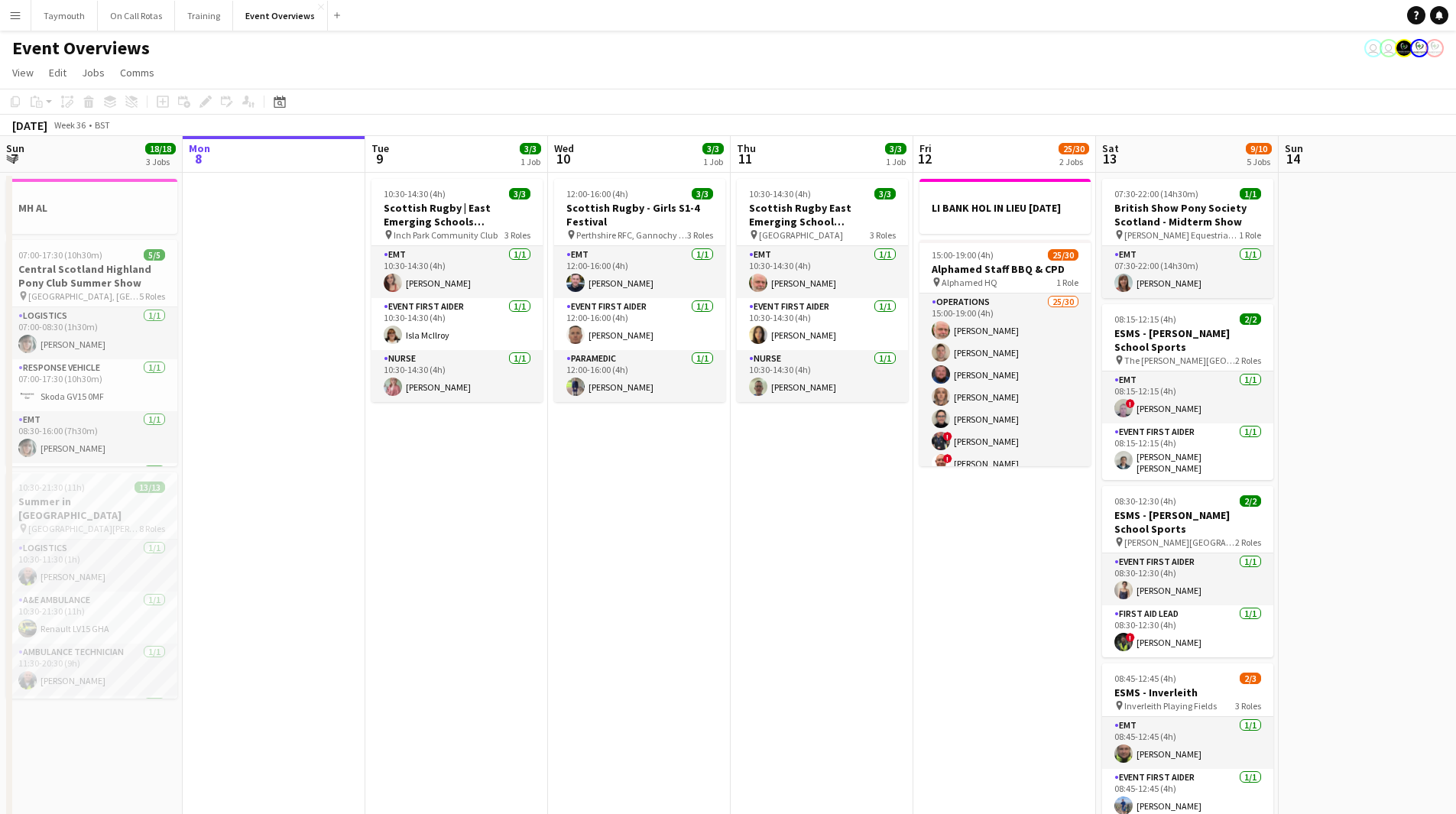
drag, startPoint x: 494, startPoint y: 697, endPoint x: 1058, endPoint y: 698, distance: 564.0
click at [1058, 698] on app-calendar-viewport "Fri 5 13/13 3 Jobs Sat 6 22/27 7 Jobs Sun 7 18/18 3 Jobs Mon 8 Tue 9 3/3 1 Job …" at bounding box center [728, 809] width 1456 height 1346
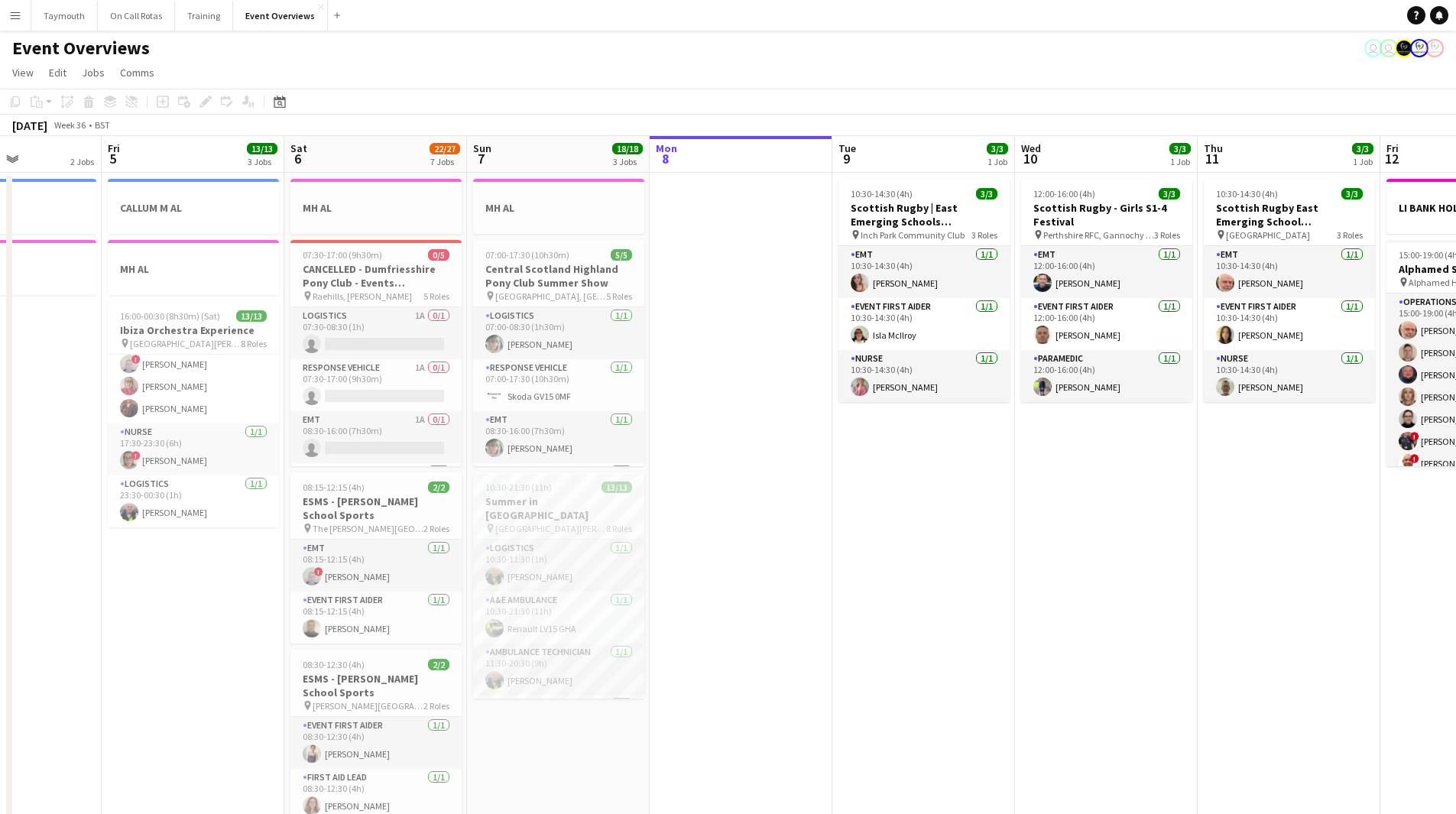
scroll to position [0, 542]
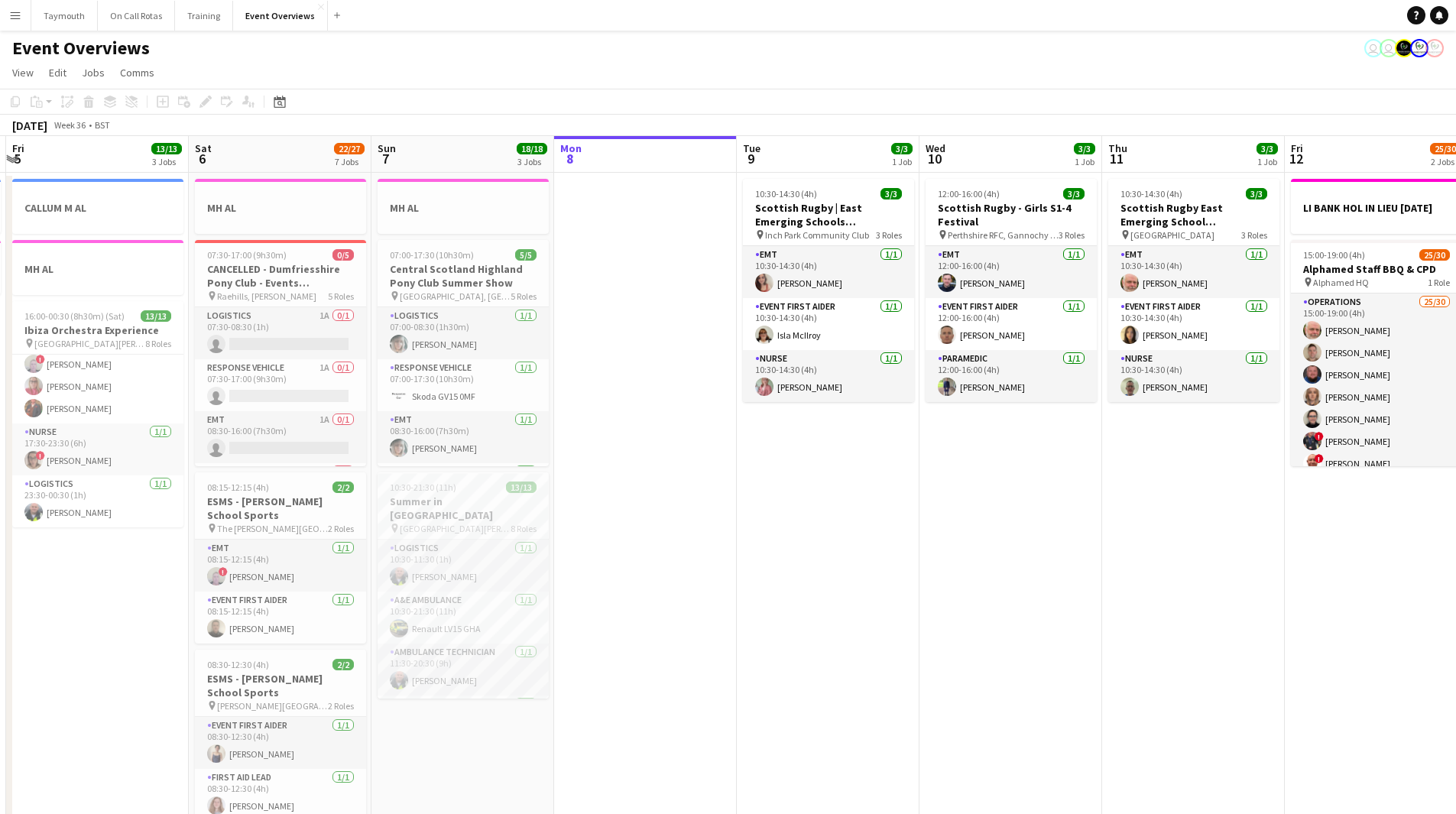
drag, startPoint x: 1058, startPoint y: 588, endPoint x: 662, endPoint y: 621, distance: 397.4
click at [662, 621] on app-calendar-viewport "Tue 2 1/1 2 Jobs Wed 3 2 Jobs Thu 4 2 Jobs Fri 5 13/13 3 Jobs Sat 6 22/27 7 Job…" at bounding box center [728, 809] width 1456 height 1346
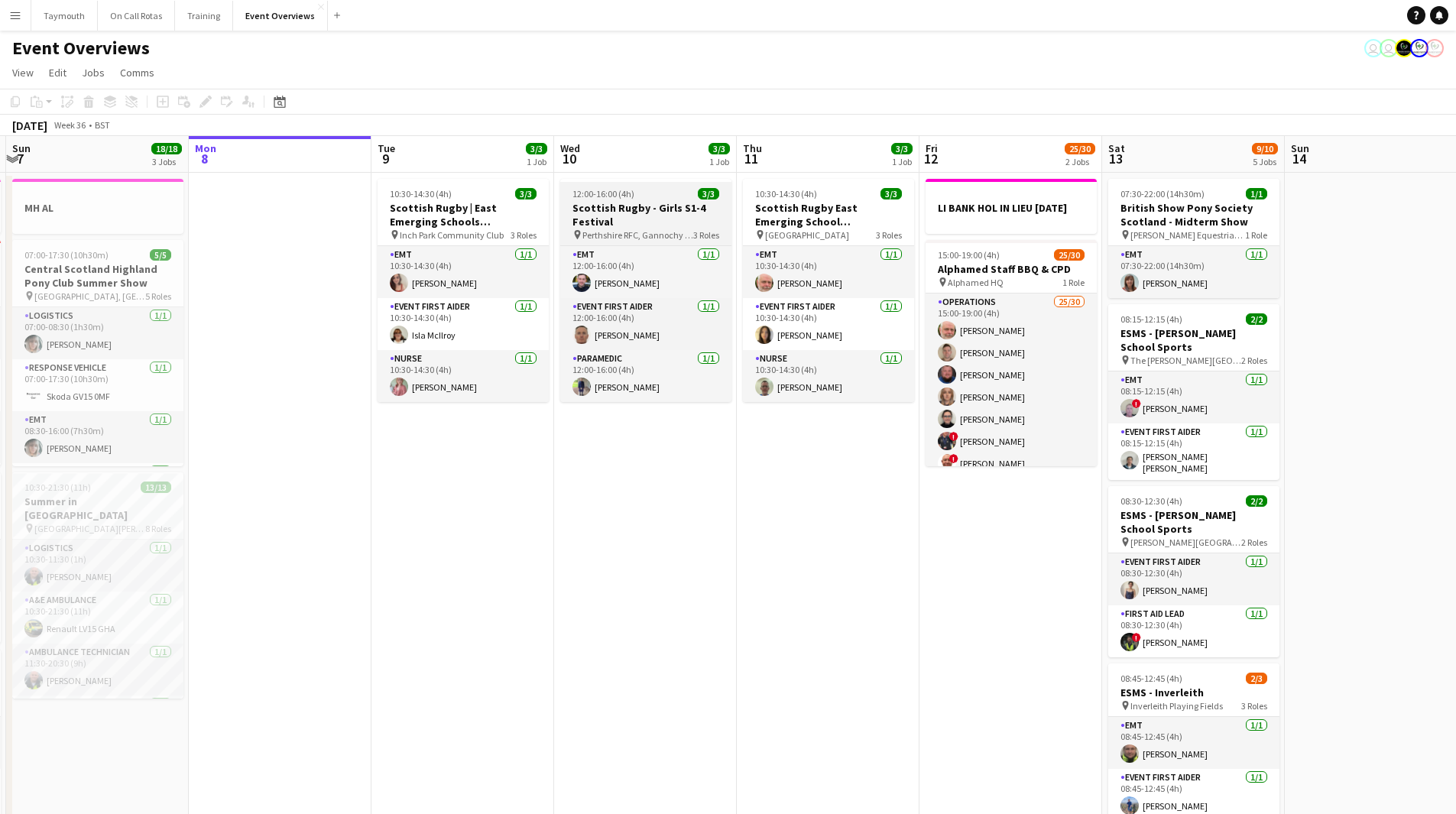
click at [623, 196] on span "12:00-16:00 (4h)" at bounding box center [603, 193] width 62 height 11
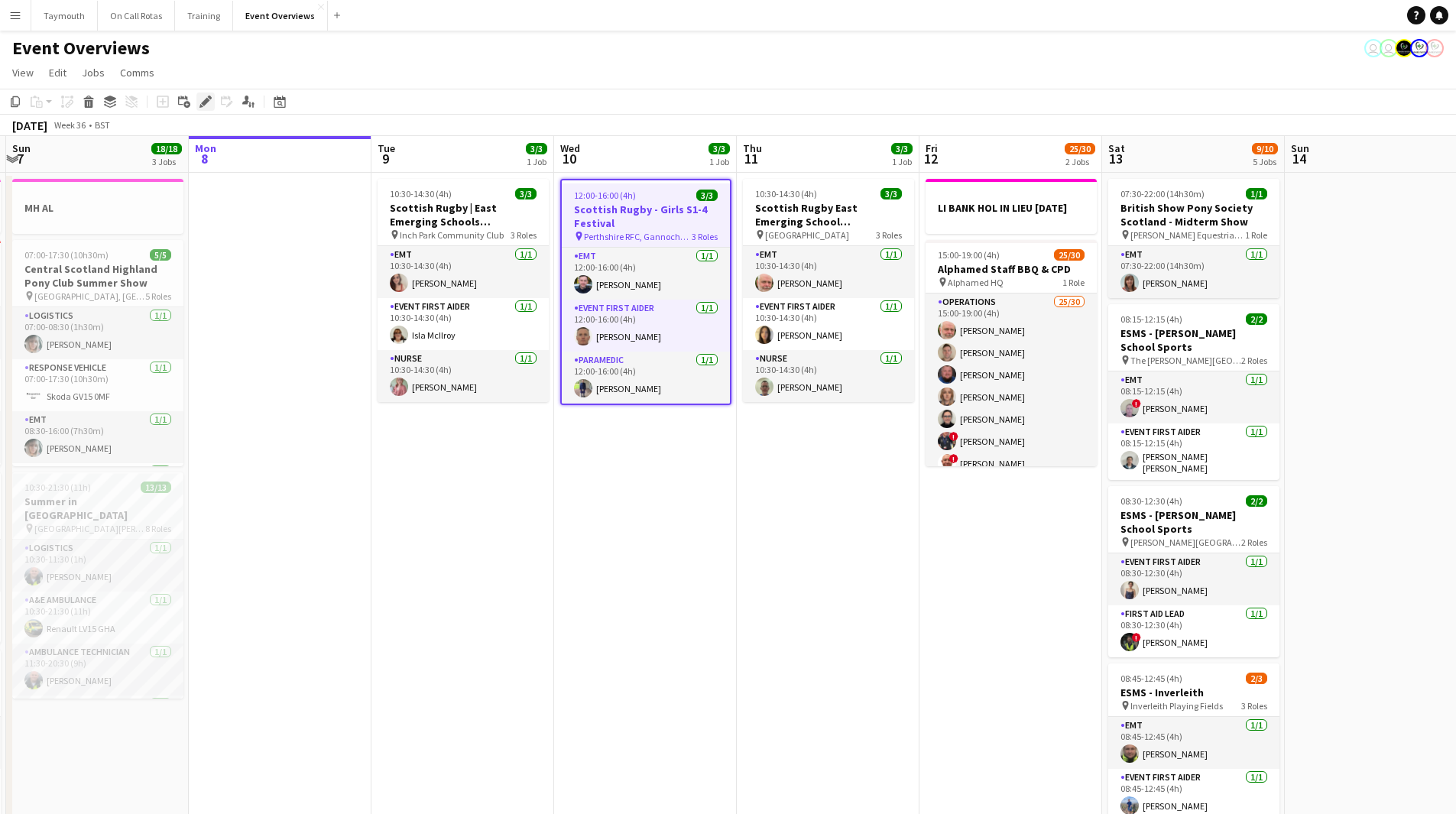
click at [212, 105] on div "Edit" at bounding box center [206, 102] width 19 height 19
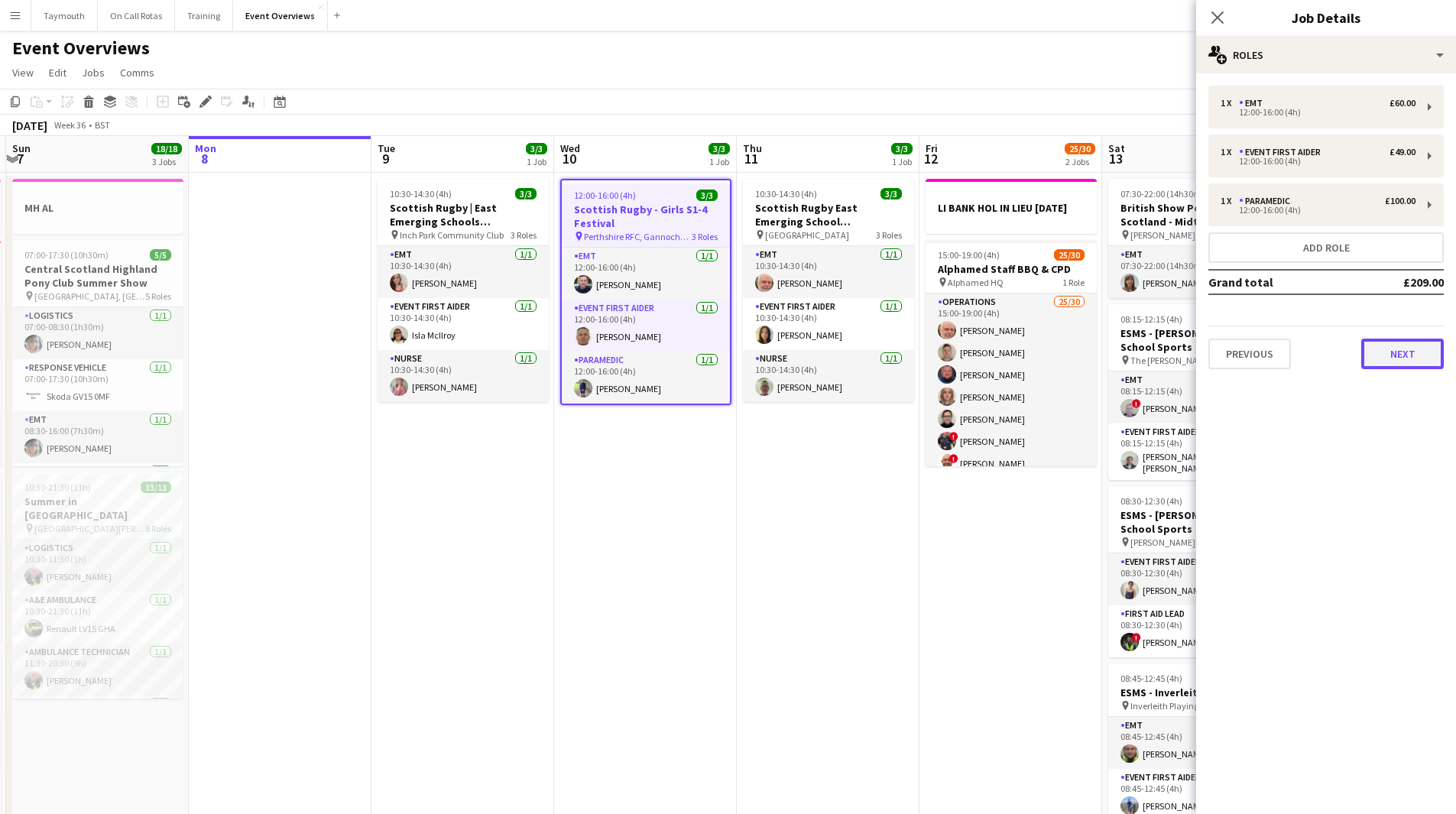
click at [1382, 353] on button "Next" at bounding box center [1402, 354] width 82 height 31
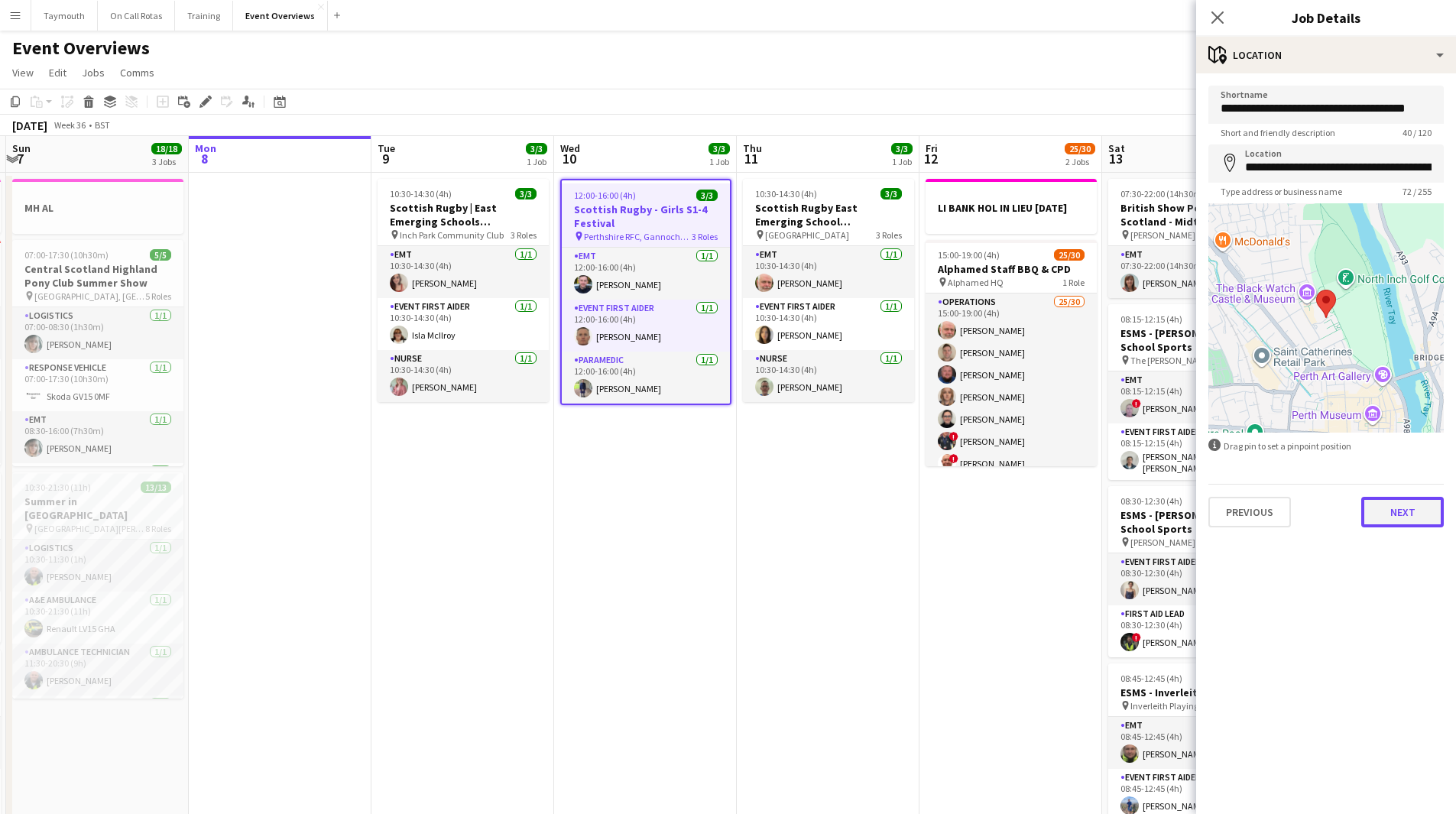
click at [1396, 510] on button "Next" at bounding box center [1402, 512] width 82 height 31
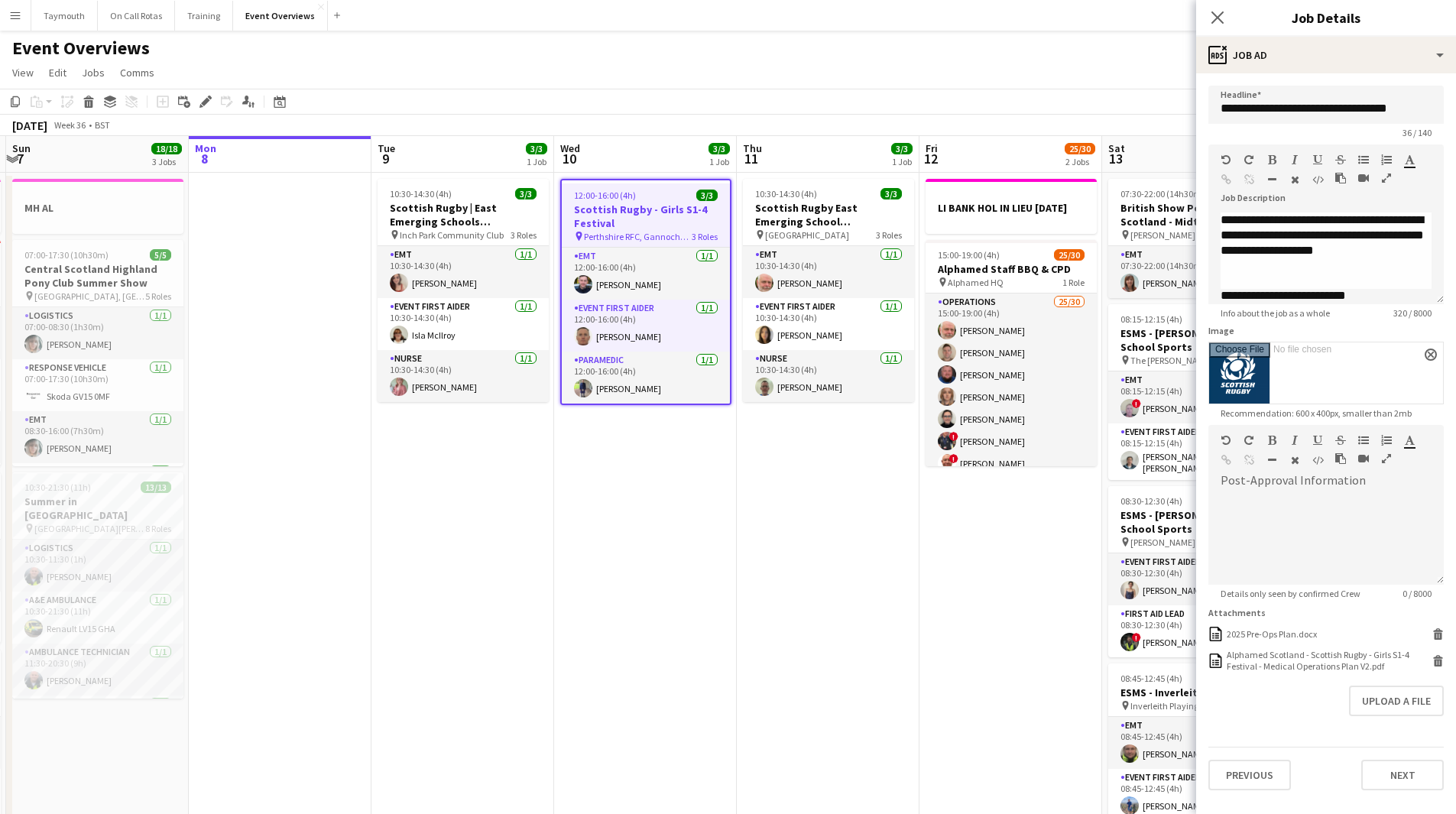
click at [646, 677] on app-date-cell "12:00-16:00 (4h) 3/3 [DEMOGRAPHIC_DATA] Rugby - Girls S1-4 Festival pin Perthsh…" at bounding box center [646, 827] width 183 height 1309
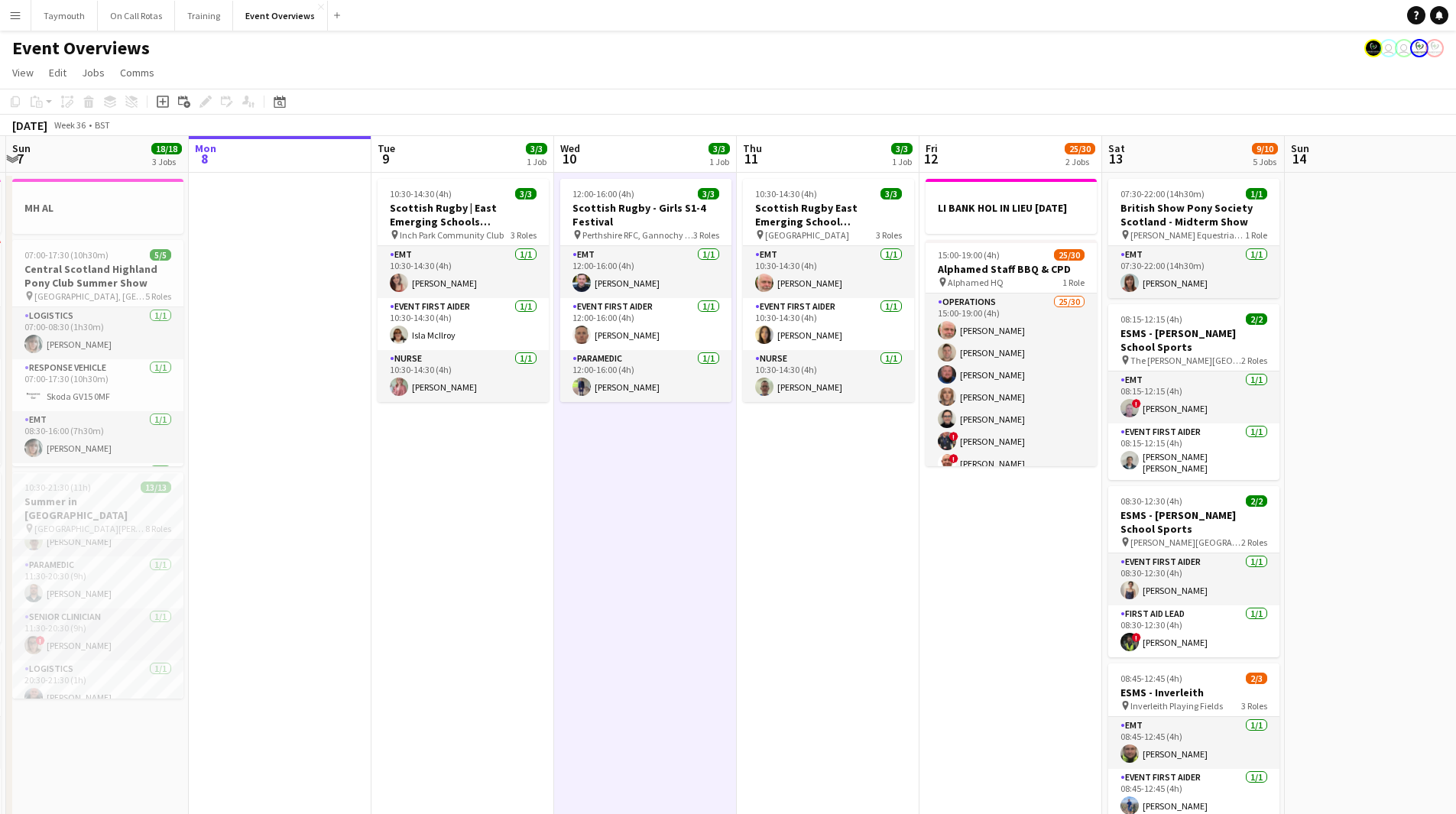
scroll to position [0, 350]
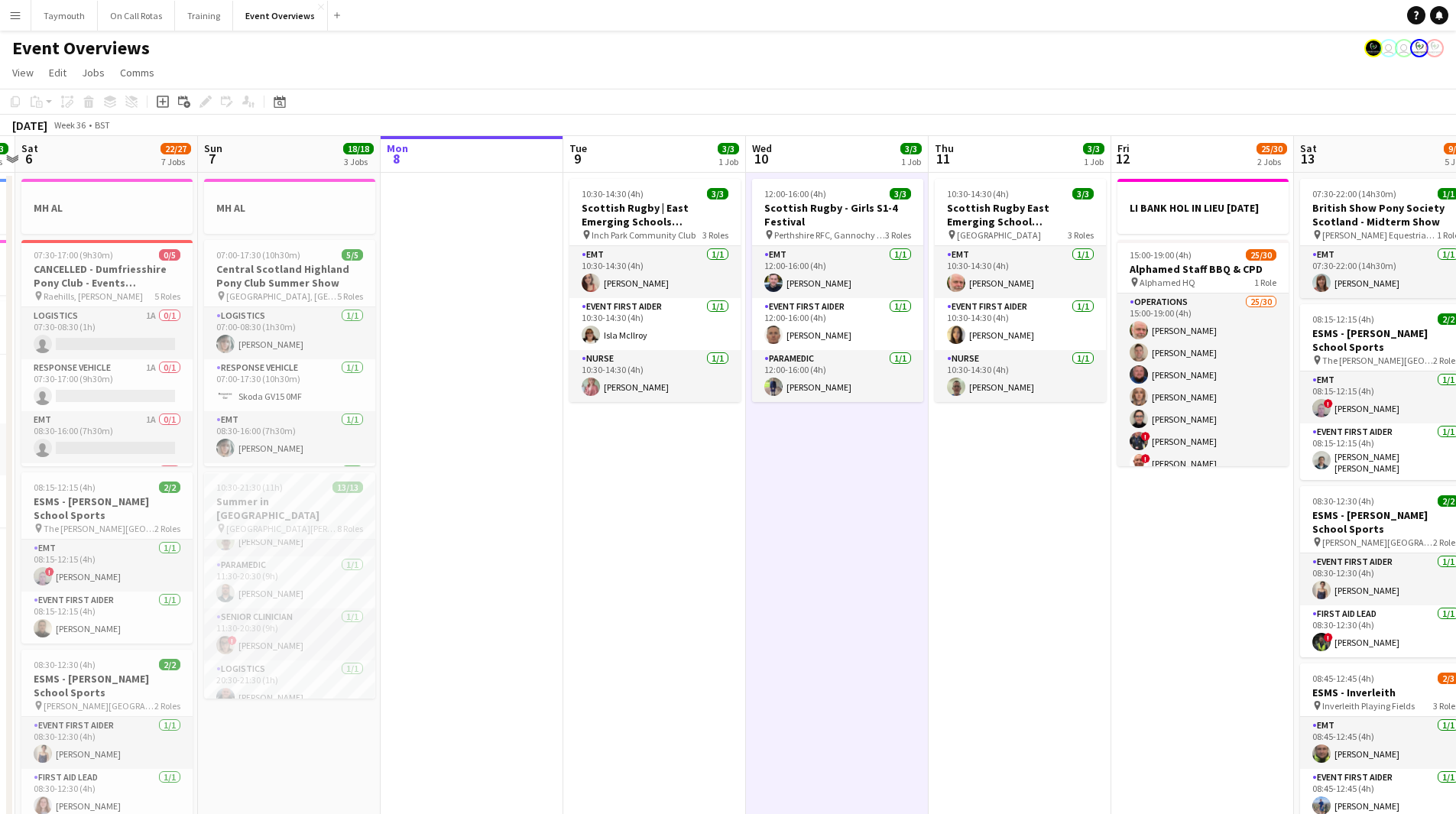
click at [660, 603] on app-calendar-viewport "Thu 4 2 Jobs Fri 5 13/13 3 Jobs Sat 6 22/27 7 Jobs Sun 7 18/18 3 Jobs Mon 8 Tue…" at bounding box center [728, 809] width 1456 height 1346
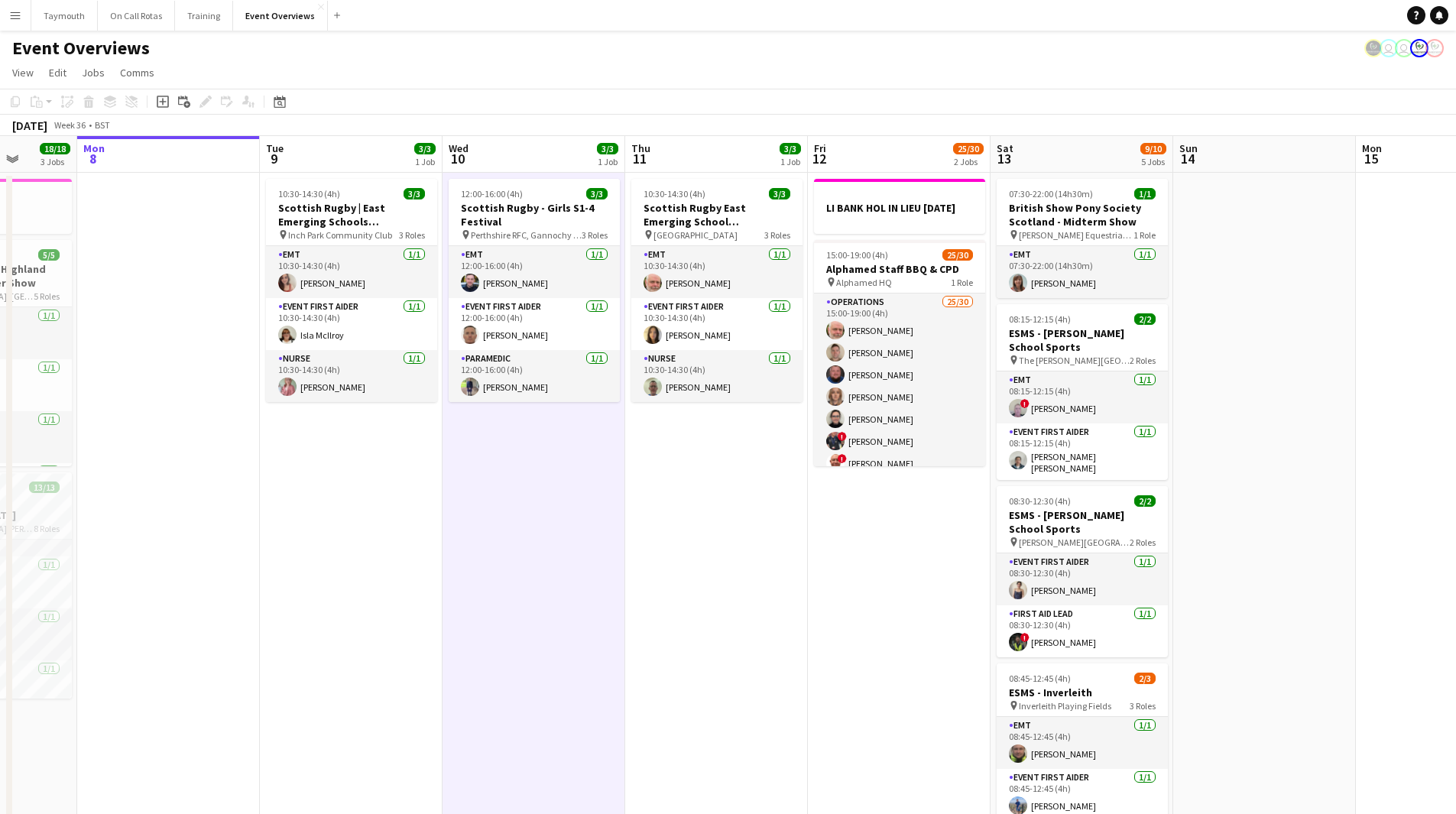
drag, startPoint x: 1020, startPoint y: 634, endPoint x: 725, endPoint y: 646, distance: 295.2
click at [725, 646] on app-calendar-viewport "Fri 5 13/13 3 Jobs Sat 6 22/27 7 Jobs Sun 7 18/18 3 Jobs Mon 8 Tue 9 3/3 1 Job …" at bounding box center [728, 809] width 1456 height 1346
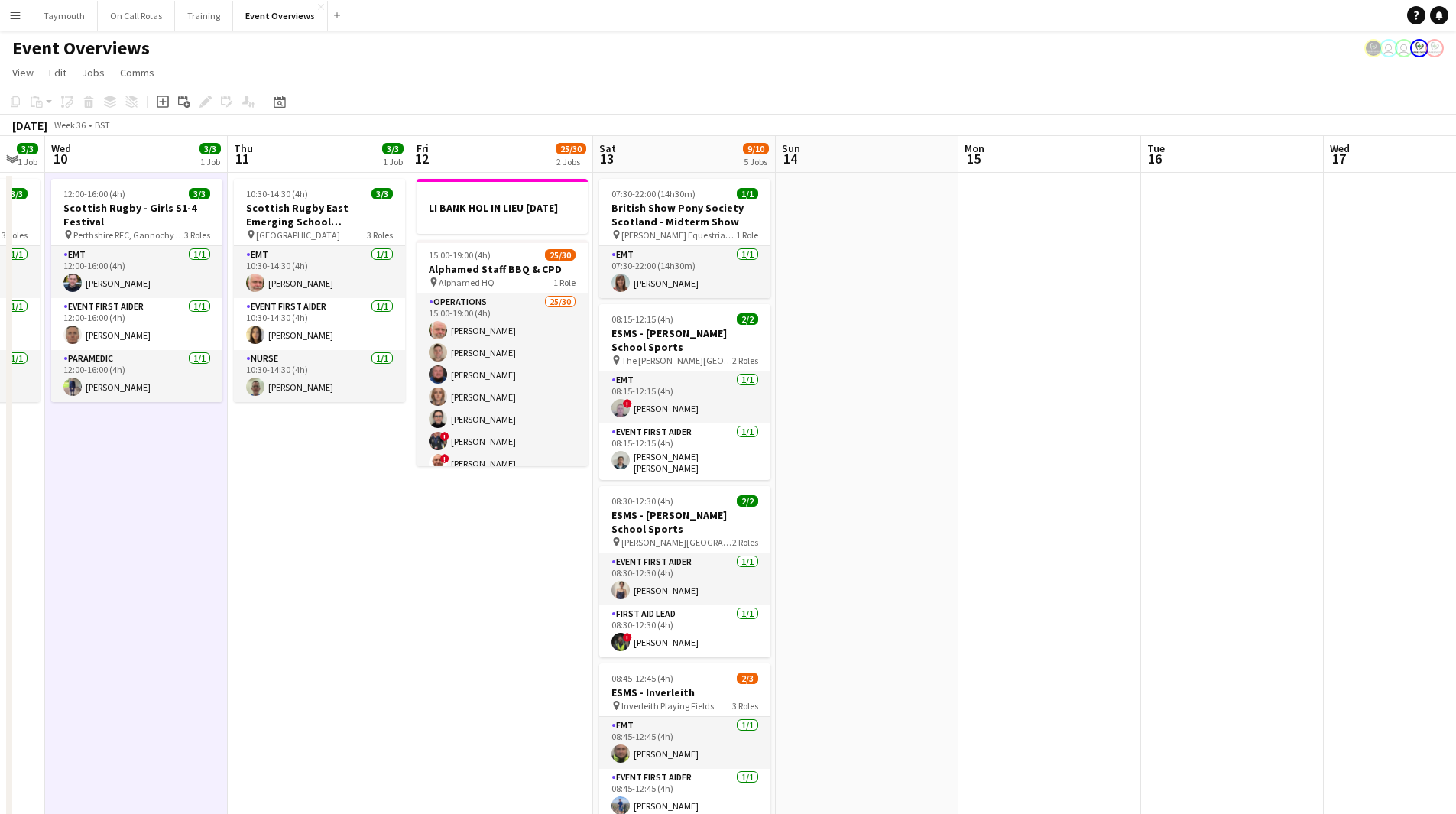
drag, startPoint x: 809, startPoint y: 599, endPoint x: 476, endPoint y: 621, distance: 333.7
click at [395, 629] on app-calendar-viewport "Sun 7 18/18 3 Jobs Mon 8 Tue 9 3/3 1 Job Wed 10 3/3 1 Job Thu 11 3/3 1 Job Fri …" at bounding box center [728, 809] width 1456 height 1346
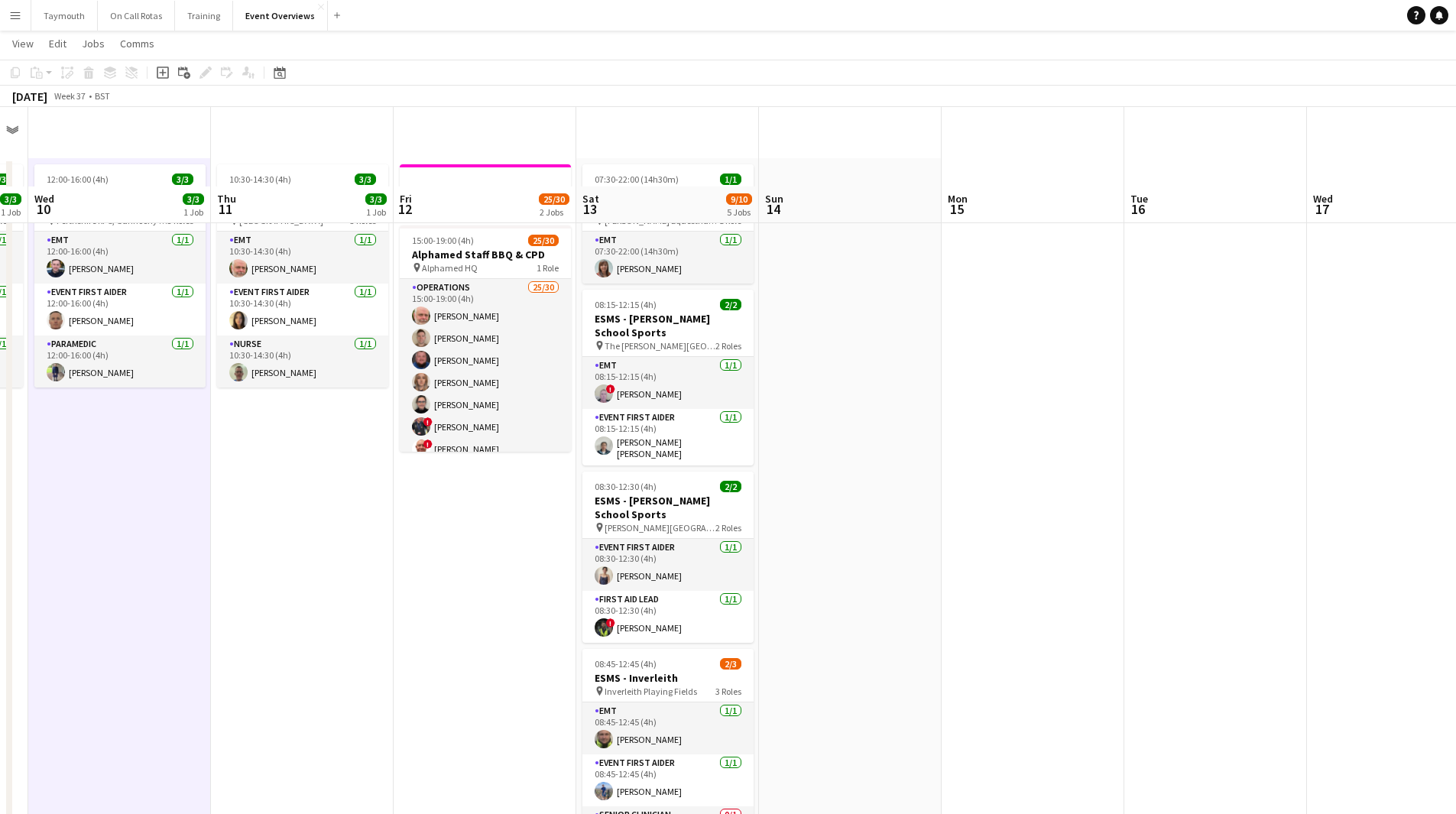
scroll to position [0, 0]
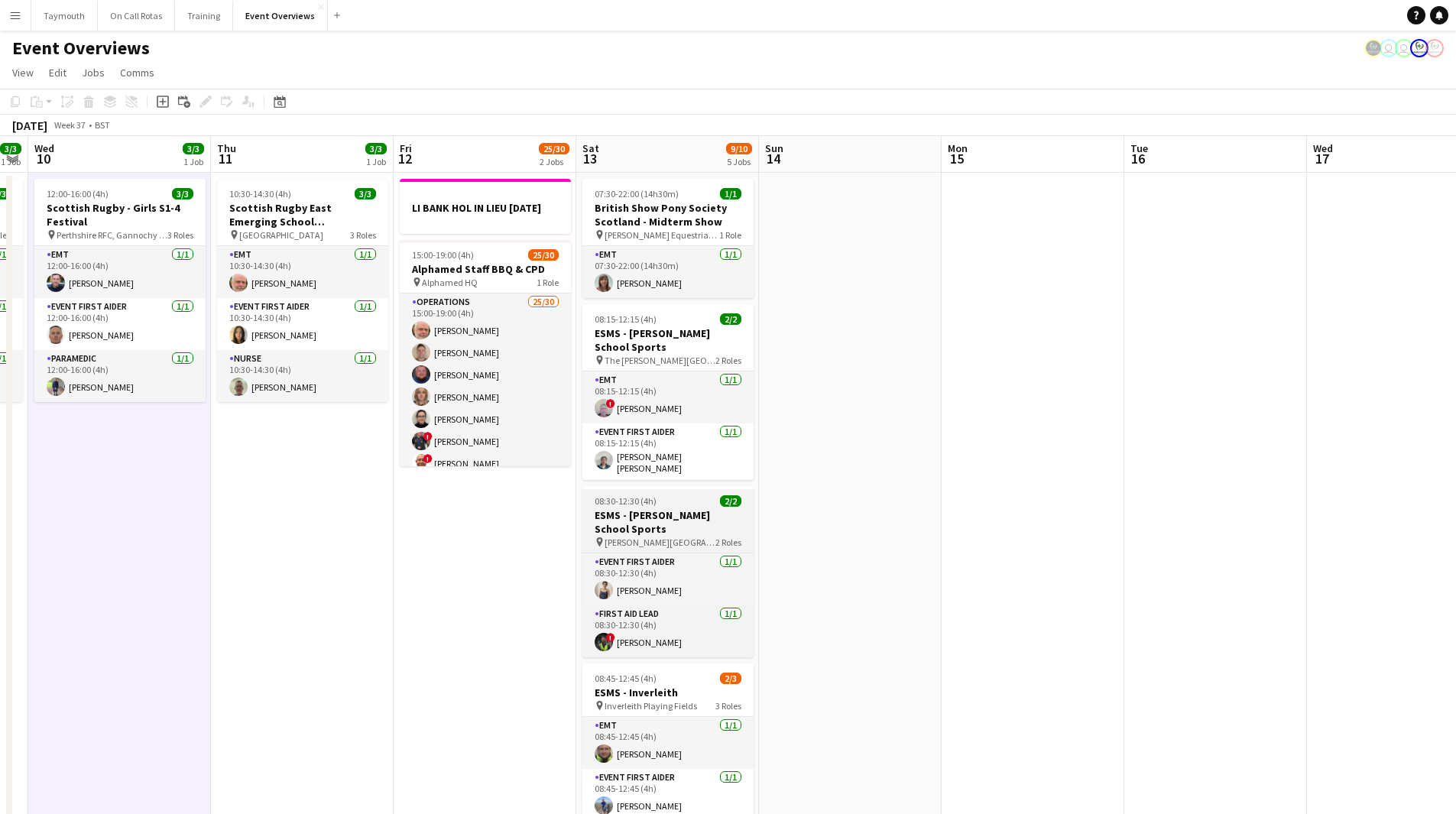
click at [682, 527] on h3 "ESMS - [PERSON_NAME] School Sports" at bounding box center [668, 522] width 171 height 27
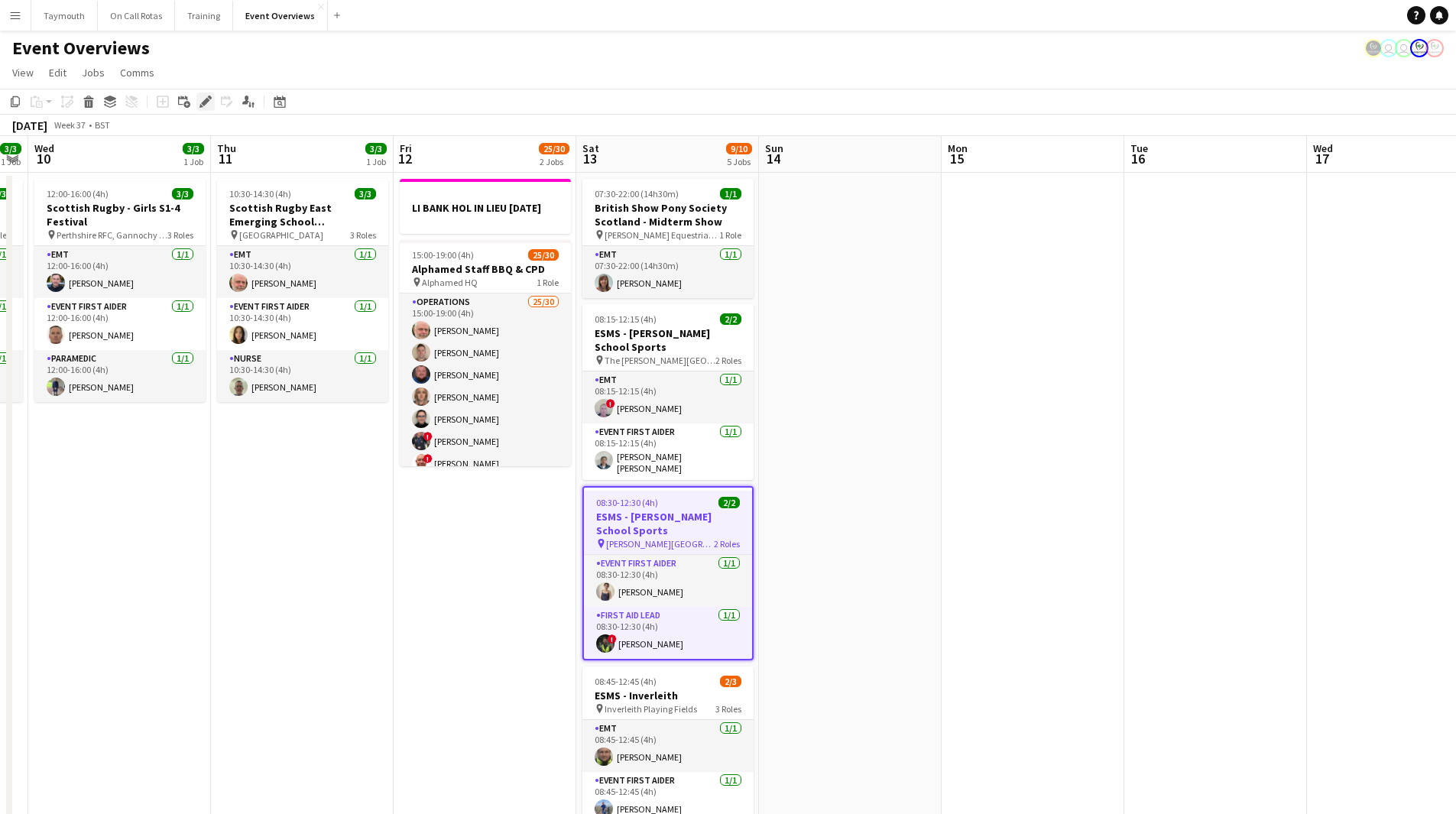
click at [201, 95] on icon "Edit" at bounding box center [206, 101] width 12 height 12
type input "**********"
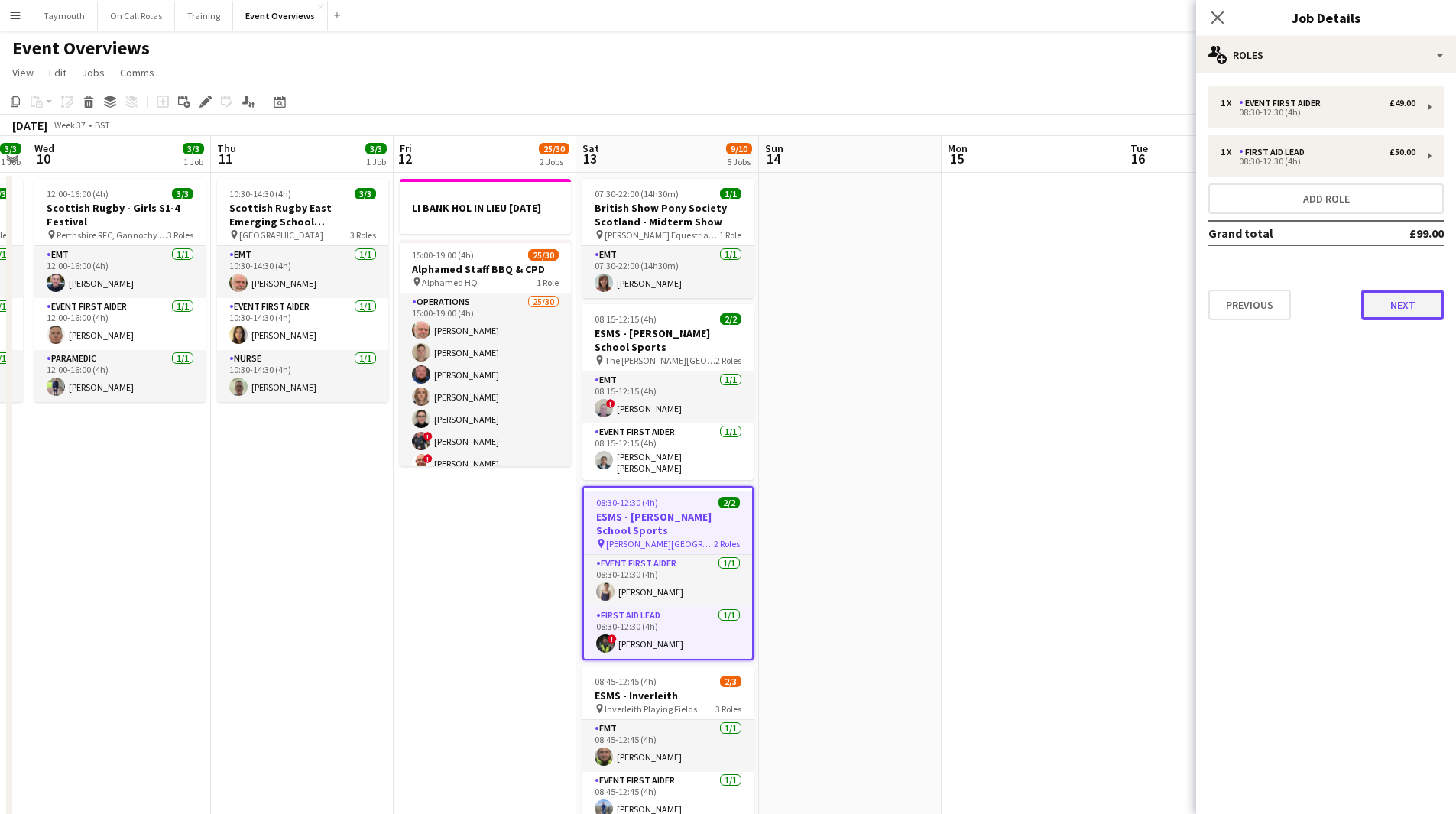
click at [1407, 312] on button "Next" at bounding box center [1402, 305] width 82 height 31
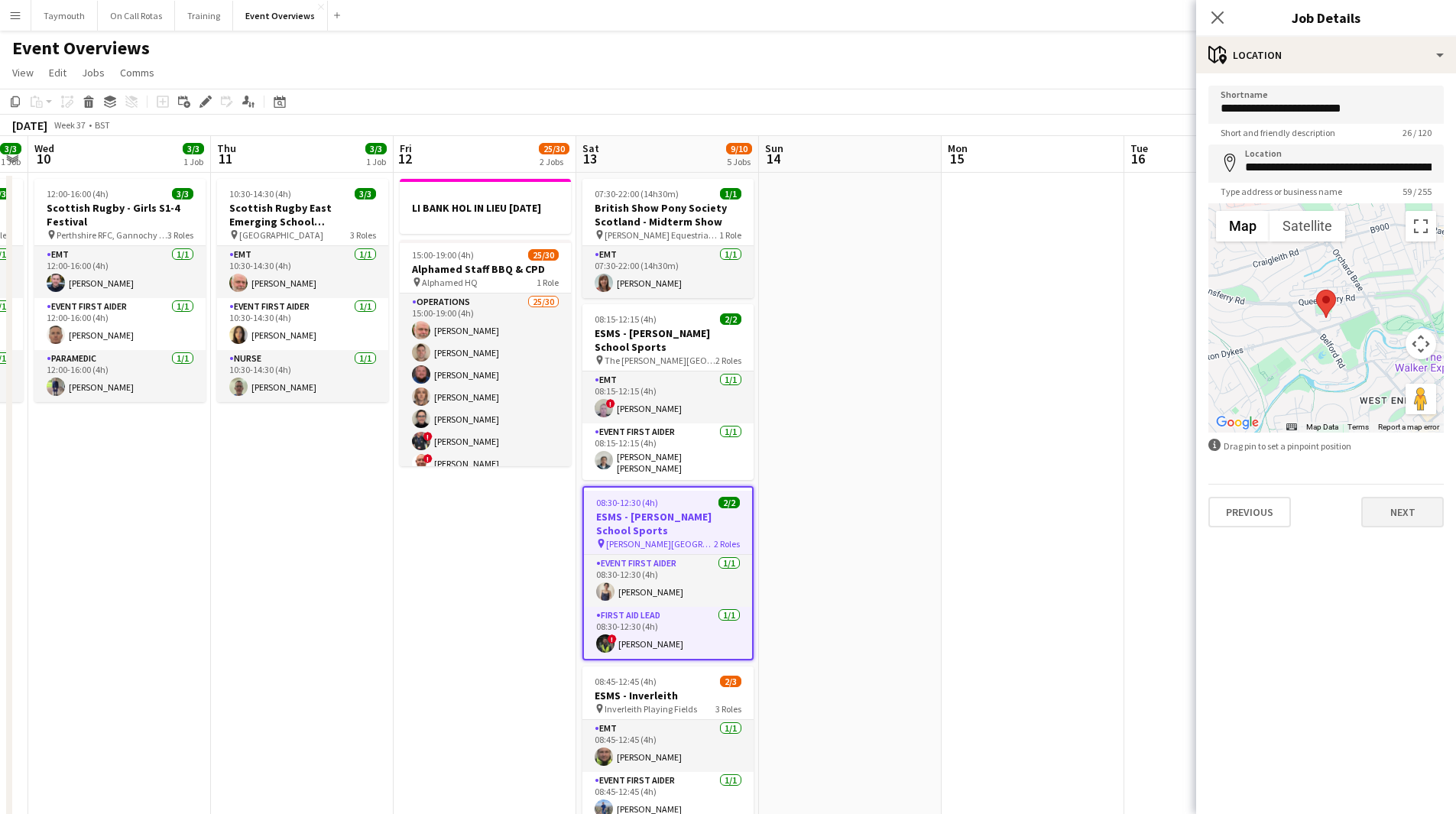
drag, startPoint x: 1404, startPoint y: 529, endPoint x: 1405, endPoint y: 515, distance: 14.0
click at [1407, 526] on div "**********" at bounding box center [1327, 306] width 260 height 466
click at [1405, 515] on button "Next" at bounding box center [1402, 512] width 82 height 31
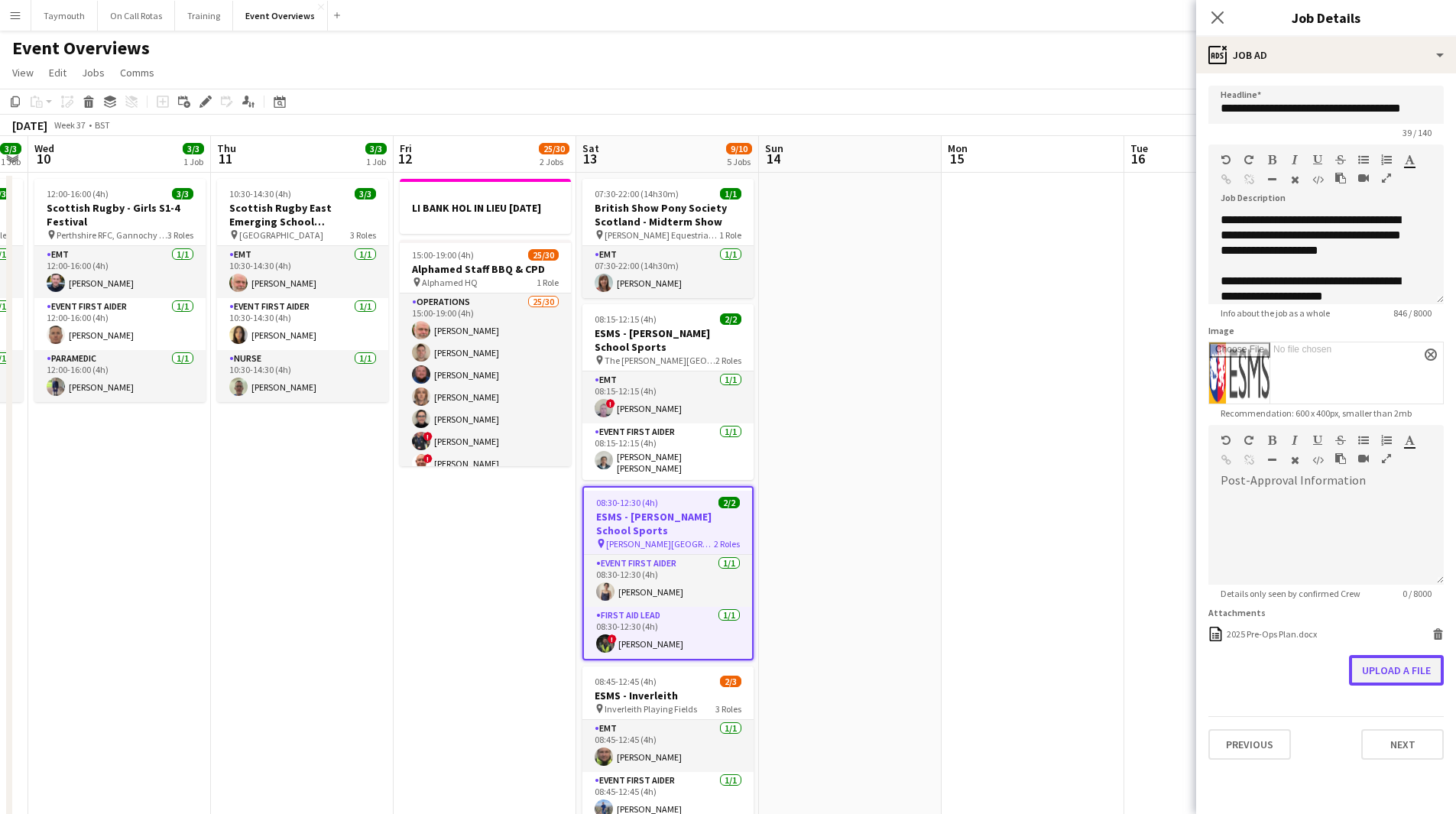
click at [1427, 664] on button "Upload a file" at bounding box center [1396, 670] width 94 height 31
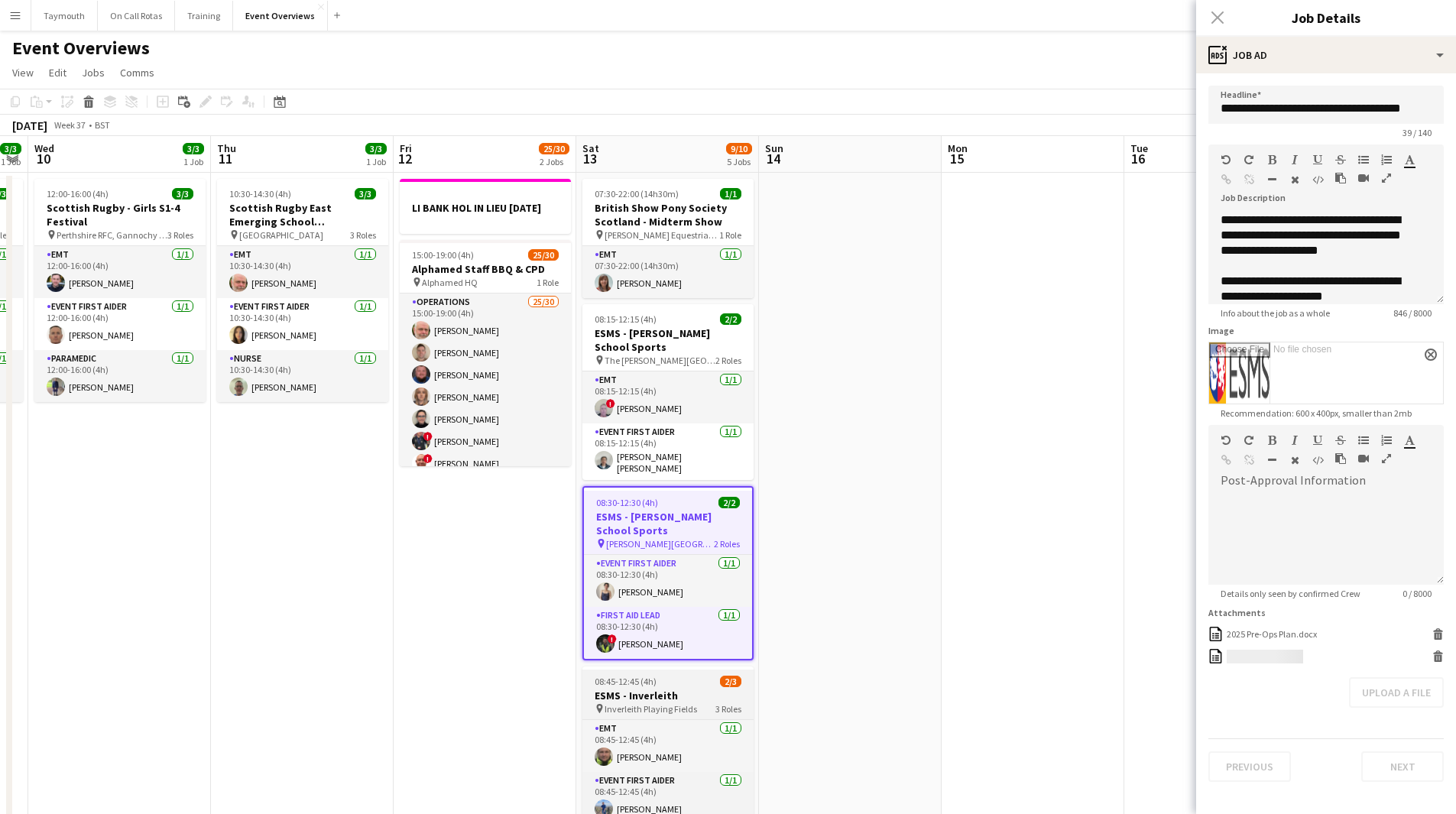
click at [674, 689] on h3 "ESMS - Inverleith" at bounding box center [668, 696] width 171 height 14
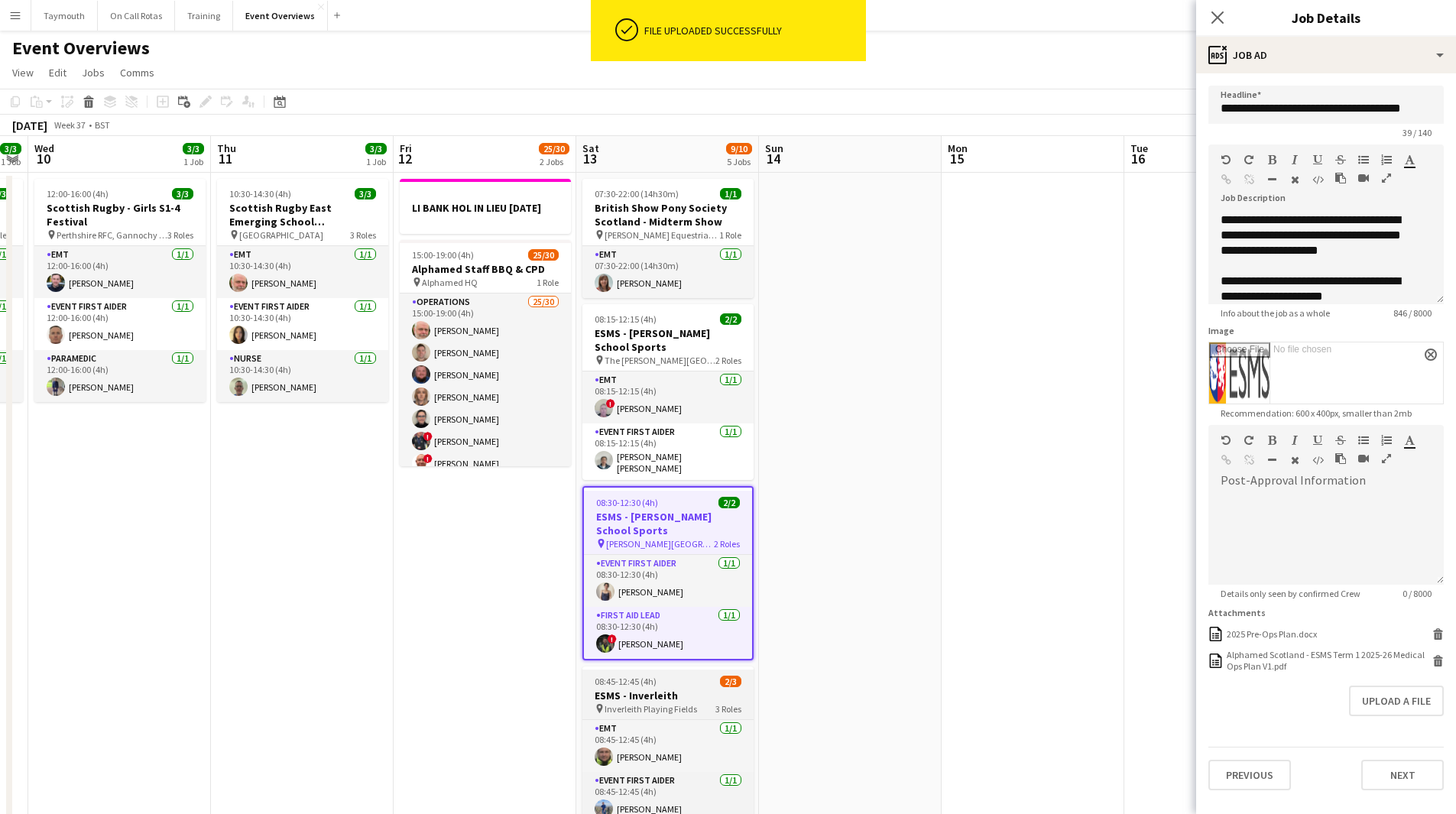
click at [674, 689] on h3 "ESMS - Inverleith" at bounding box center [668, 696] width 171 height 14
type input "**********"
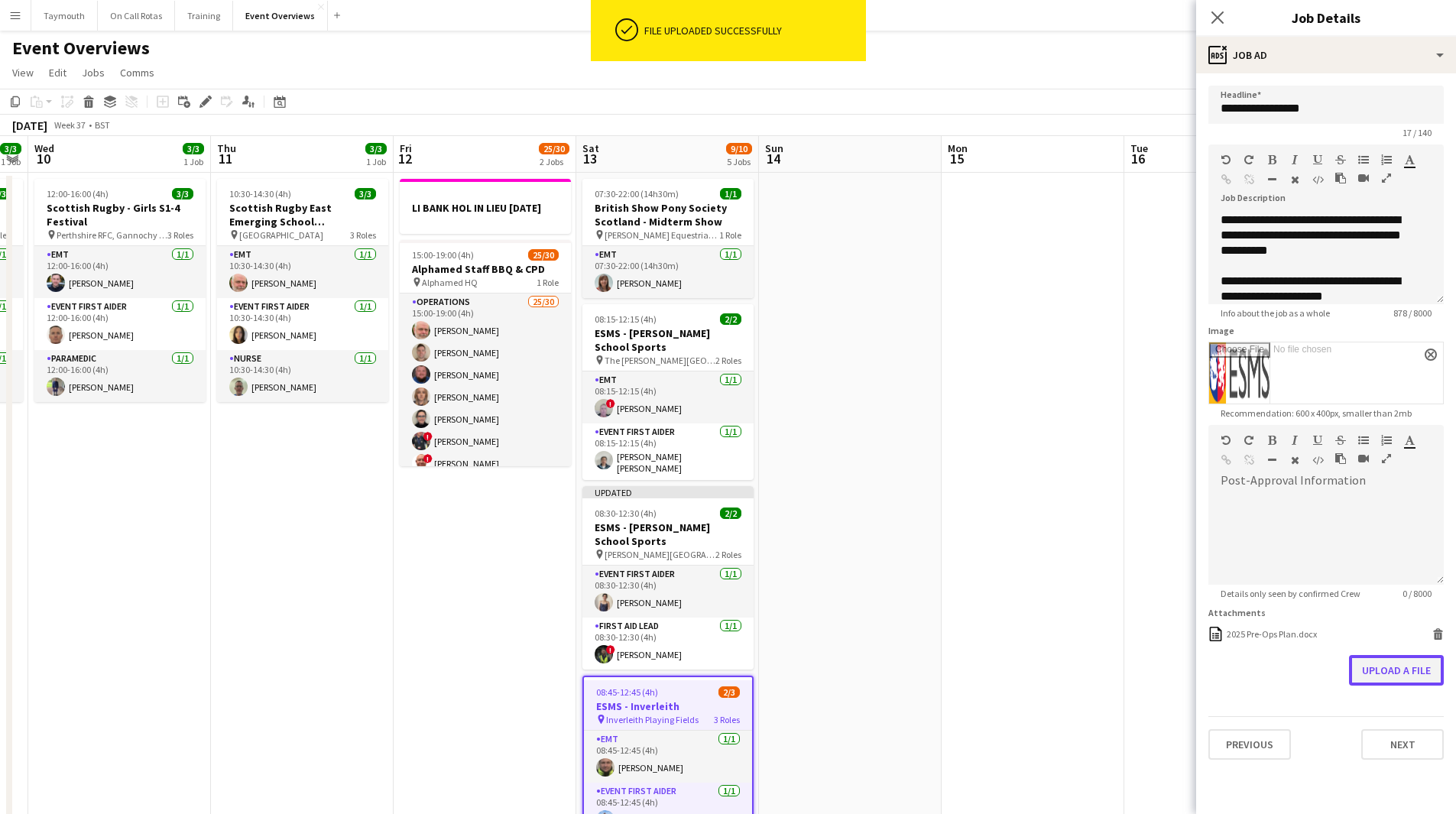
click at [1405, 680] on button "Upload a file" at bounding box center [1396, 670] width 94 height 31
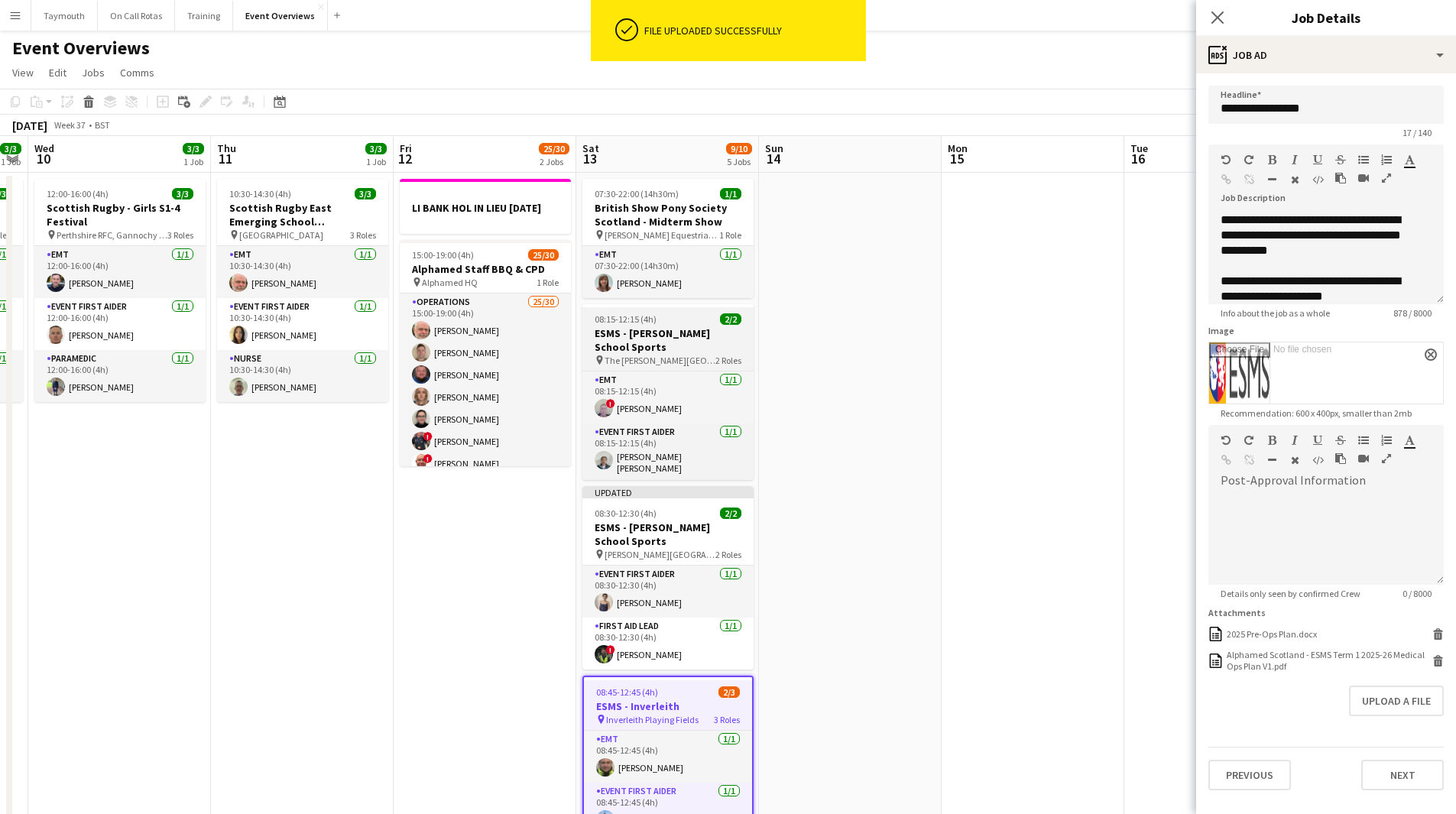
click at [678, 327] on h3 "ESMS - [PERSON_NAME] School Sports" at bounding box center [668, 340] width 171 height 27
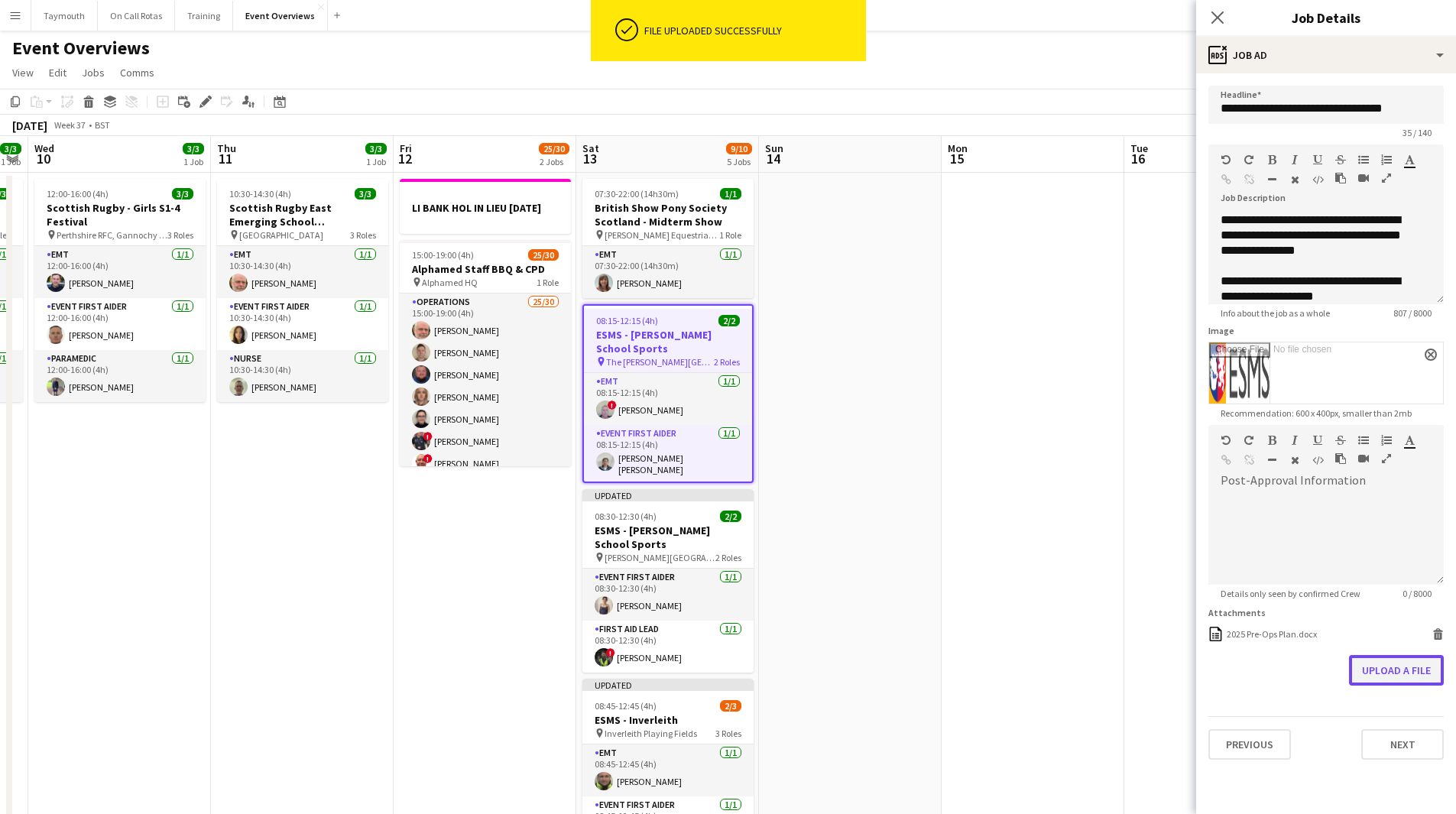
click at [1394, 662] on button "Upload a file" at bounding box center [1396, 670] width 94 height 31
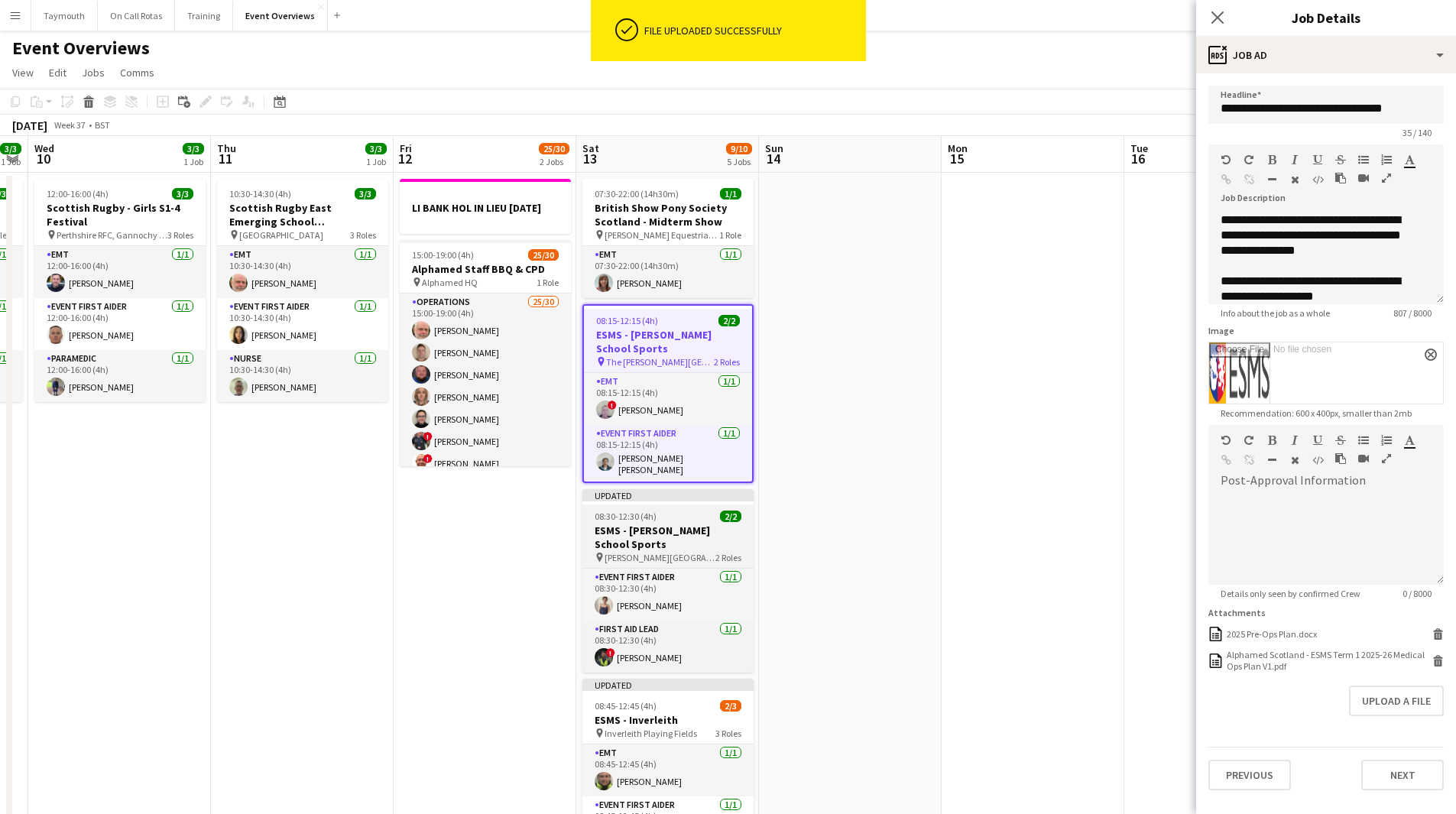
click at [683, 524] on h3 "ESMS - [PERSON_NAME] School Sports" at bounding box center [668, 538] width 171 height 27
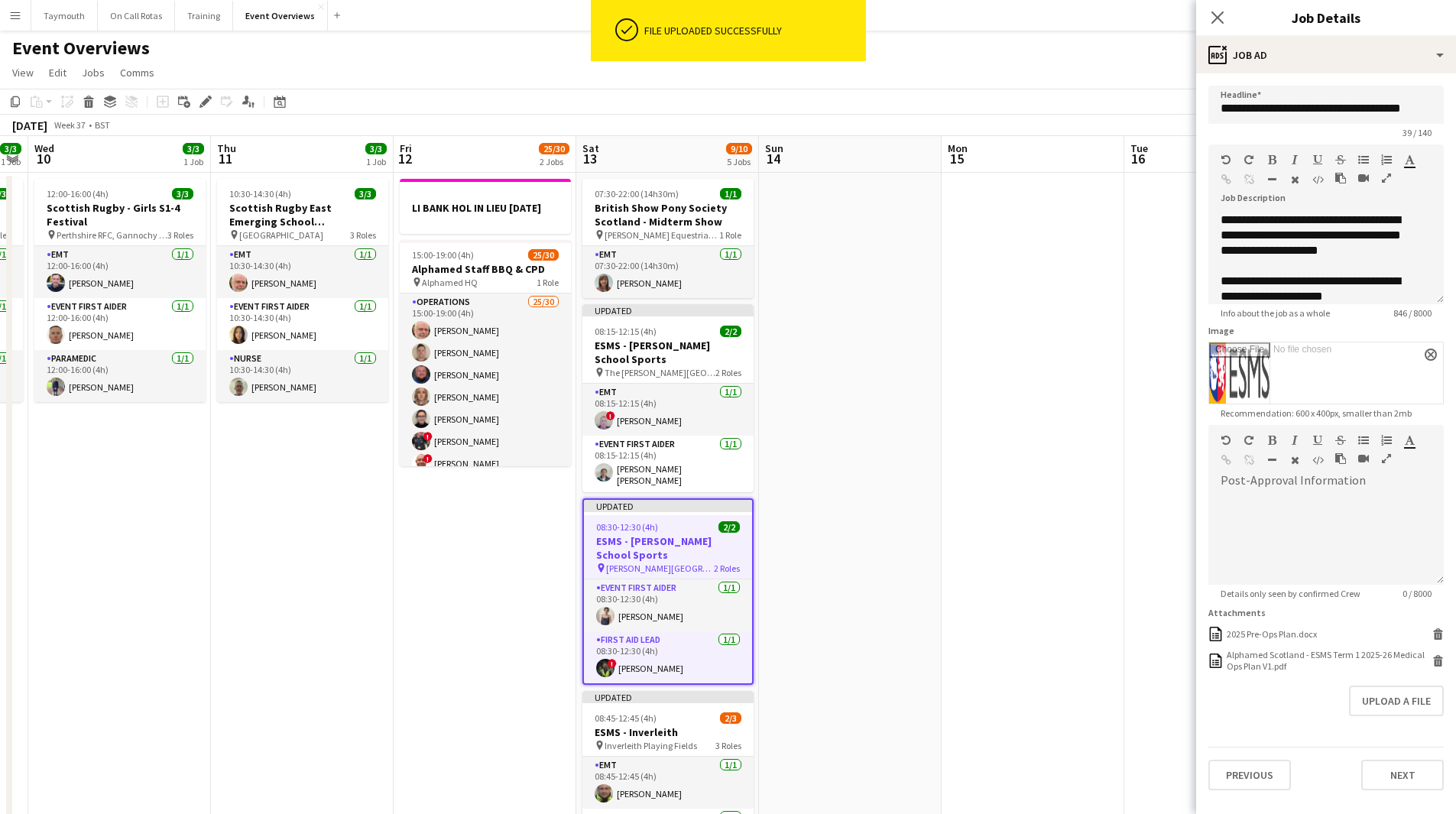
scroll to position [230, 0]
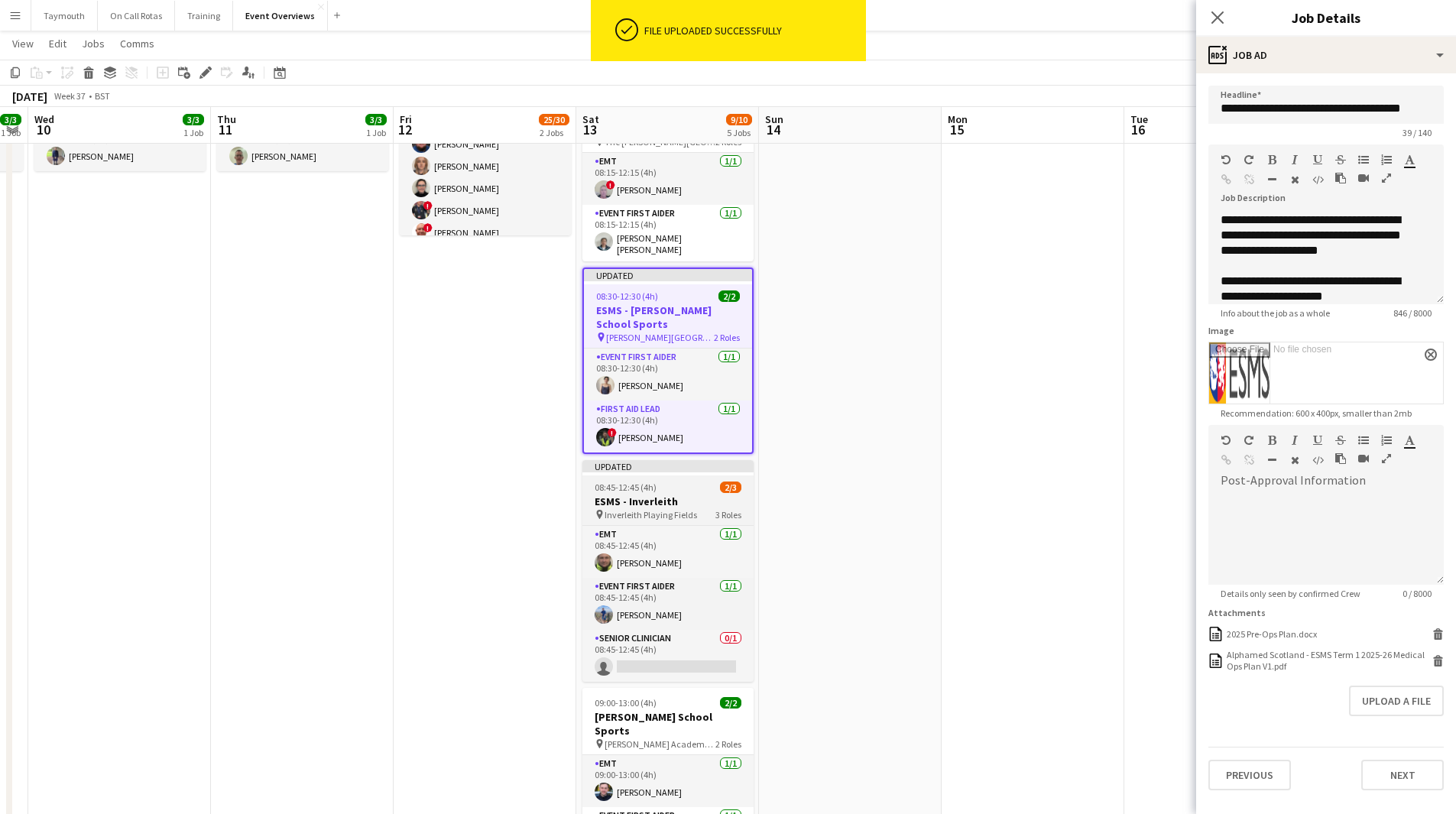
click at [681, 496] on h3 "ESMS - Inverleith" at bounding box center [668, 502] width 171 height 14
type input "**********"
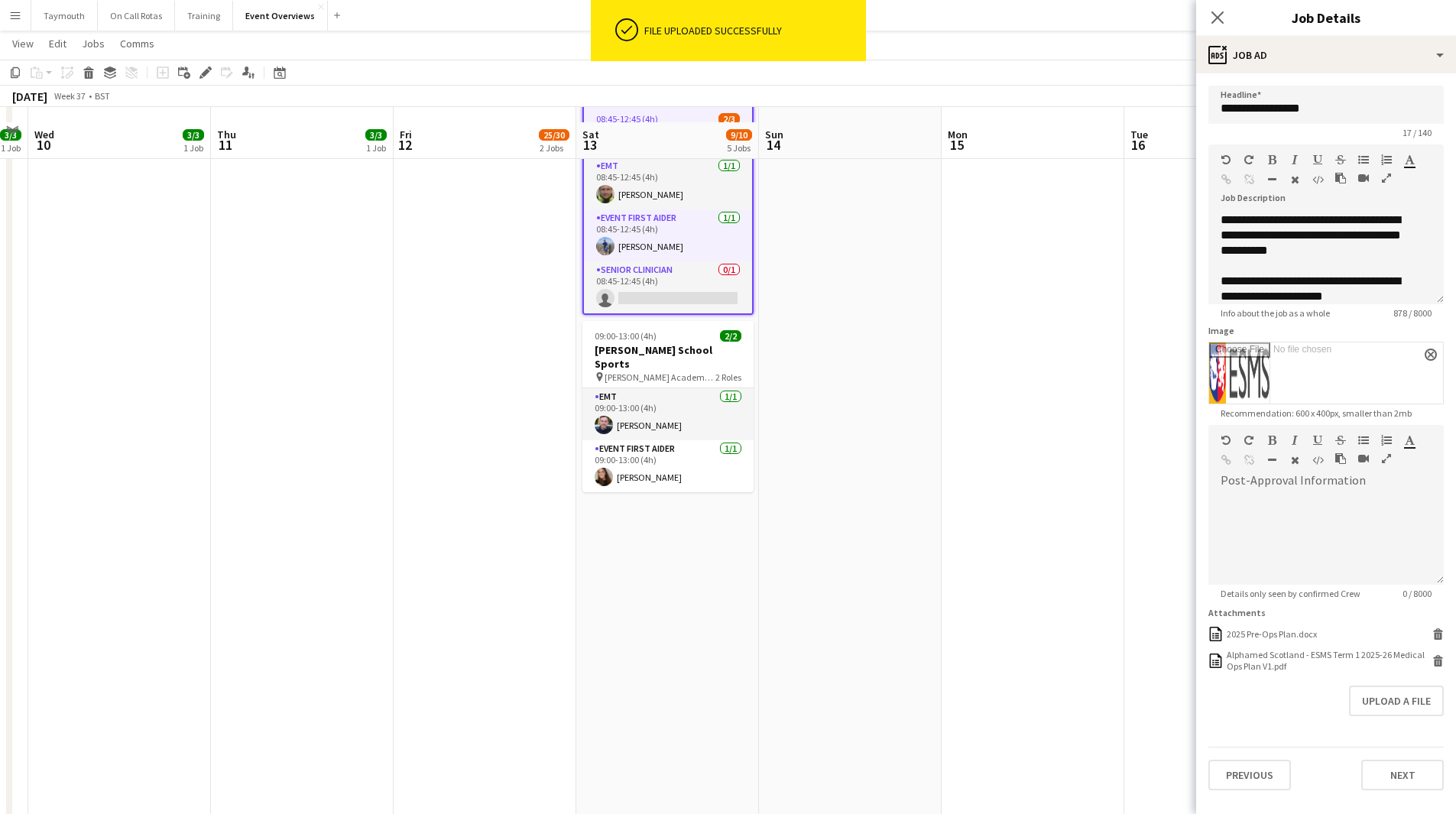
scroll to position [612, 0]
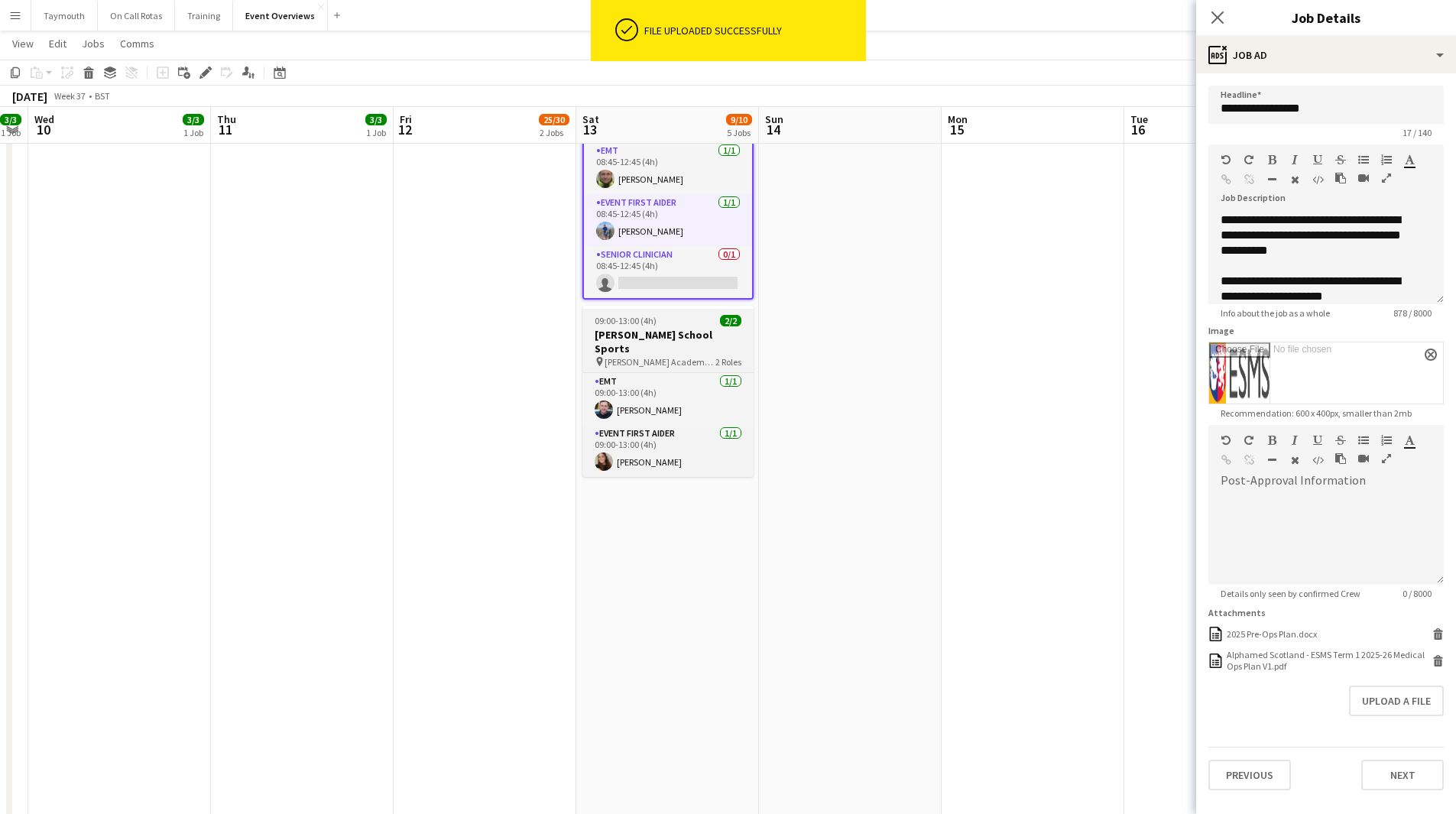
click at [662, 328] on h3 "[PERSON_NAME] School Sports" at bounding box center [668, 342] width 171 height 27
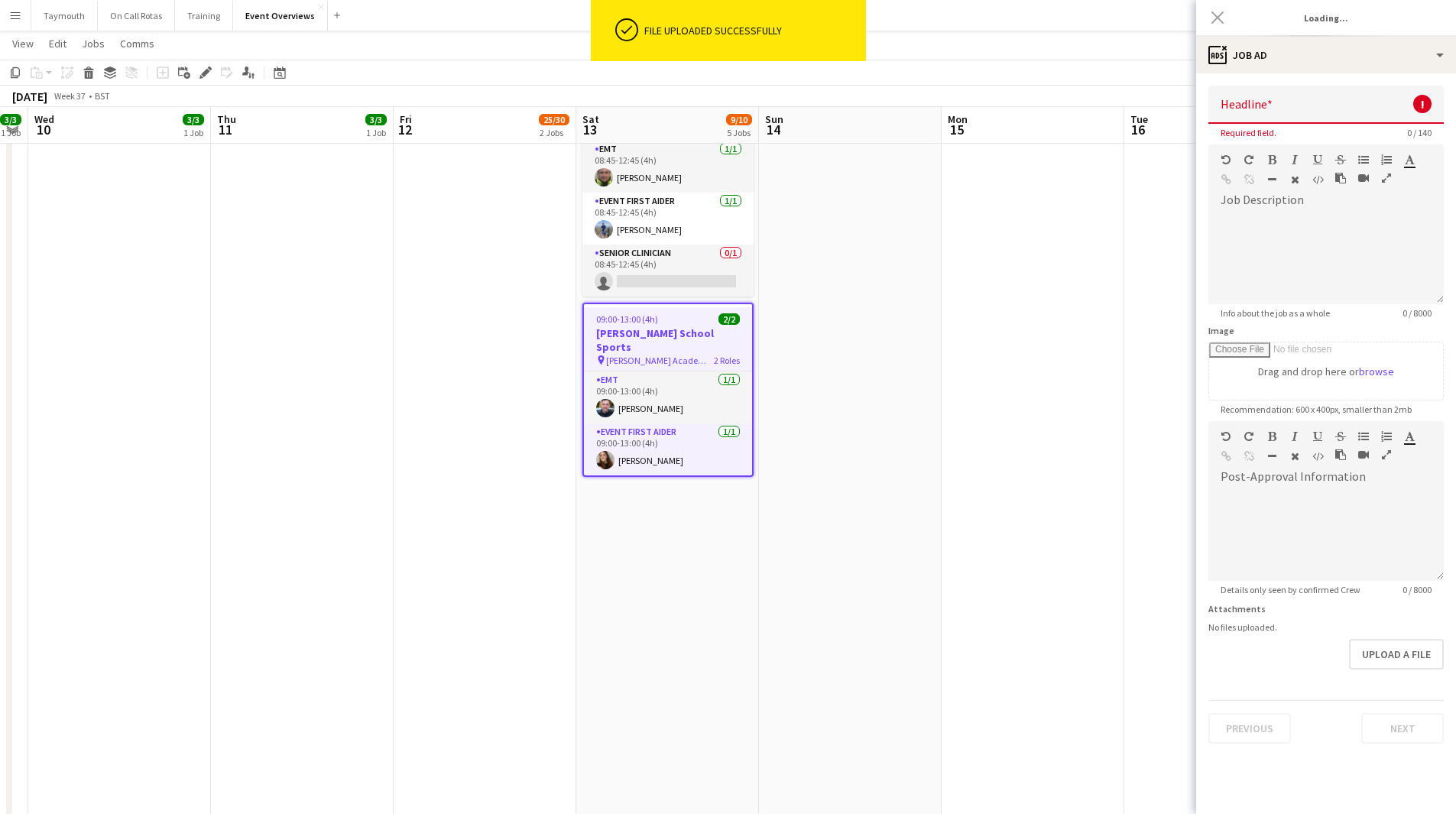
type input "**********"
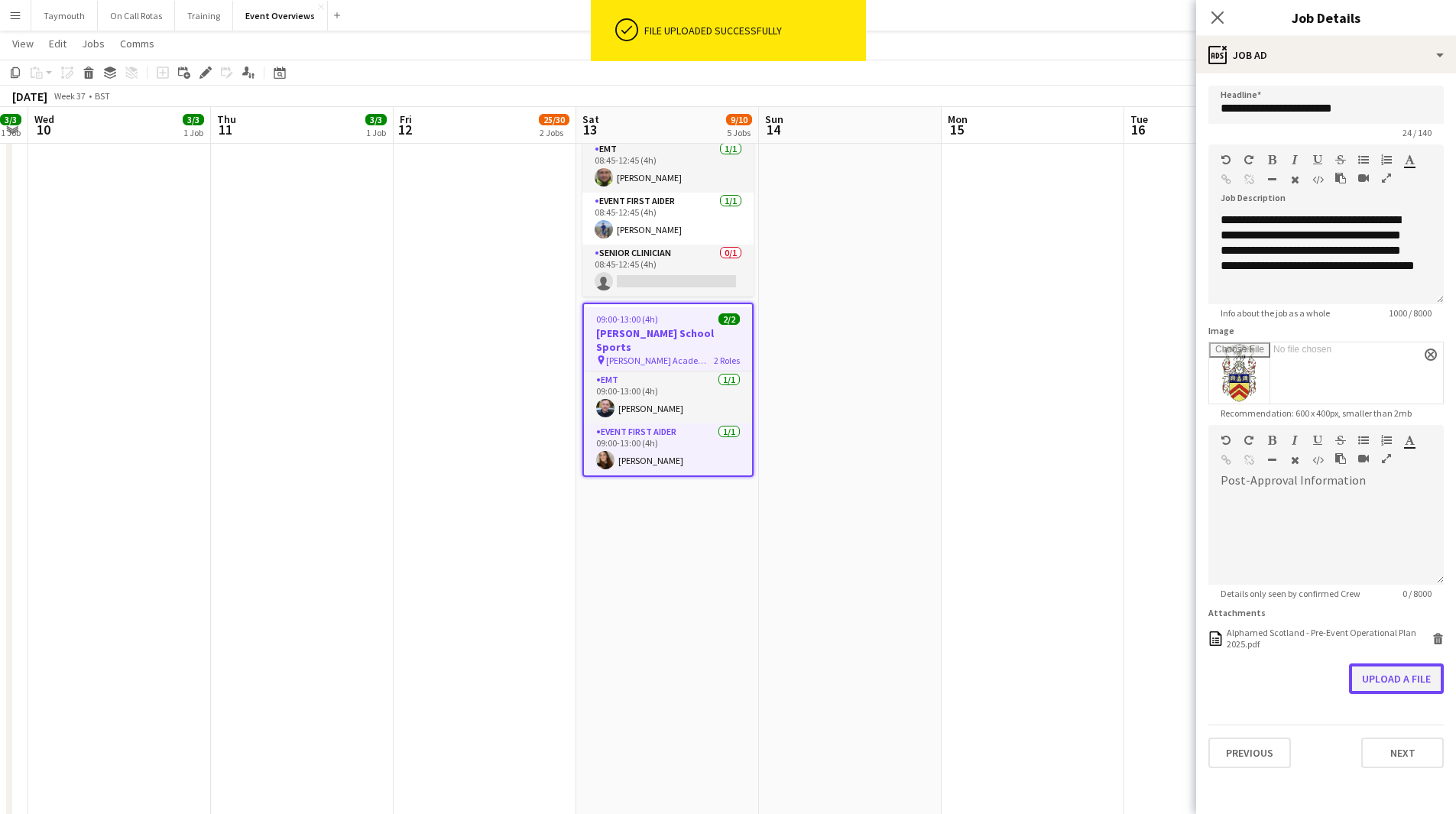
click at [1379, 684] on button "Upload a file" at bounding box center [1396, 679] width 94 height 31
click at [907, 406] on app-date-cell at bounding box center [850, 213] width 183 height 1309
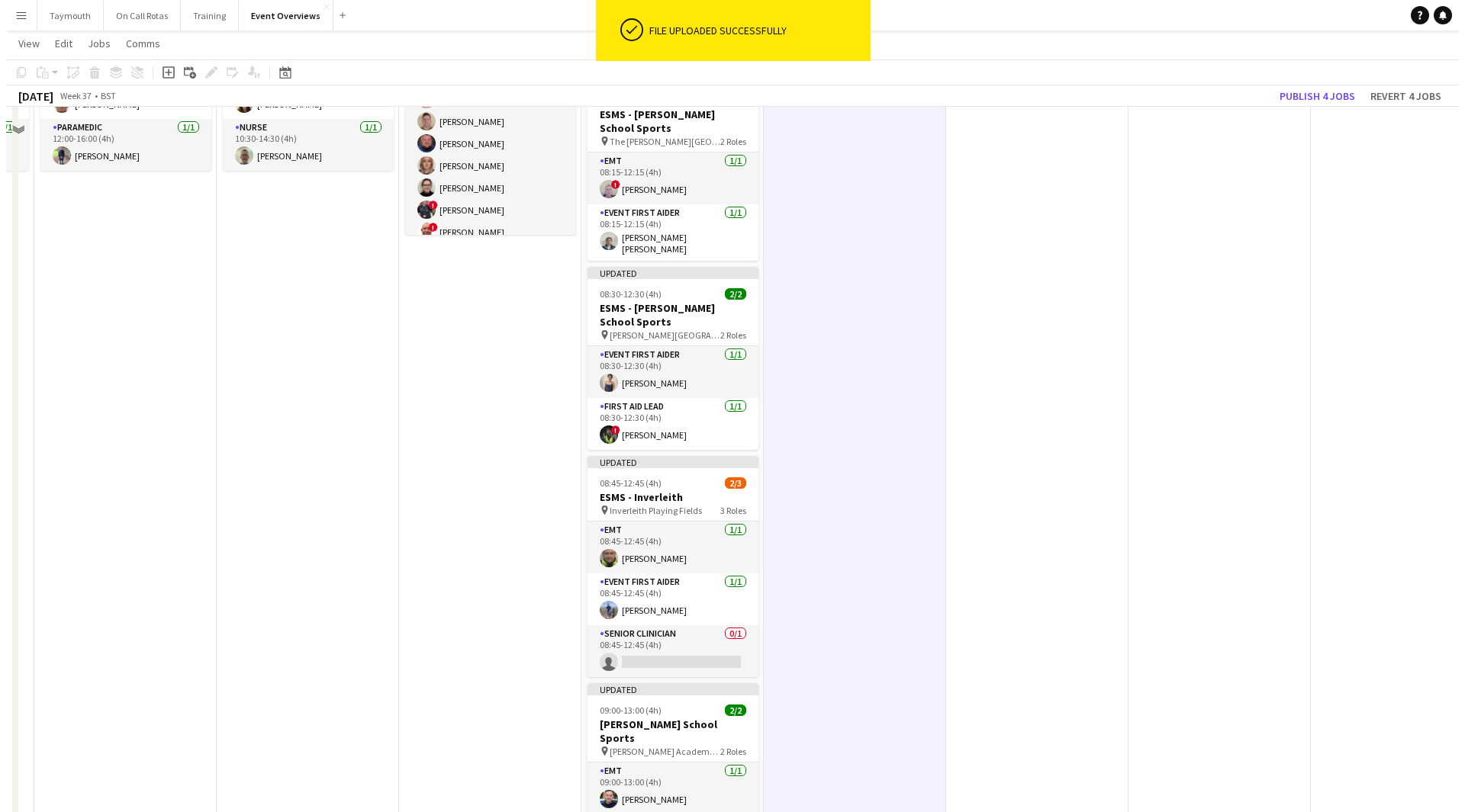
scroll to position [0, 0]
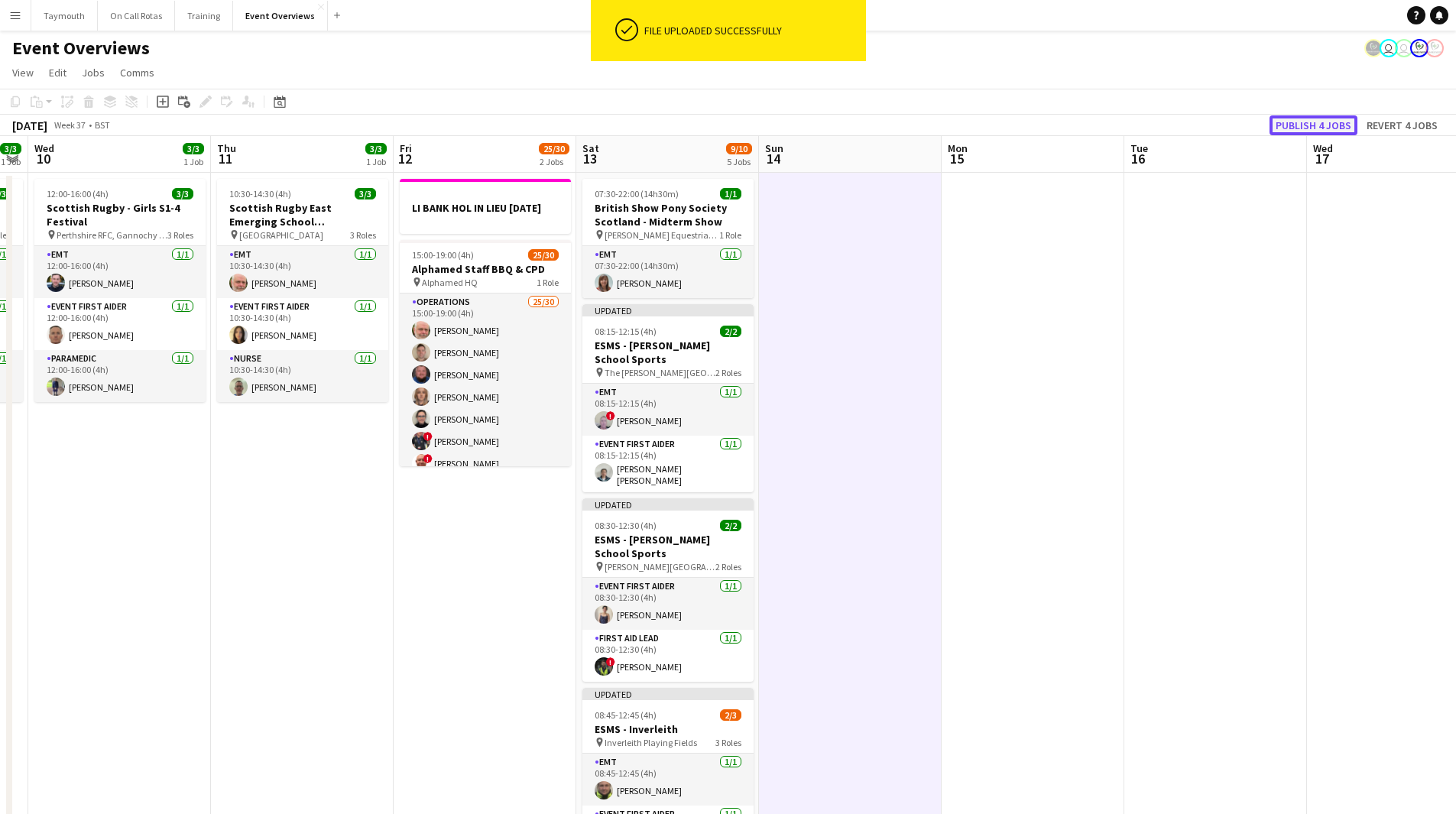
click at [1322, 121] on button "Publish 4 jobs" at bounding box center [1313, 125] width 88 height 20
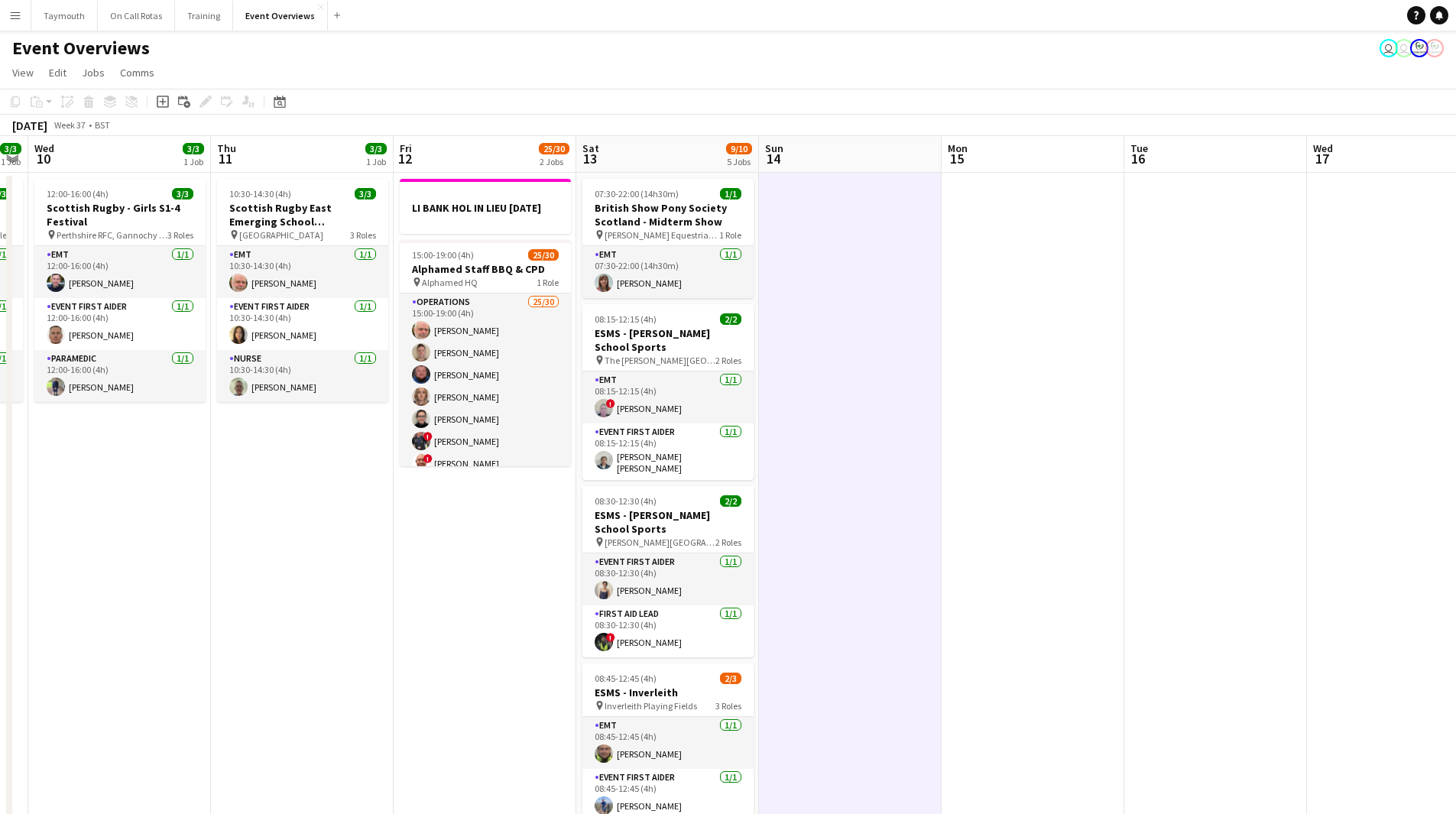
click at [21, 12] on button "Menu" at bounding box center [15, 15] width 31 height 31
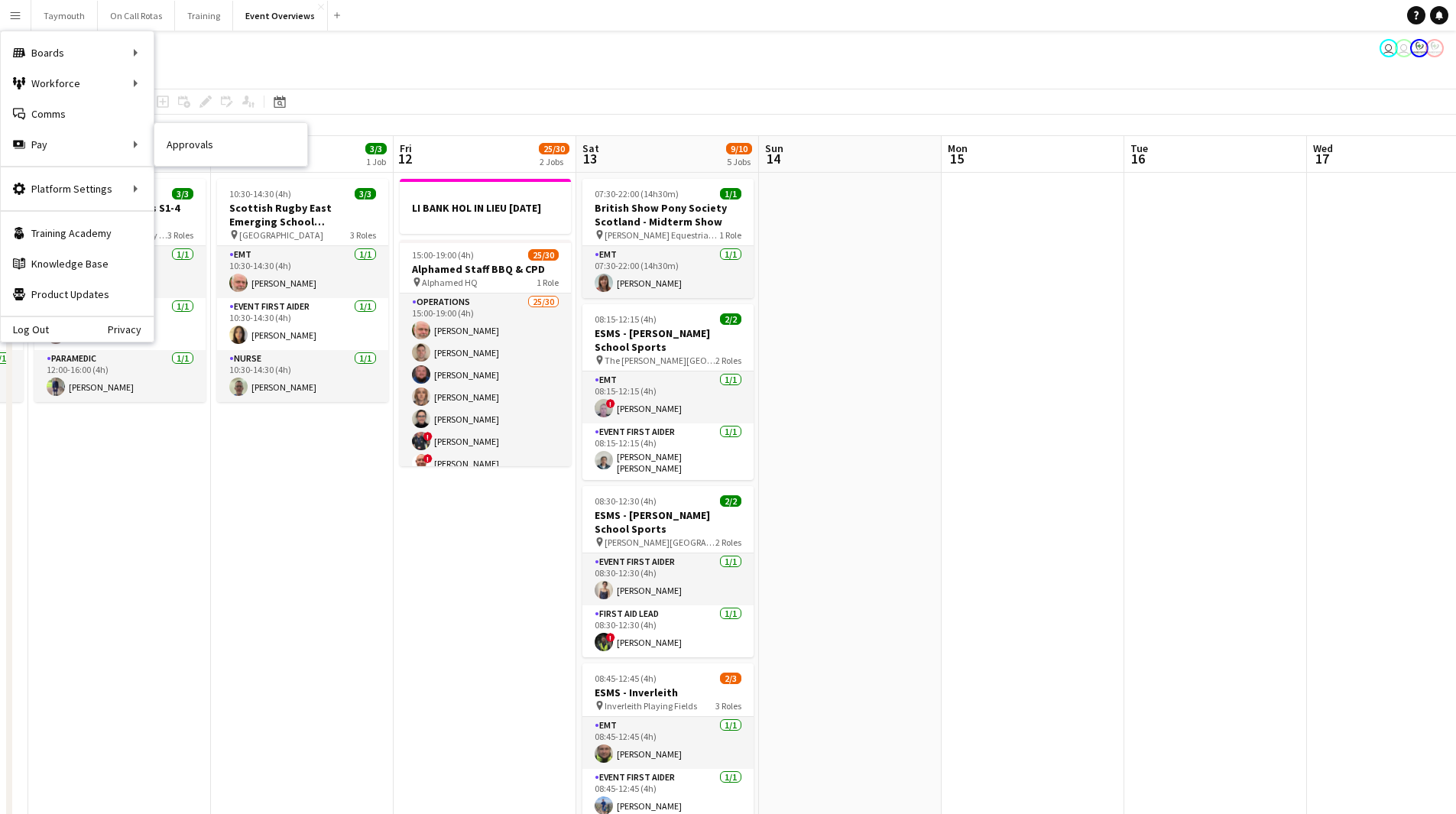
click at [209, 147] on link "Approvals" at bounding box center [231, 145] width 153 height 31
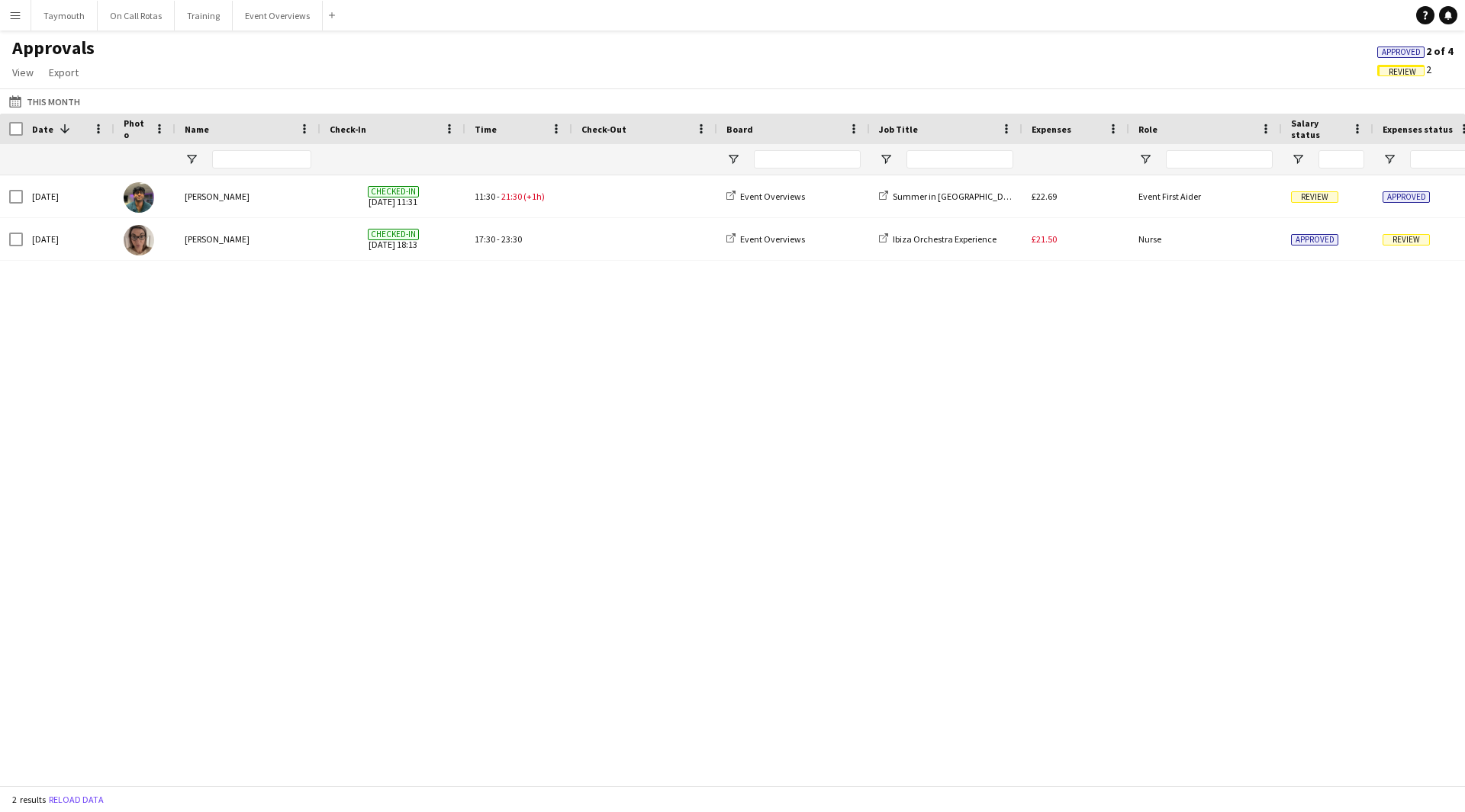
click at [1387, 66] on span "Review" at bounding box center [1400, 70] width 48 height 11
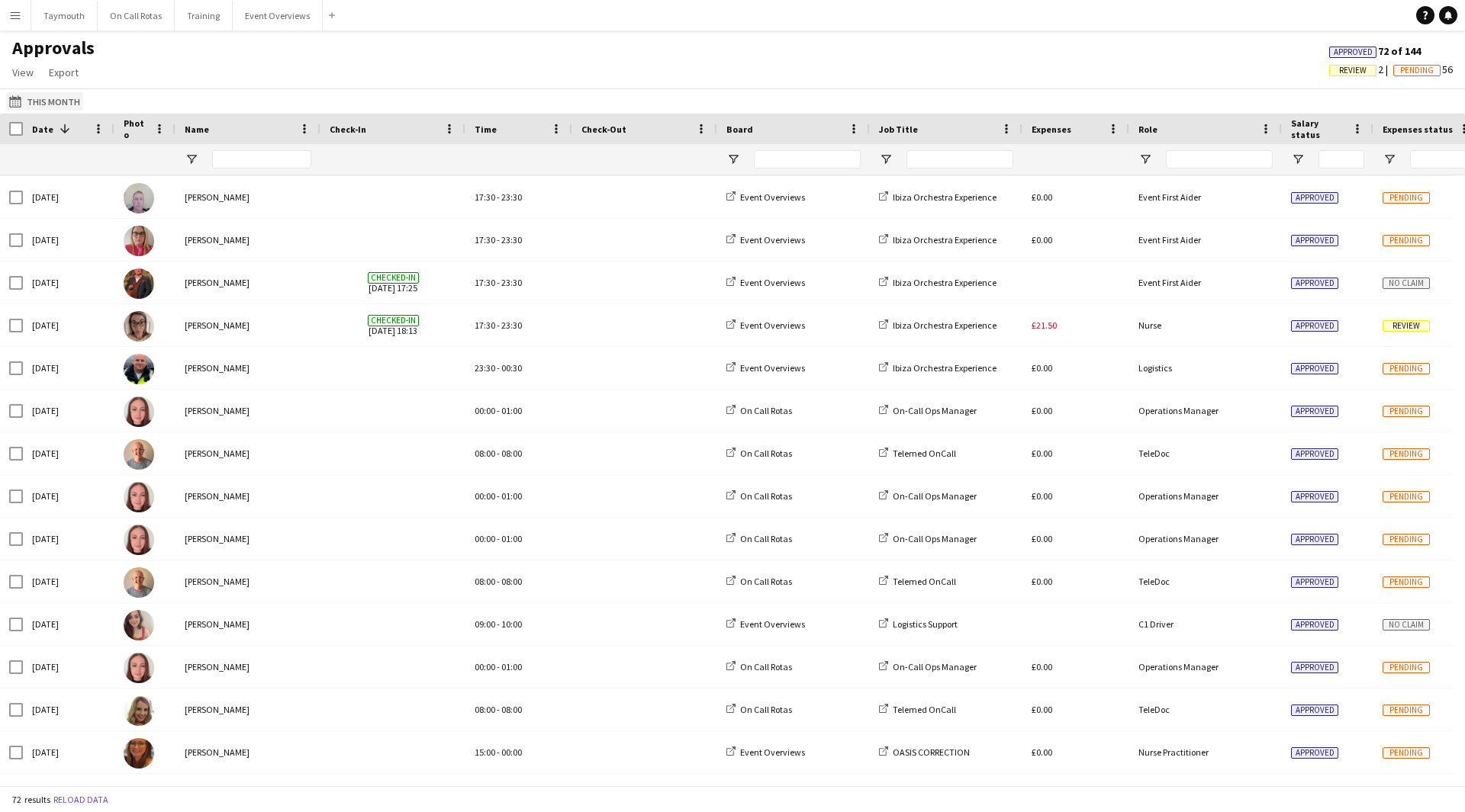
click at [53, 100] on button "This Month This Month" at bounding box center [44, 102] width 77 height 19
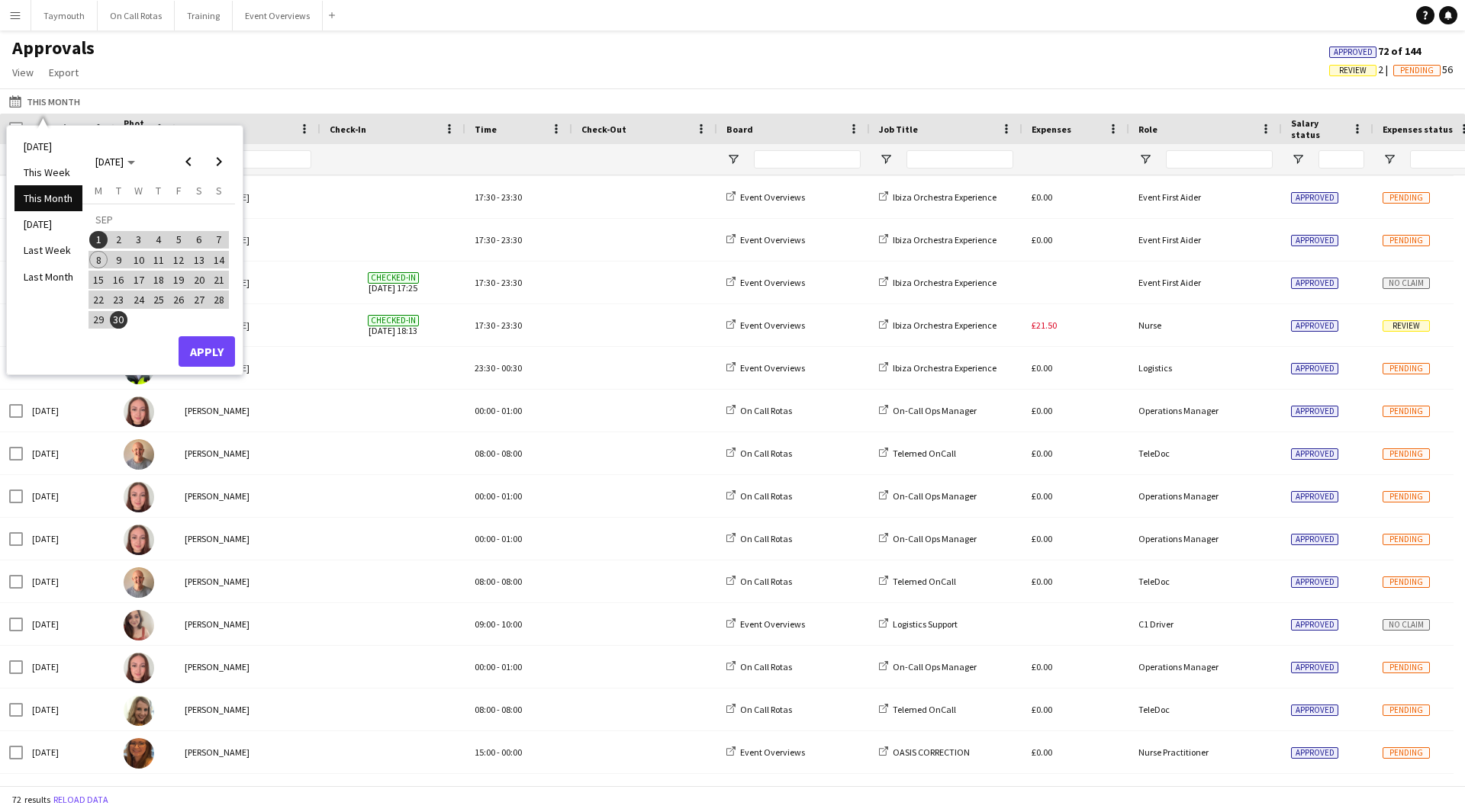
click at [70, 199] on li "This Month" at bounding box center [48, 198] width 68 height 26
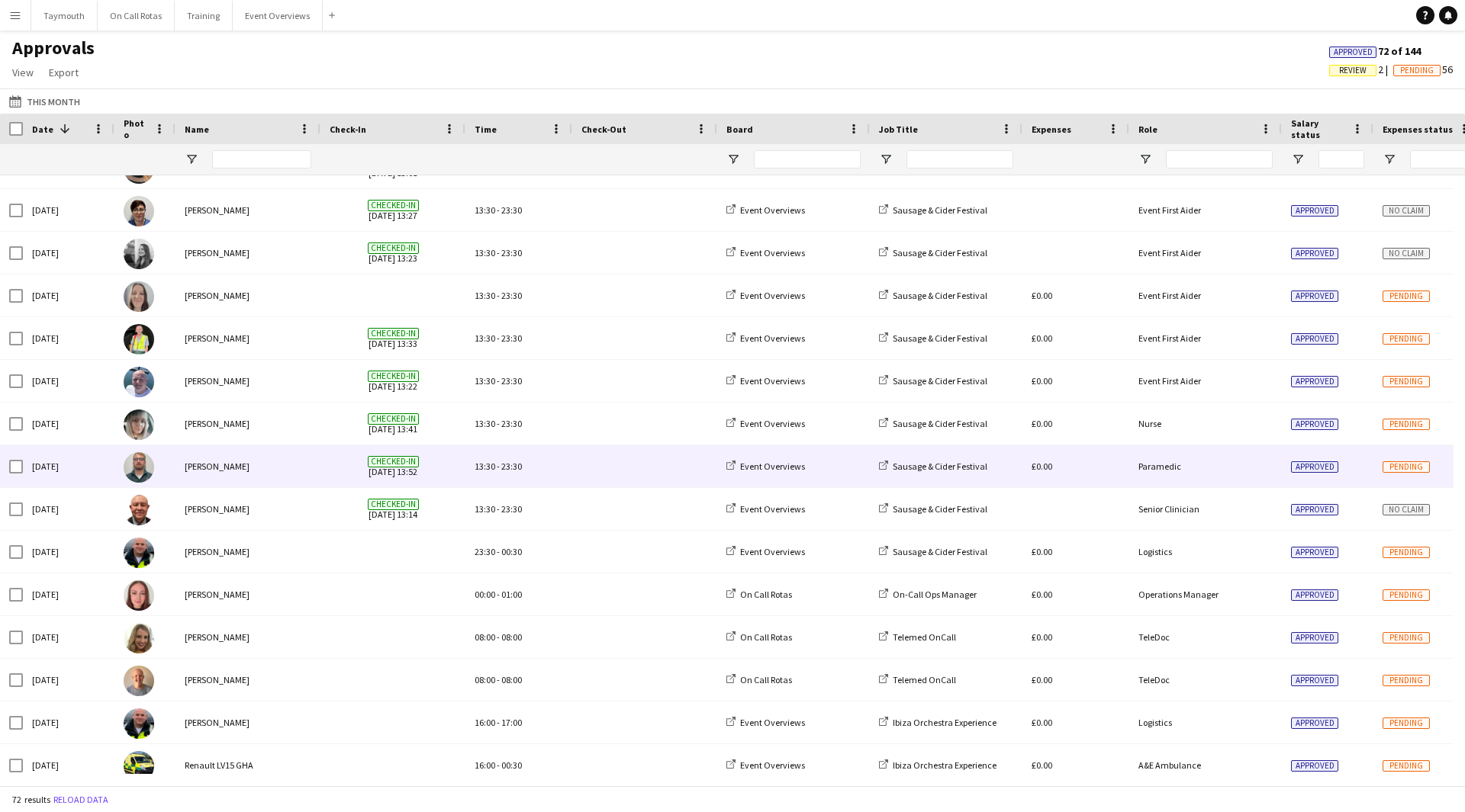
scroll to position [1485, 0]
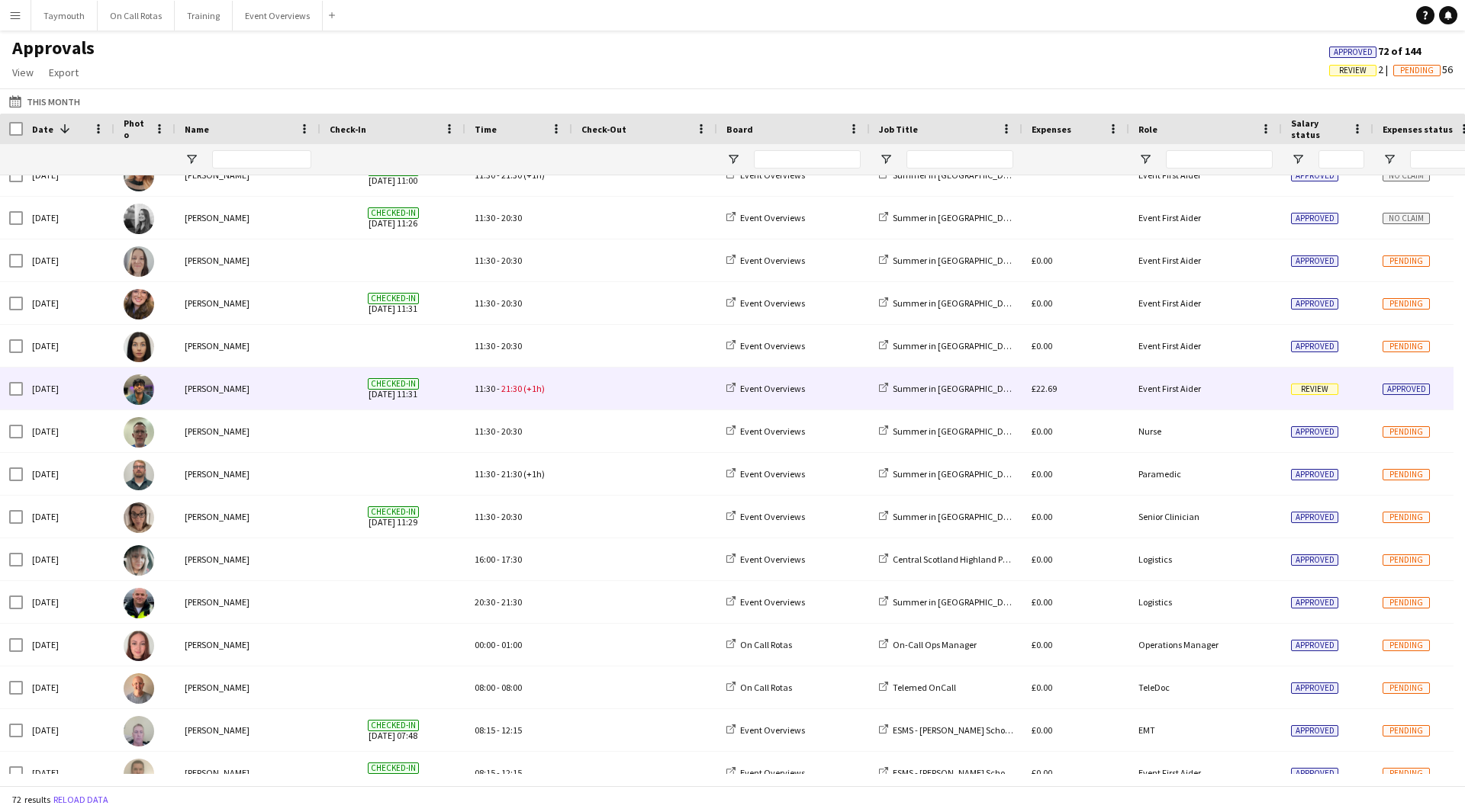
click at [622, 389] on span at bounding box center [644, 388] width 126 height 42
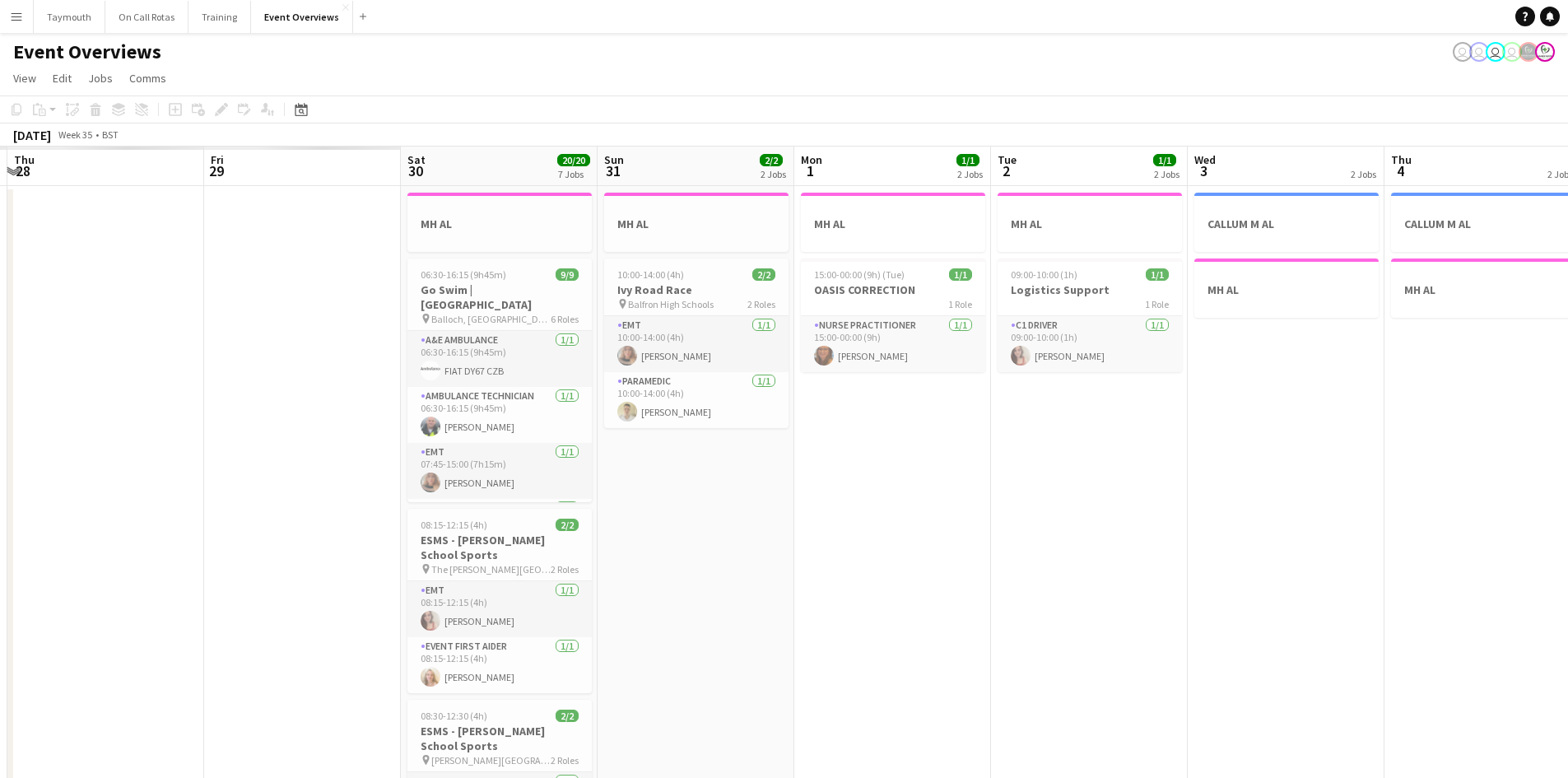
scroll to position [0, 338]
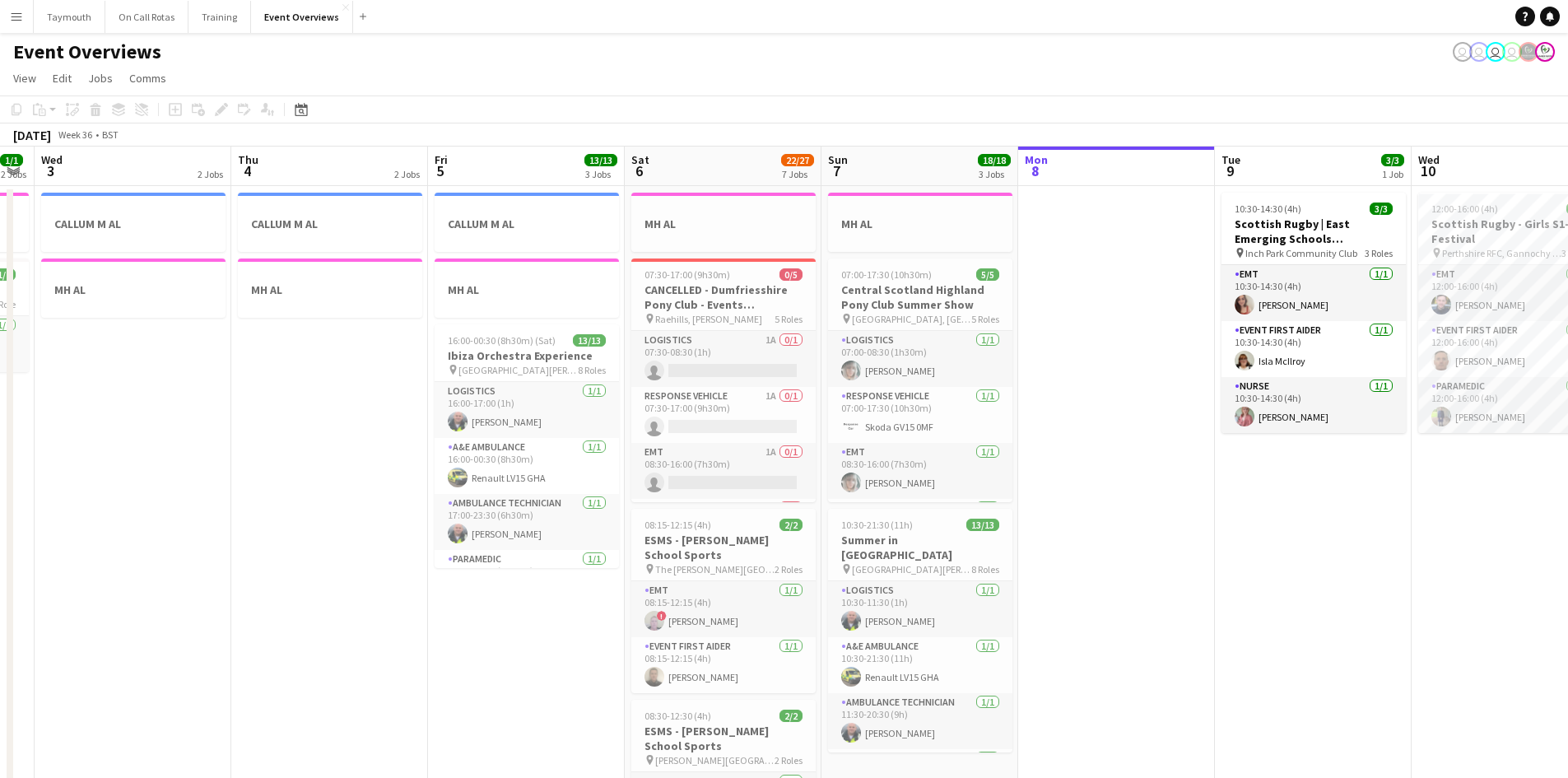
drag, startPoint x: 275, startPoint y: 425, endPoint x: 249, endPoint y: 497, distance: 76.6
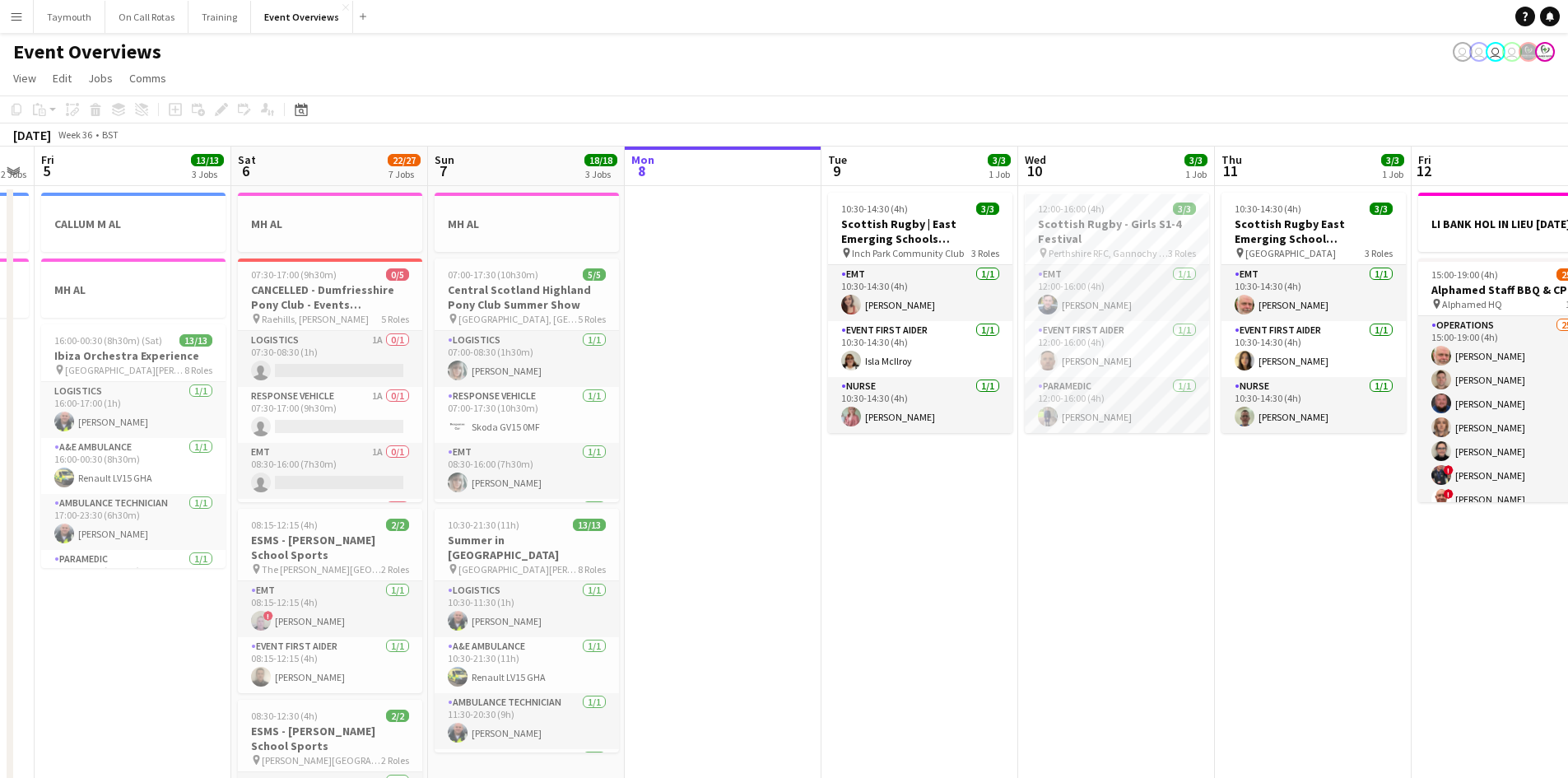
drag, startPoint x: 1109, startPoint y: 542, endPoint x: 1054, endPoint y: 543, distance: 55.0
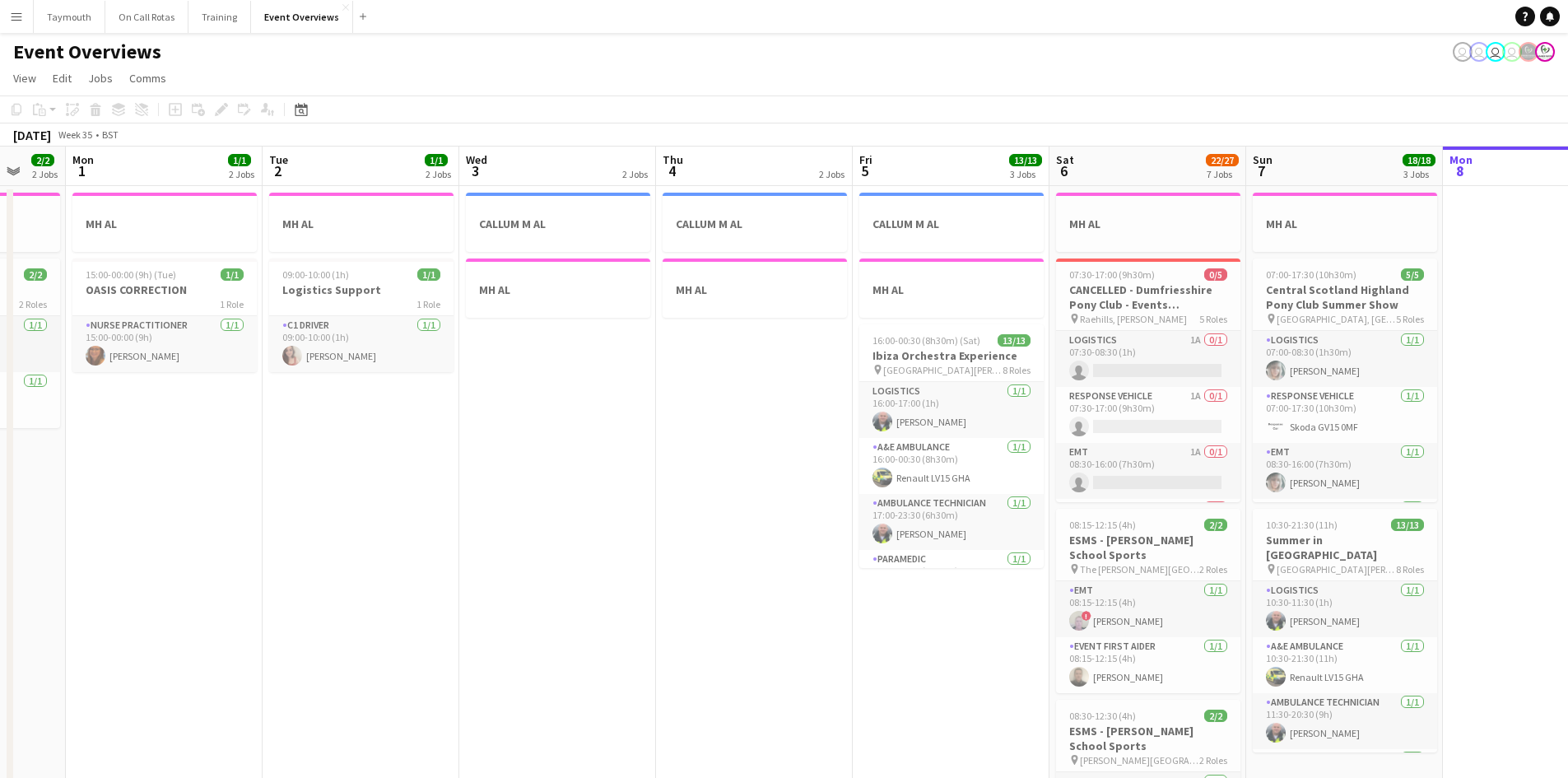
scroll to position [0, 519]
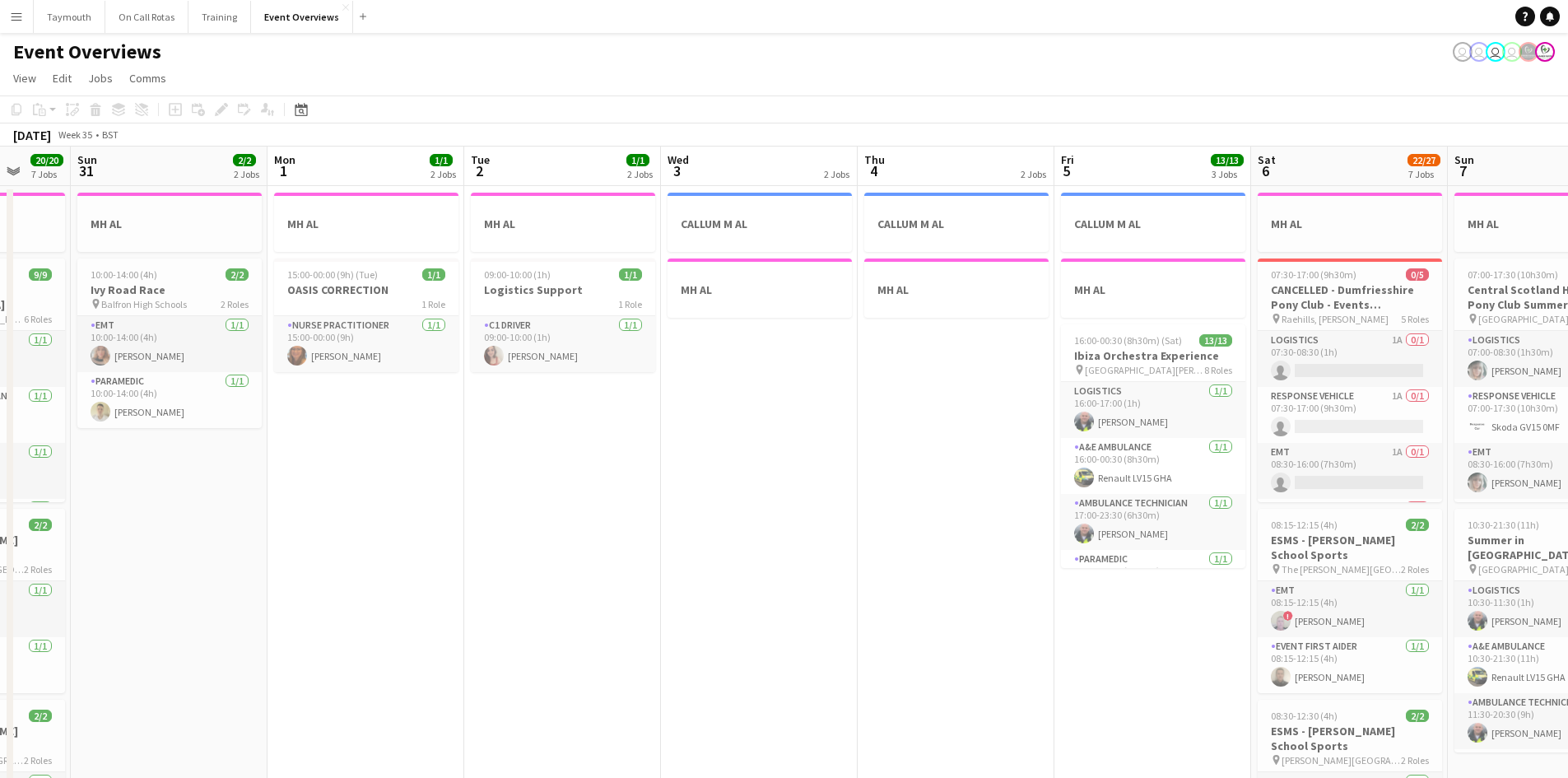
drag, startPoint x: 384, startPoint y: 499, endPoint x: 550, endPoint y: 593, distance: 190.8
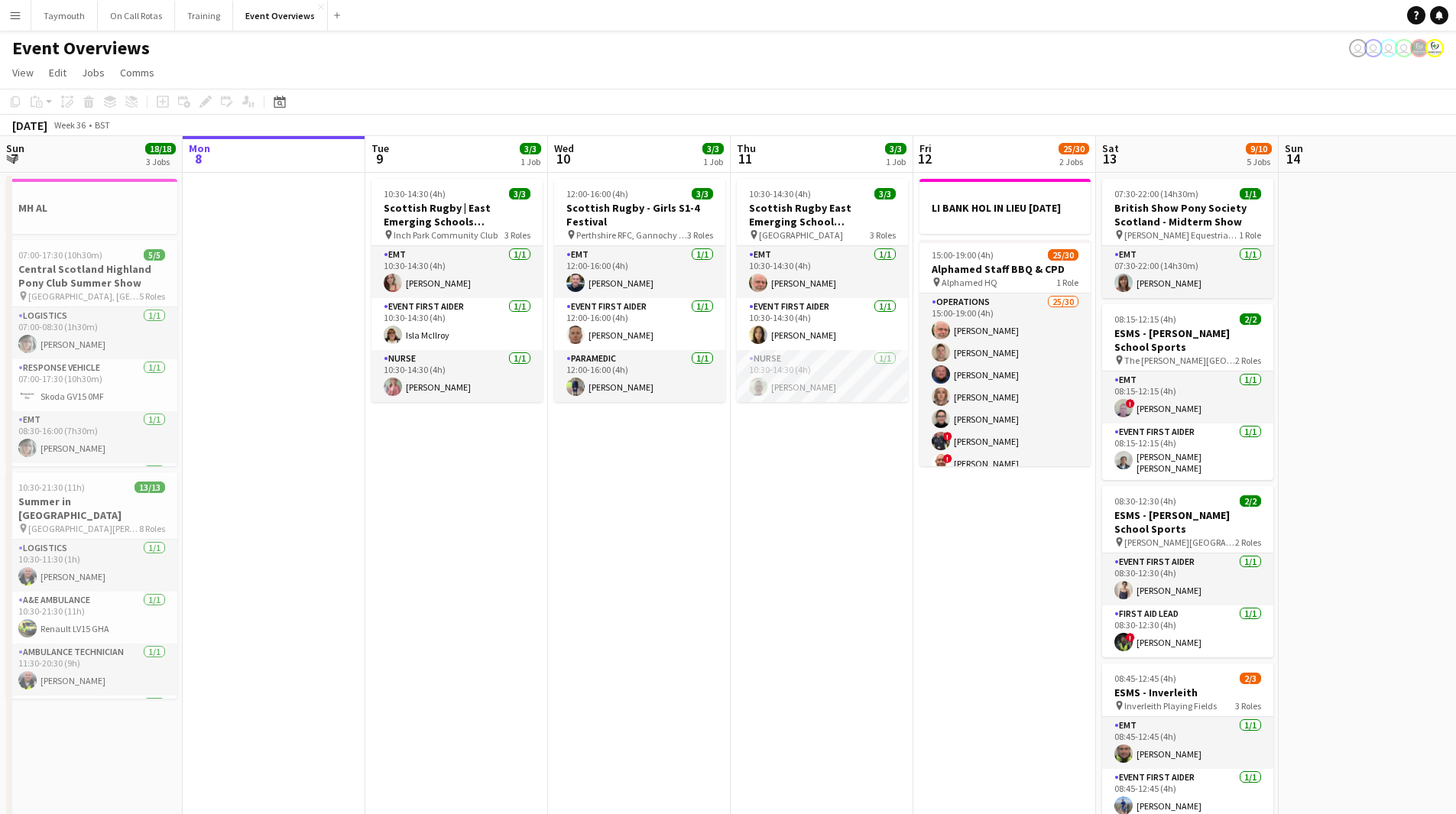
click at [24, 25] on button "Menu" at bounding box center [15, 15] width 31 height 31
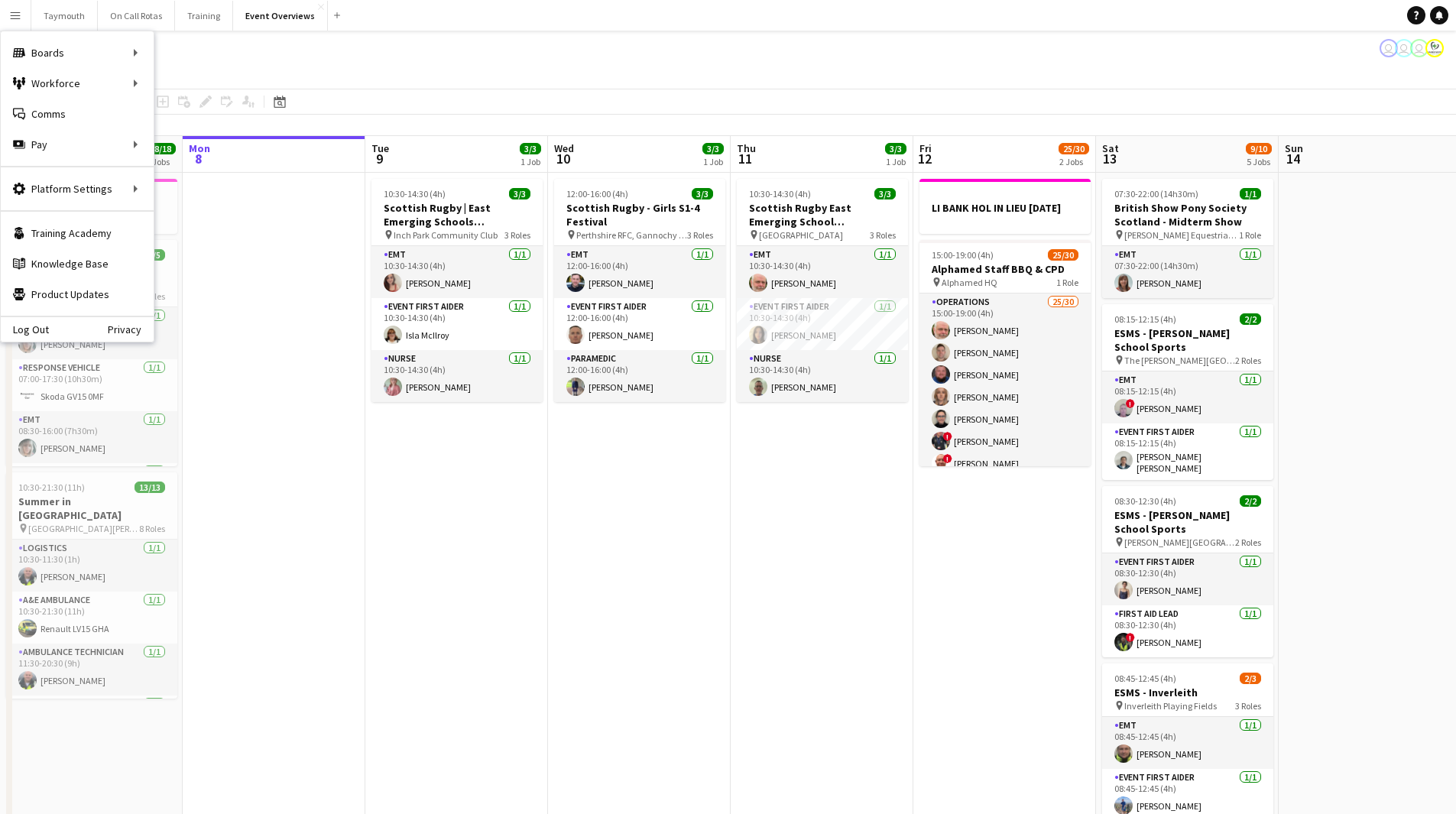
click at [822, 648] on app-date-cell "10:30-14:30 (4h) 3/3 Scottish Rugby East Emerging School Championships | Megget…" at bounding box center [822, 827] width 183 height 1309
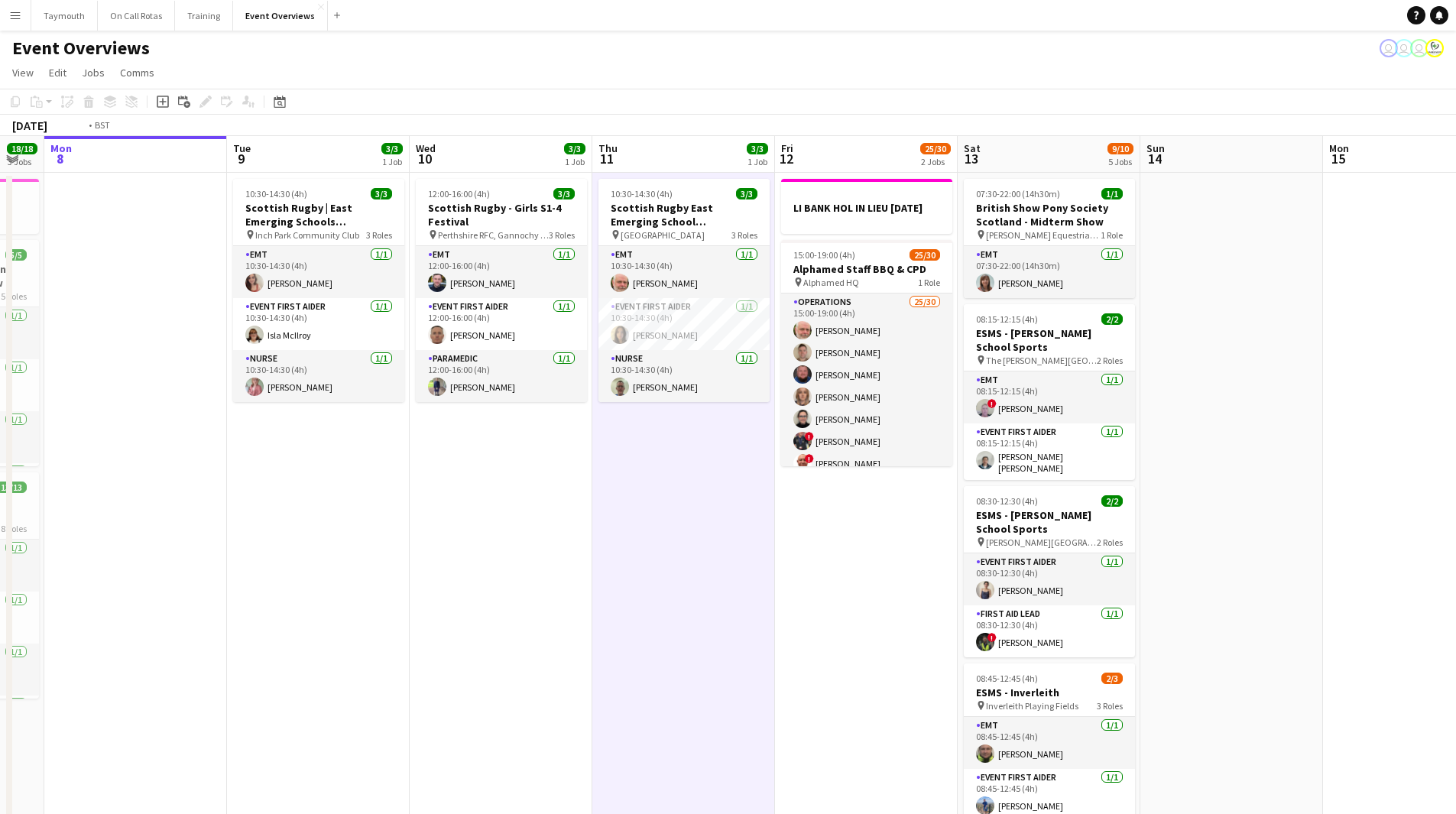
drag, startPoint x: 1025, startPoint y: 632, endPoint x: 426, endPoint y: 633, distance: 599.0
click at [423, 639] on app-calendar-viewport "Fri 5 13/13 3 Jobs Sat 6 22/27 7 Jobs Sun 7 18/18 3 Jobs Mon 8 Tue 9 3/3 1 Job …" at bounding box center [728, 809] width 1456 height 1346
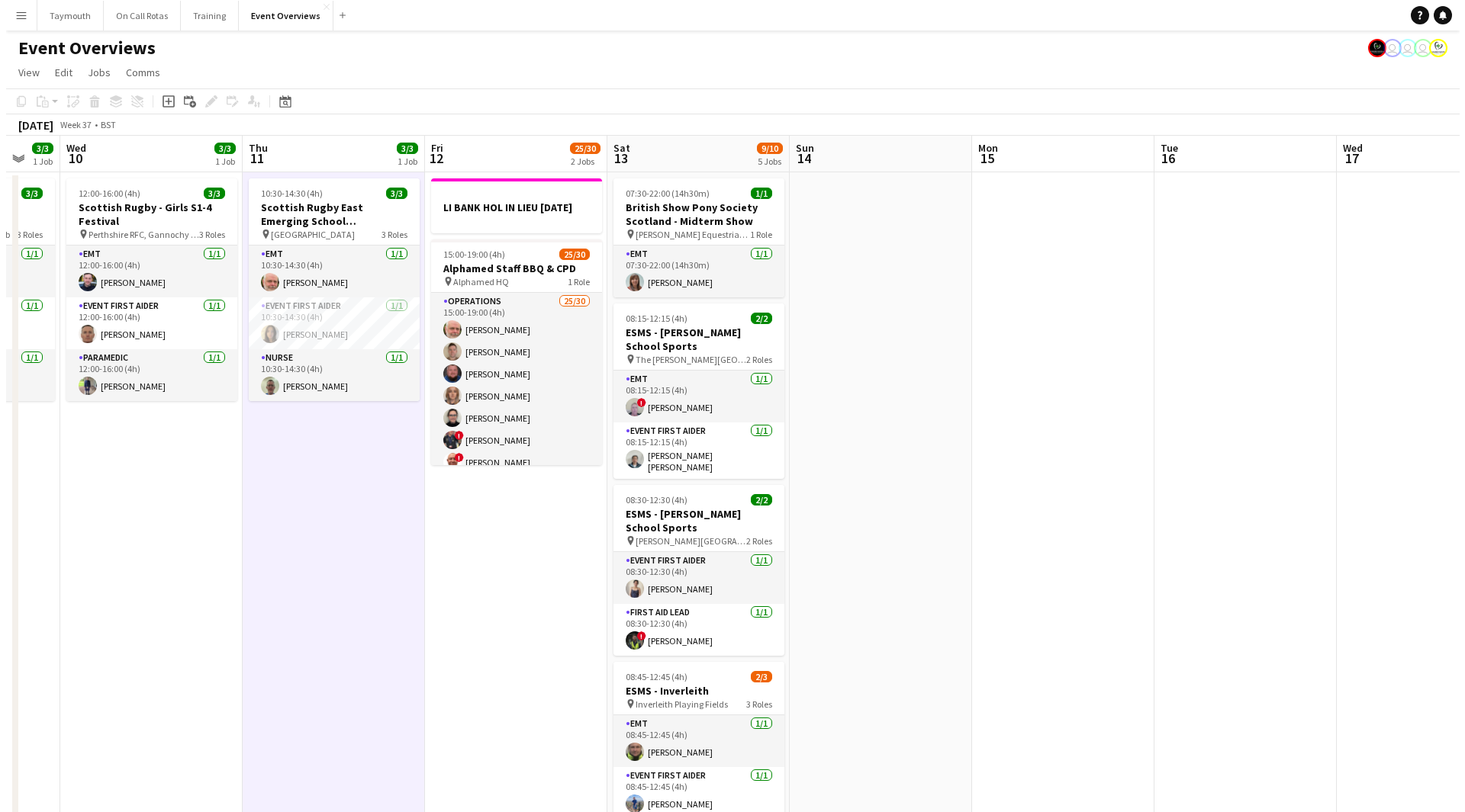
scroll to position [0, 449]
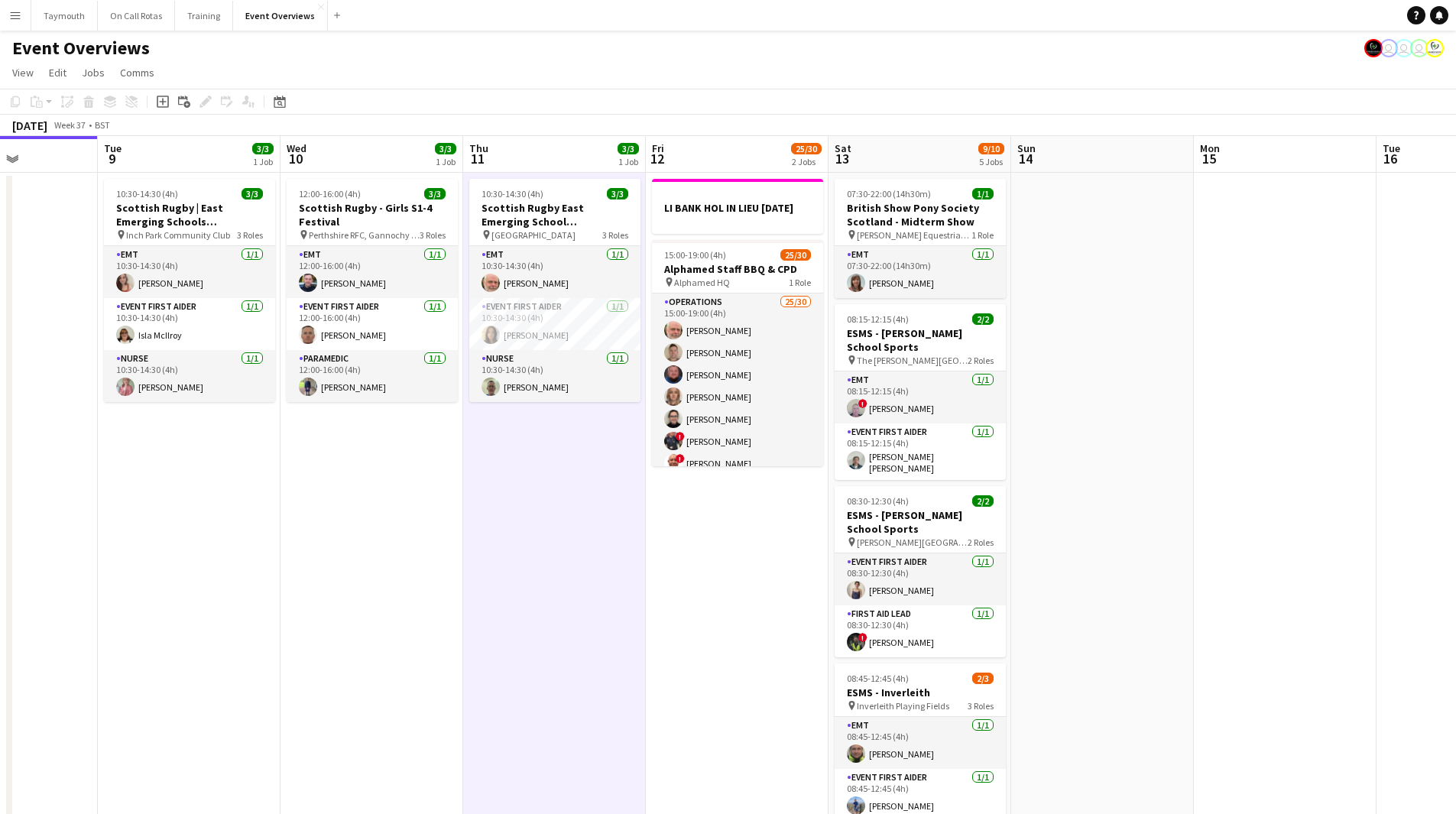
drag, startPoint x: 395, startPoint y: 629, endPoint x: 737, endPoint y: 618, distance: 342.2
click at [737, 618] on app-calendar-viewport "Sat 6 22/27 7 Jobs Sun 7 18/18 3 Jobs Mon 8 Tue 9 3/3 1 Job Wed 10 3/3 1 Job Th…" at bounding box center [728, 809] width 1456 height 1346
click at [22, 4] on button "Menu" at bounding box center [15, 15] width 31 height 31
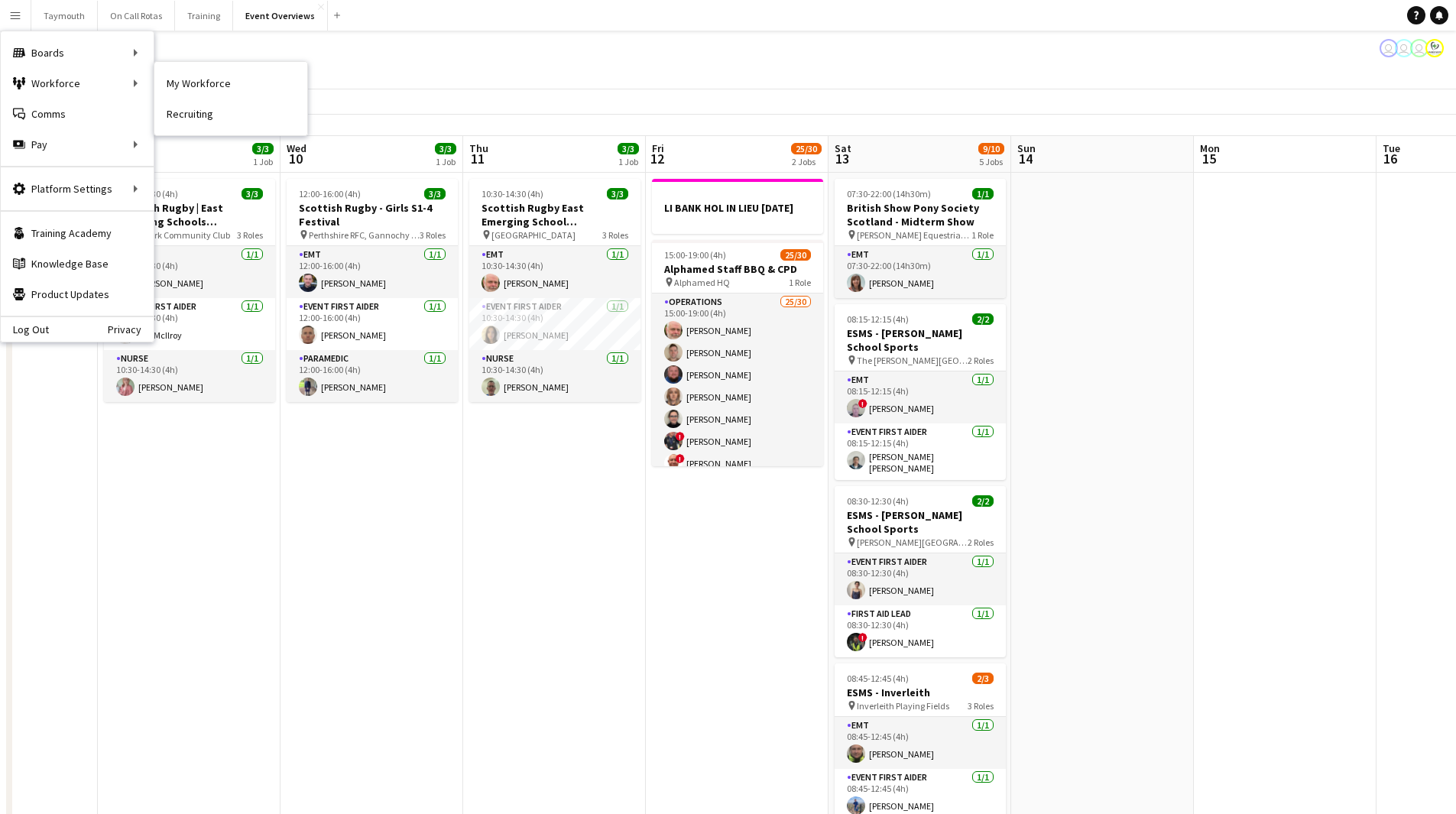
drag, startPoint x: 199, startPoint y: 71, endPoint x: 265, endPoint y: 126, distance: 85.9
click at [199, 71] on link "My Workforce" at bounding box center [231, 83] width 153 height 31
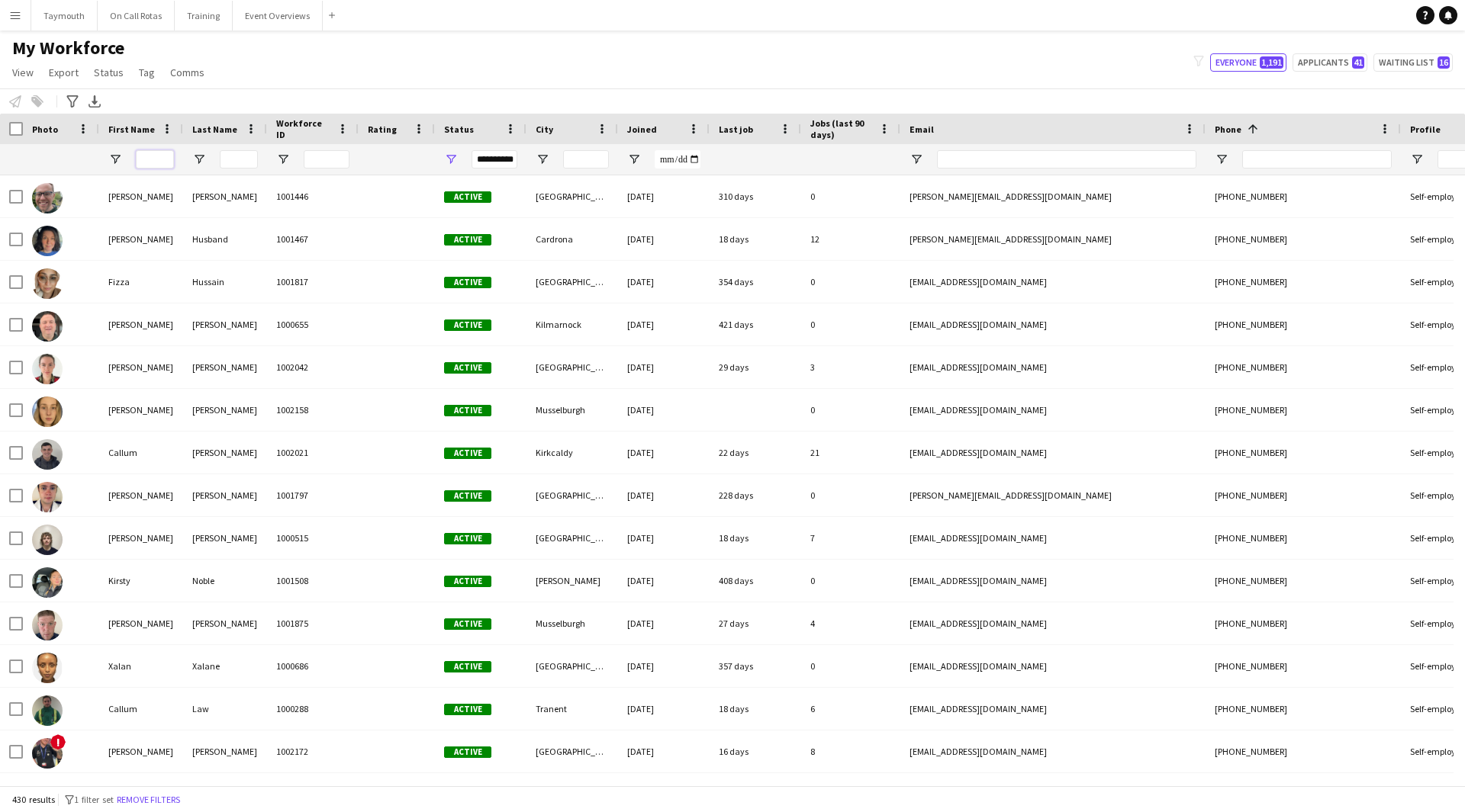
click at [166, 164] on input "First Name Filter Input" at bounding box center [154, 160] width 38 height 19
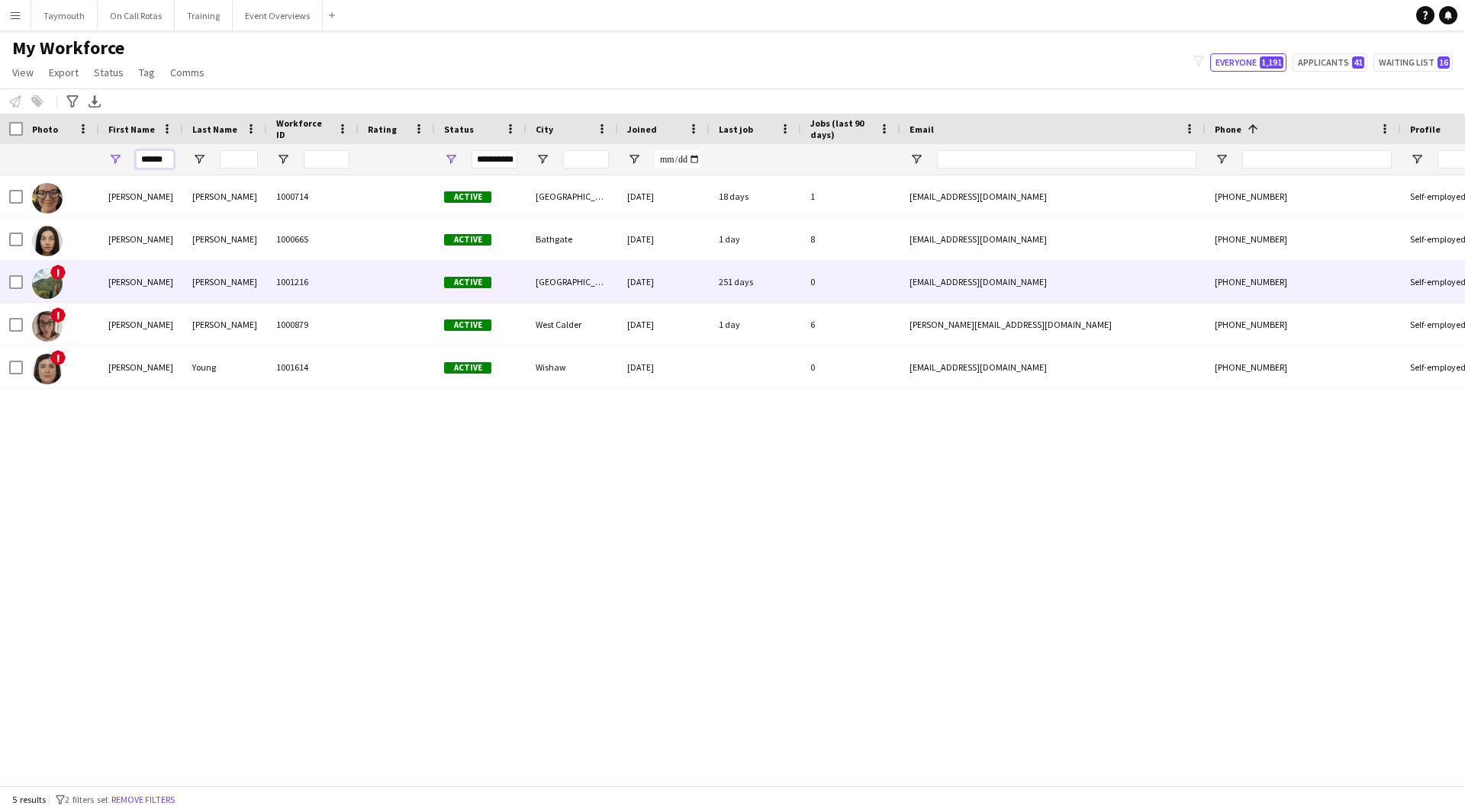
type input "******"
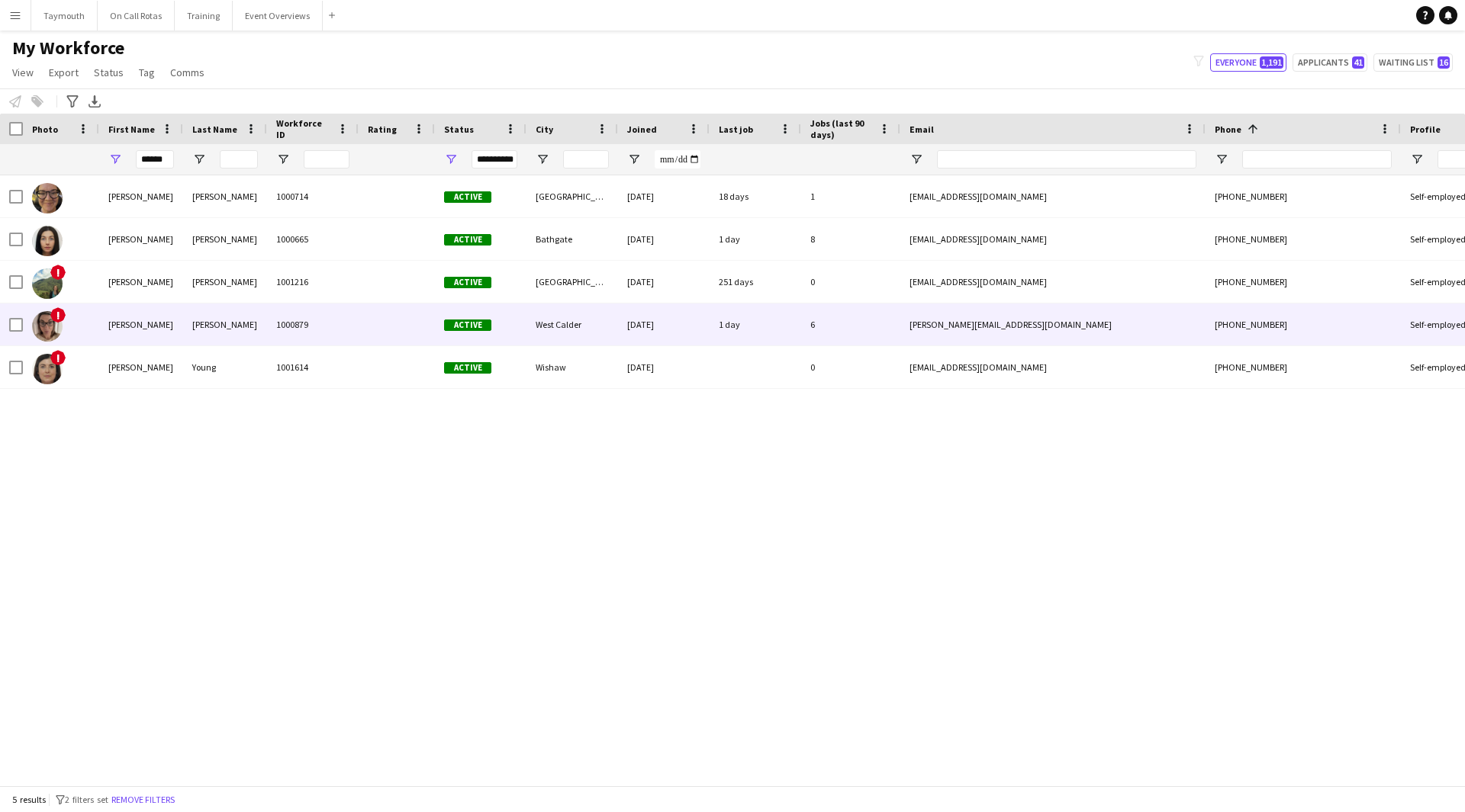
click at [272, 325] on div "1000879" at bounding box center [313, 324] width 92 height 42
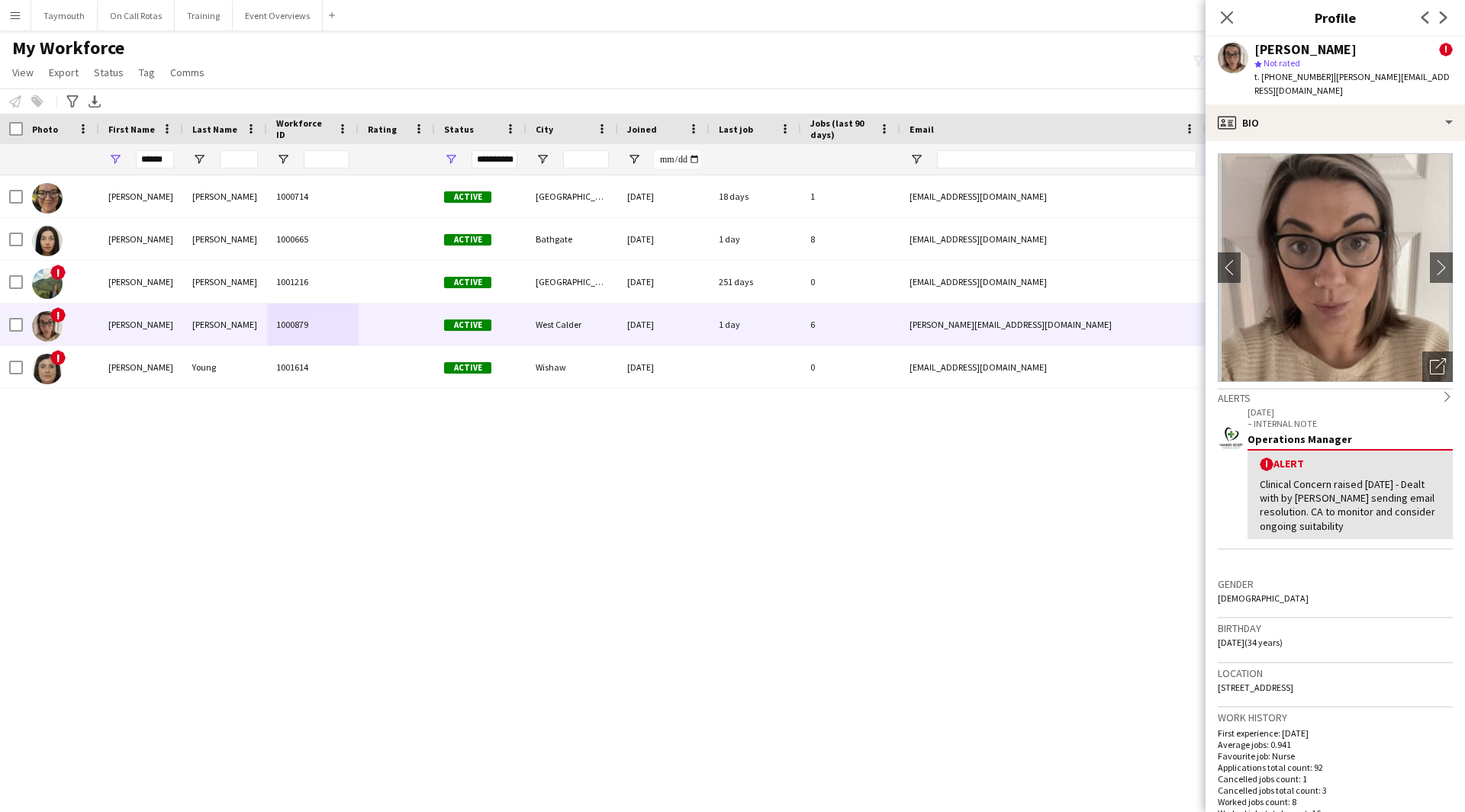
drag, startPoint x: 1336, startPoint y: 680, endPoint x: 1217, endPoint y: 682, distance: 119.0
click at [1217, 682] on app-crew-profile-bio "chevron-left chevron-right Open photos pop-in Alerts chevron-right 08-09-2025 –…" at bounding box center [1335, 476] width 260 height 671
copy span "38 Mossend View, West Calder, EH55 8rz"
click at [239, 11] on button "Event Overviews Close" at bounding box center [278, 15] width 90 height 30
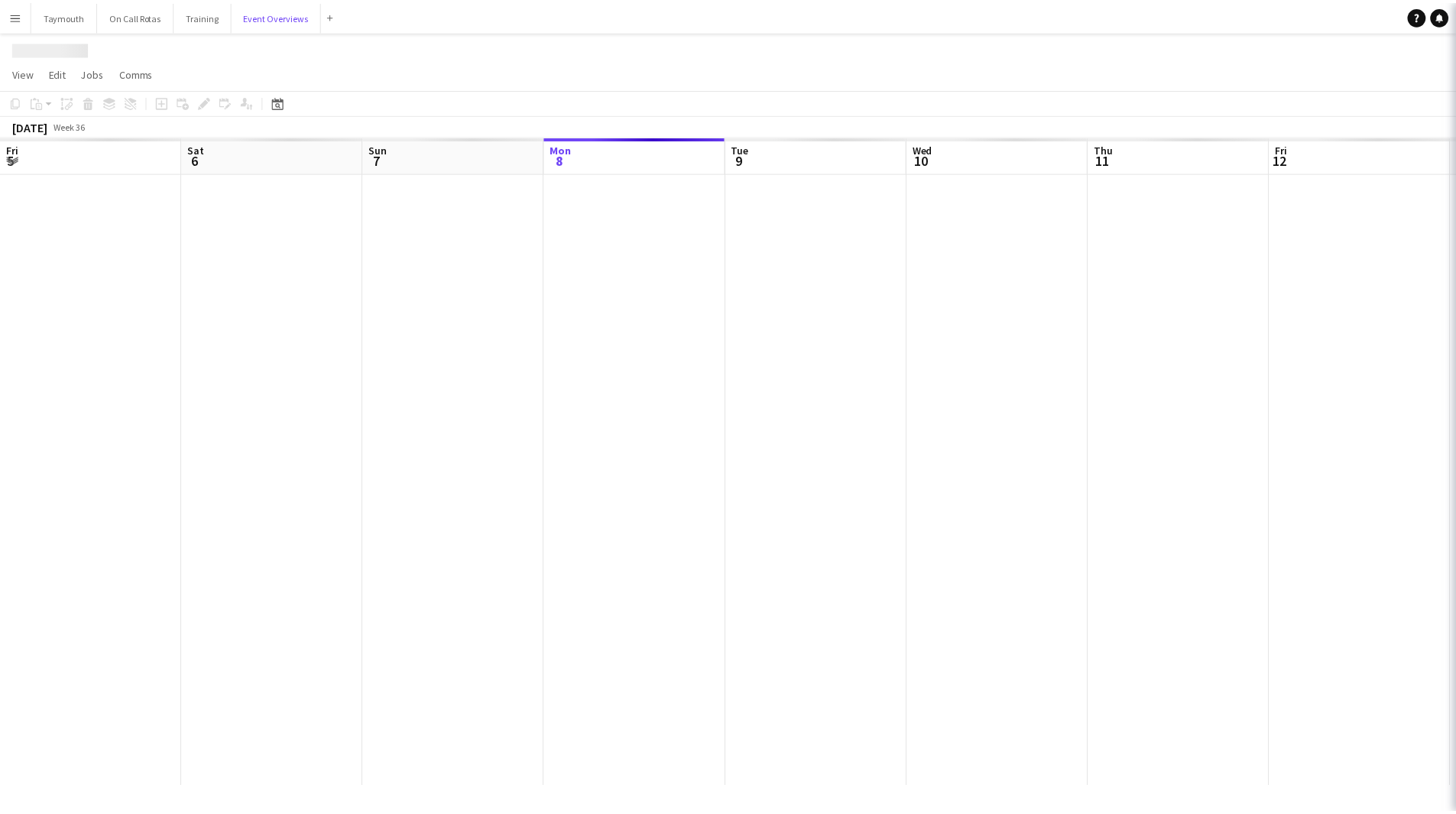
scroll to position [0, 366]
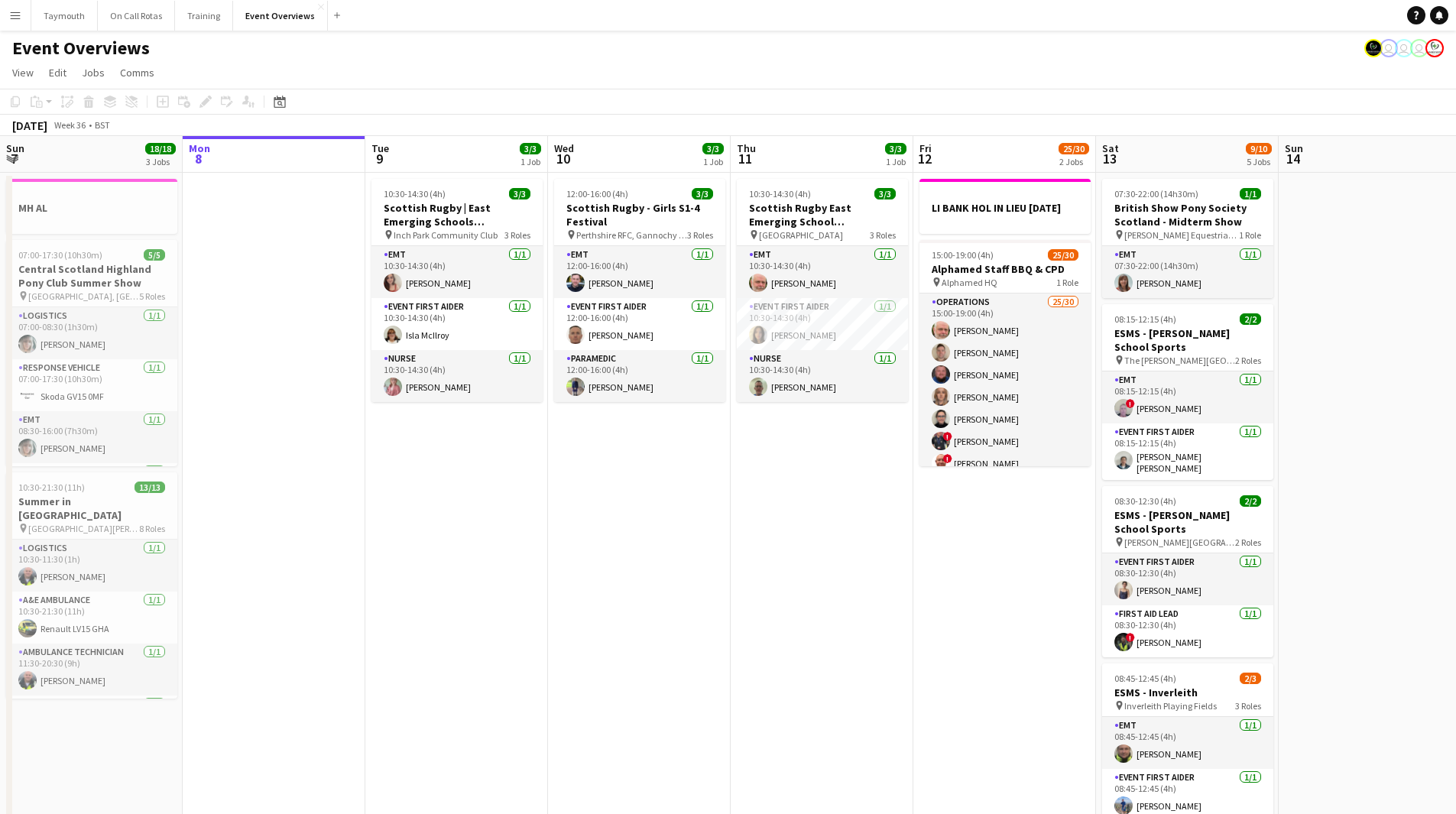
click at [689, 710] on app-date-cell "12:00-16:00 (4h) 3/3 [DEMOGRAPHIC_DATA] Rugby - Girls S1-4 Festival pin Perthsh…" at bounding box center [639, 827] width 183 height 1309
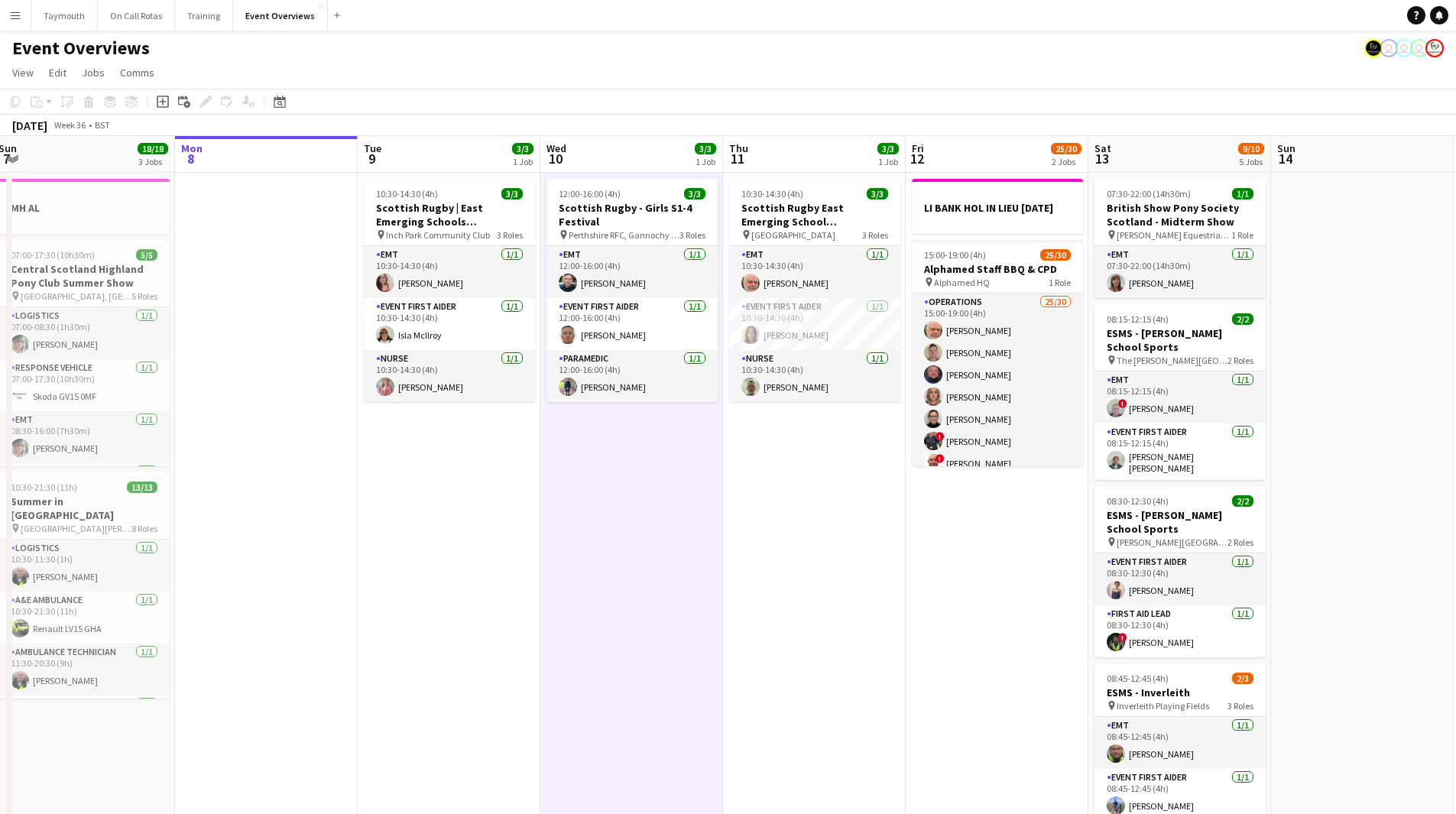
drag, startPoint x: 253, startPoint y: 475, endPoint x: 617, endPoint y: 509, distance: 365.6
click at [617, 509] on app-calendar-viewport "Fri 5 13/13 3 Jobs Sat 6 22/27 7 Jobs Sun 7 18/18 3 Jobs Mon 8 Tue 9 3/3 1 Job …" at bounding box center [728, 809] width 1456 height 1346
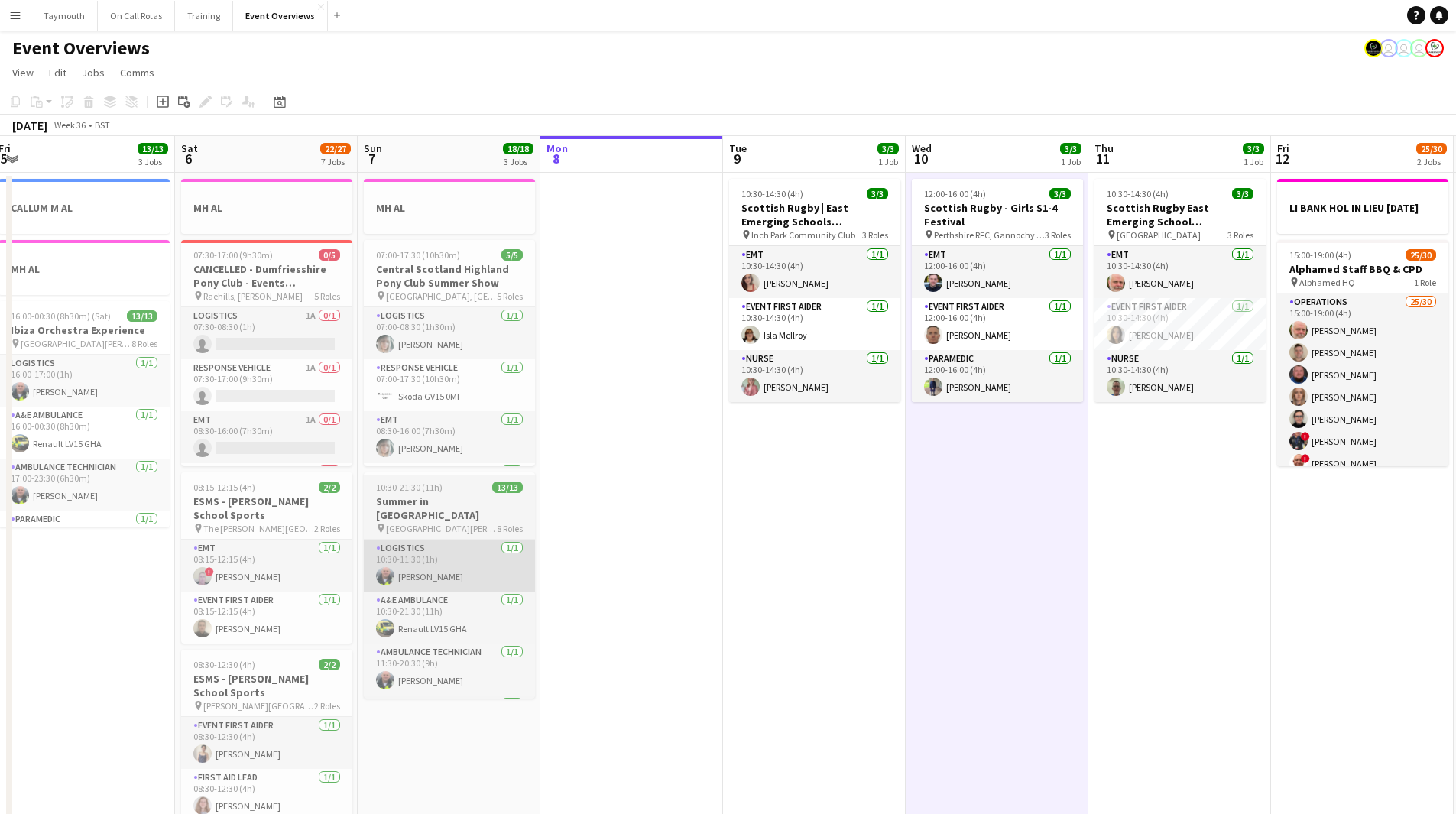
scroll to position [0, 367]
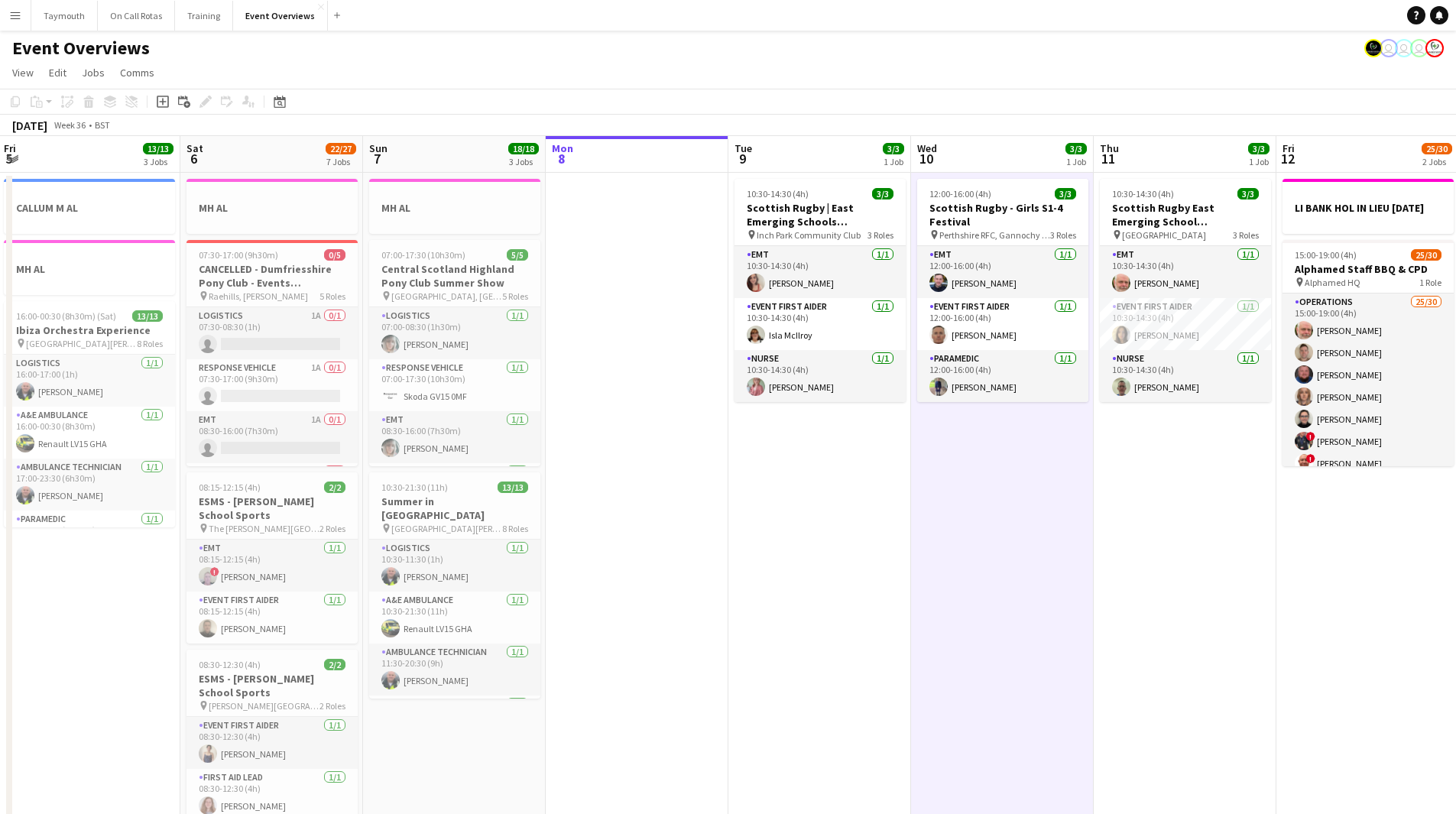
click at [466, 498] on h3 "Summer in [GEOGRAPHIC_DATA]" at bounding box center [454, 509] width 171 height 27
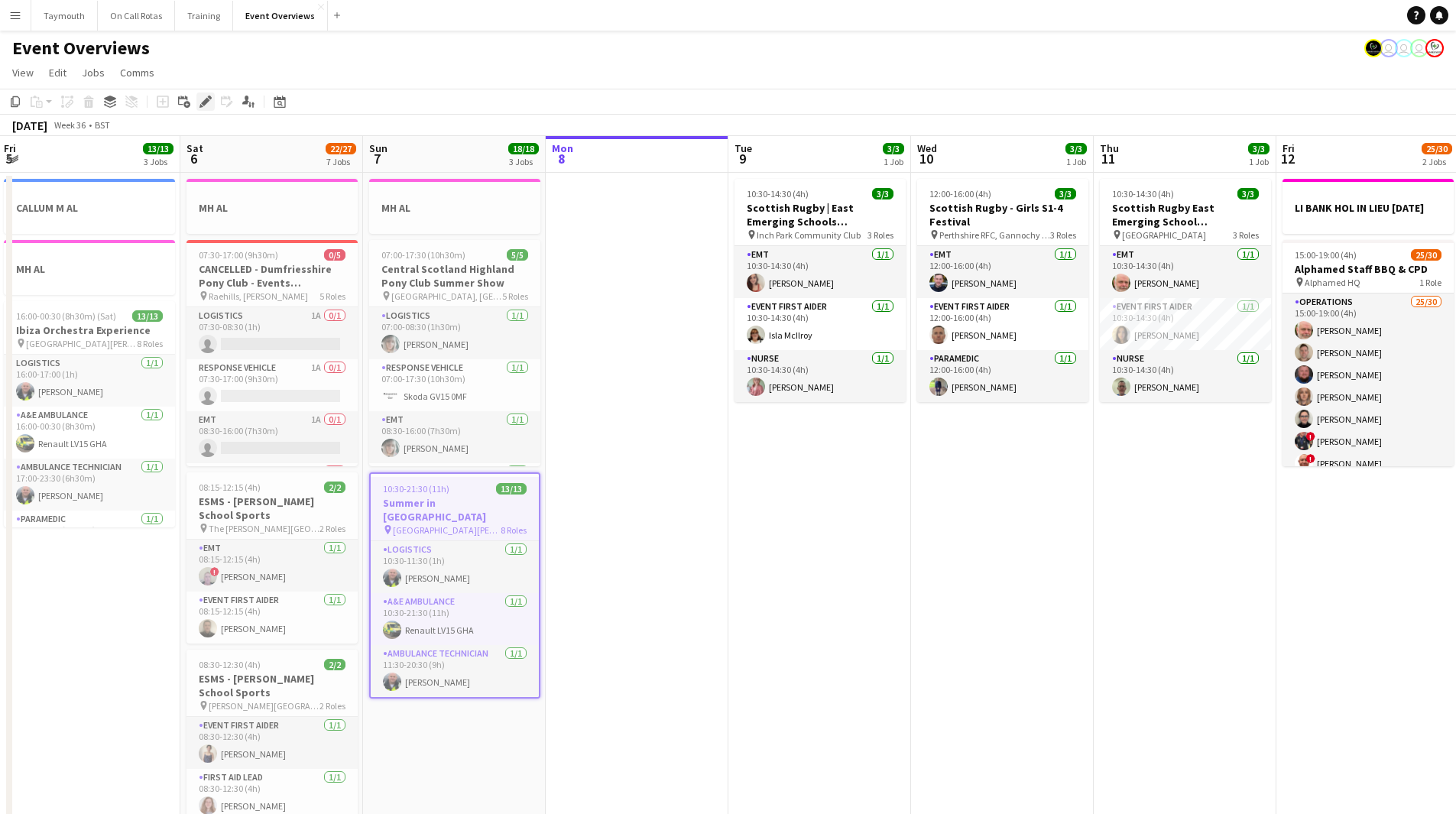
click at [211, 109] on div "Edit" at bounding box center [206, 102] width 19 height 19
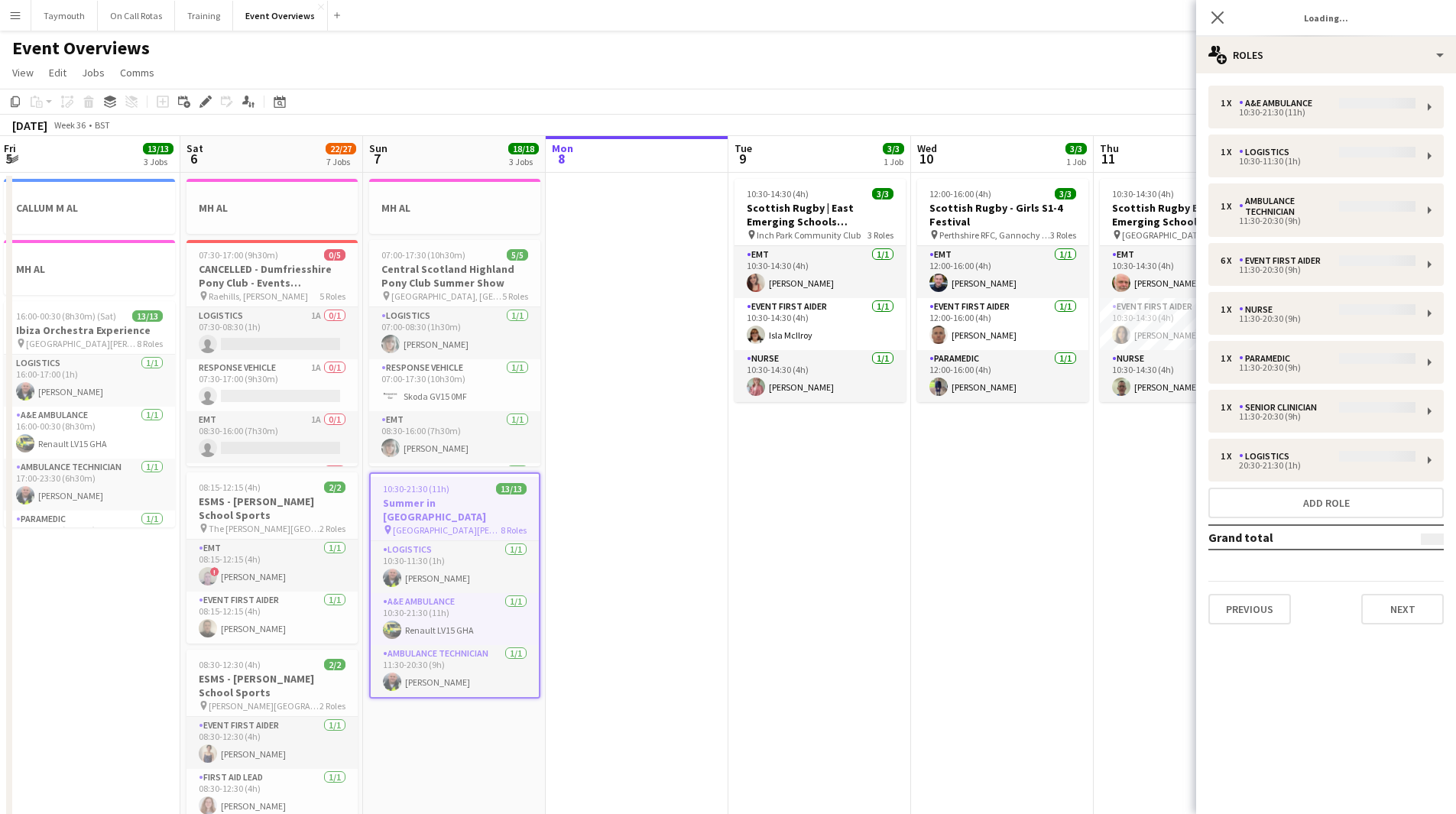
type input "**********"
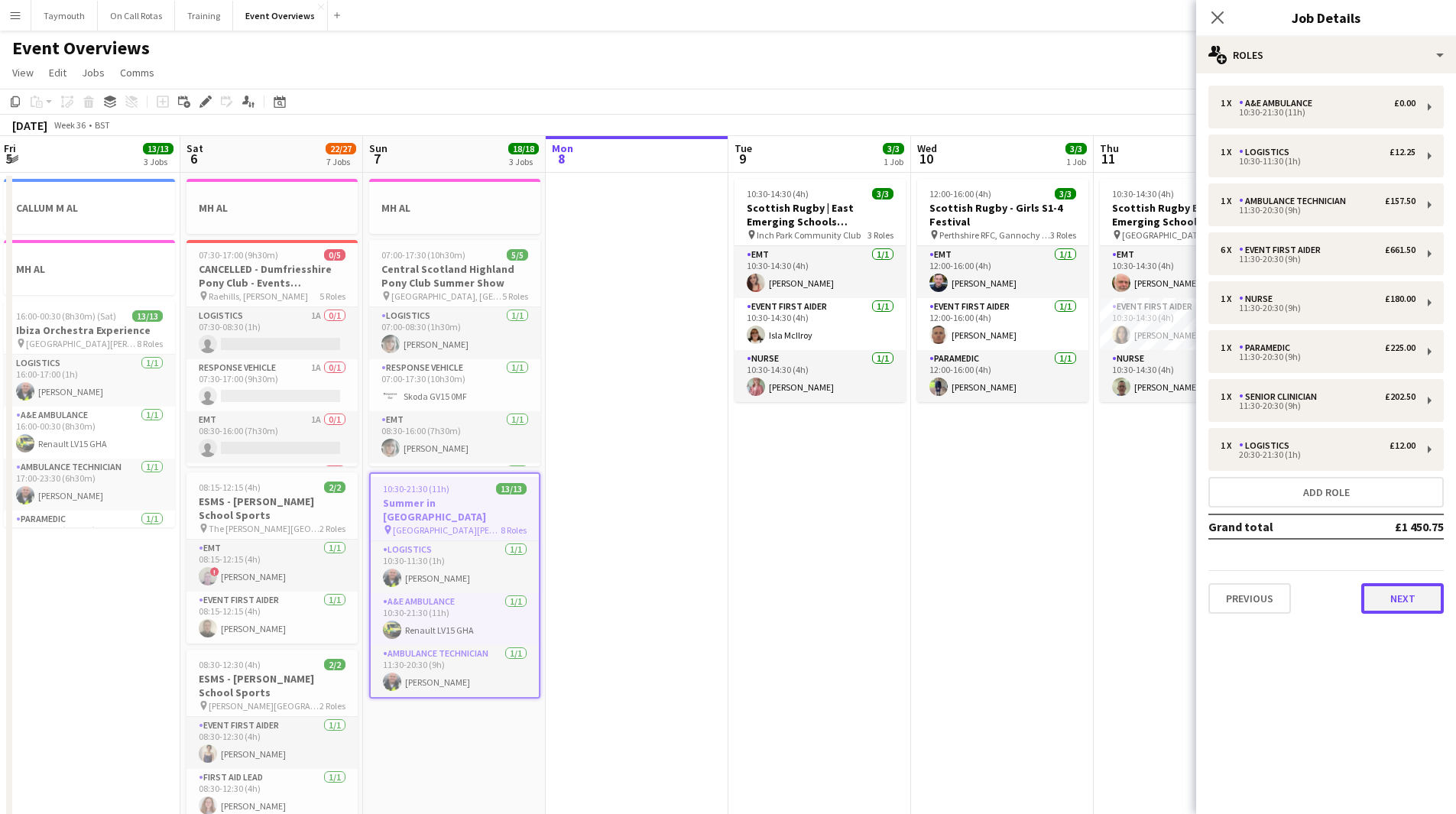
click at [1428, 598] on button "Next" at bounding box center [1402, 599] width 82 height 31
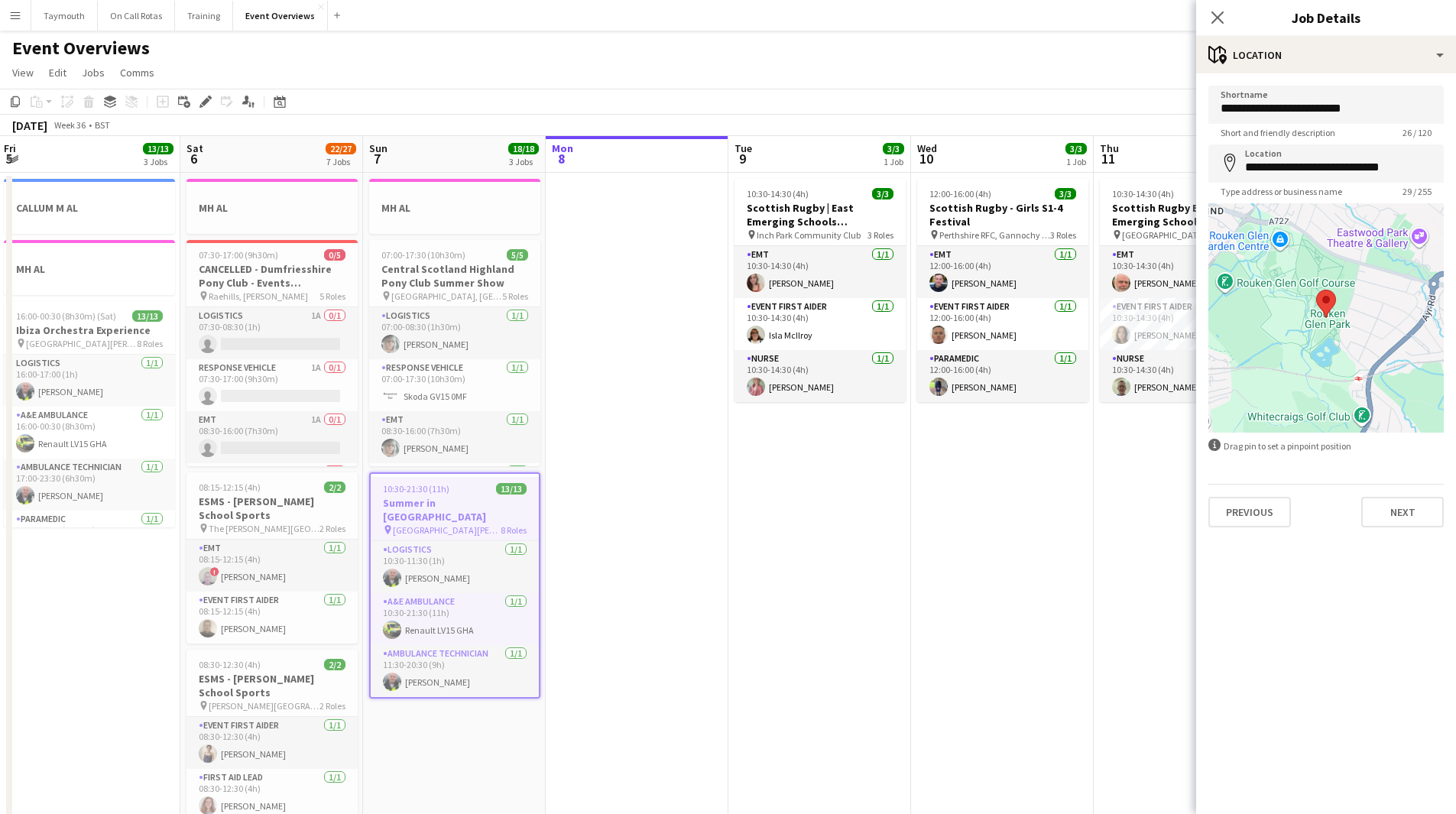
click at [1425, 529] on div "**********" at bounding box center [1327, 306] width 260 height 466
click at [1413, 510] on button "Next" at bounding box center [1402, 512] width 82 height 31
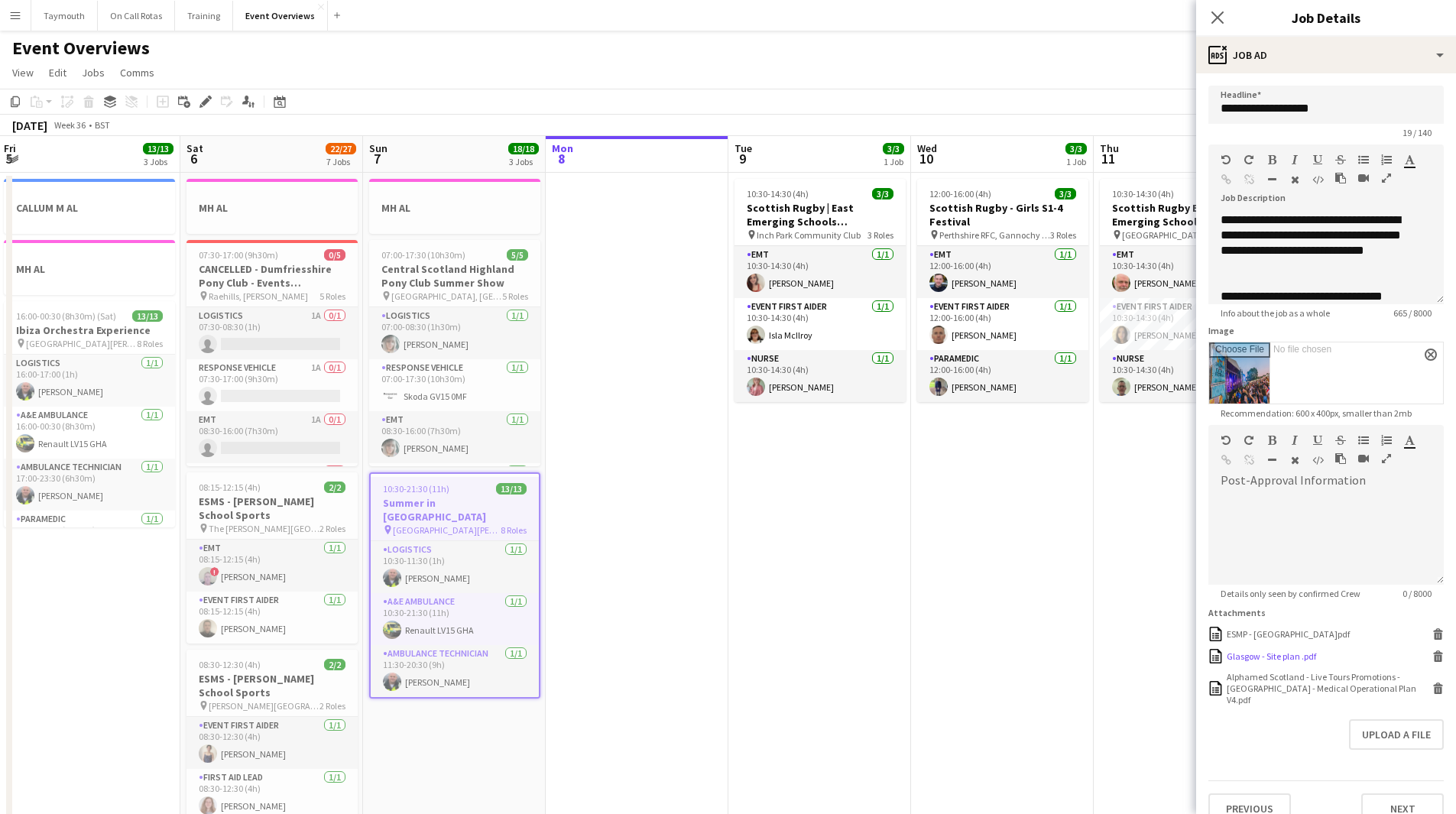
click at [1286, 654] on div "Glasgow - Site plan .pdf" at bounding box center [1271, 656] width 89 height 11
